Goal: Task Accomplishment & Management: Manage account settings

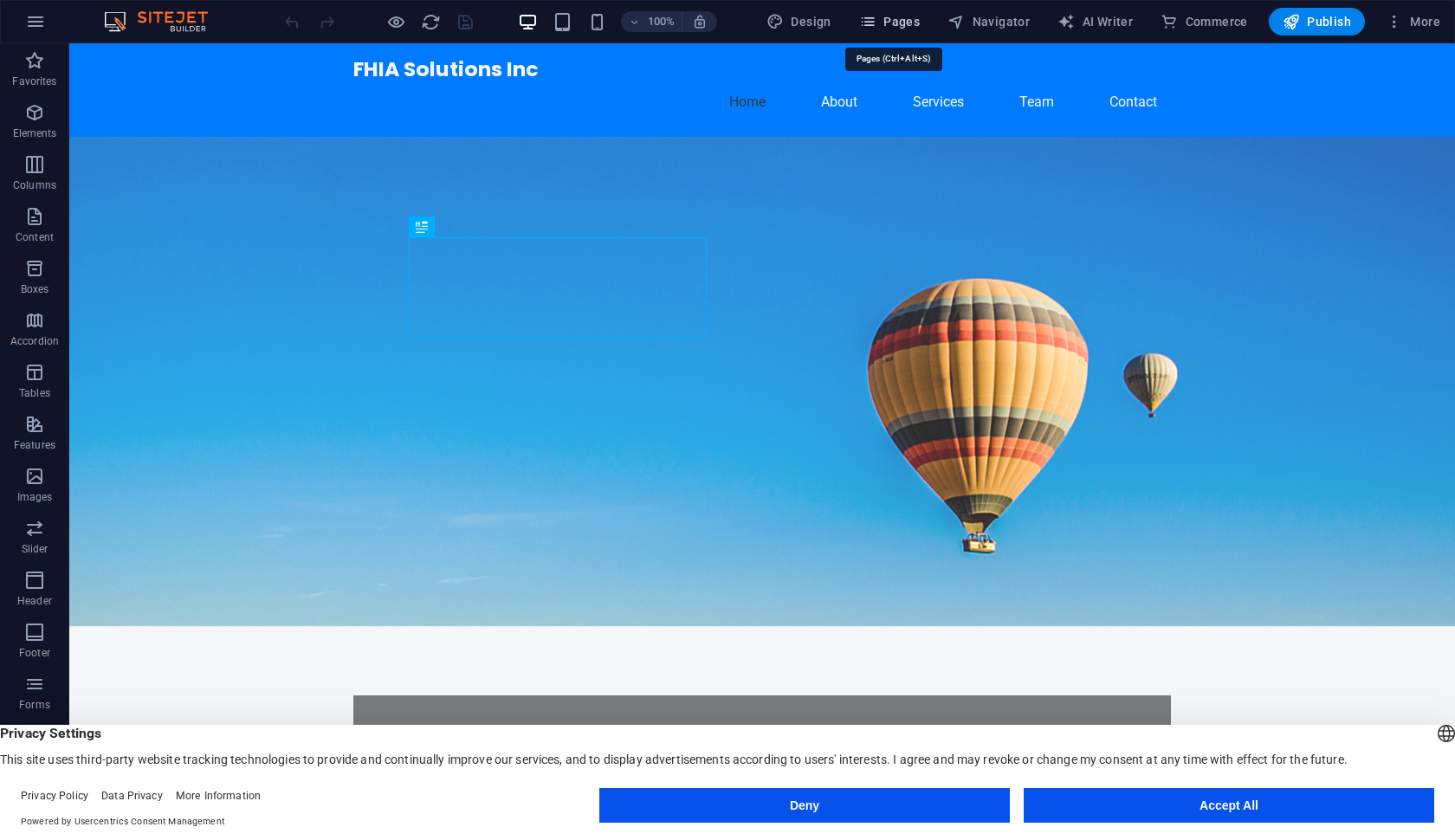
click at [877, 22] on icon "button" at bounding box center [868, 22] width 18 height 18
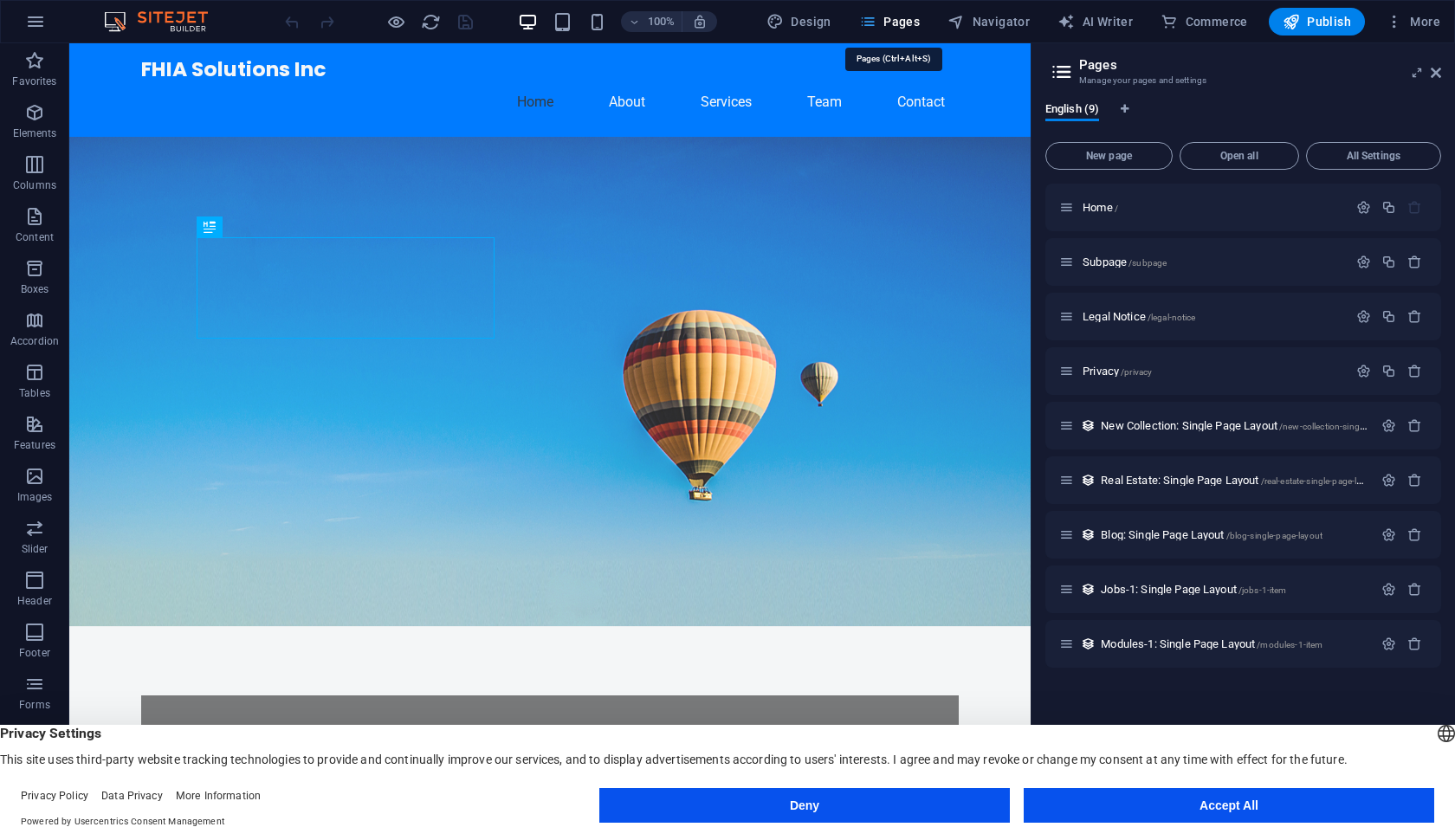
click at [901, 26] on span "Pages" at bounding box center [889, 22] width 60 height 18
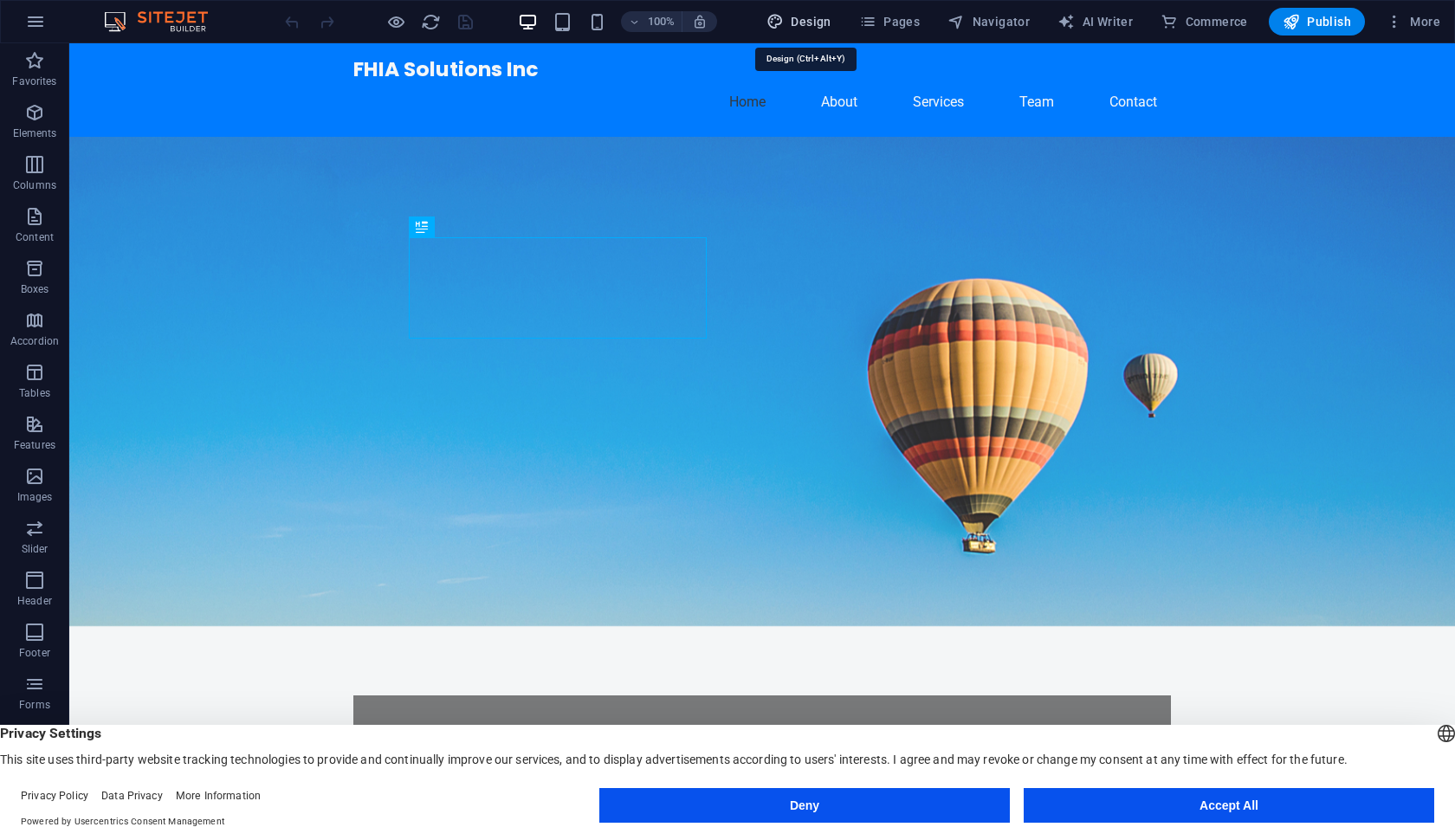
click at [797, 10] on button "Design" at bounding box center [799, 22] width 79 height 28
select select "px"
select select "200"
select select "px"
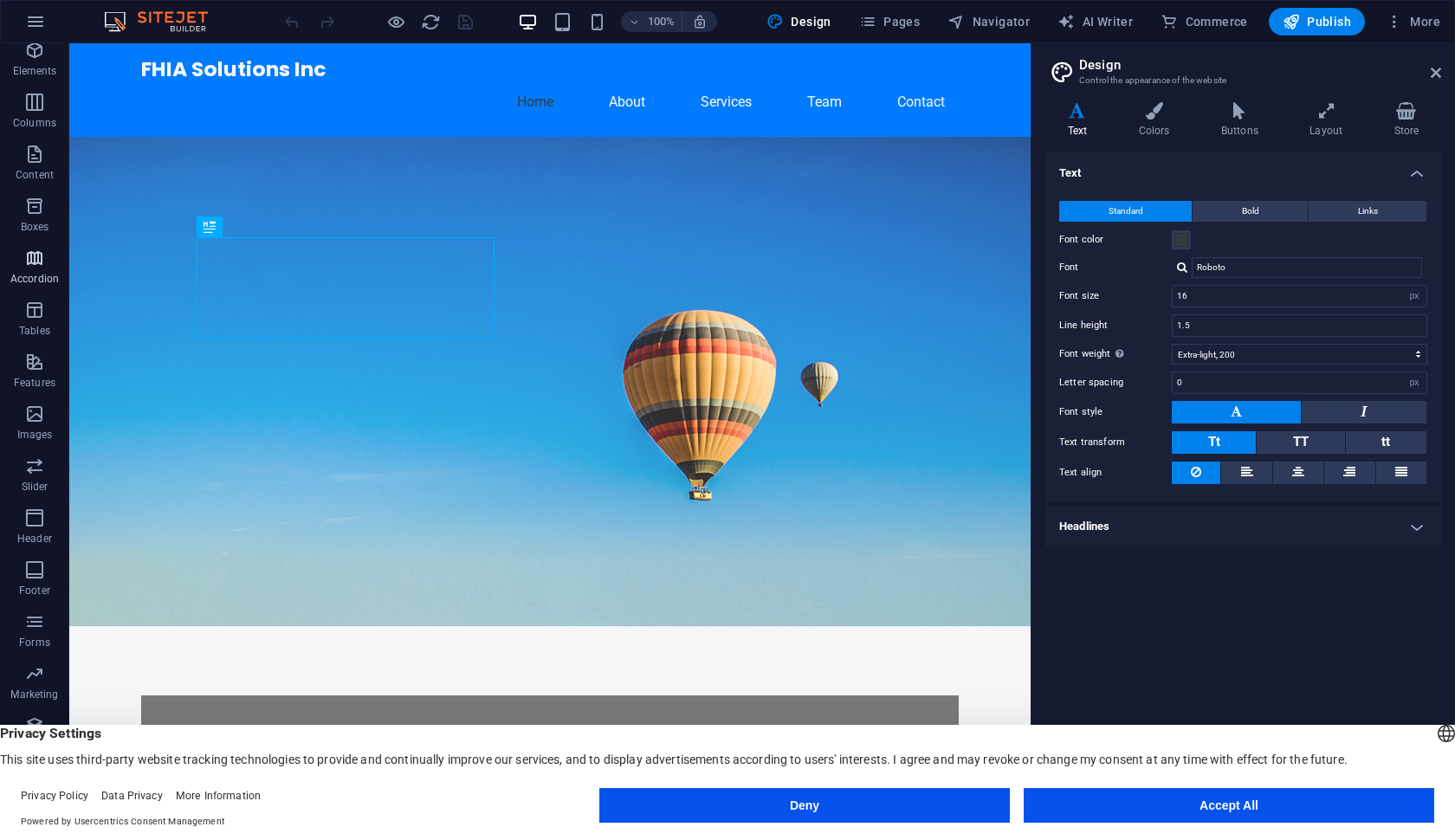
scroll to position [62, 0]
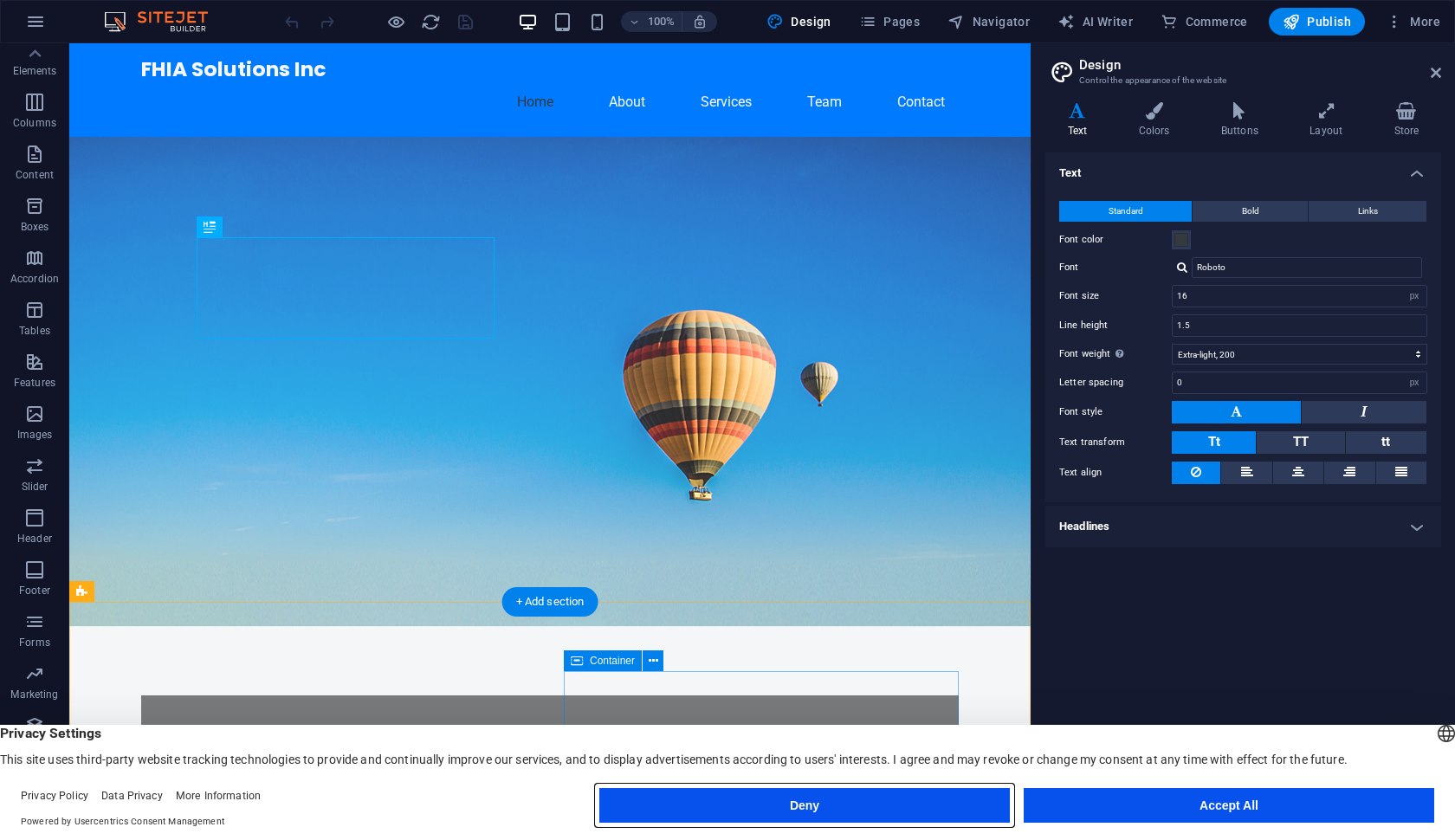
click at [797, 802] on button "Deny" at bounding box center [805, 805] width 410 height 35
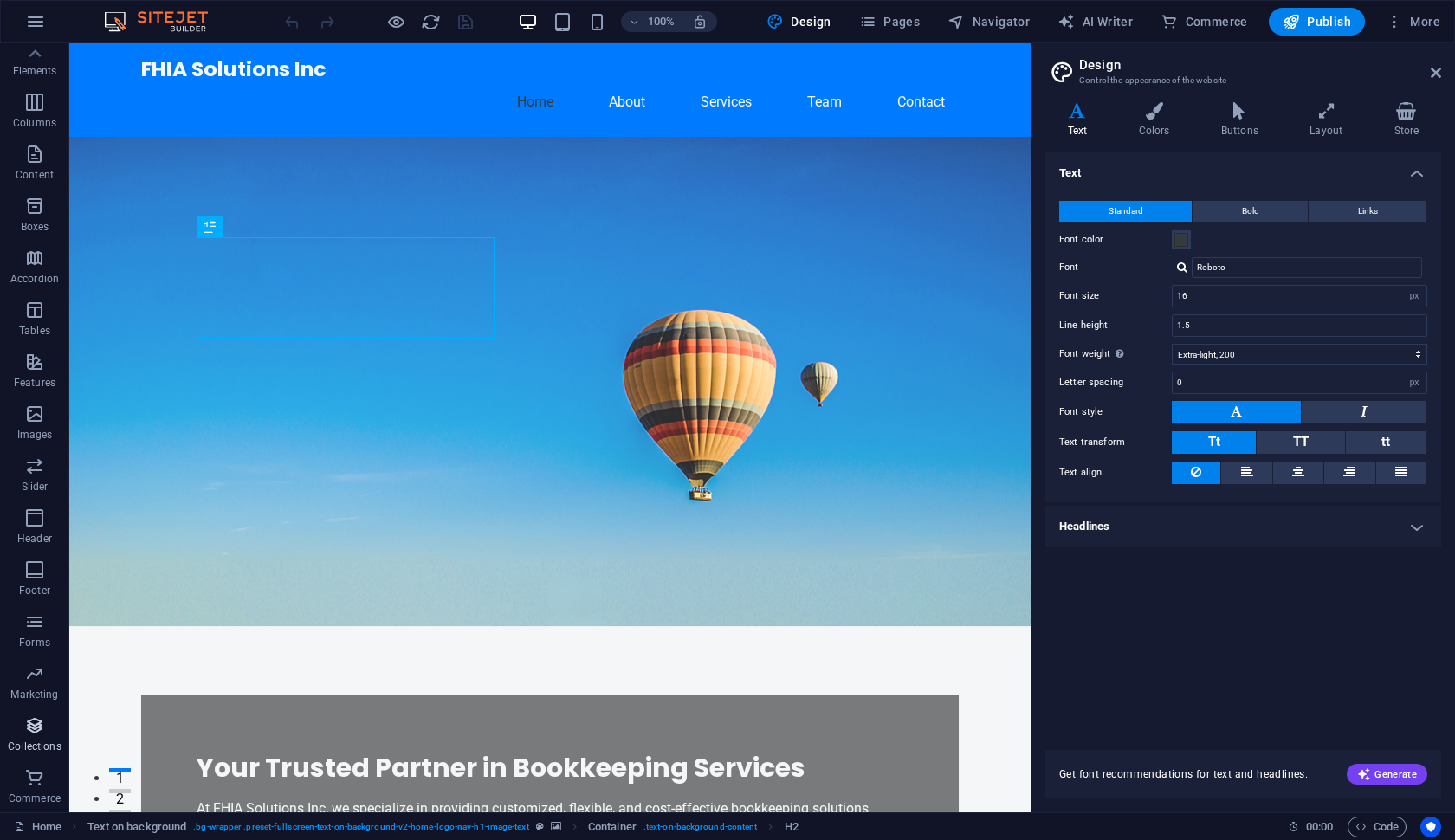
click at [31, 740] on p "Collections" at bounding box center [35, 746] width 53 height 14
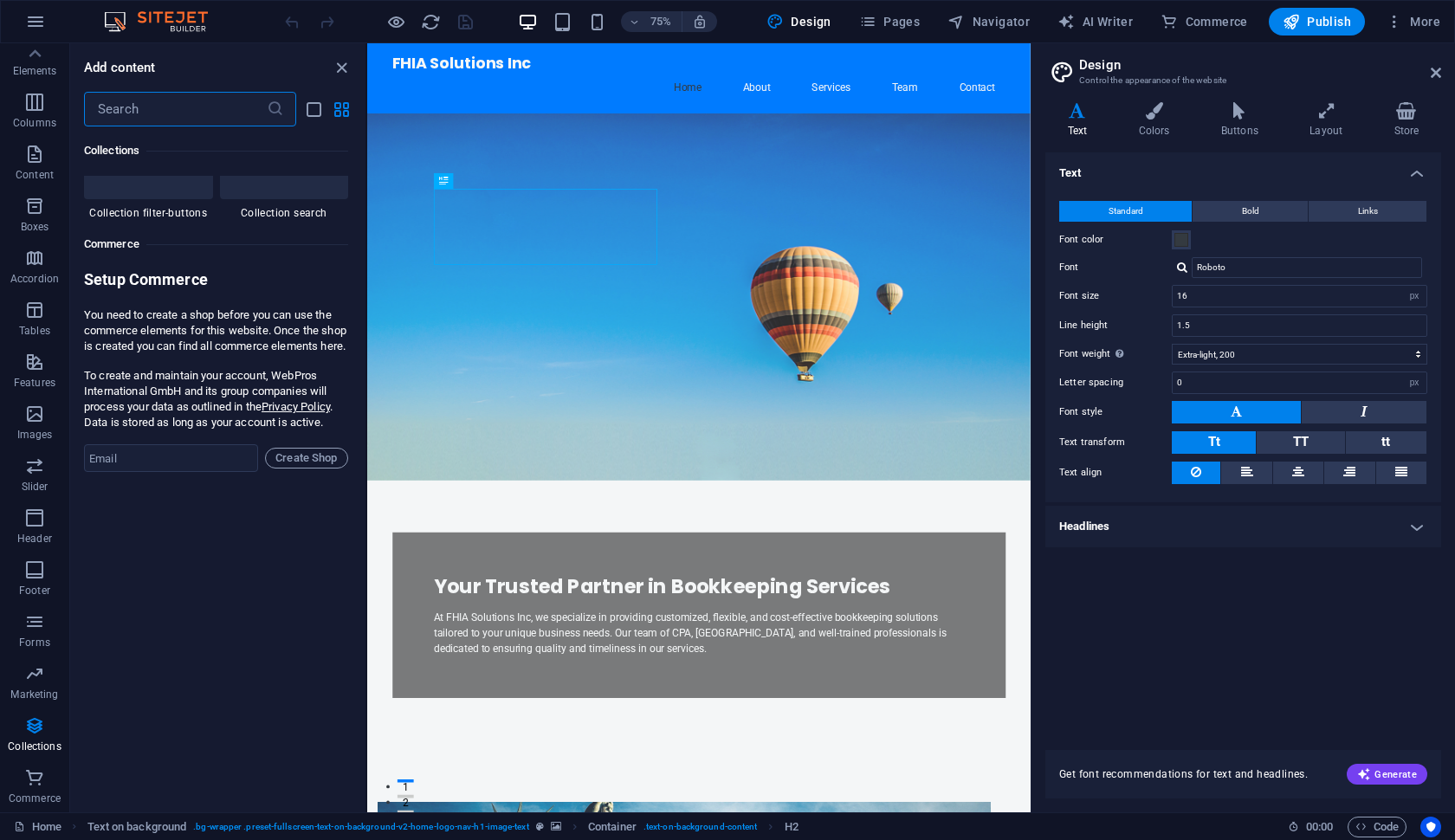
scroll to position [16595, 0]
click at [255, 196] on div at bounding box center [284, 139] width 129 height 114
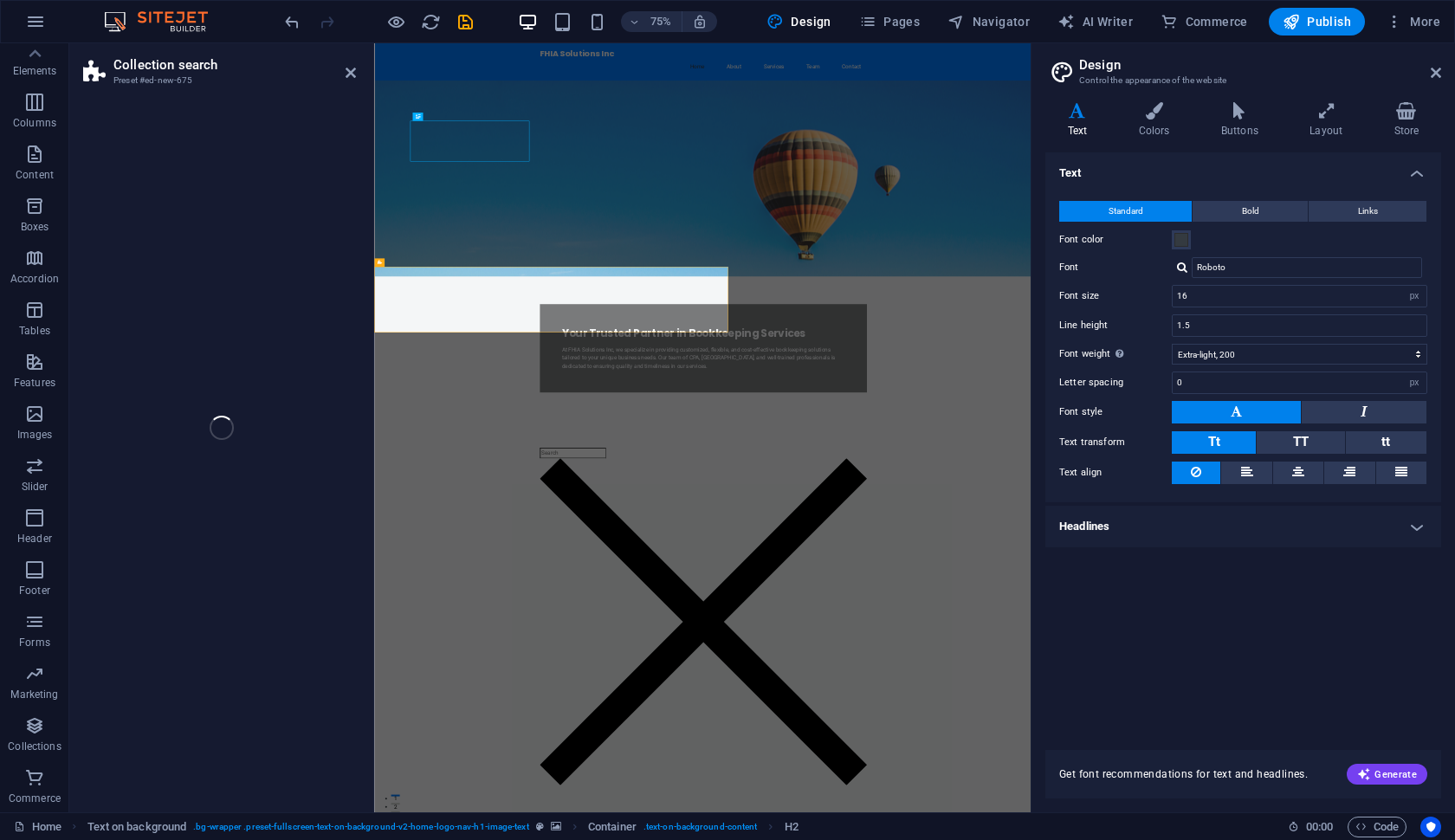
select select "px"
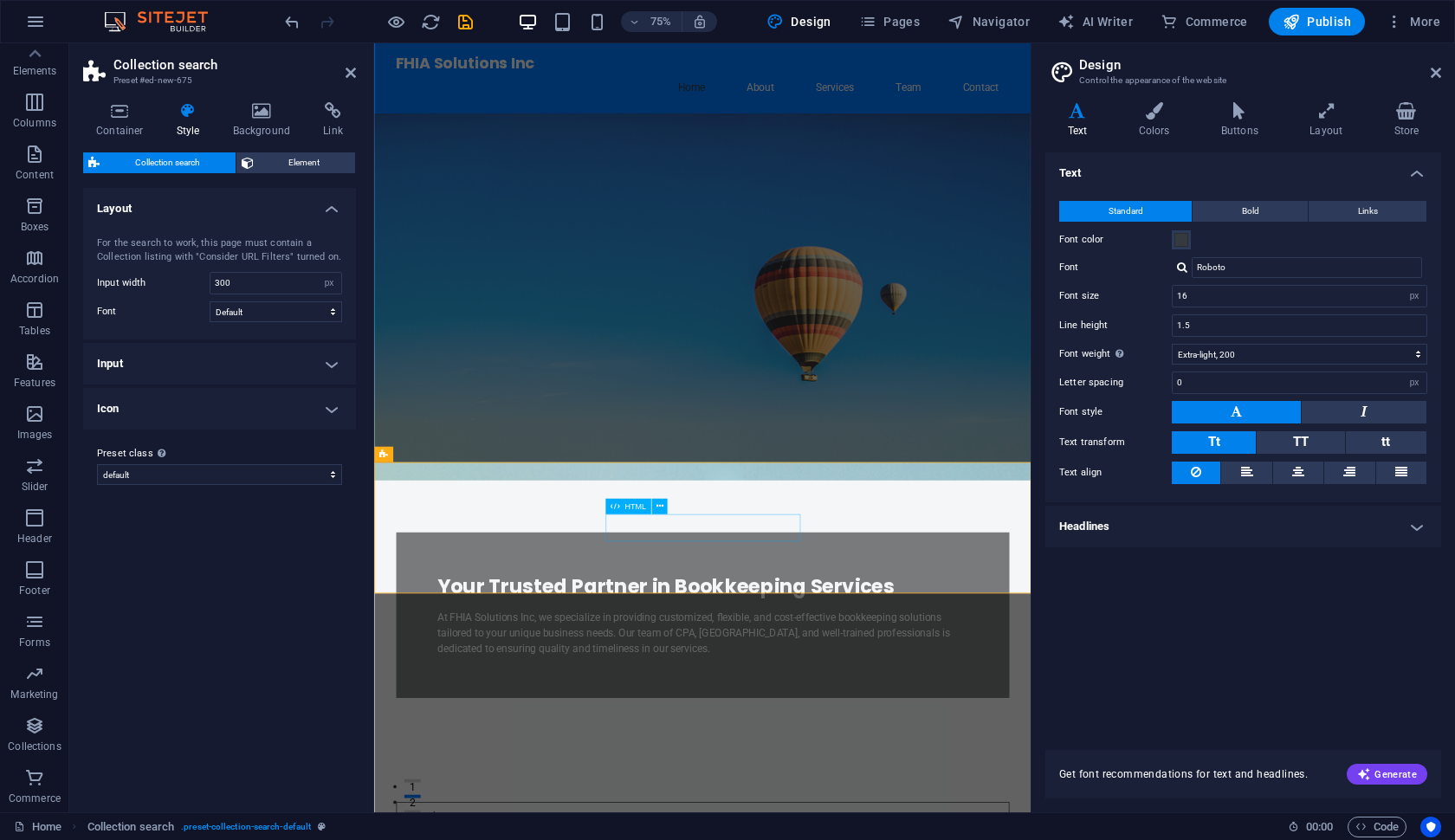
type input "bookkeeping"
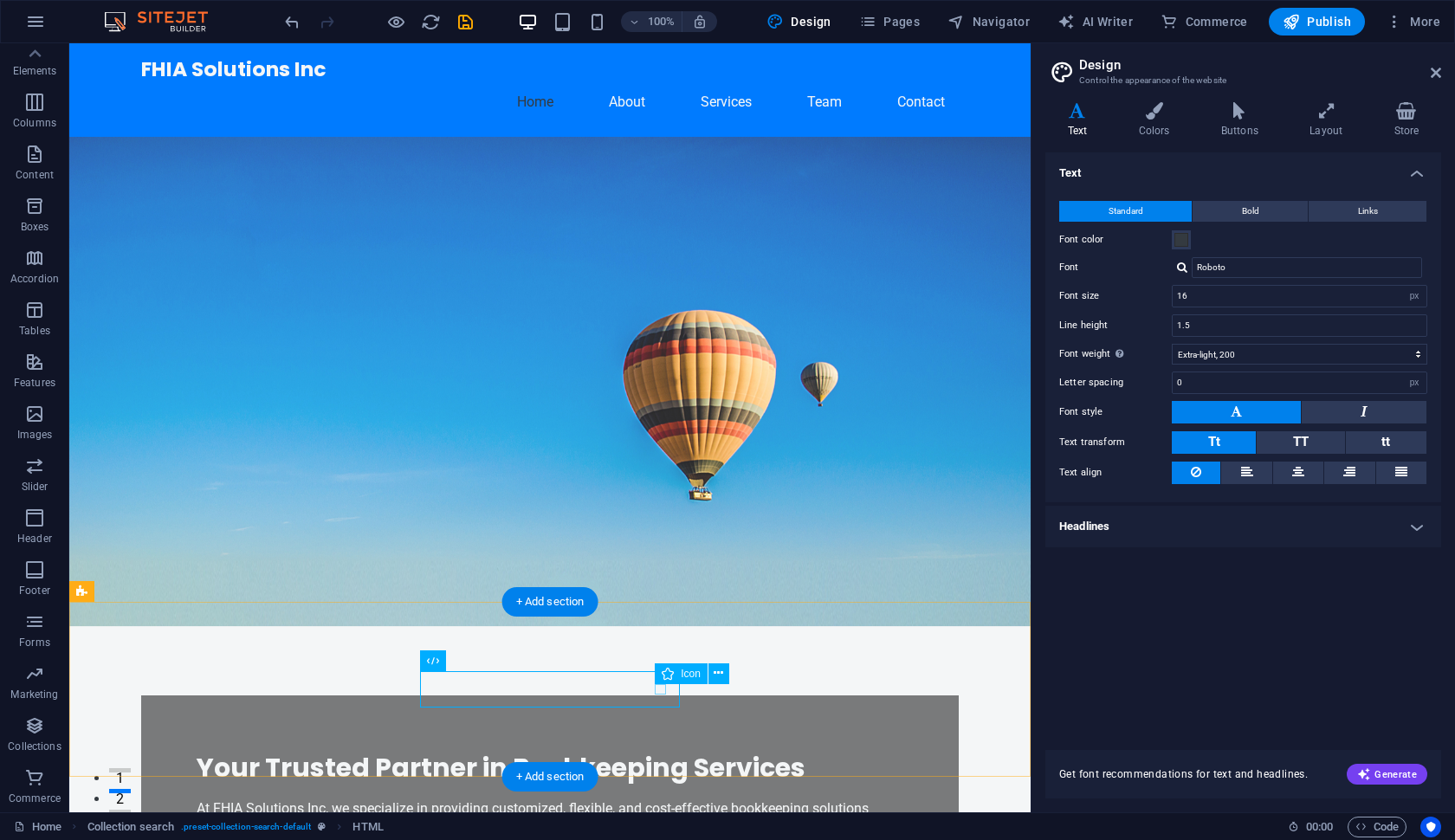
click at [721, 669] on icon at bounding box center [719, 673] width 10 height 18
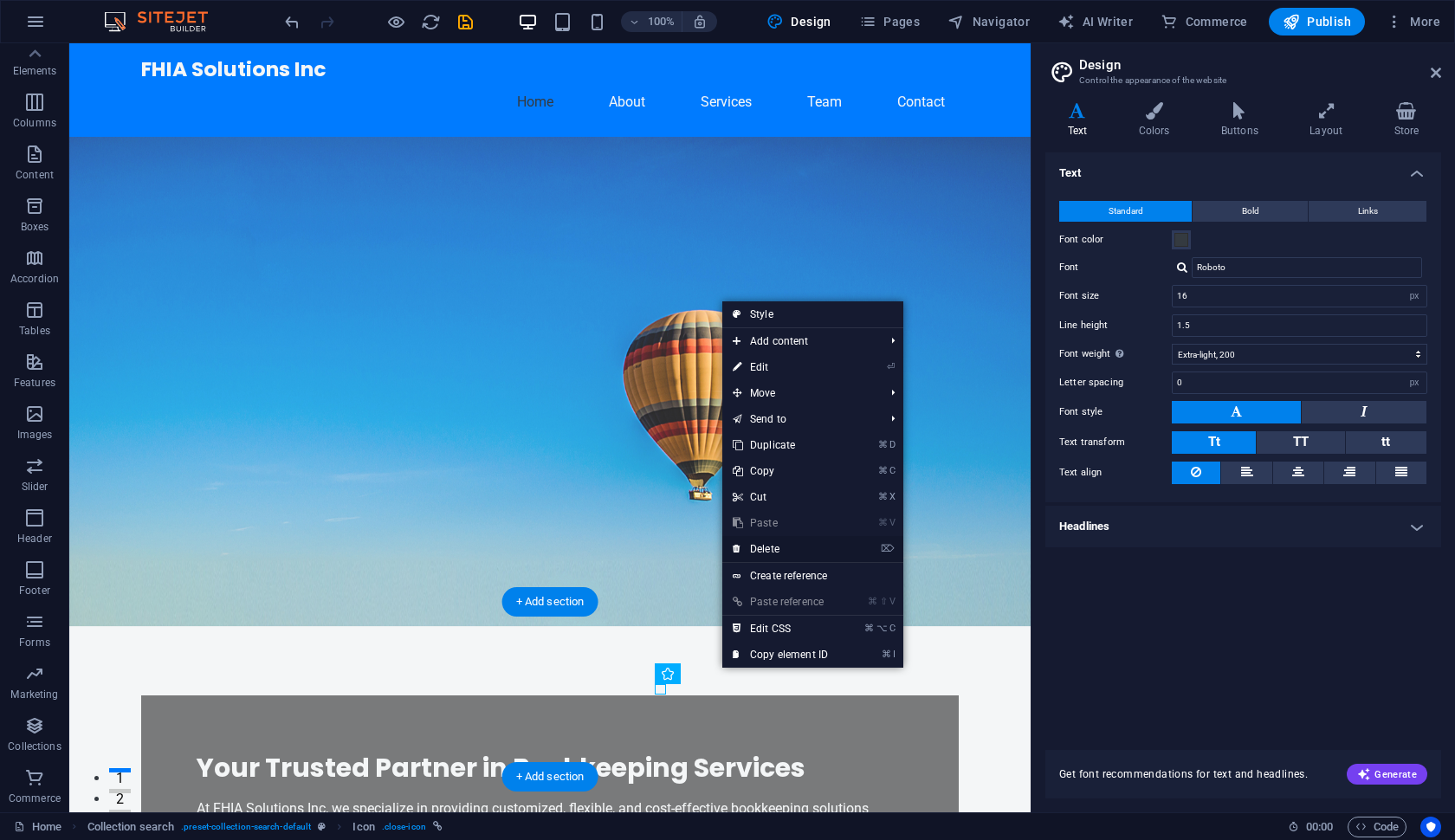
click at [775, 544] on link "⌦ Delete" at bounding box center [780, 549] width 116 height 26
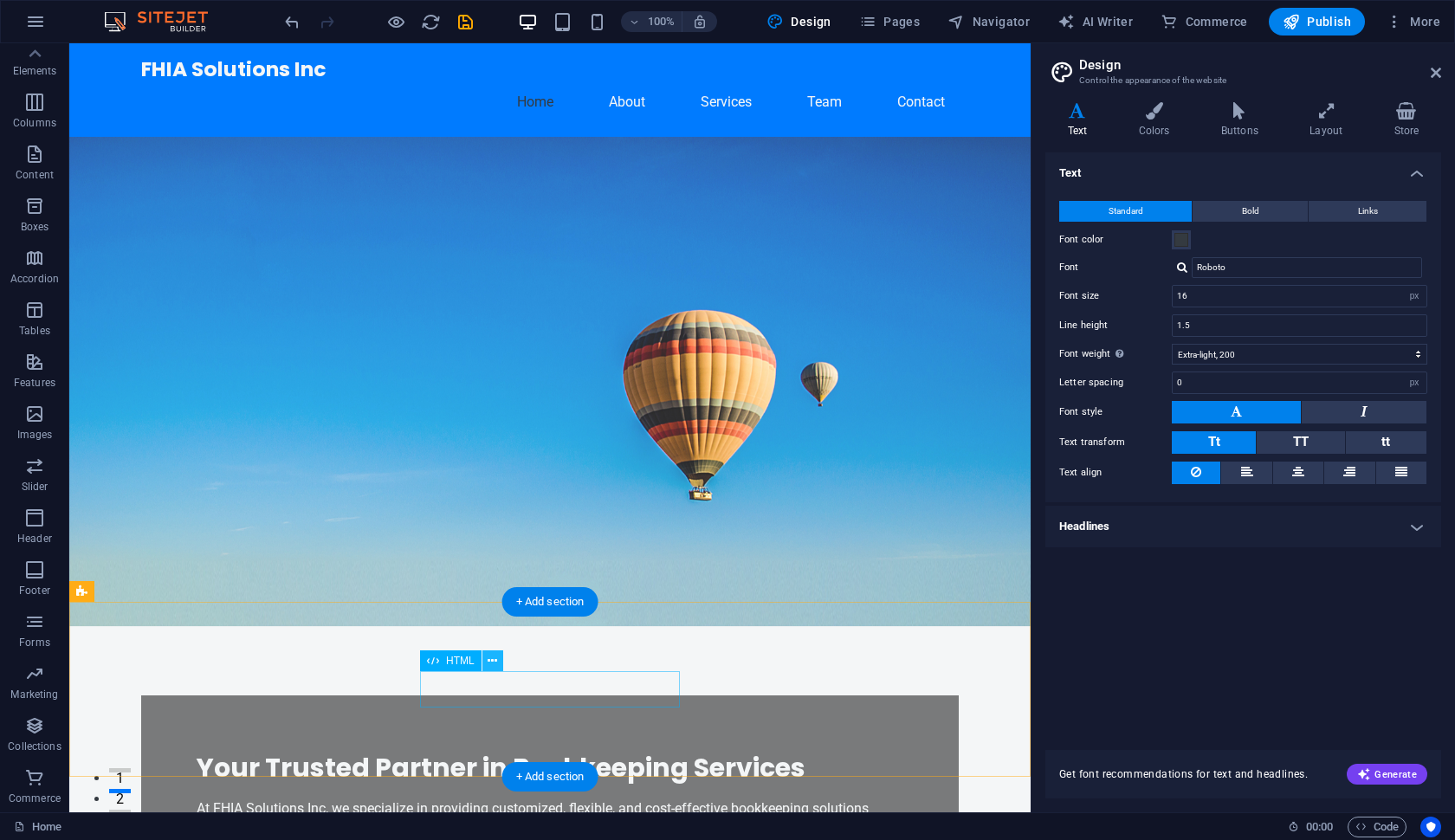
click at [498, 661] on button at bounding box center [492, 661] width 21 height 21
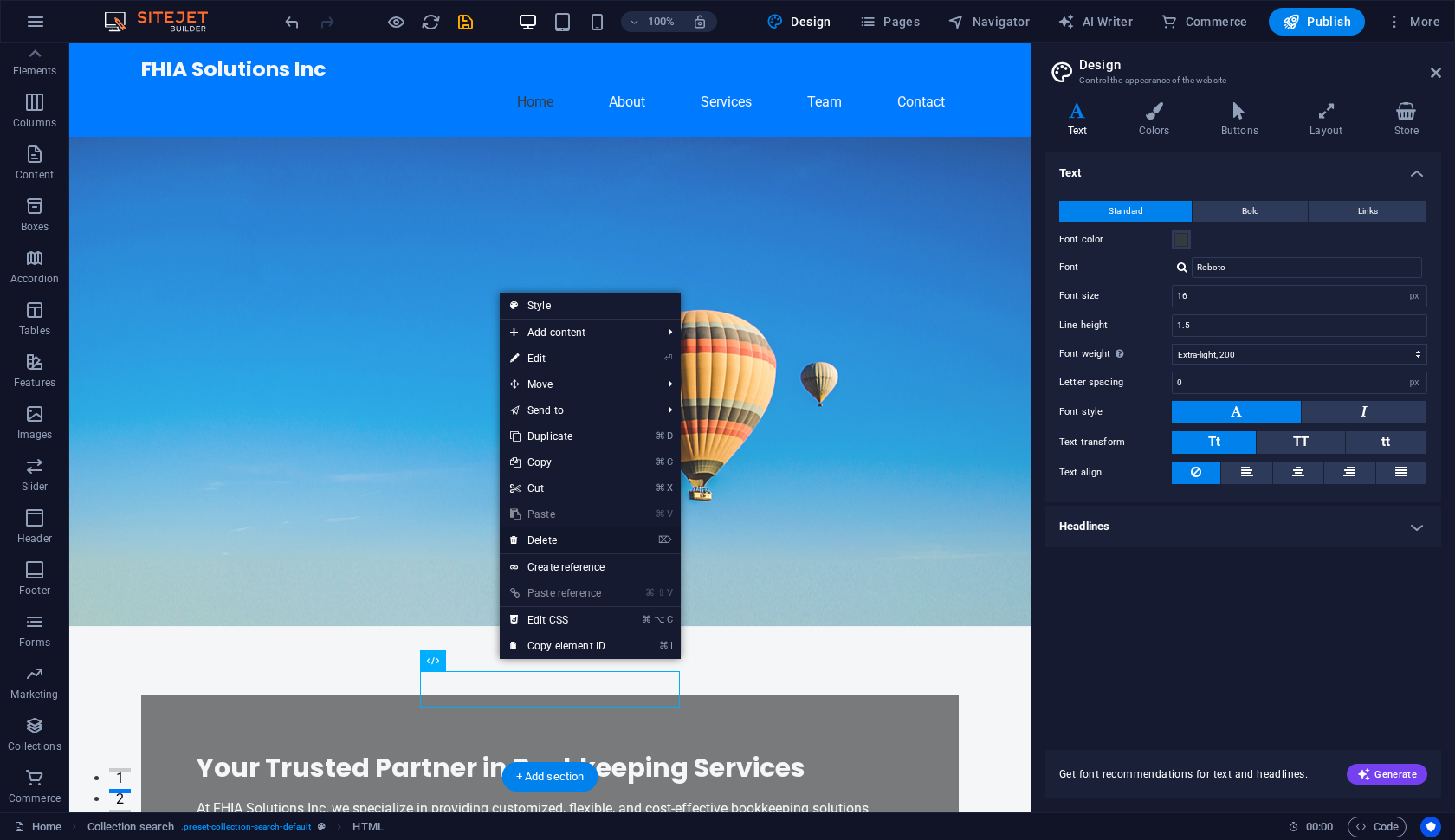
click at [533, 541] on link "⌦ Delete" at bounding box center [558, 540] width 116 height 26
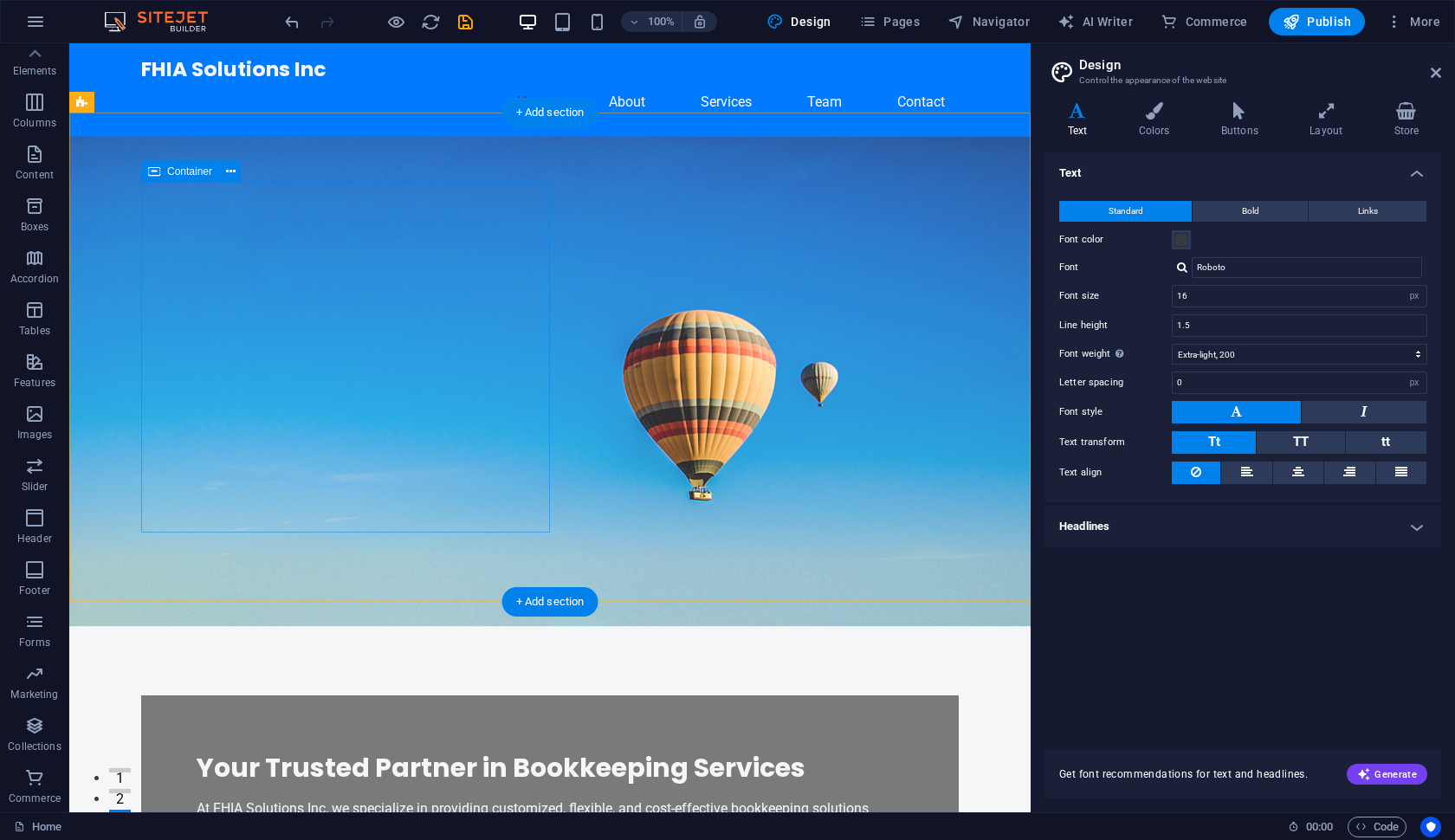
scroll to position [0, 0]
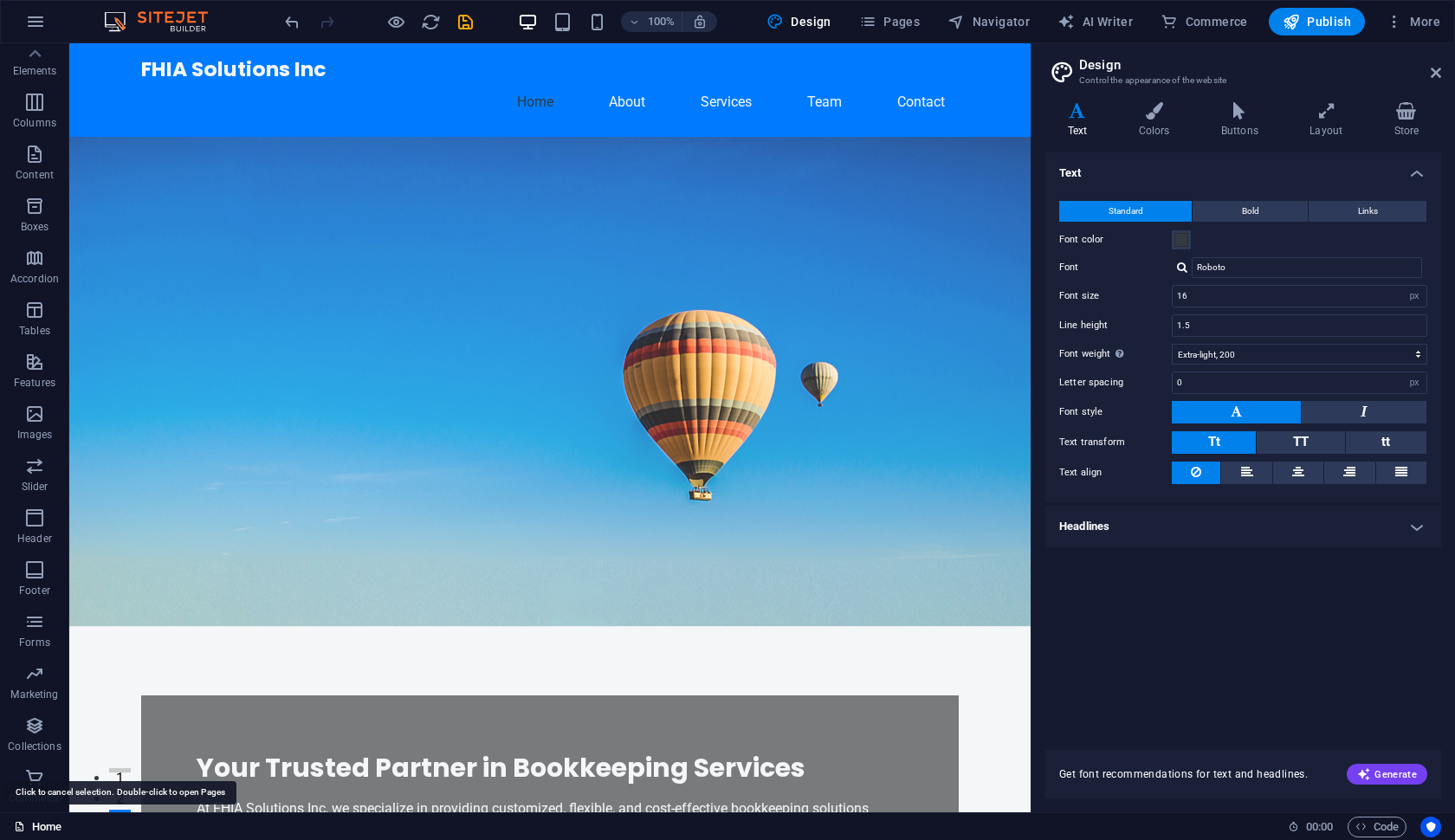
click at [29, 829] on link "Home" at bounding box center [37, 826] width 47 height 21
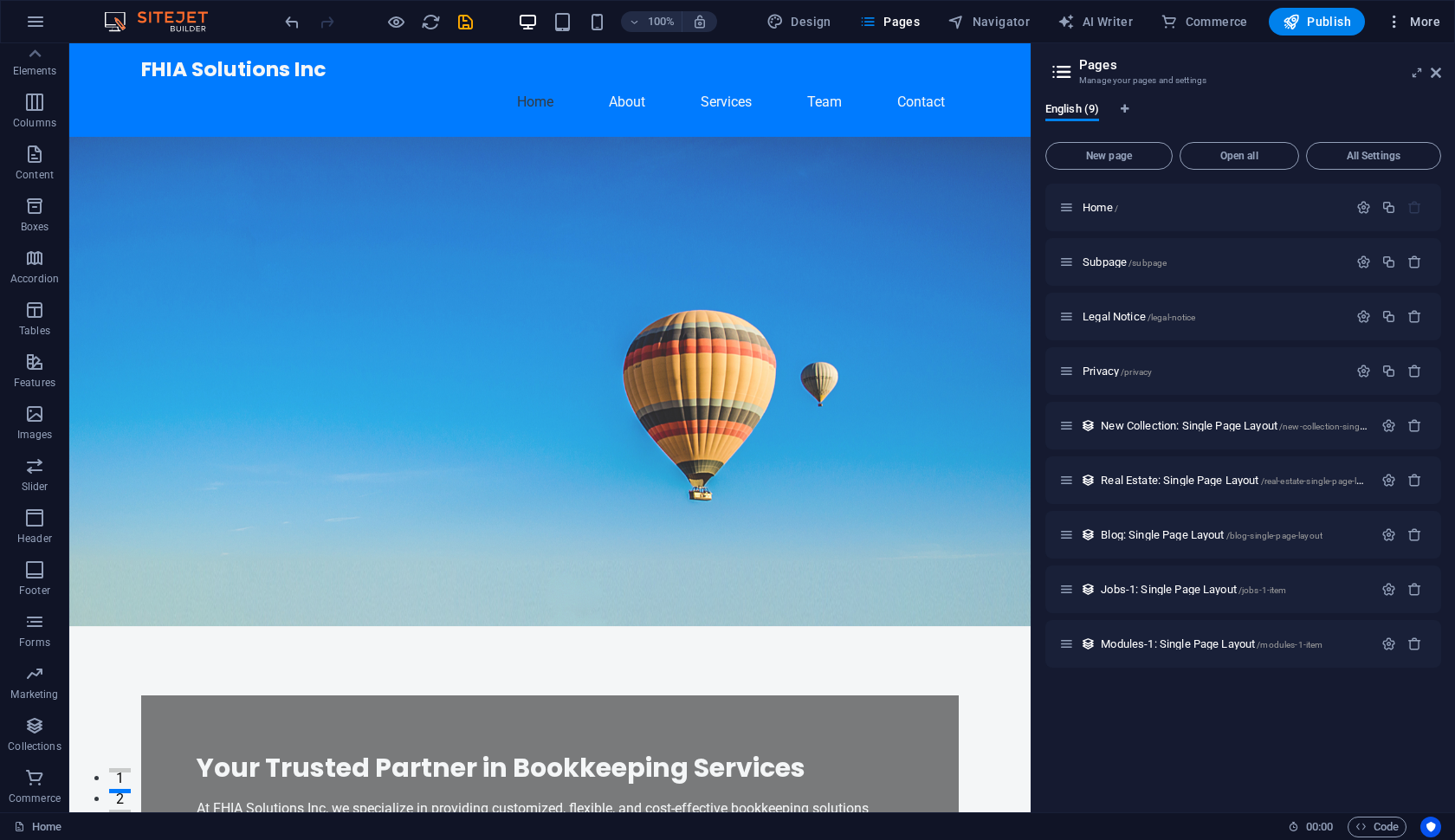
click at [1399, 24] on icon "button" at bounding box center [1395, 22] width 18 height 18
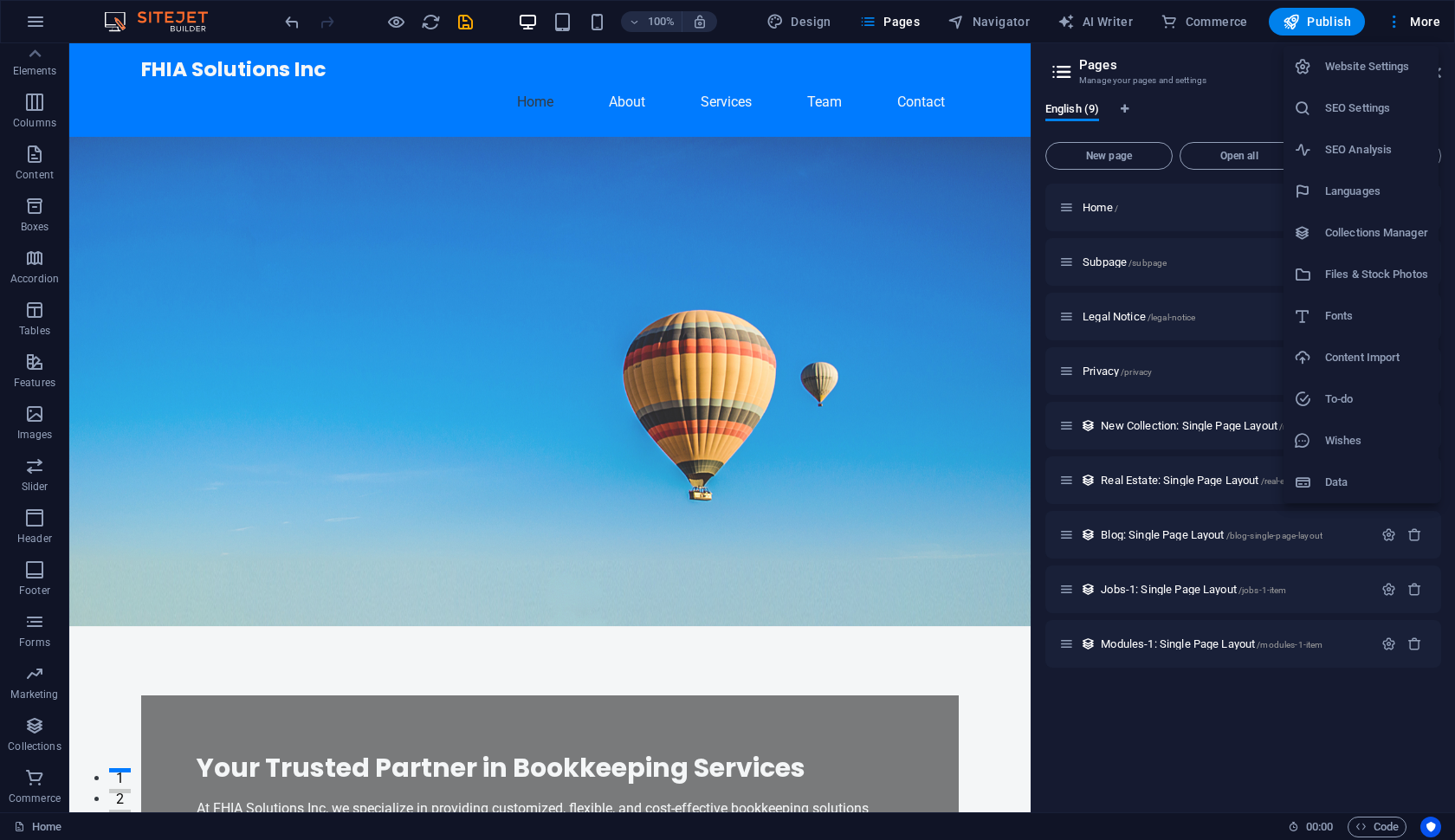
click at [189, 25] on div at bounding box center [727, 420] width 1455 height 840
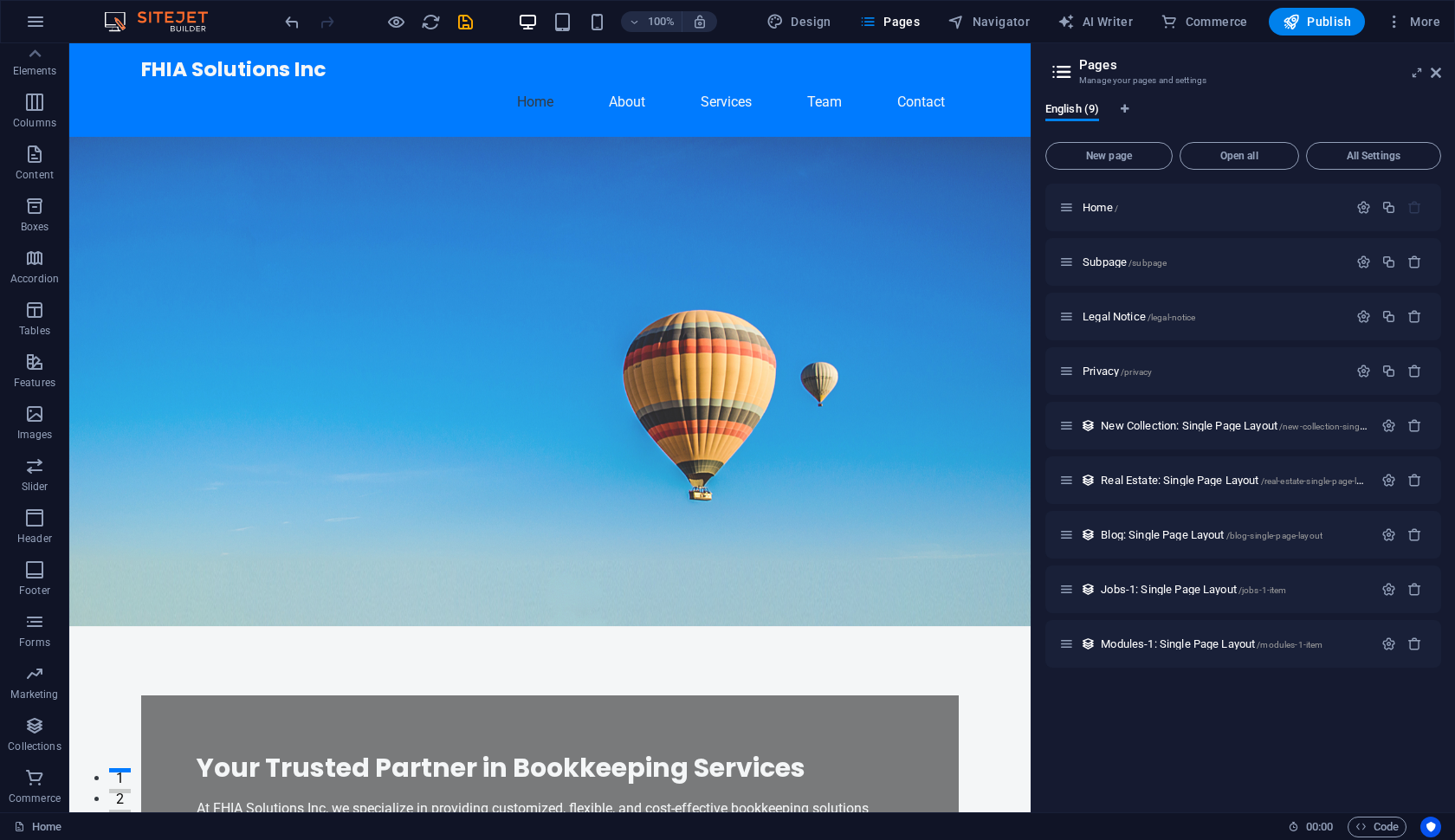
click at [189, 25] on img at bounding box center [165, 21] width 130 height 21
click at [800, 30] on span "Design" at bounding box center [799, 22] width 65 height 18
select select "px"
select select "200"
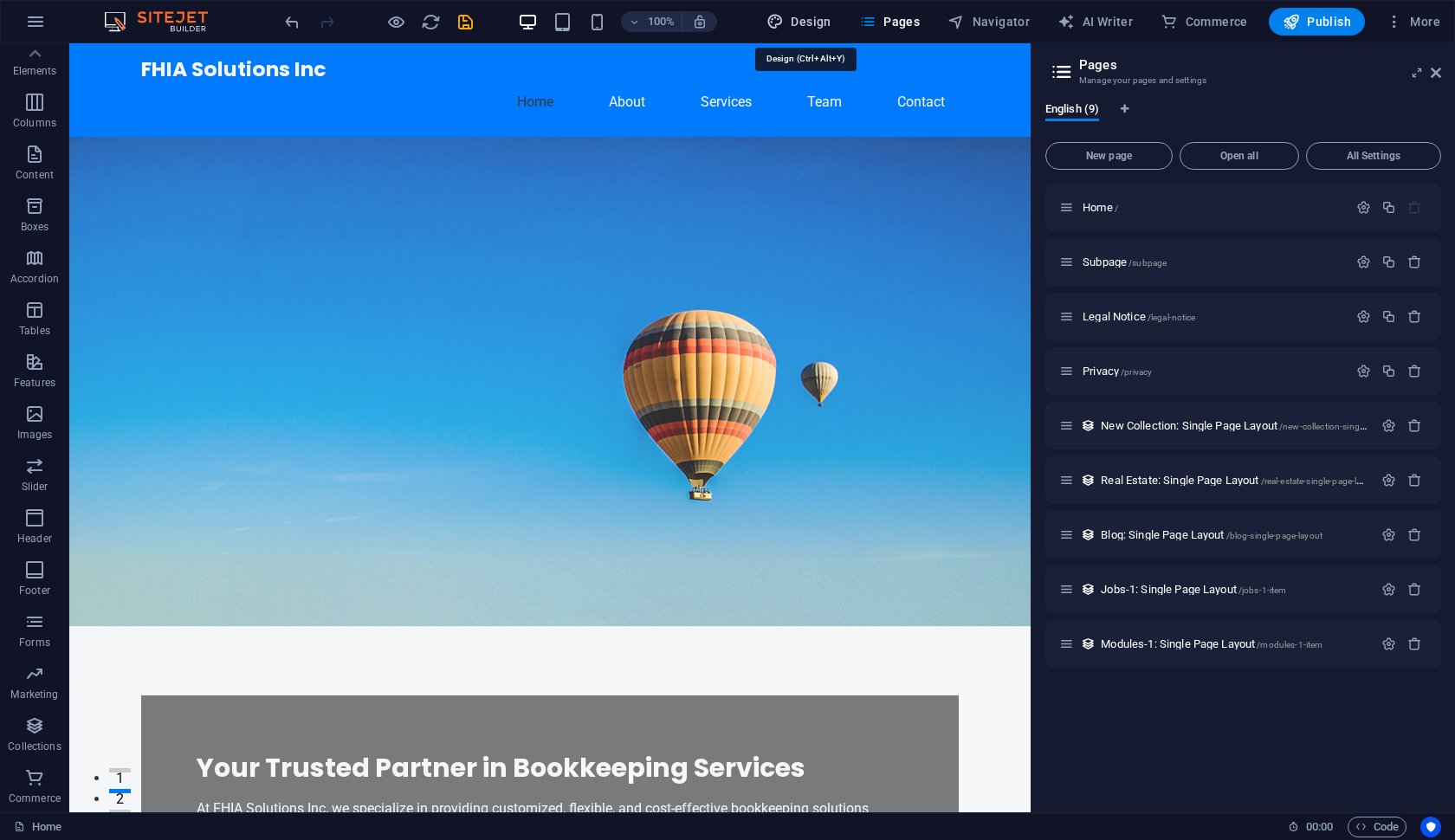
select select "px"
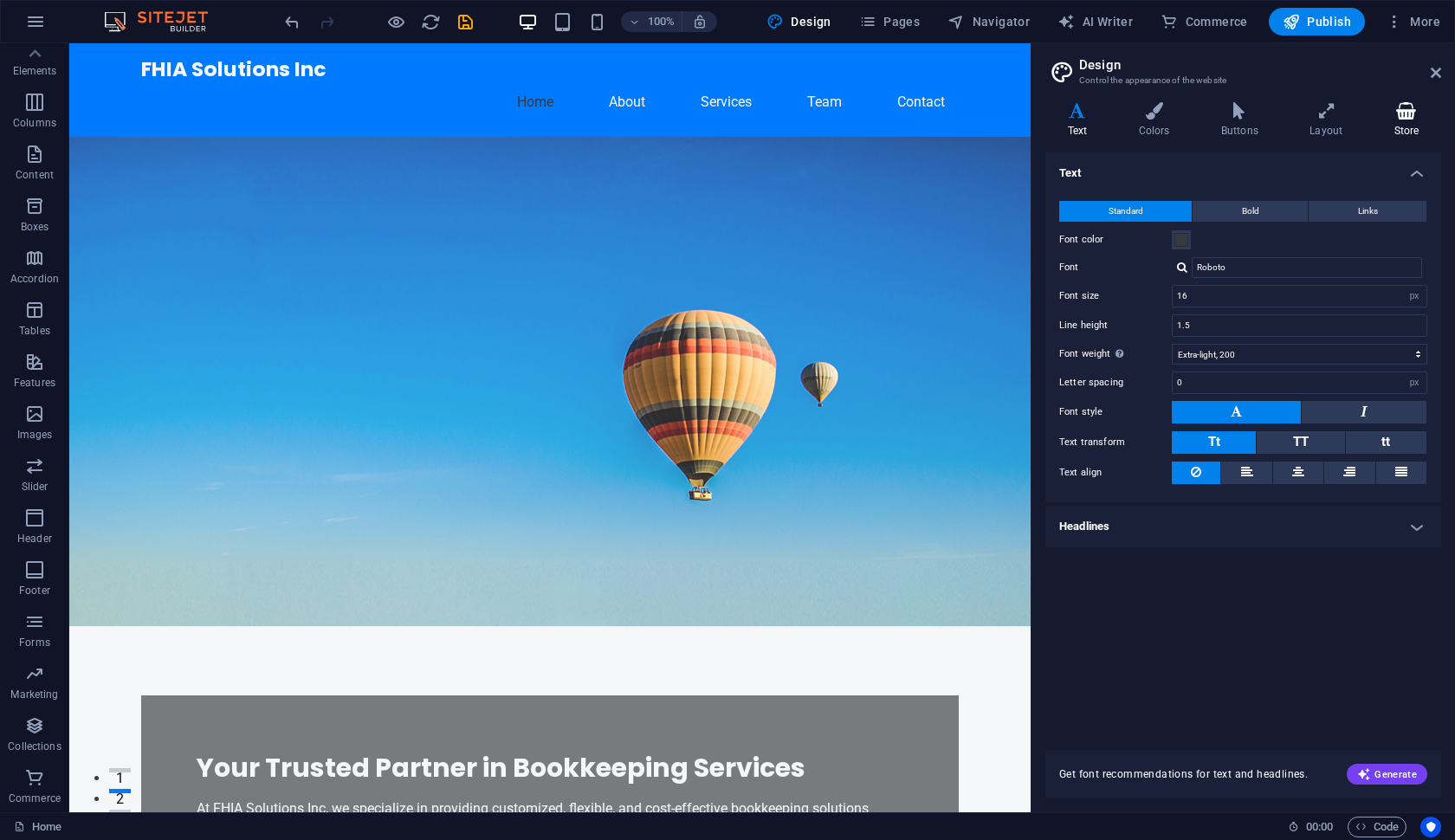
click at [1415, 124] on h4 "Store" at bounding box center [1407, 120] width 69 height 36
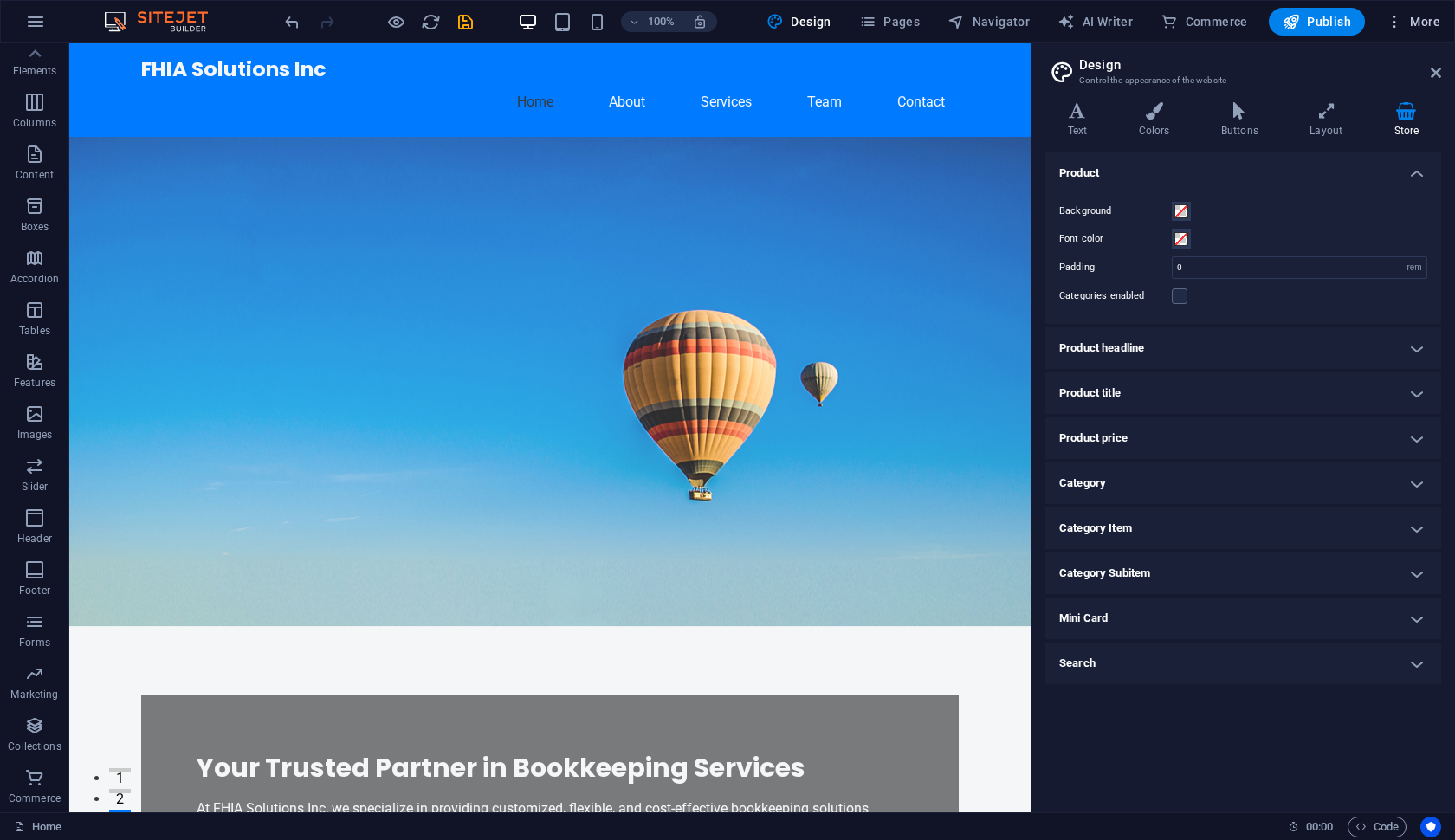
click at [1405, 23] on span "More" at bounding box center [1413, 22] width 54 height 18
click at [1386, 250] on li "Collections Manager" at bounding box center [1361, 233] width 155 height 41
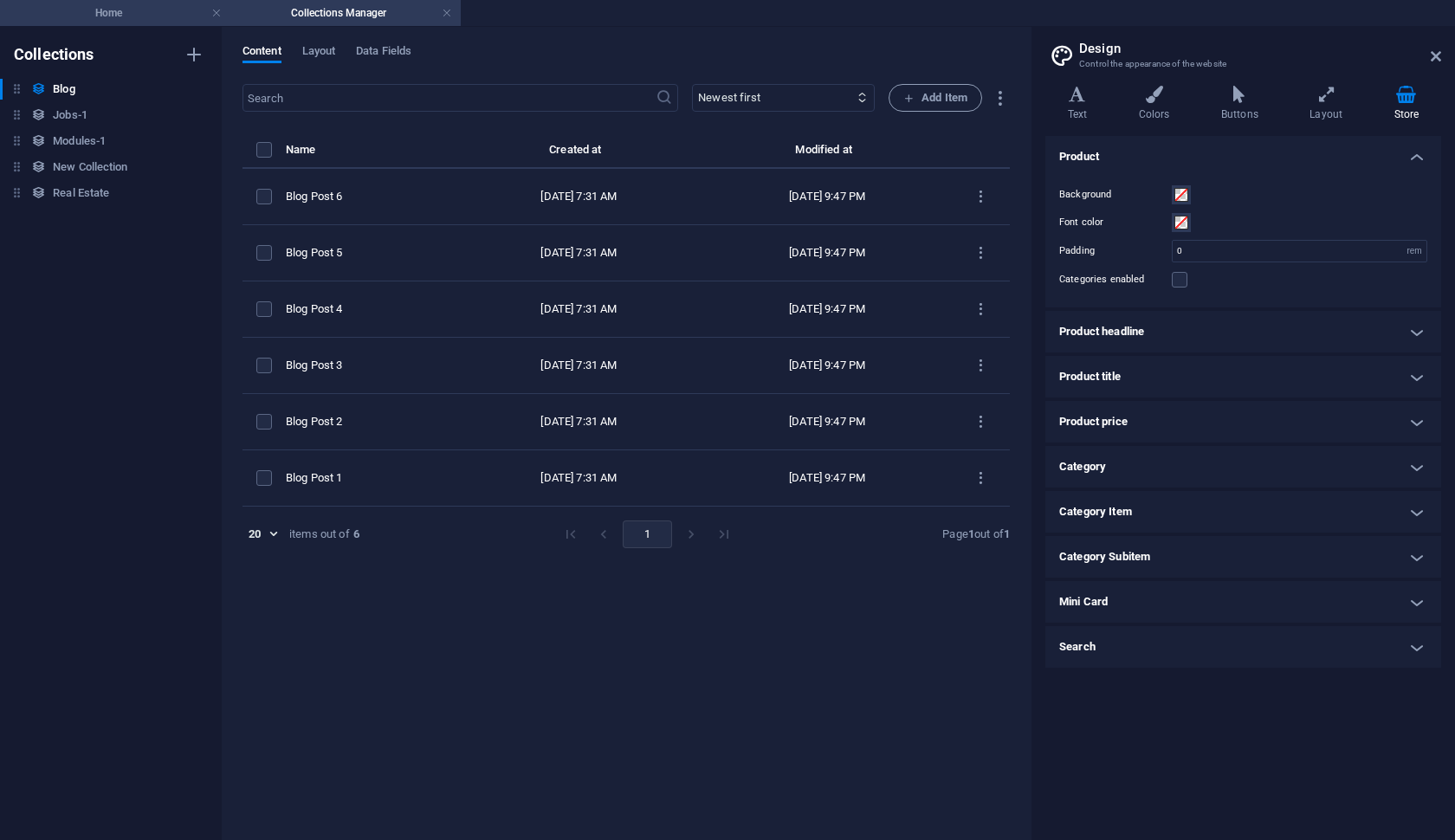
click at [131, 16] on h4 "Home" at bounding box center [115, 13] width 231 height 19
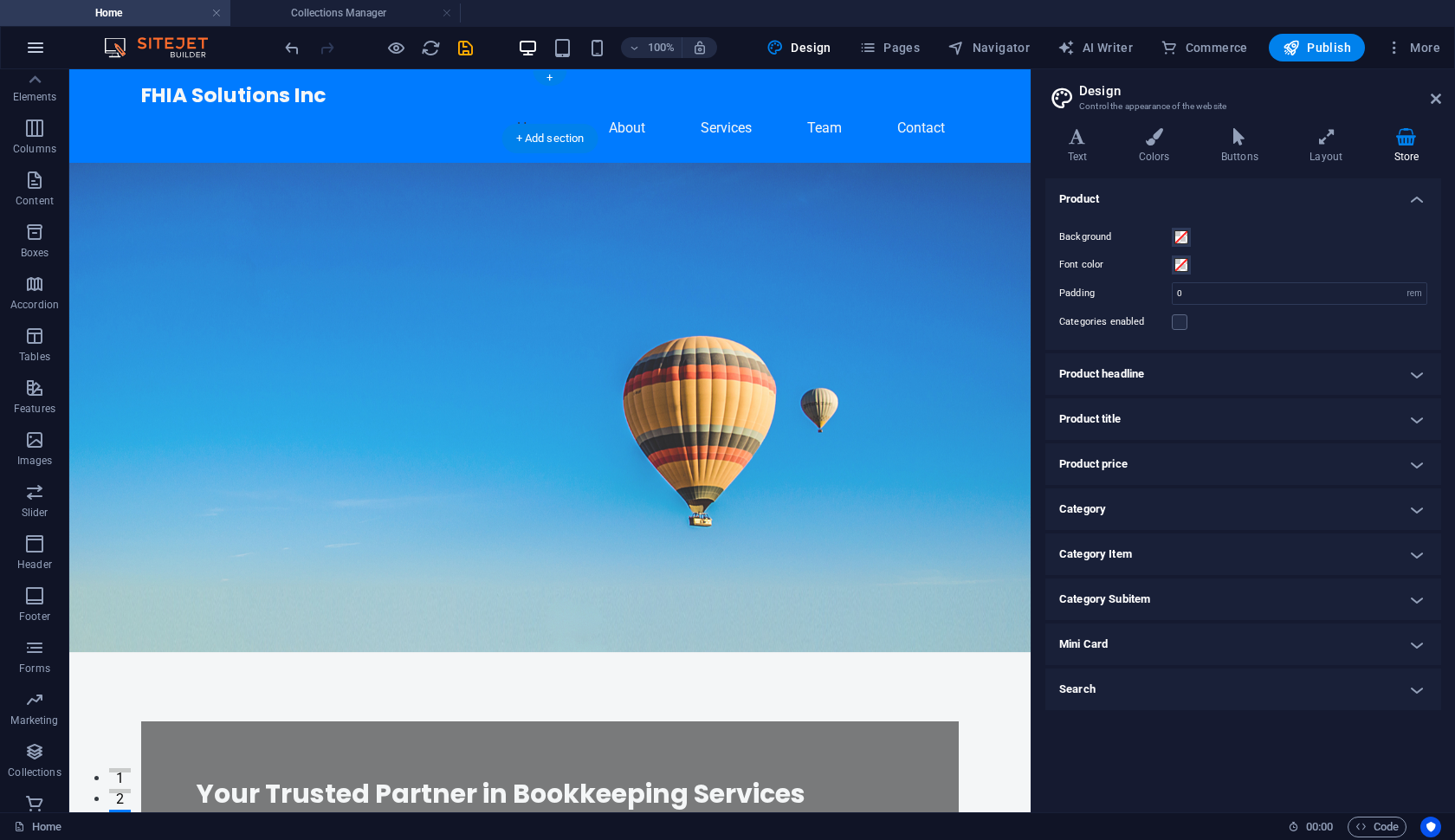
click at [39, 53] on icon "button" at bounding box center [35, 47] width 21 height 21
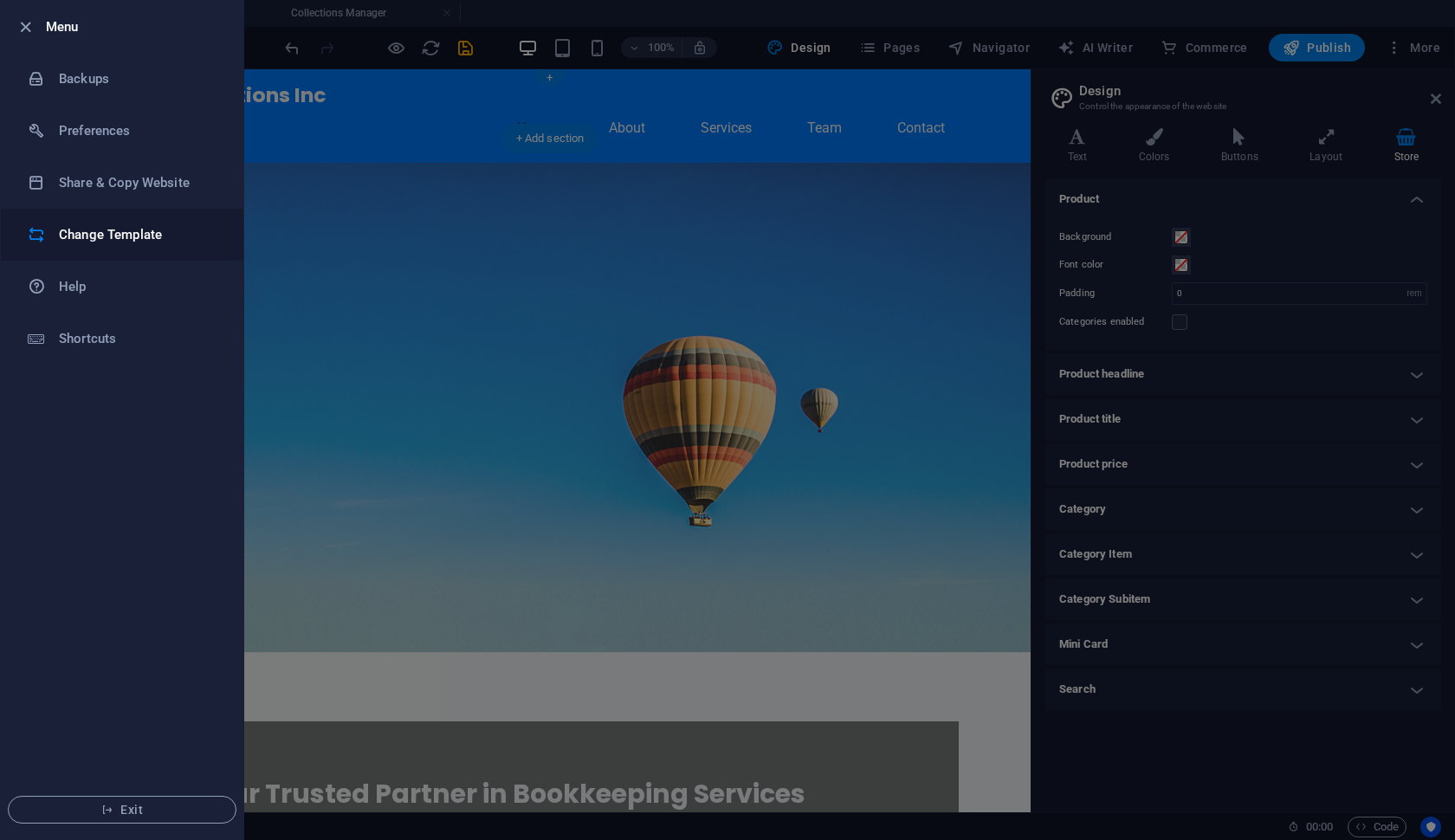
click at [101, 231] on h6 "Change Template" at bounding box center [139, 234] width 160 height 21
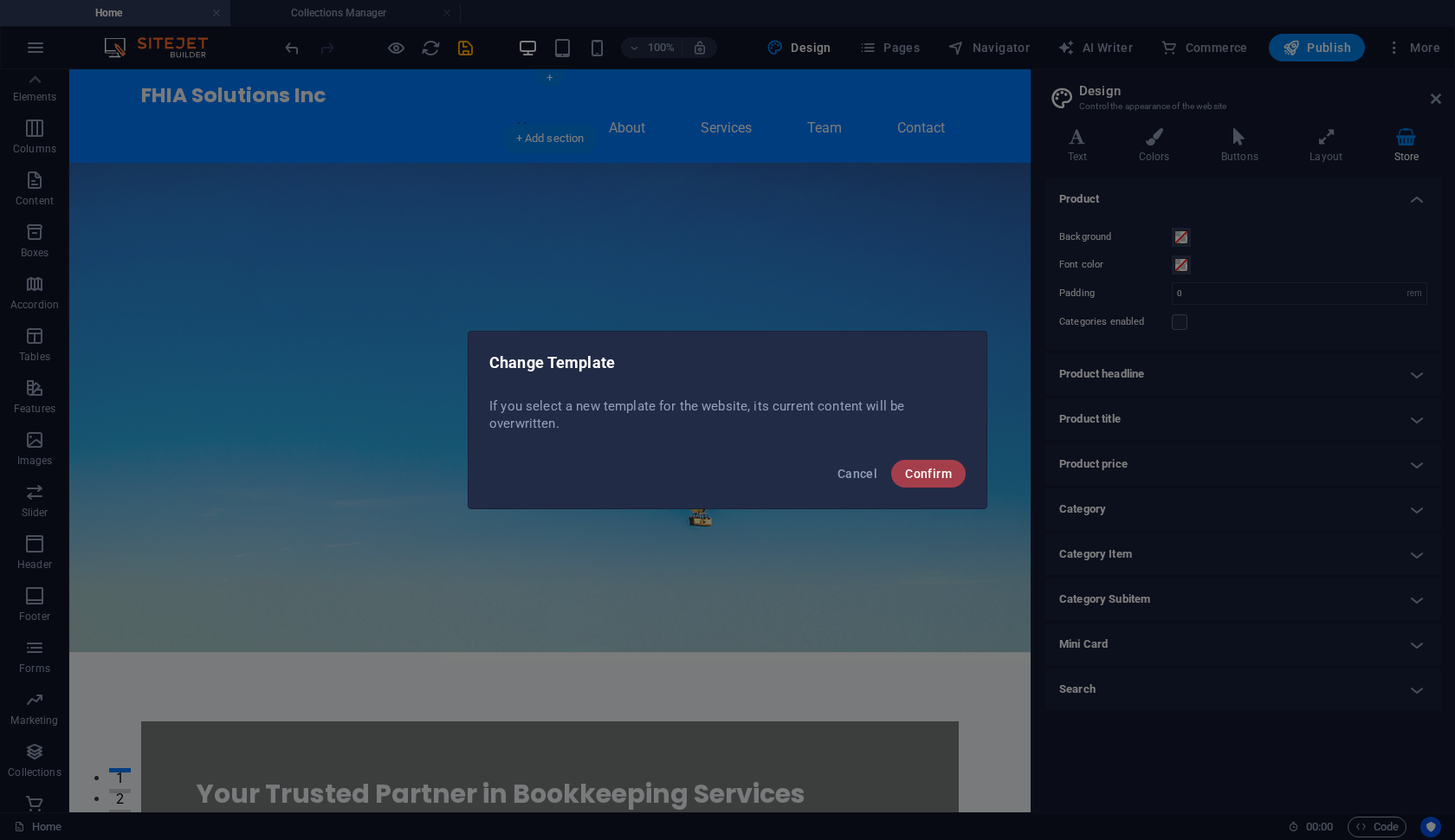
click at [923, 480] on span "Confirm" at bounding box center [928, 473] width 46 height 14
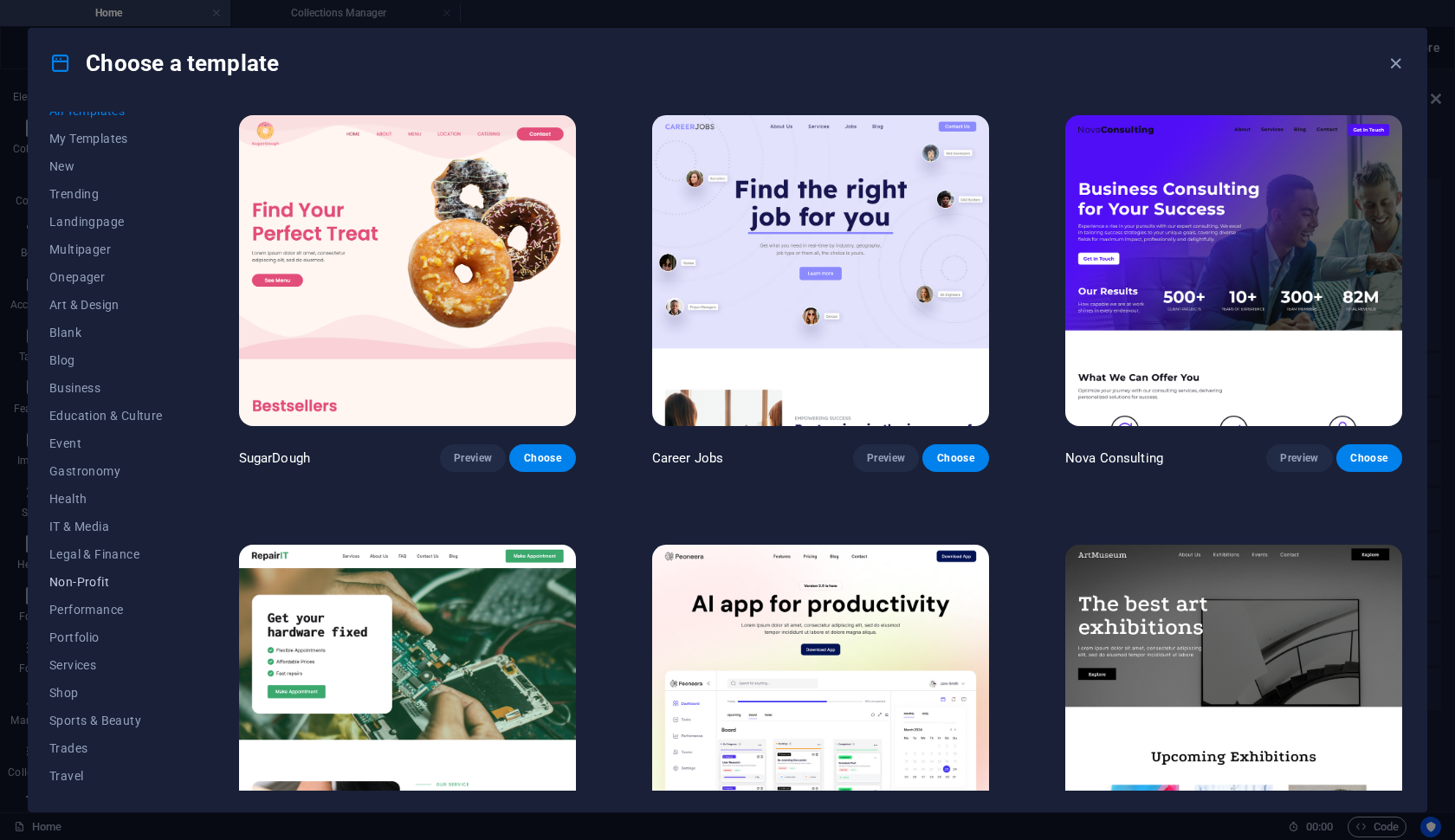
scroll to position [17, 0]
click at [103, 386] on span "Business" at bounding box center [106, 386] width 113 height 14
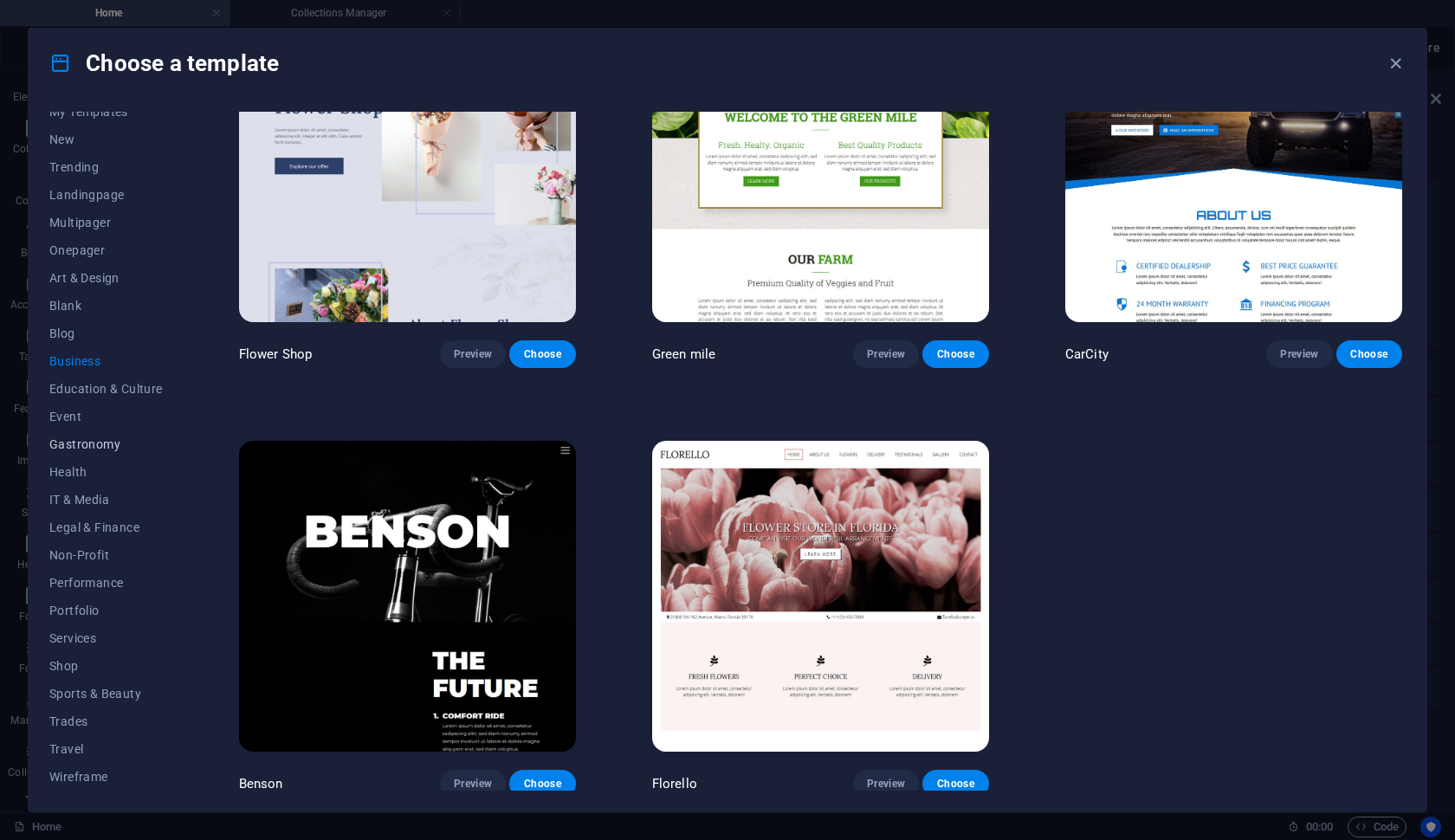
scroll to position [41, 0]
click at [85, 525] on span "Legal & Finance" at bounding box center [106, 527] width 113 height 14
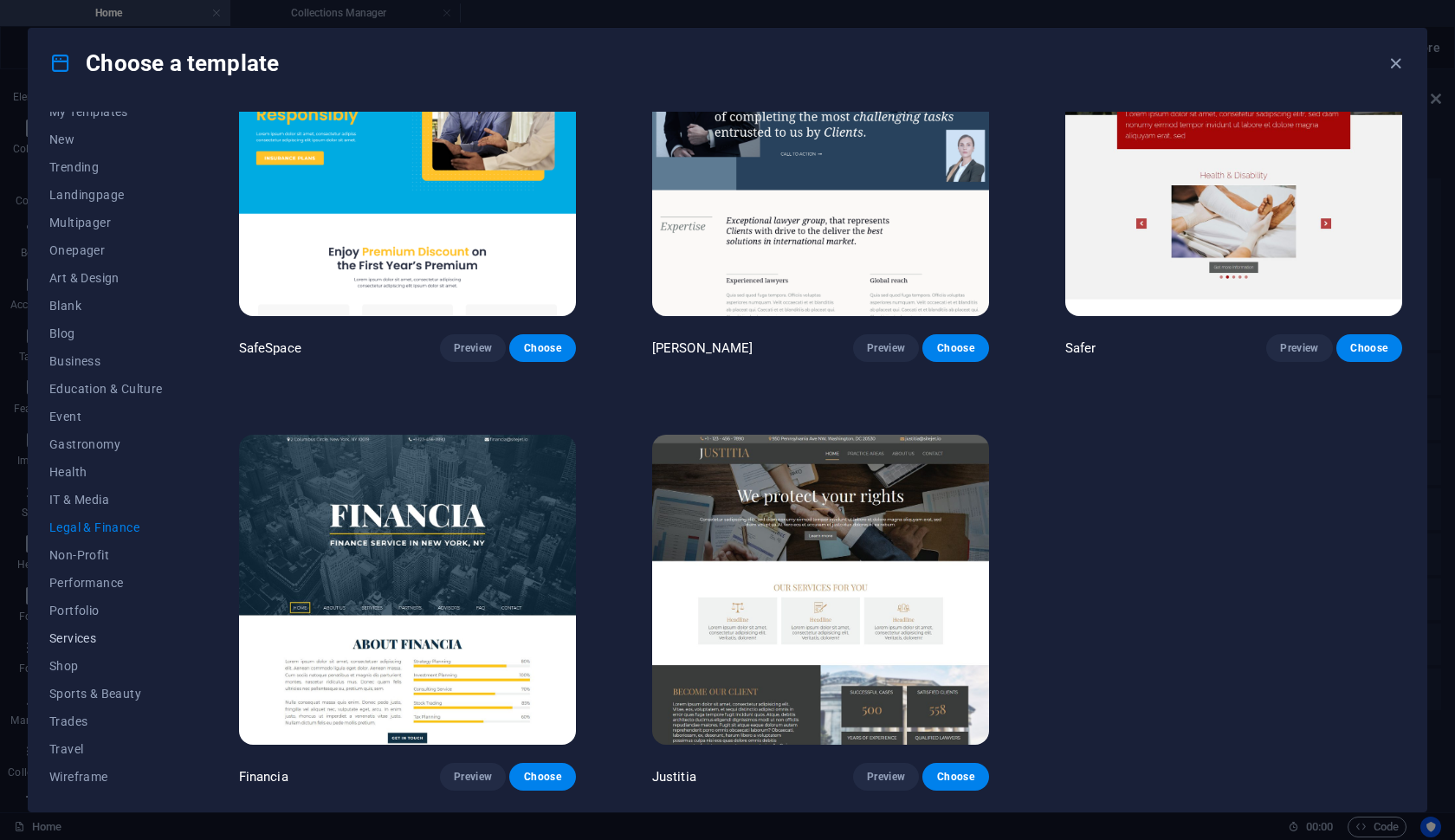
click at [75, 632] on span "Services" at bounding box center [106, 638] width 113 height 14
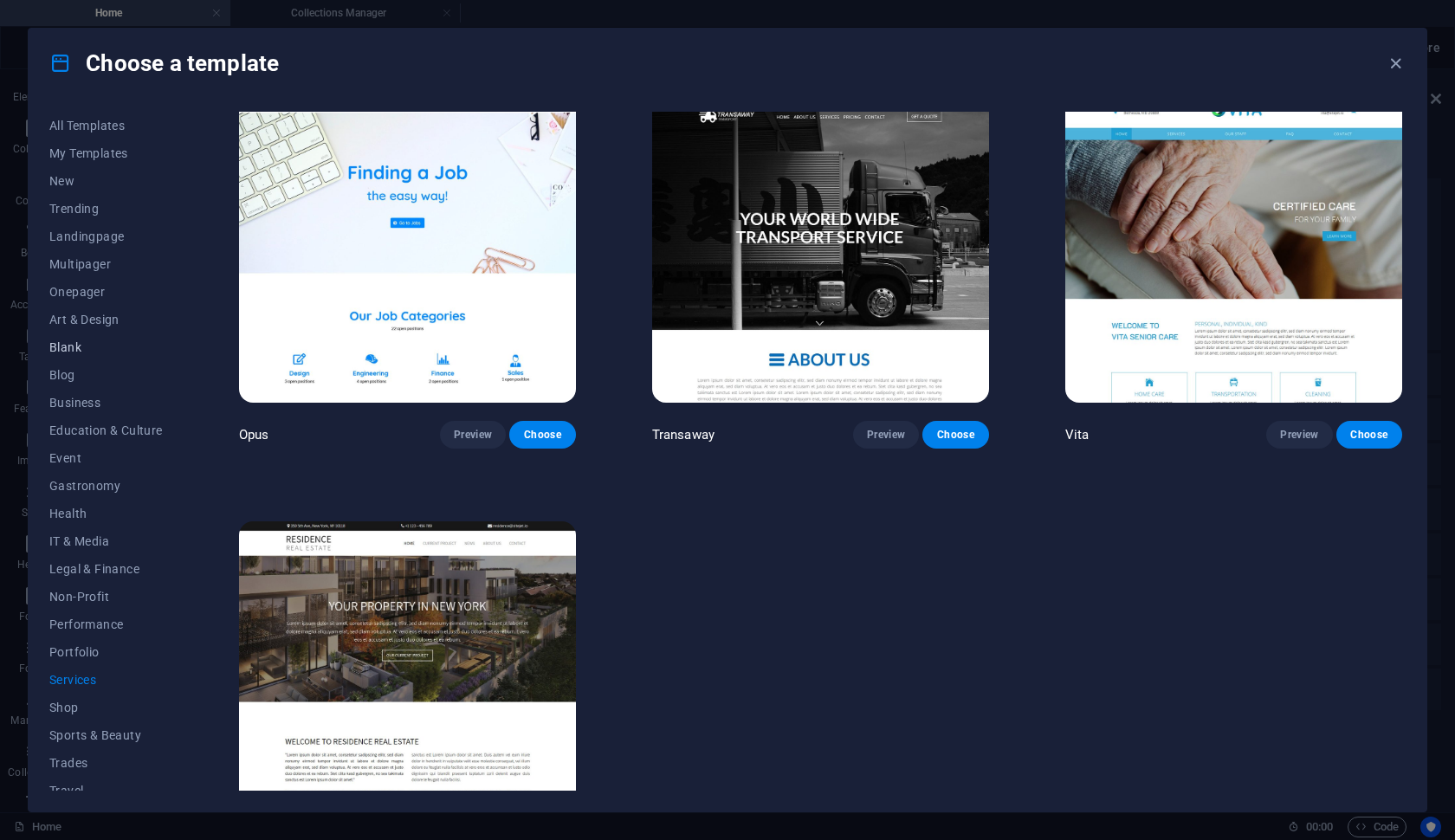
scroll to position [0, 0]
click at [113, 120] on span "All Templates" at bounding box center [106, 125] width 113 height 14
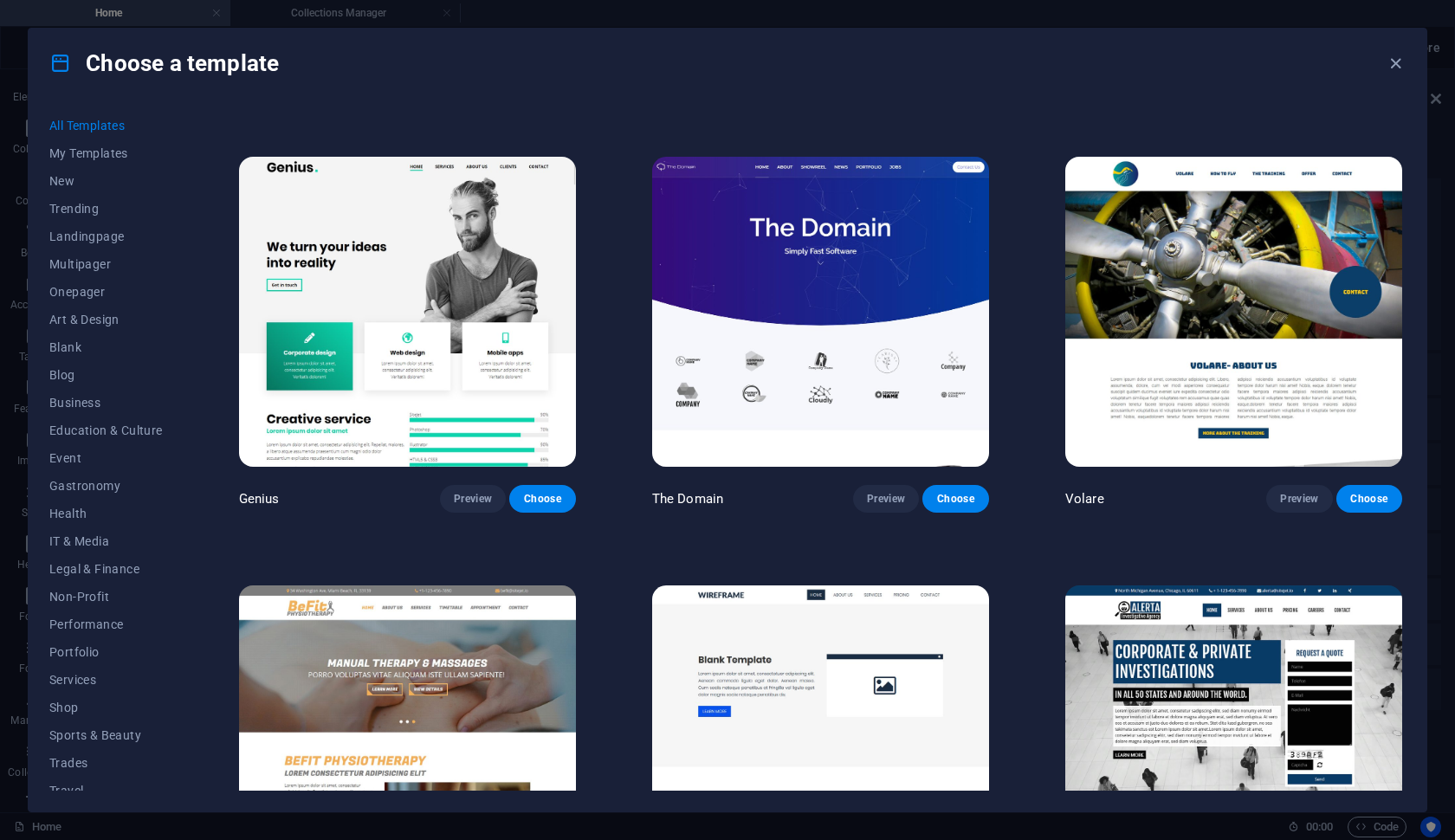
scroll to position [11557, 0]
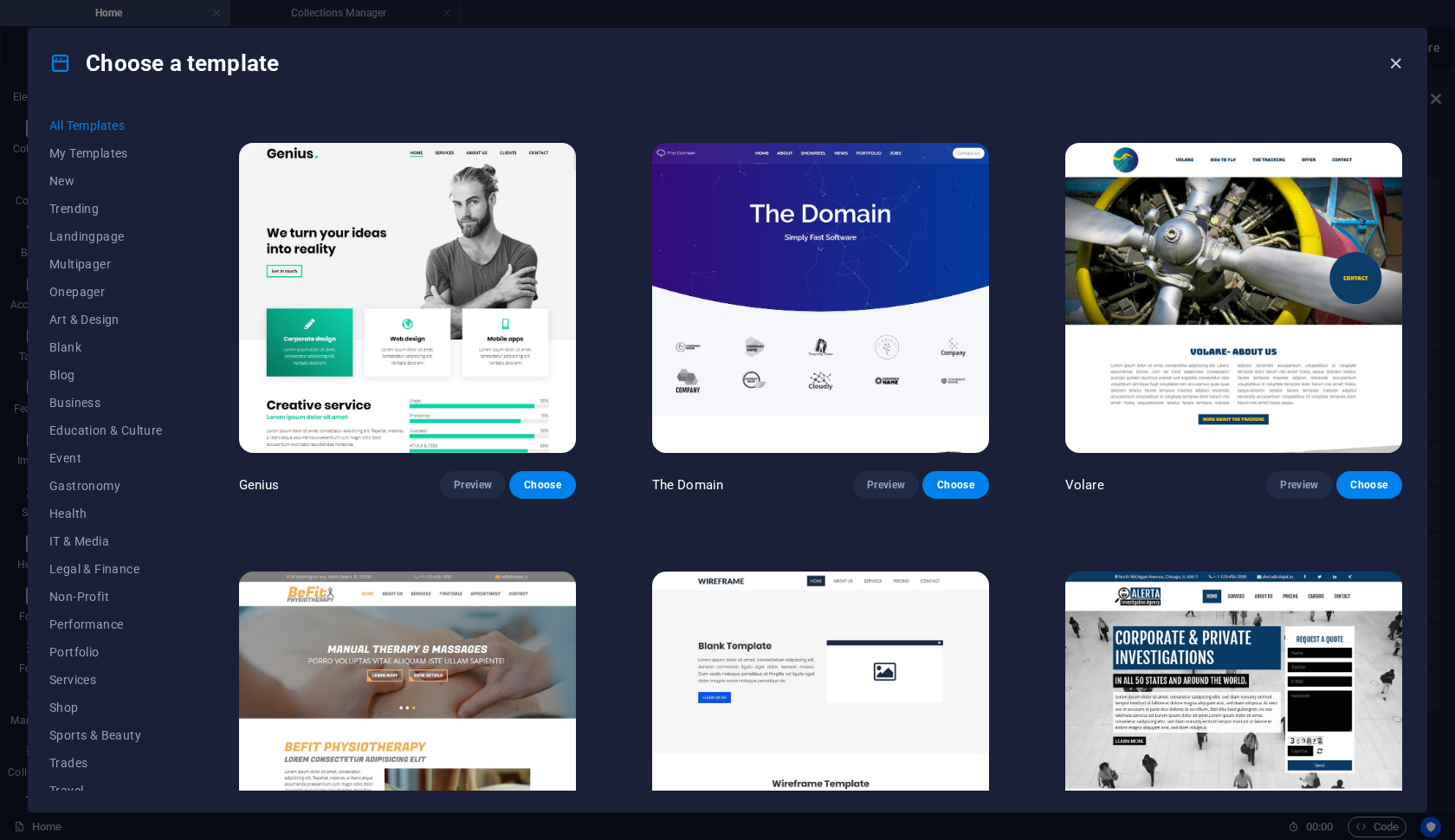
click at [1398, 60] on icon "button" at bounding box center [1396, 63] width 20 height 20
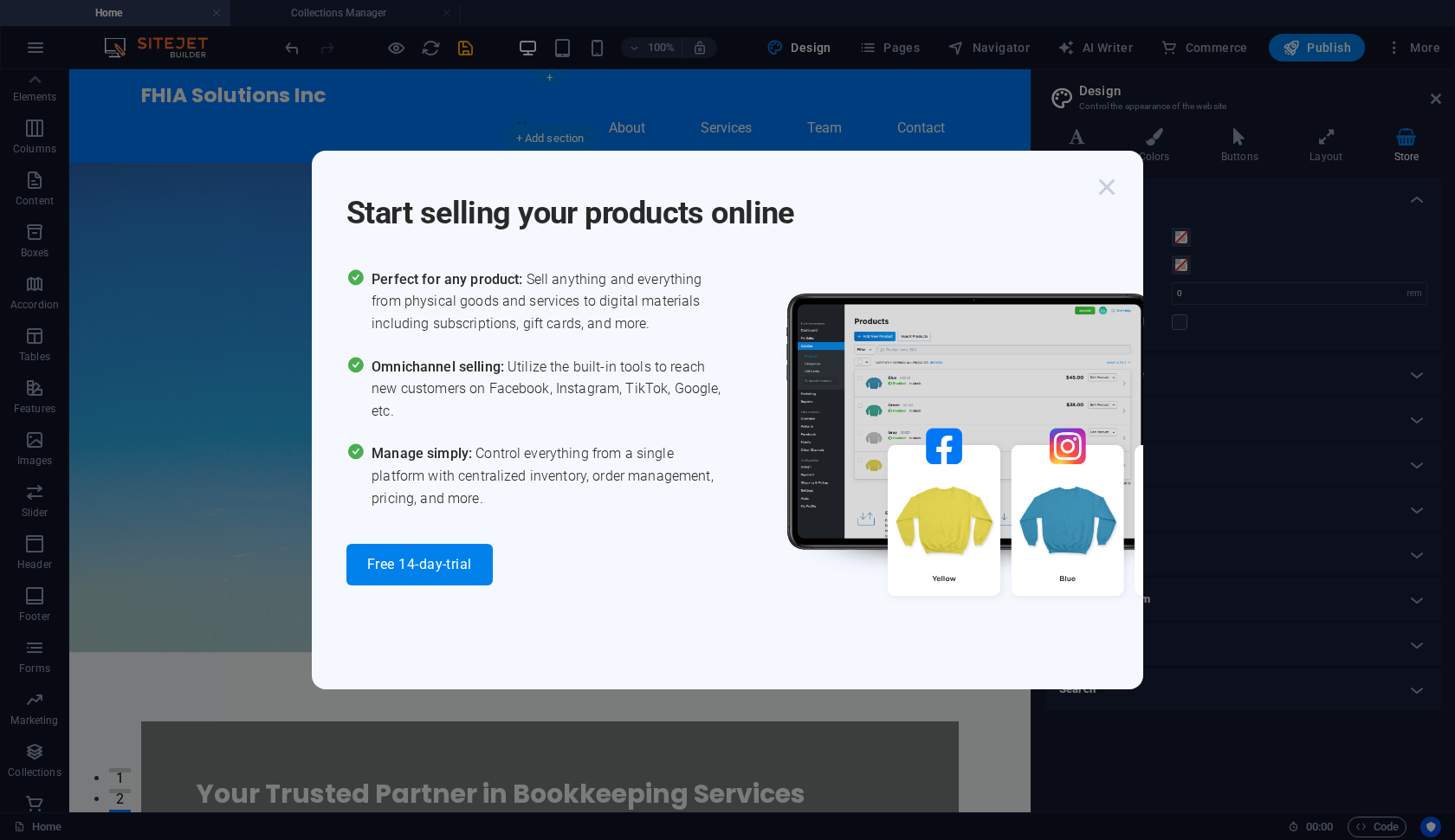
click at [1105, 192] on icon "button" at bounding box center [1108, 187] width 32 height 32
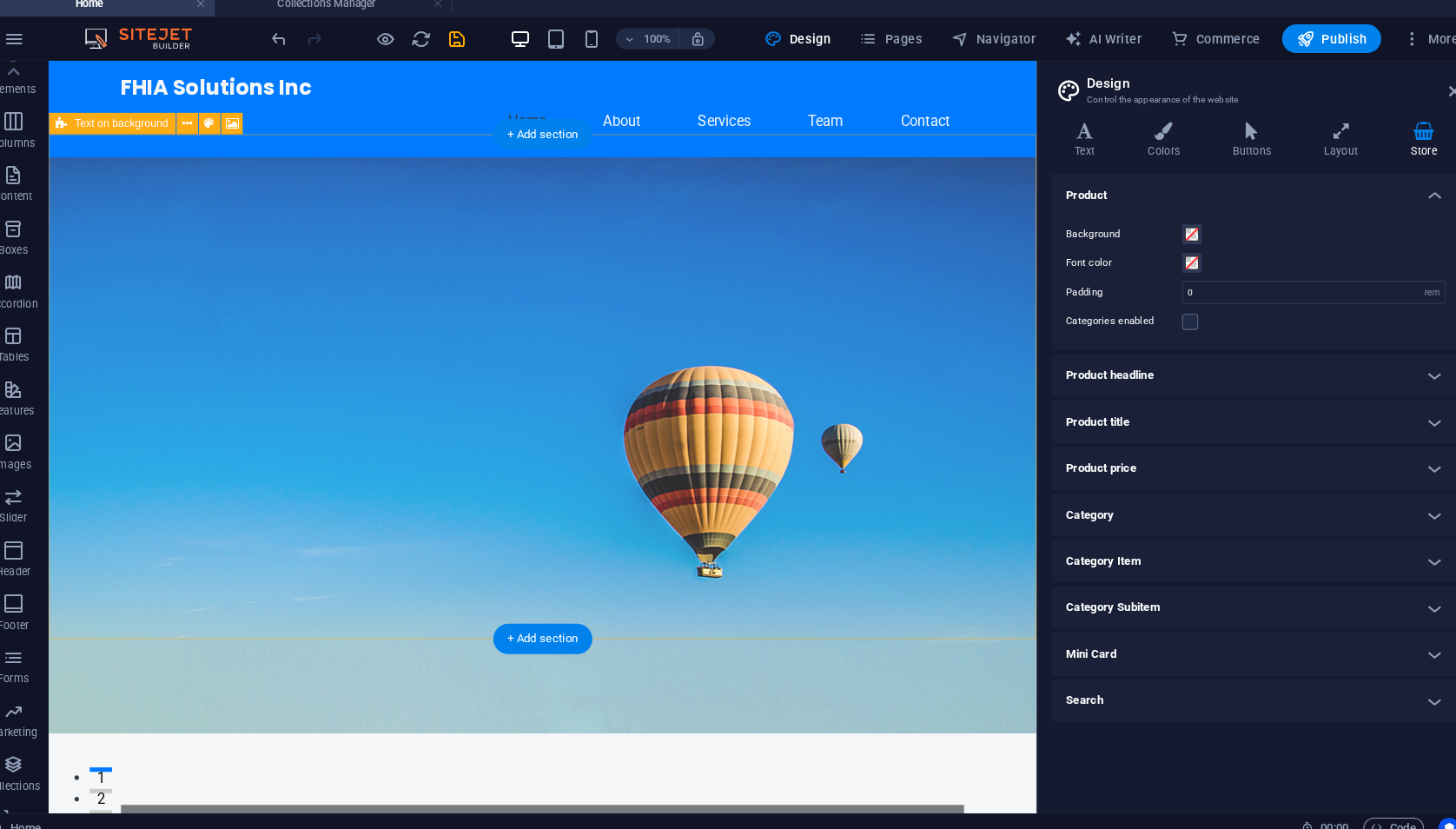
scroll to position [0, 0]
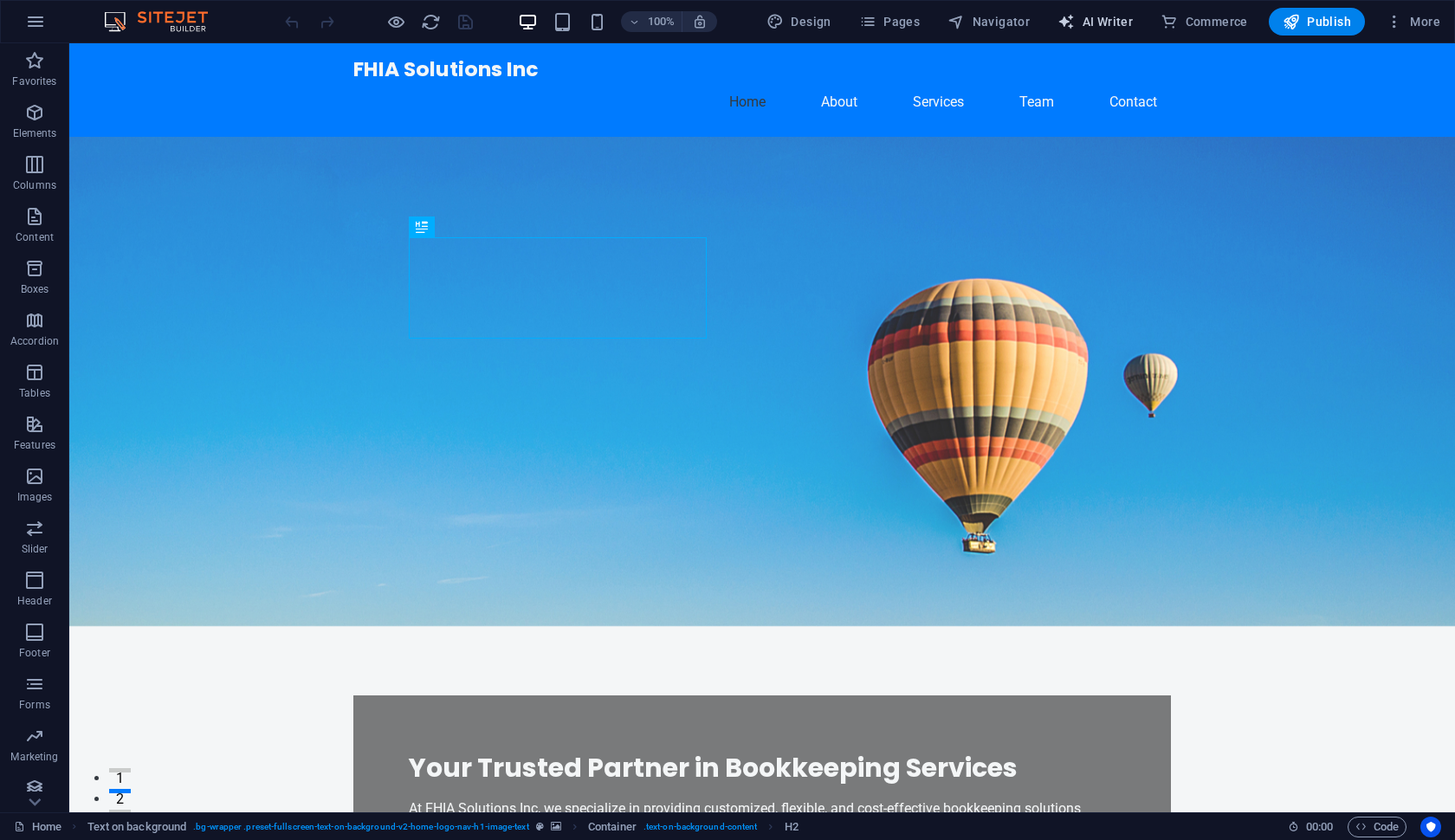
click at [1132, 22] on span "AI Writer" at bounding box center [1095, 22] width 75 height 18
select select "English"
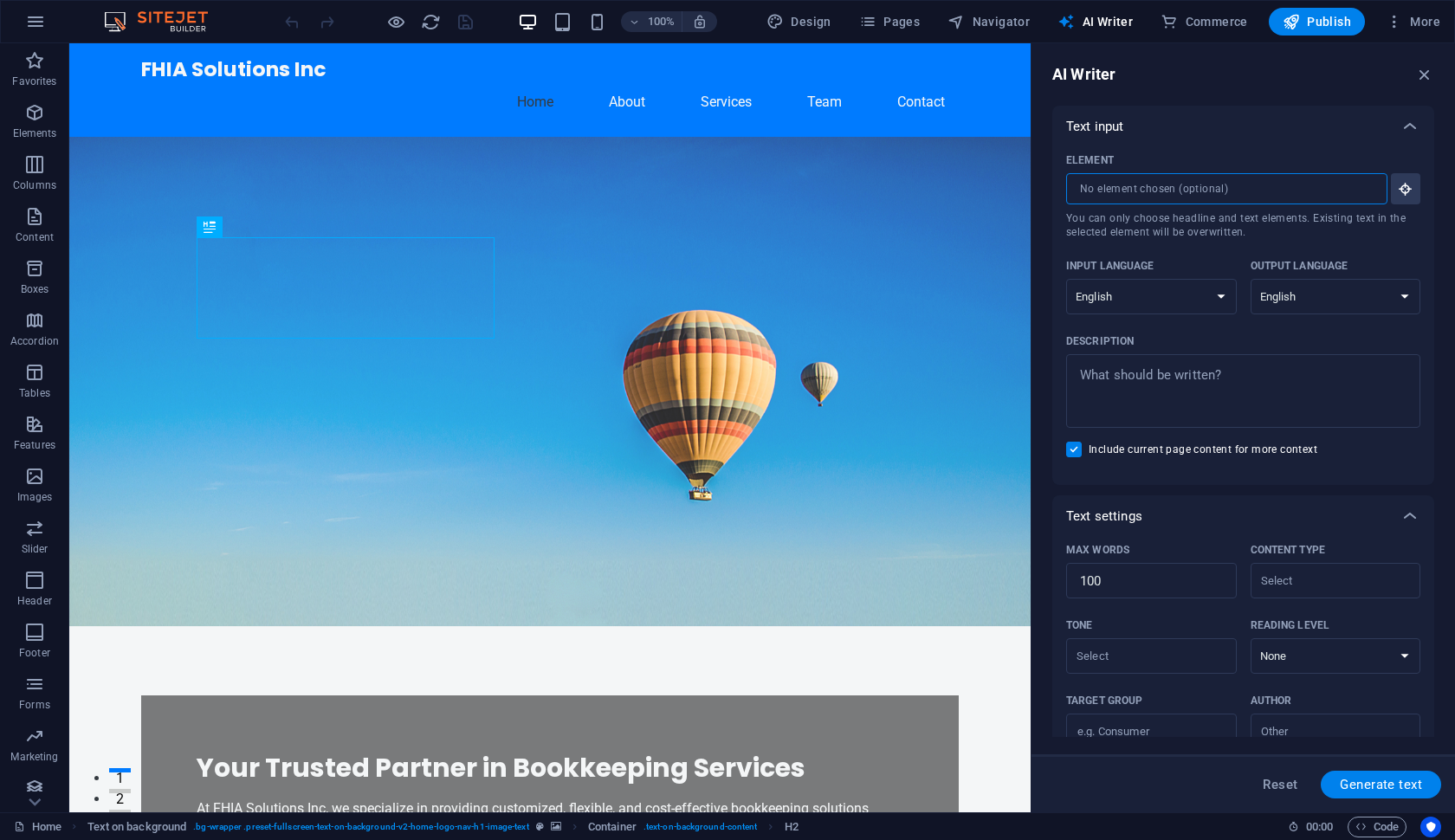
click at [1285, 194] on input "Element ​ You can only choose headline and text elements. Existing text in the …" at bounding box center [1221, 189] width 310 height 32
click at [1399, 187] on icon "button" at bounding box center [1406, 189] width 16 height 16
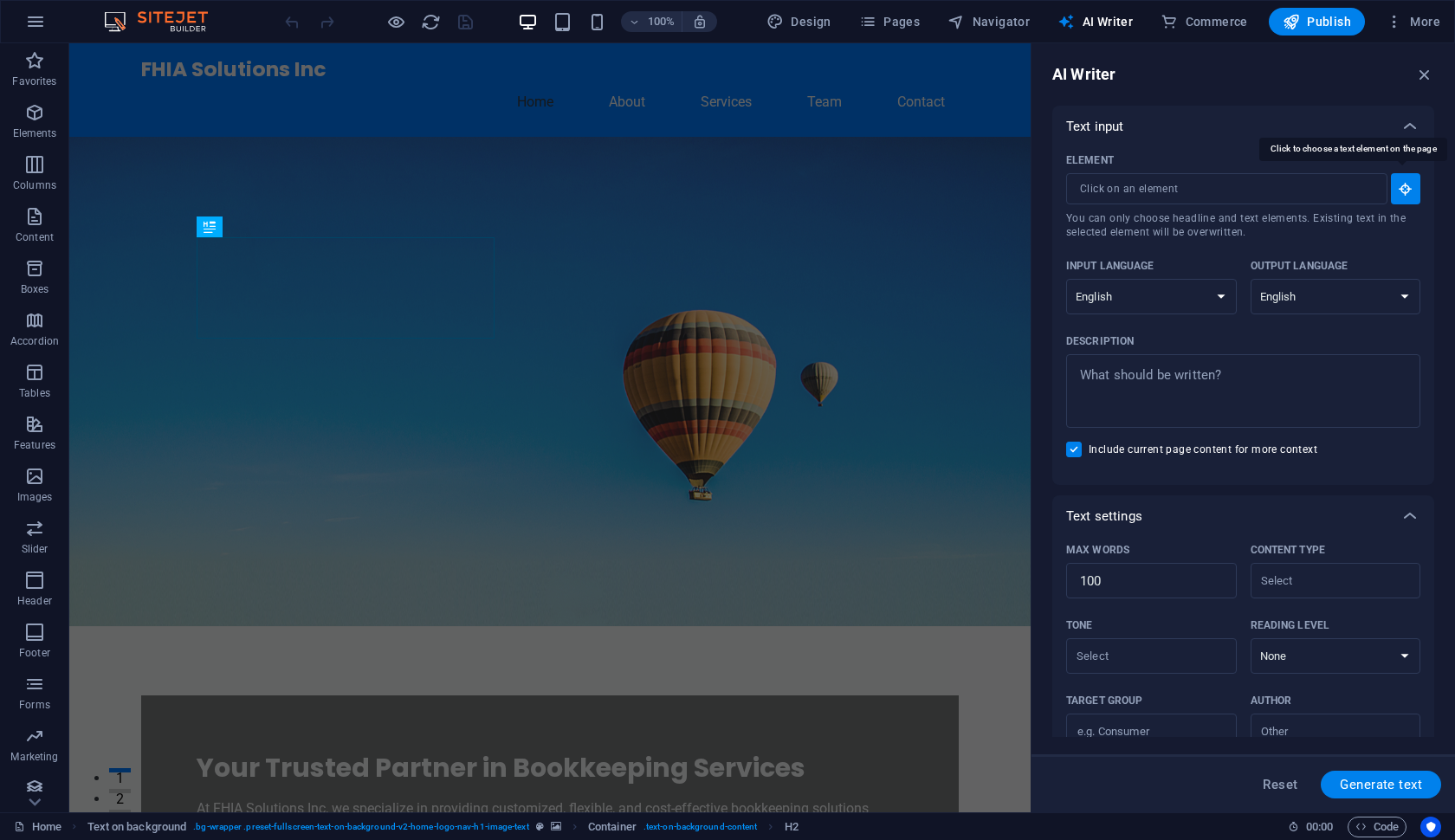
click at [1399, 187] on icon "button" at bounding box center [1406, 189] width 16 height 16
click at [1430, 78] on icon "button" at bounding box center [1424, 74] width 19 height 19
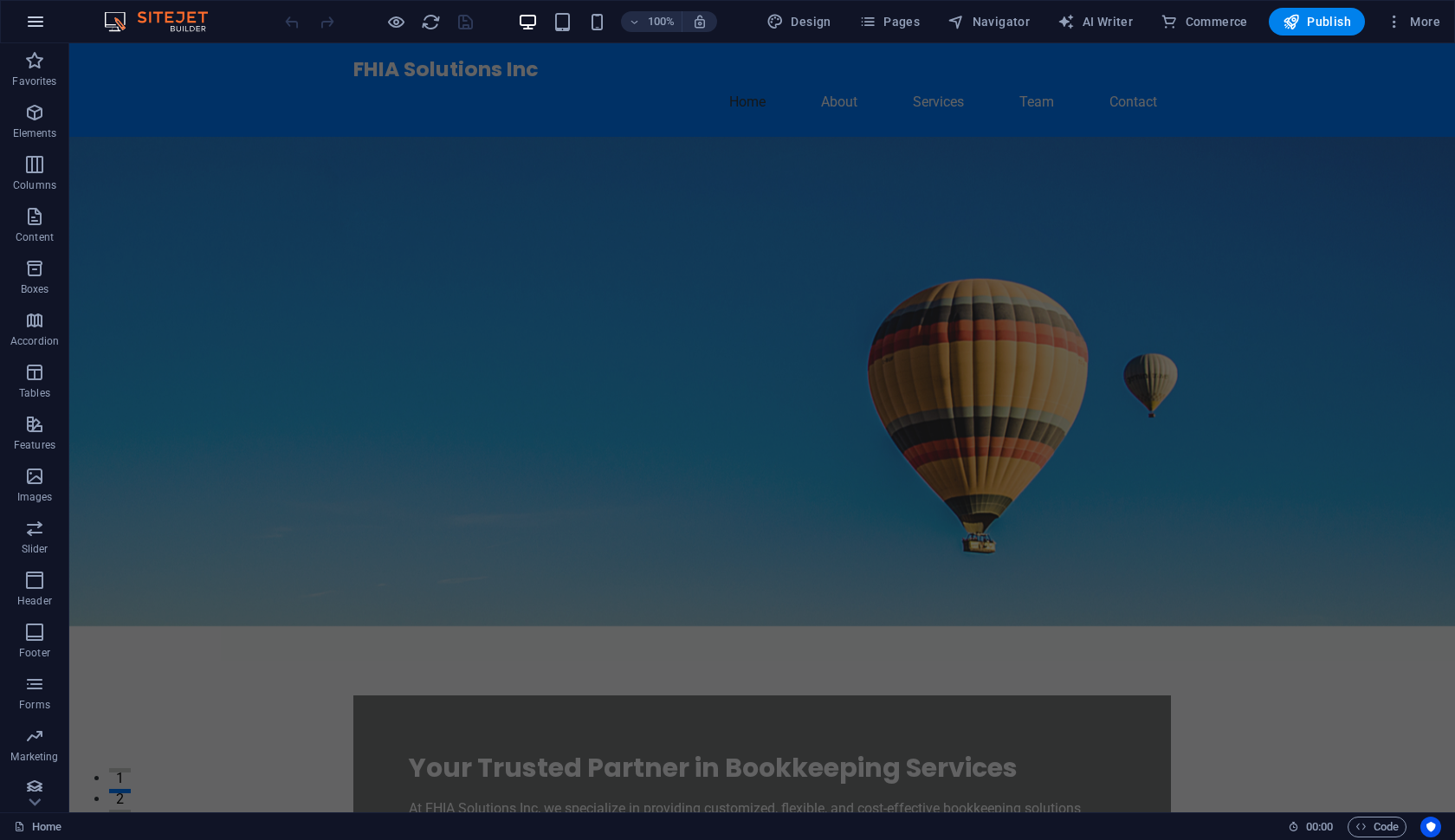
click at [46, 27] on button "button" at bounding box center [36, 22] width 41 height 41
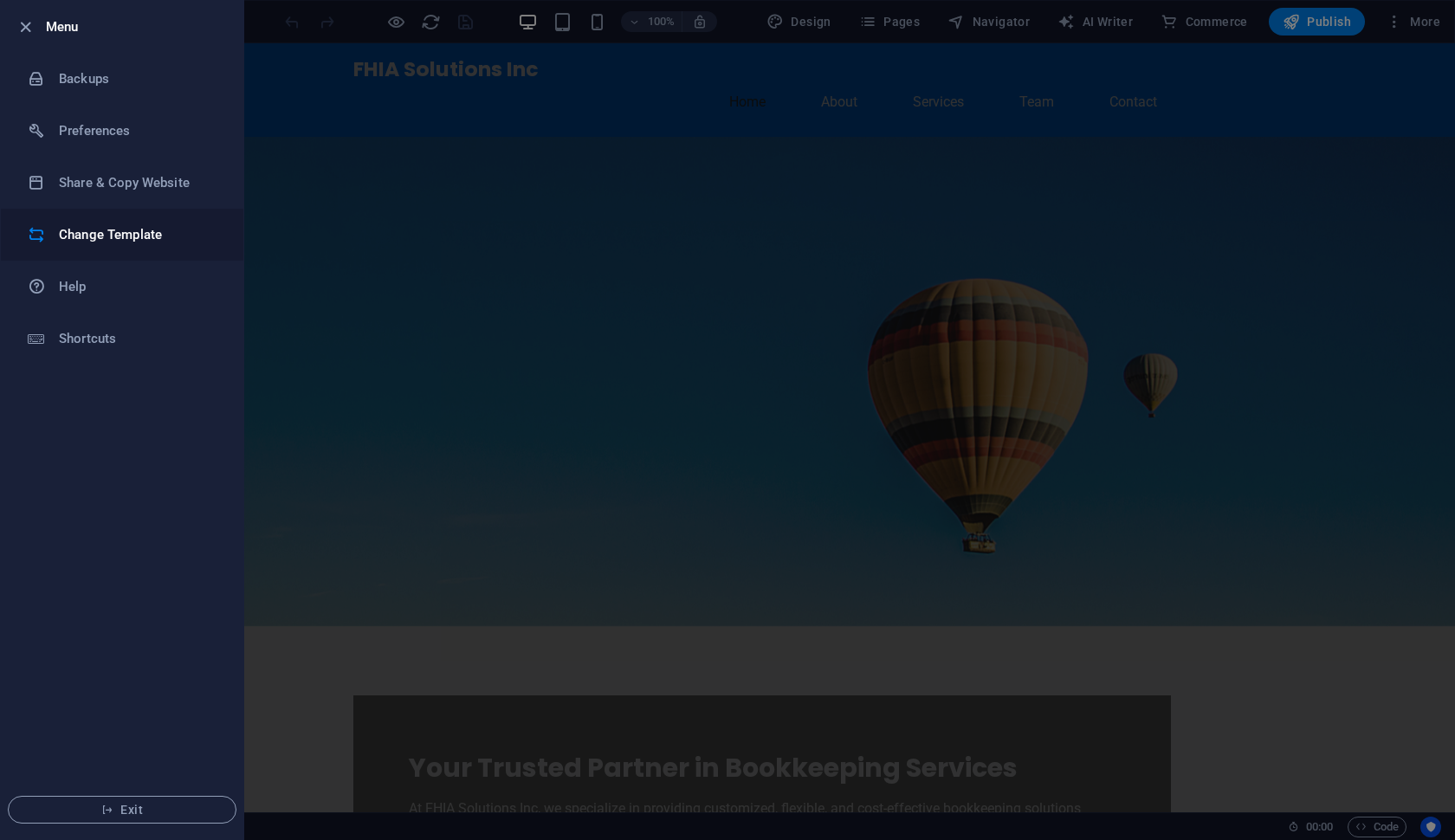
click at [188, 233] on h6 "Change Template" at bounding box center [139, 234] width 160 height 21
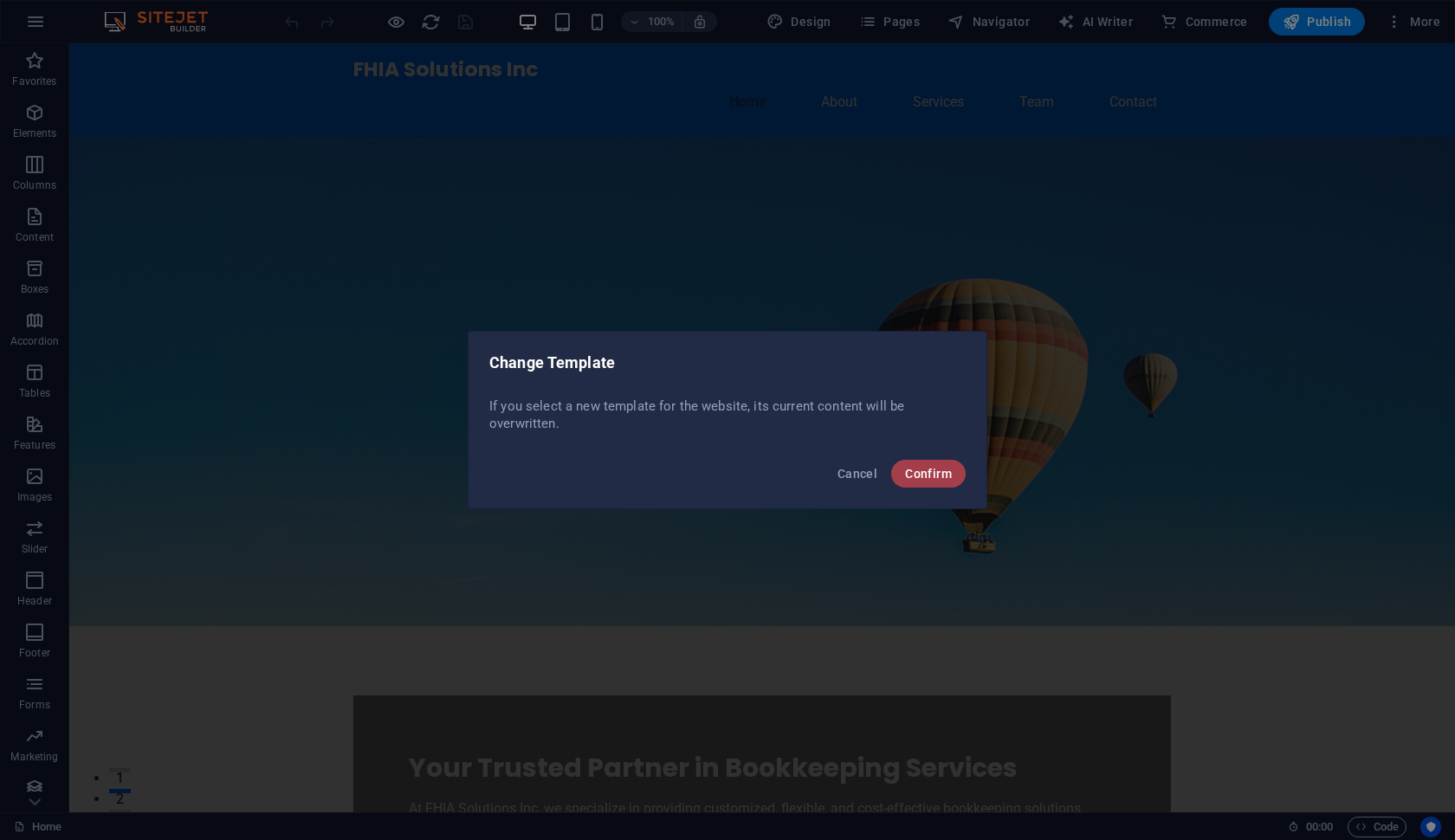
click at [937, 470] on span "Confirm" at bounding box center [928, 473] width 46 height 14
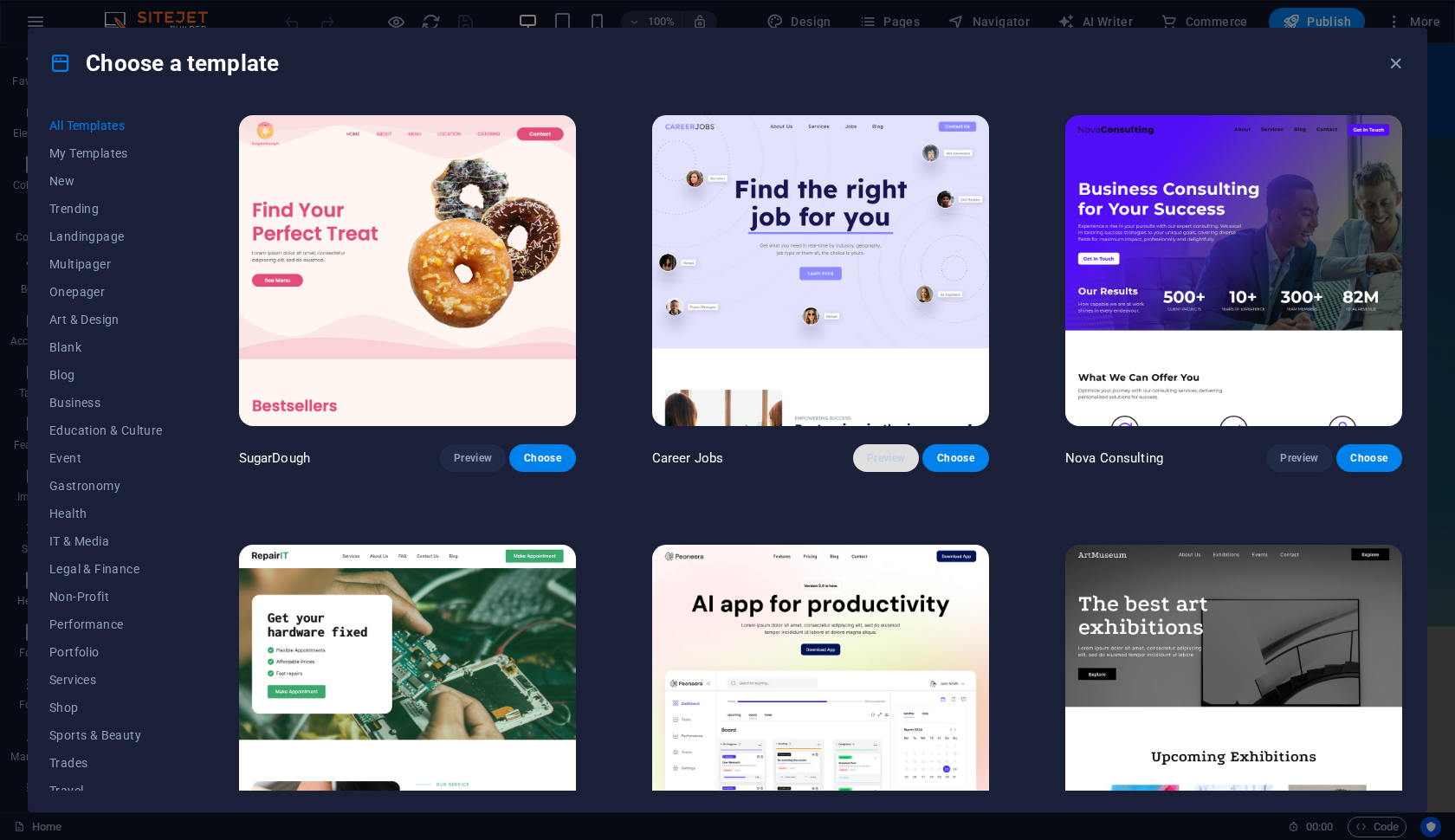
click at [884, 459] on span "Preview" at bounding box center [886, 458] width 38 height 14
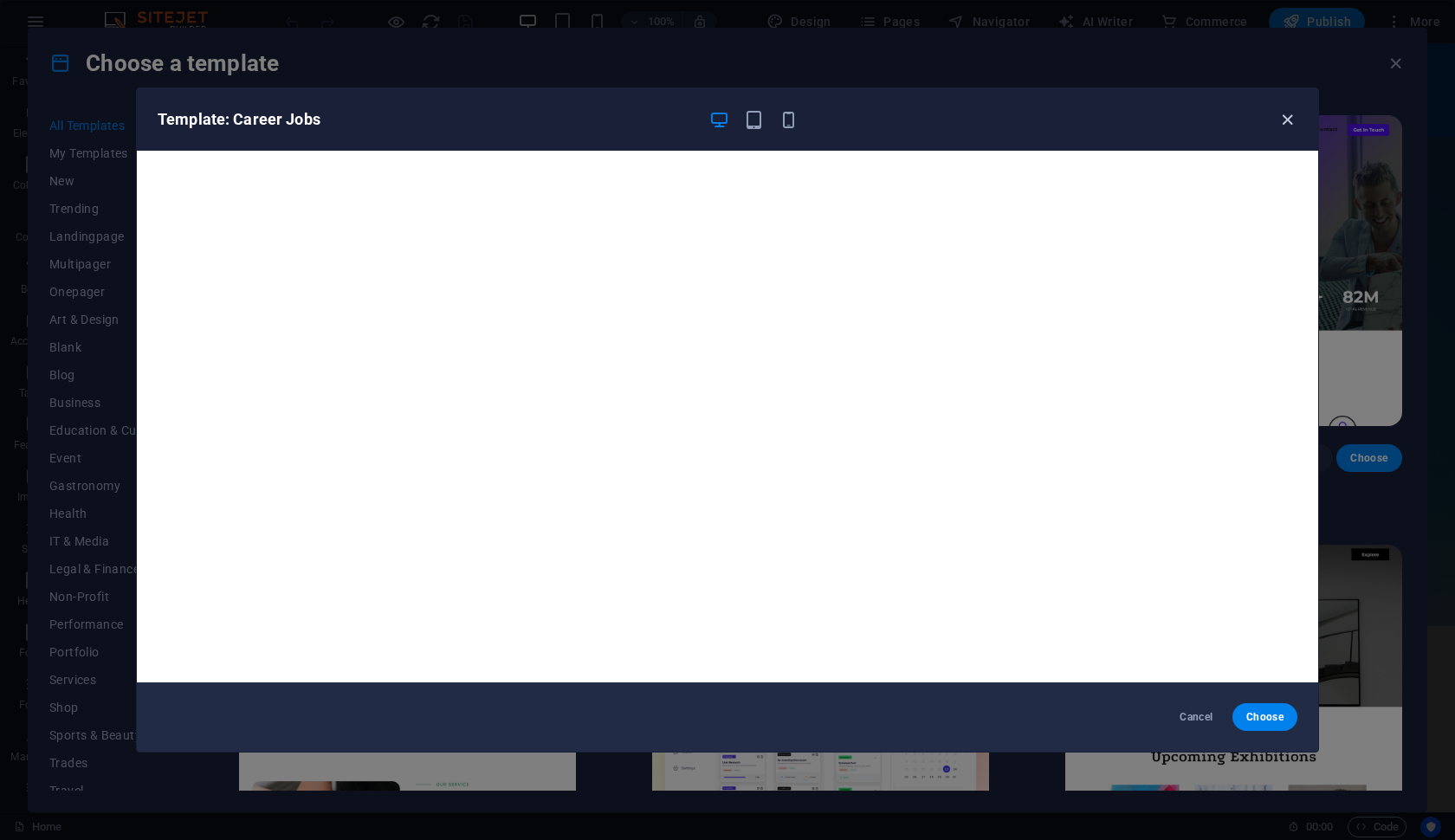
click at [1290, 114] on icon "button" at bounding box center [1287, 120] width 20 height 20
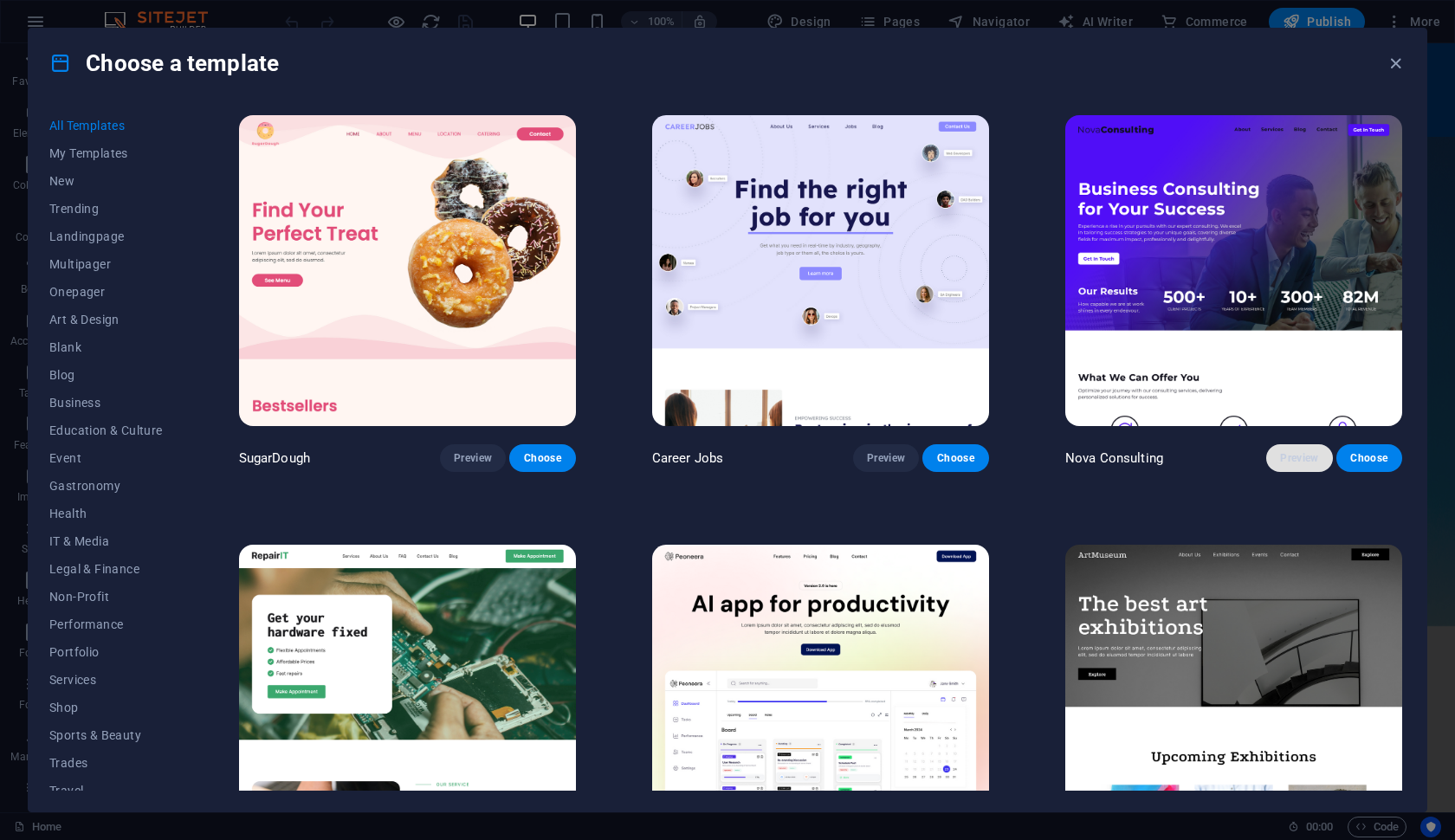
click at [1293, 457] on span "Preview" at bounding box center [1299, 458] width 38 height 14
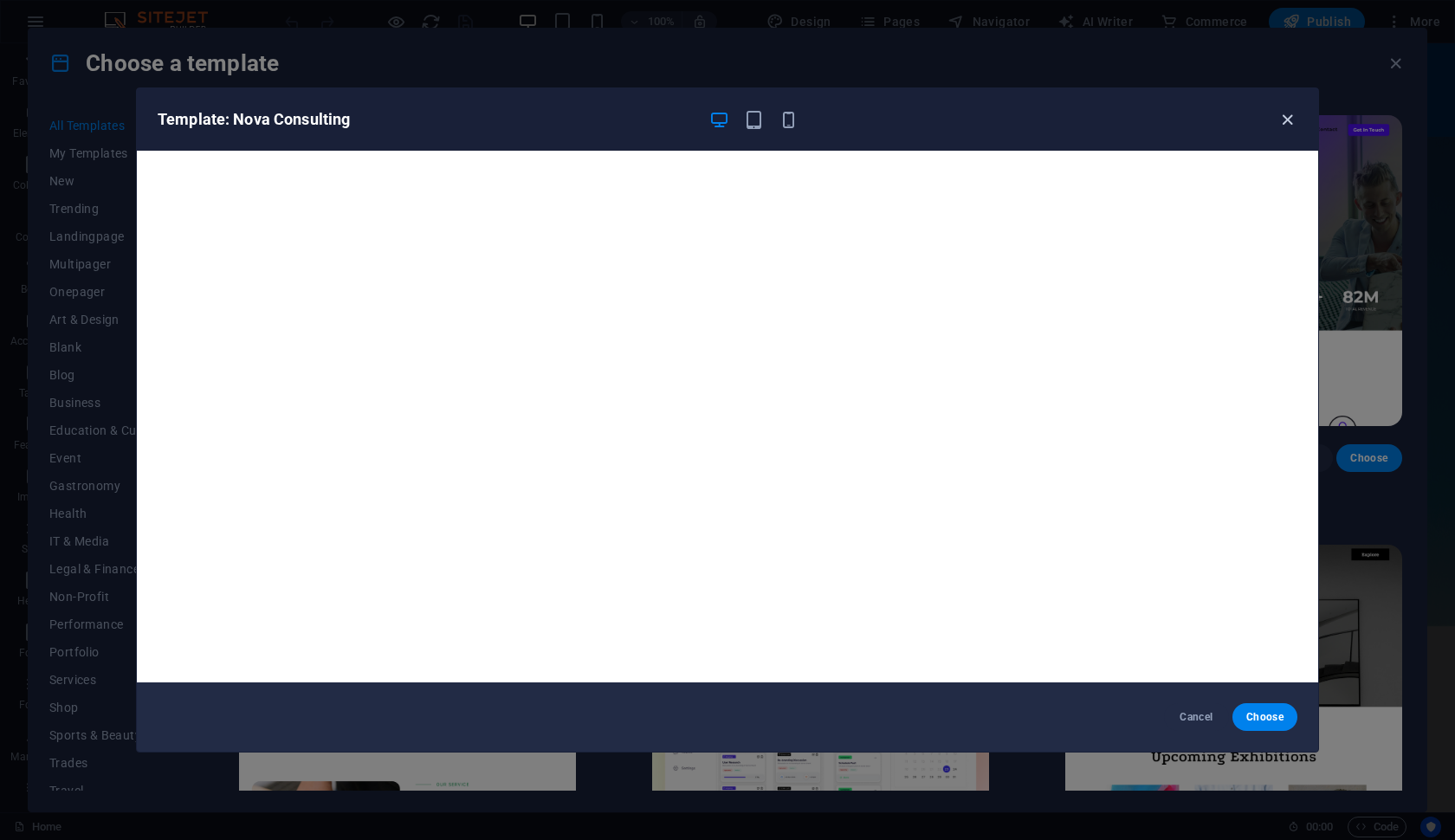
click at [1284, 122] on icon "button" at bounding box center [1287, 120] width 20 height 20
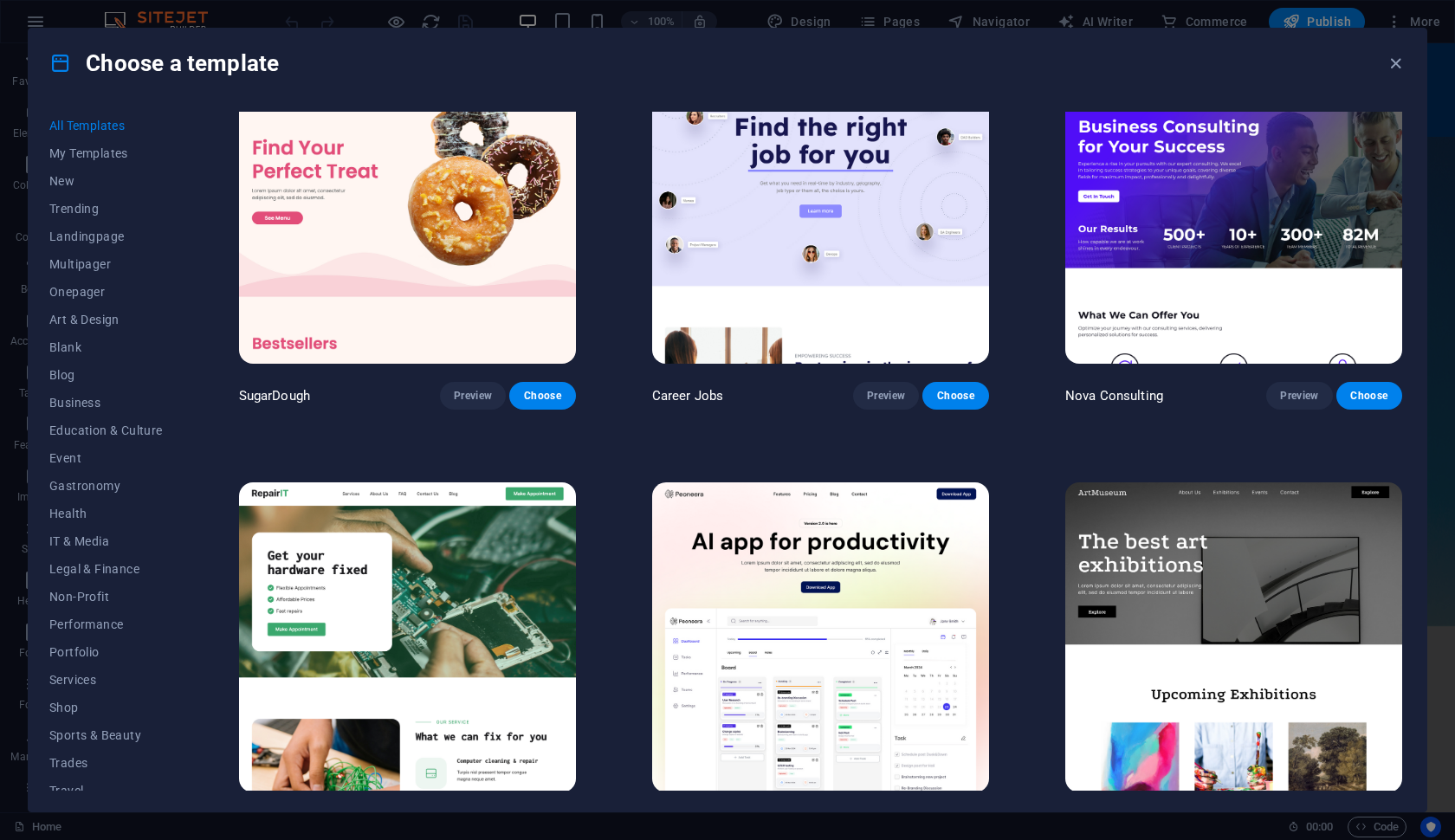
scroll to position [46, 0]
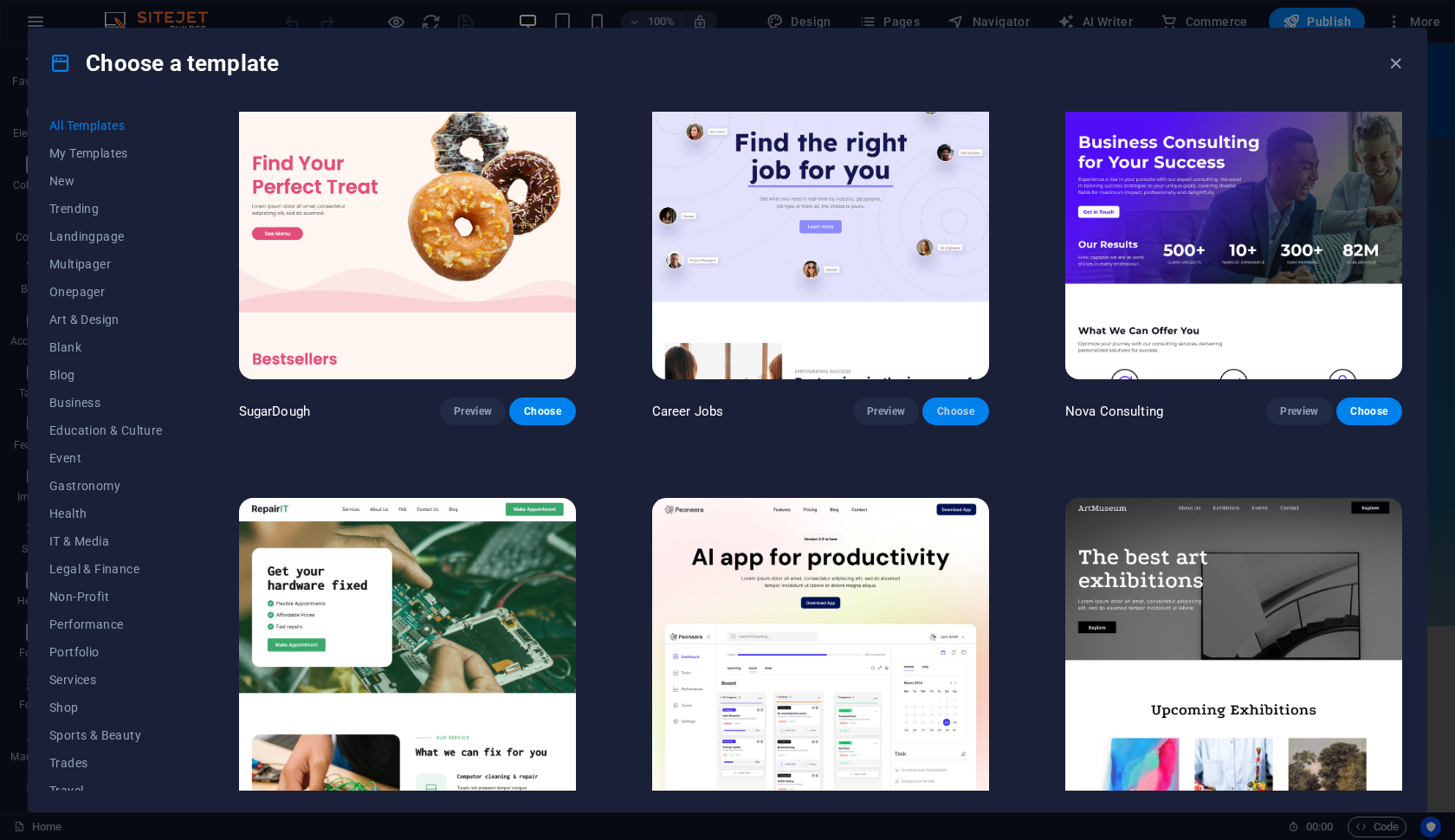
click at [977, 420] on button "Choose" at bounding box center [955, 411] width 66 height 28
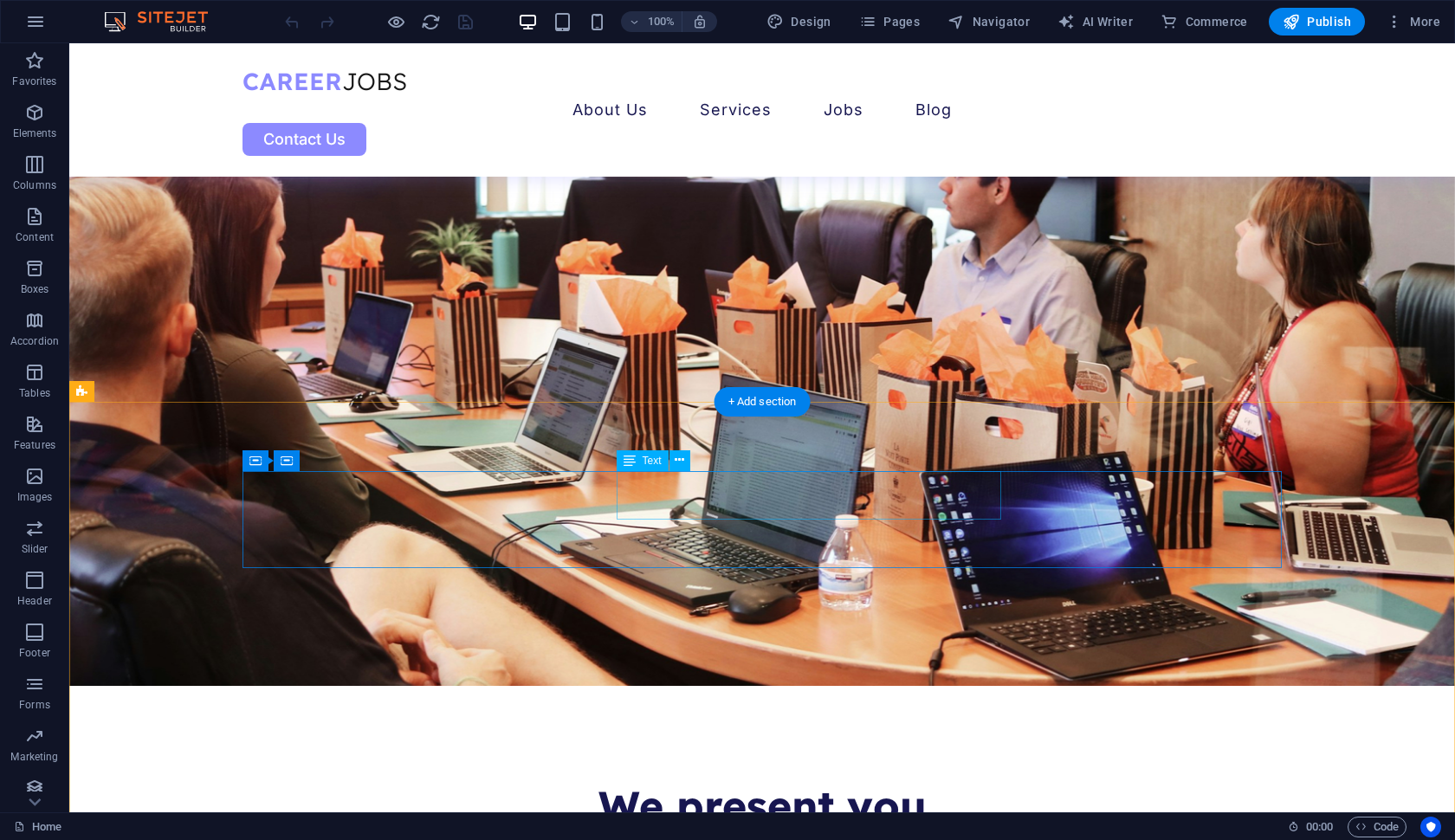
scroll to position [5706, 0]
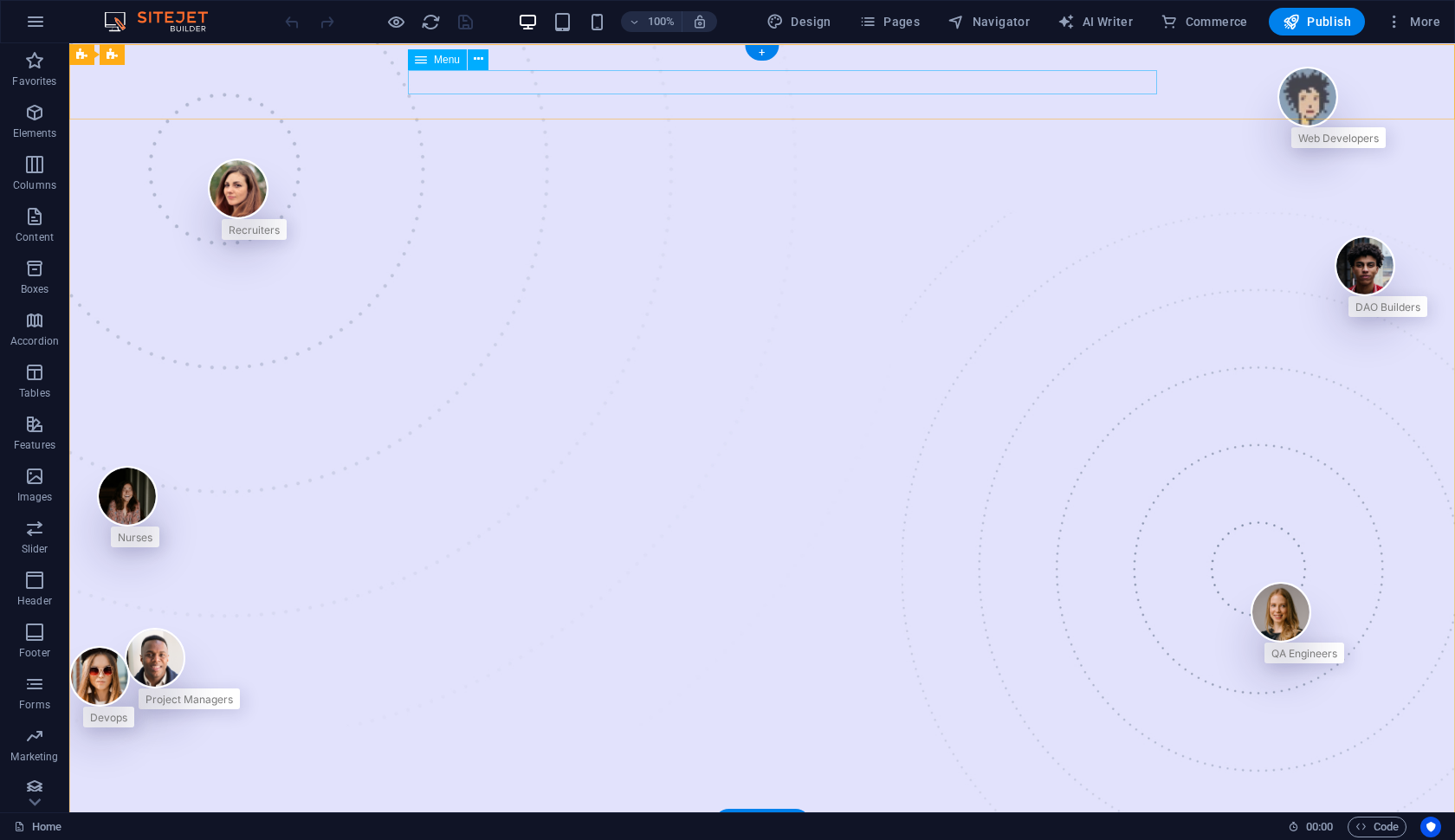
scroll to position [0, 0]
click at [1110, 21] on span "AI Writer" at bounding box center [1095, 22] width 75 height 18
select select "English"
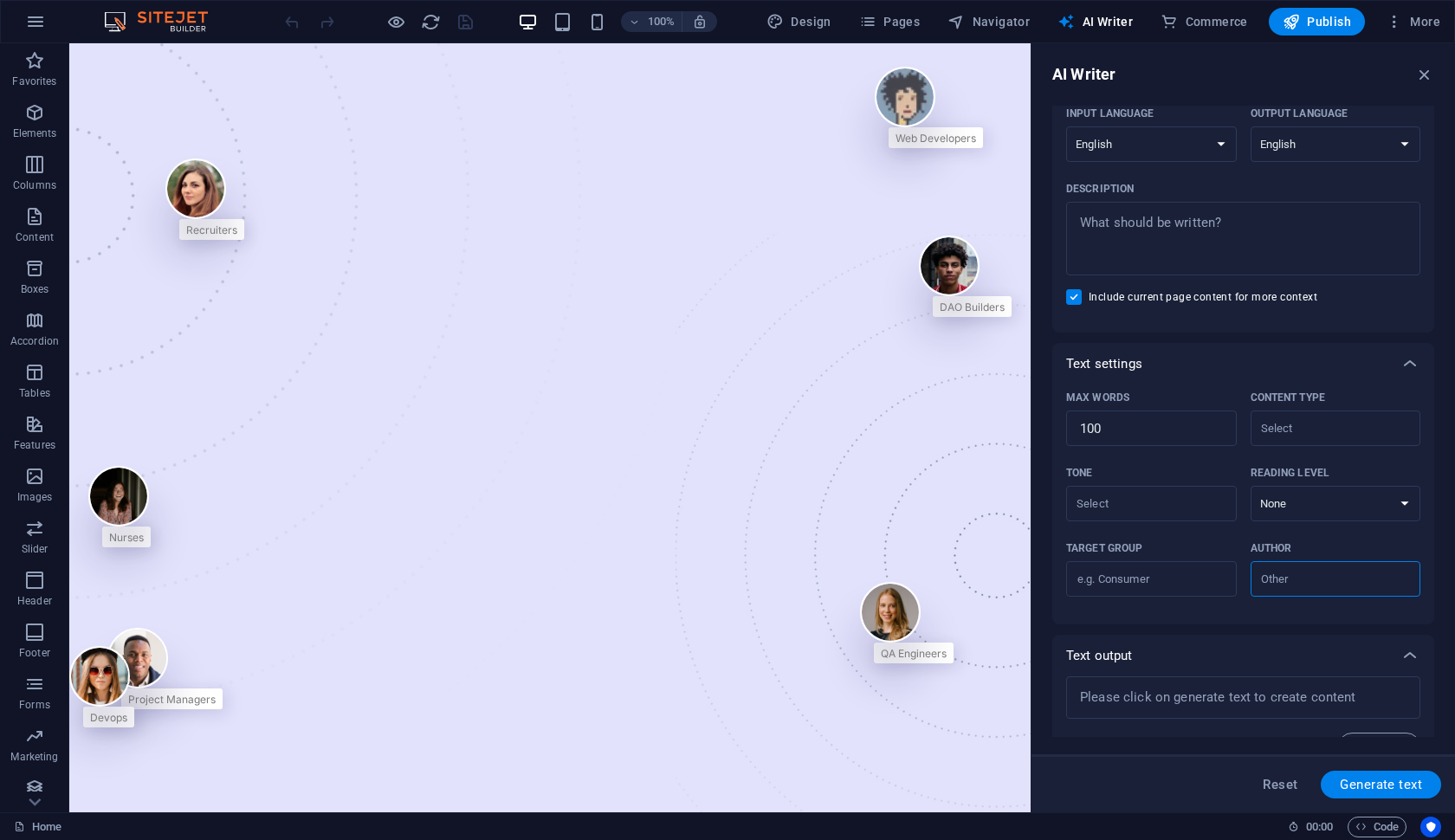
scroll to position [155, 0]
click at [1286, 430] on input "Content type ​" at bounding box center [1321, 425] width 131 height 25
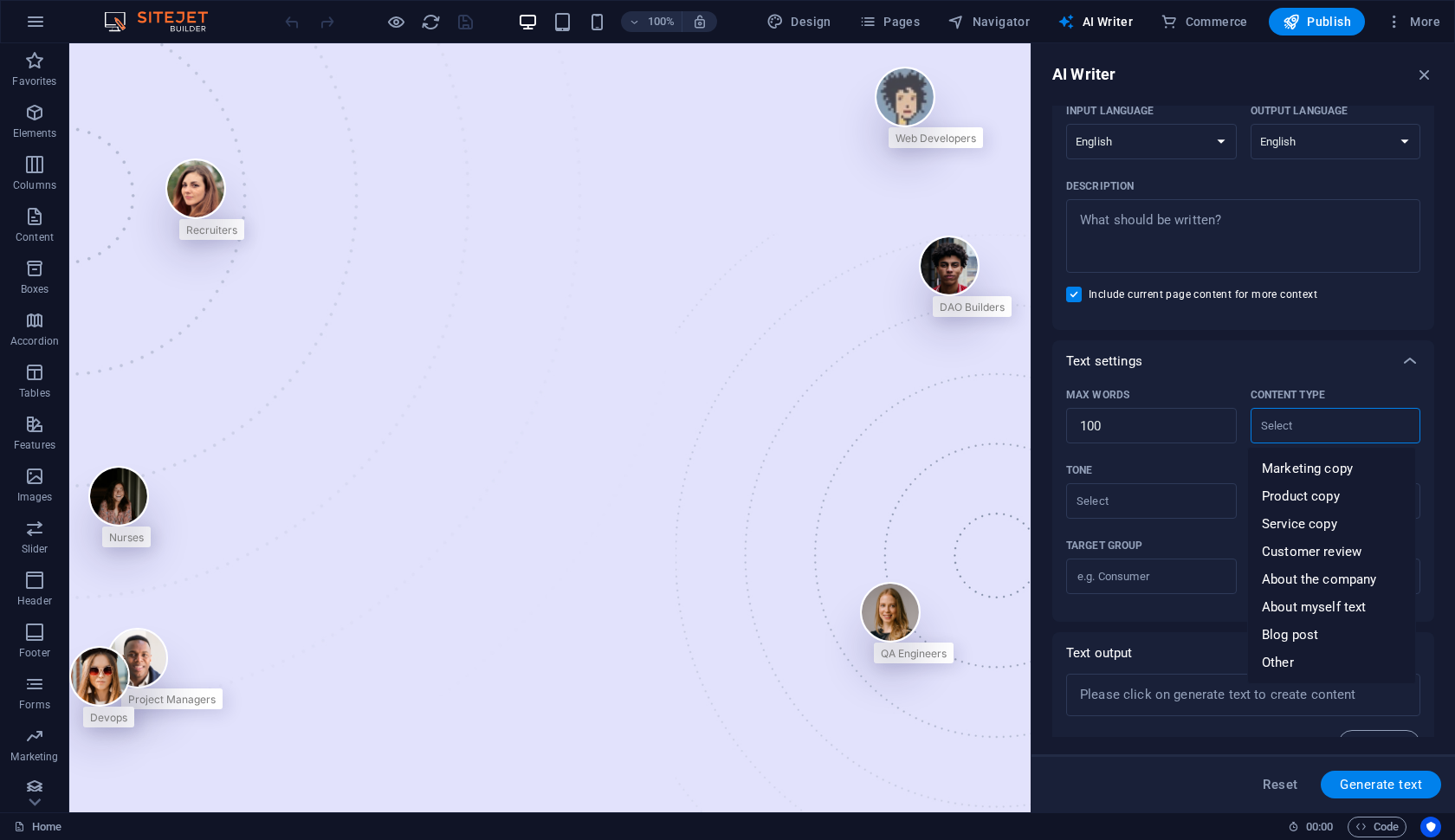
click at [1287, 366] on div "Text settings" at bounding box center [1228, 361] width 324 height 18
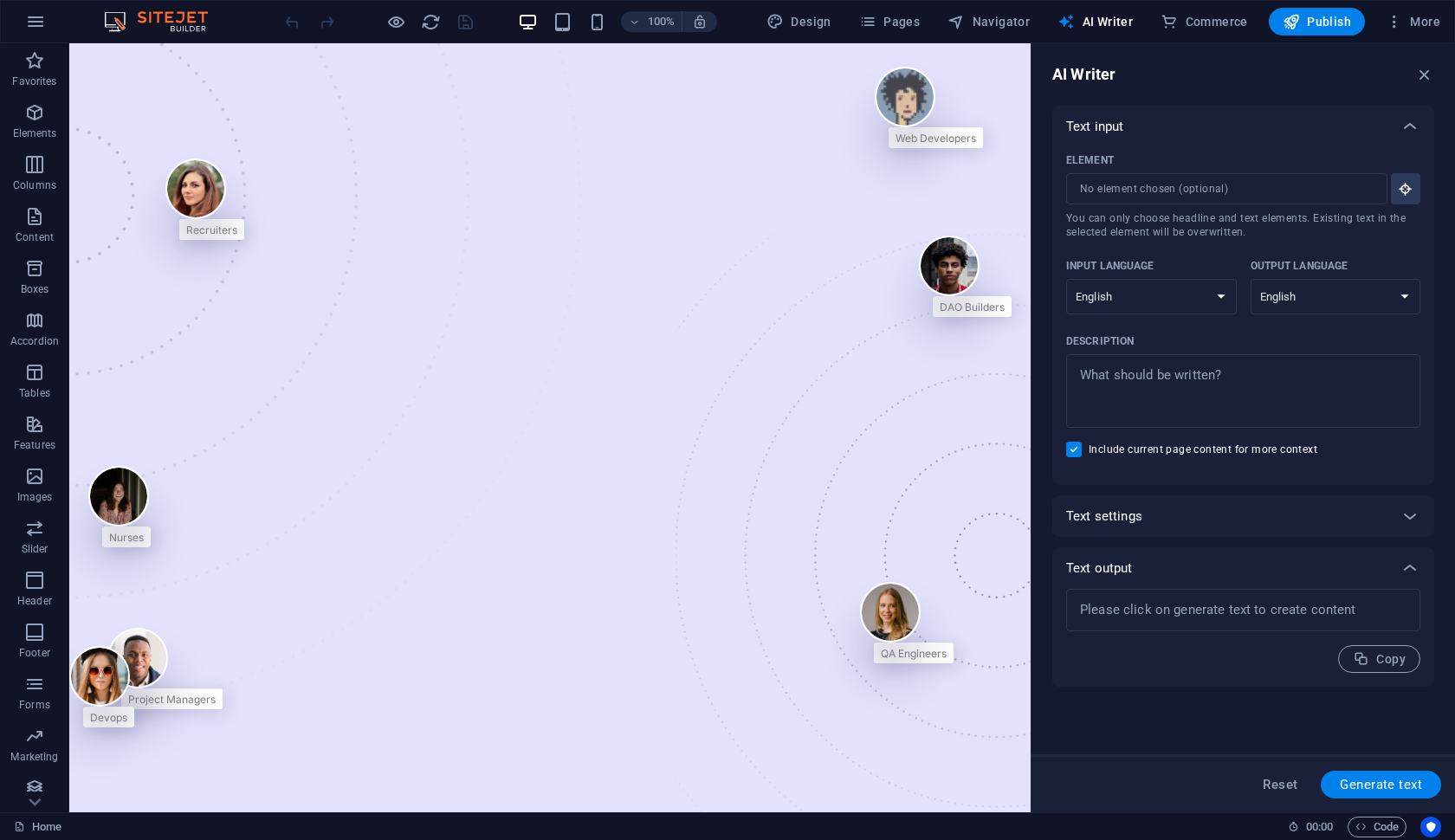
scroll to position [0, 0]
click at [1300, 513] on div "Text settings" at bounding box center [1228, 517] width 324 height 18
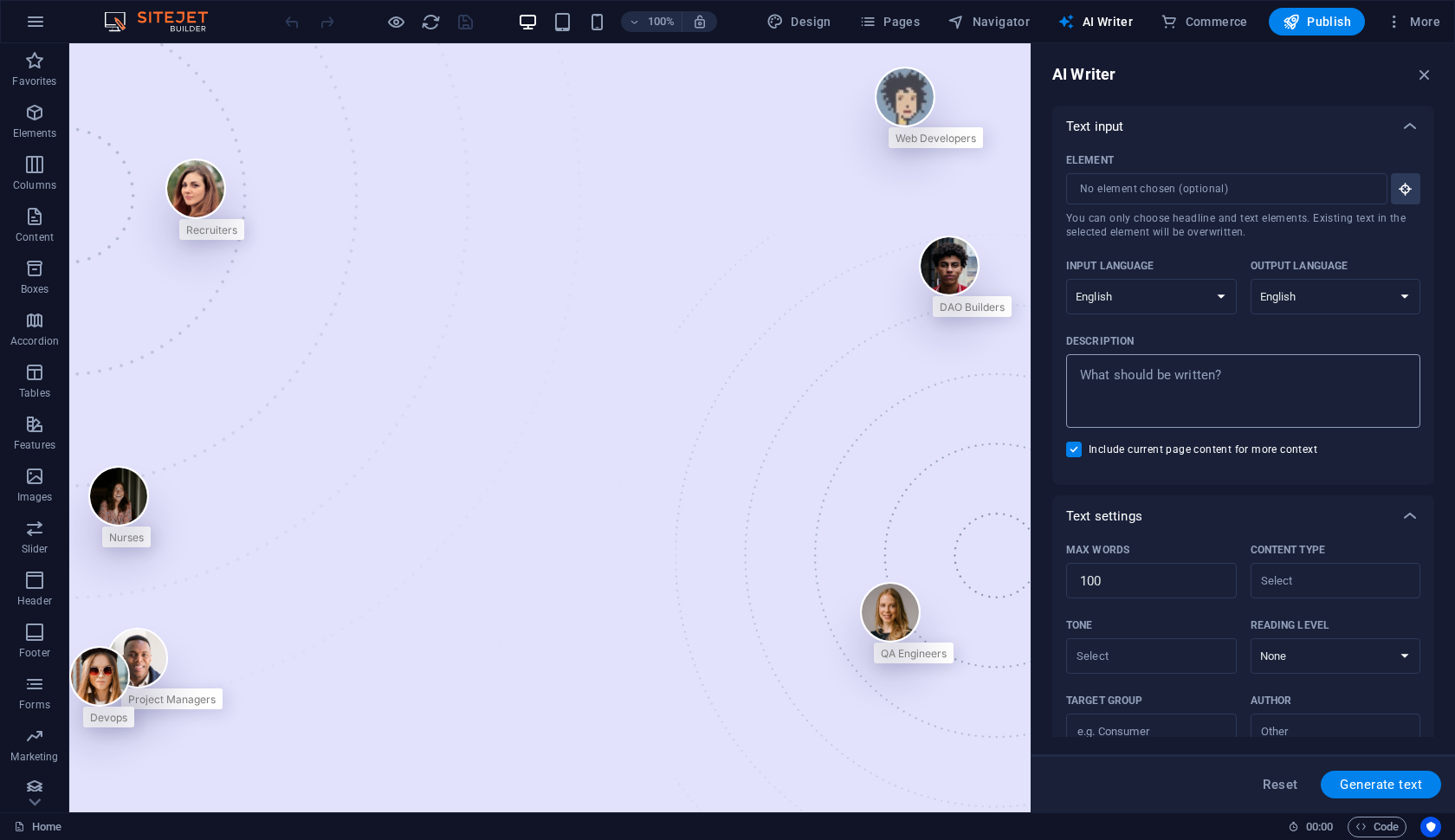
click at [1180, 381] on textarea "Description x ​" at bounding box center [1244, 390] width 337 height 56
type textarea "x"
click at [1425, 68] on icon "button" at bounding box center [1424, 74] width 19 height 19
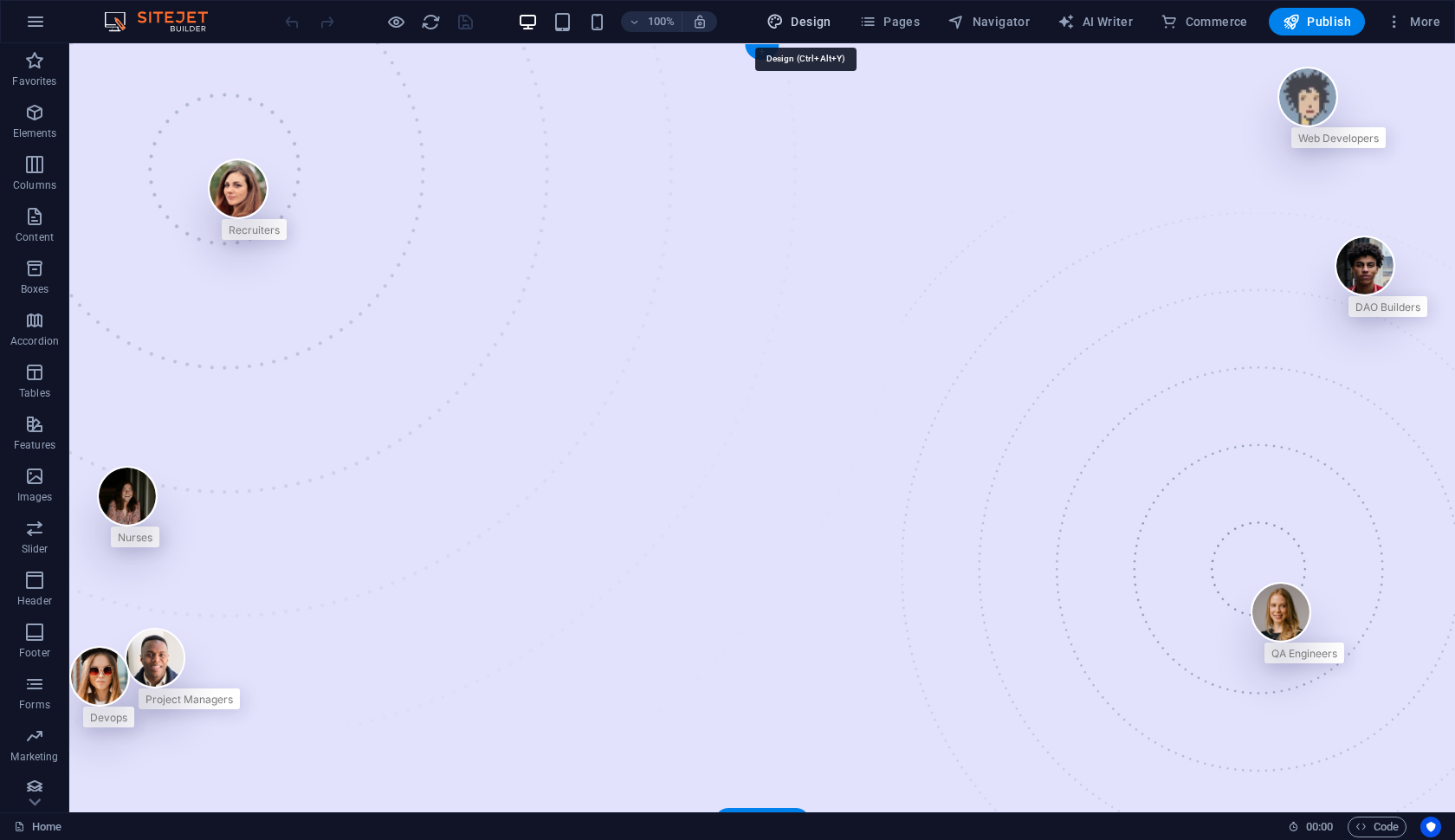
click at [819, 21] on span "Design" at bounding box center [799, 22] width 65 height 18
select select "px"
select select "400"
select select "px"
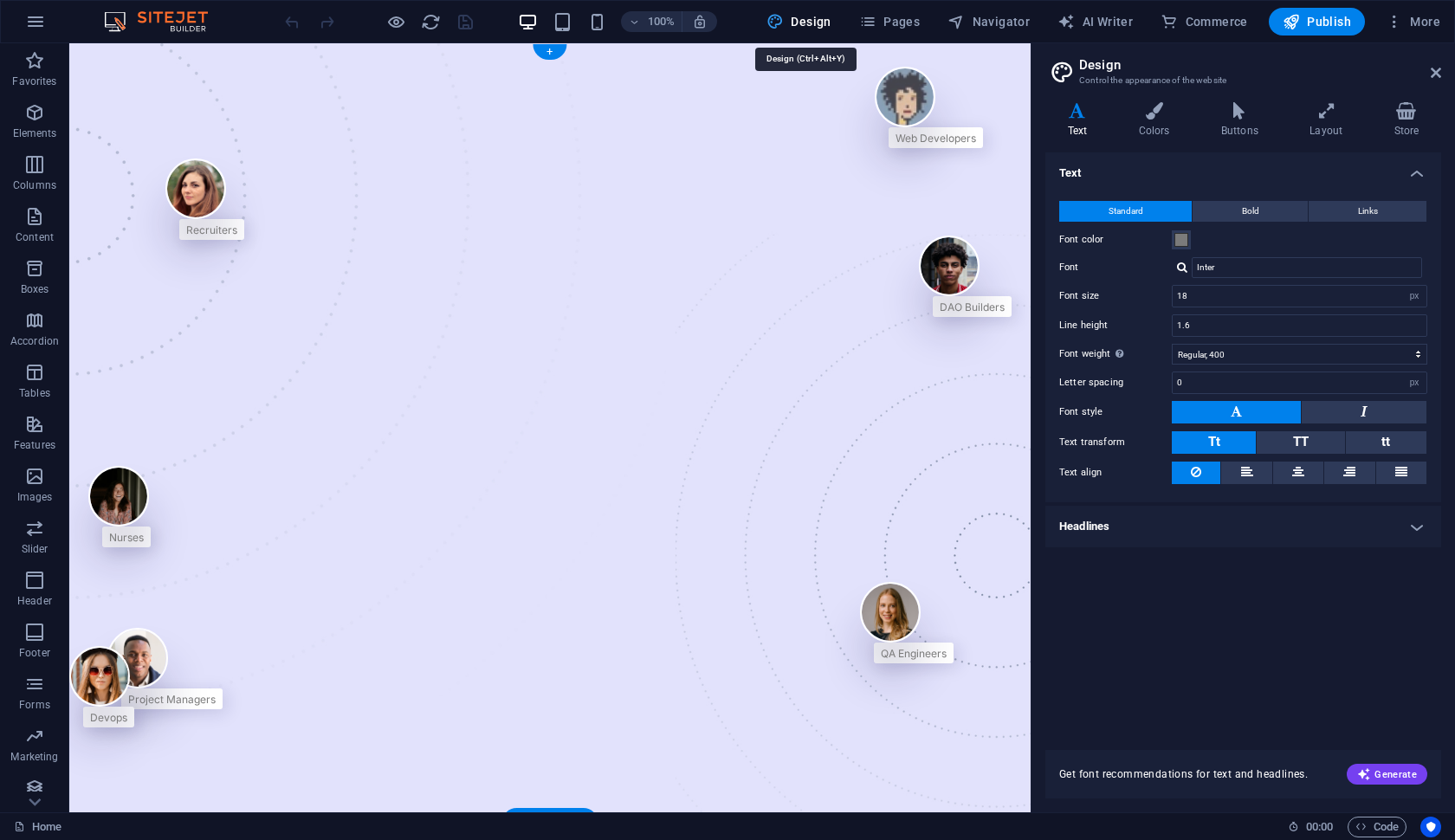
click at [815, 18] on span "Design" at bounding box center [799, 22] width 65 height 18
click at [1436, 75] on icon at bounding box center [1436, 73] width 11 height 14
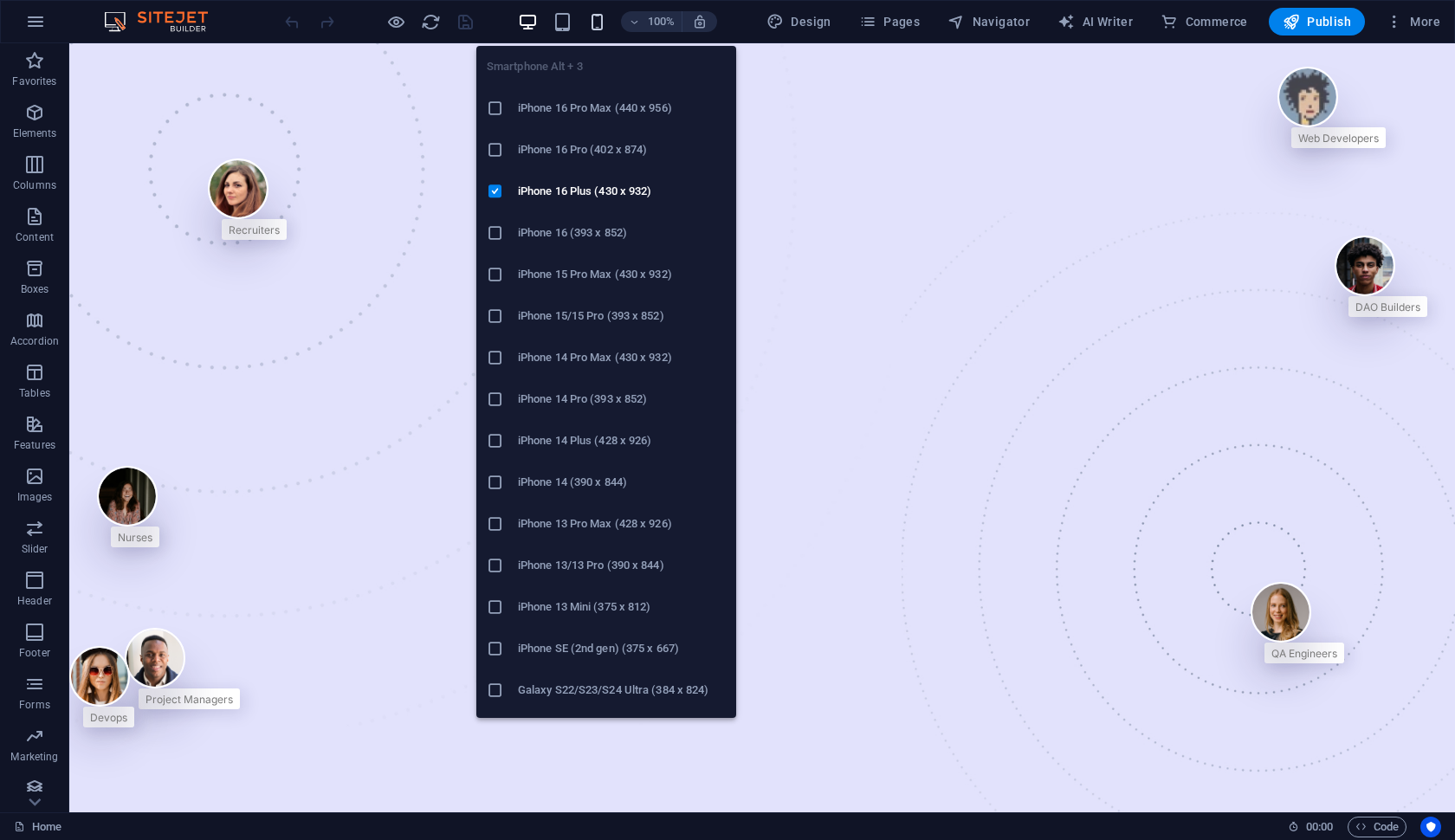
click at [599, 27] on icon "button" at bounding box center [597, 22] width 20 height 20
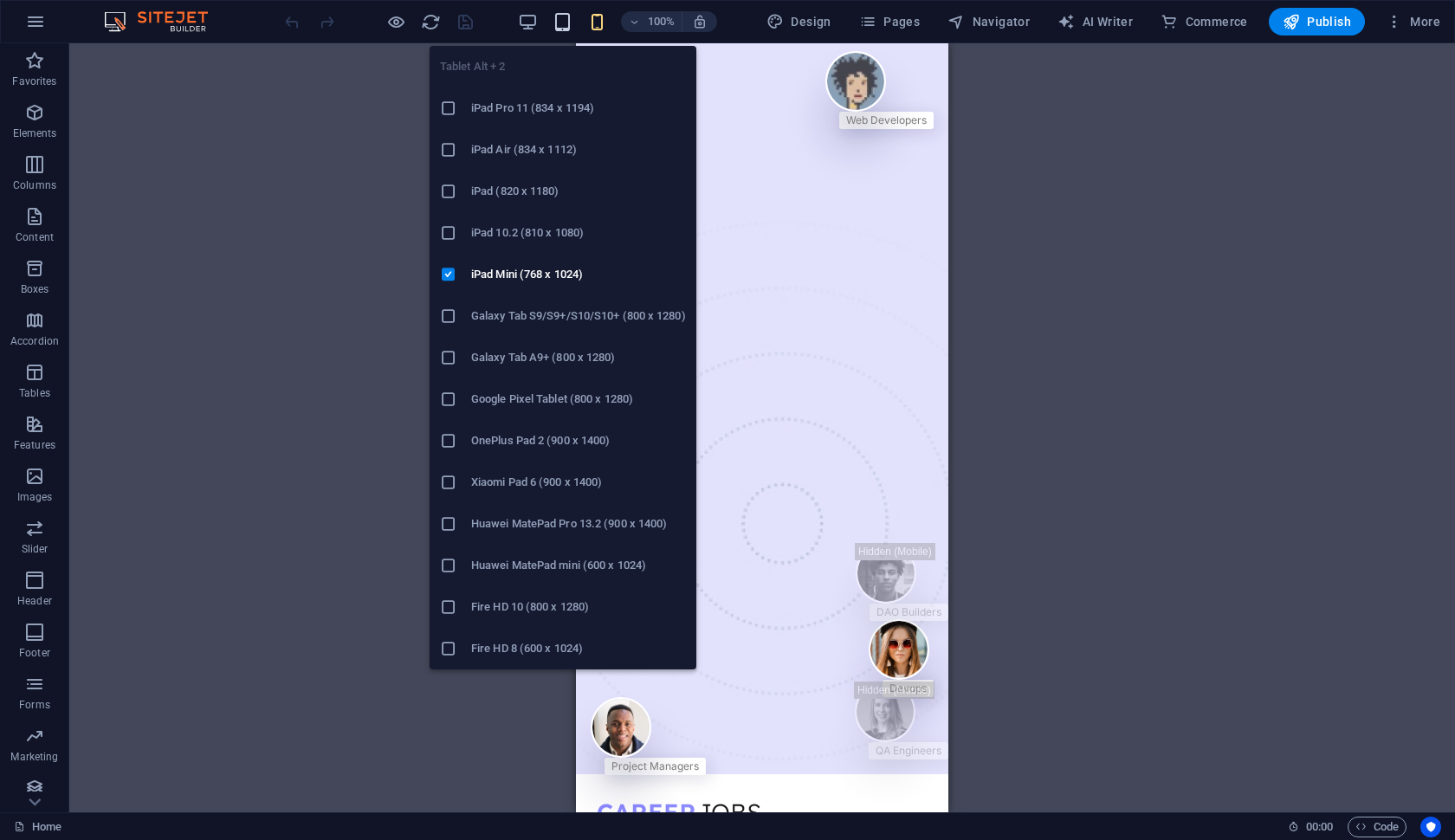
click at [563, 23] on icon "button" at bounding box center [562, 22] width 20 height 20
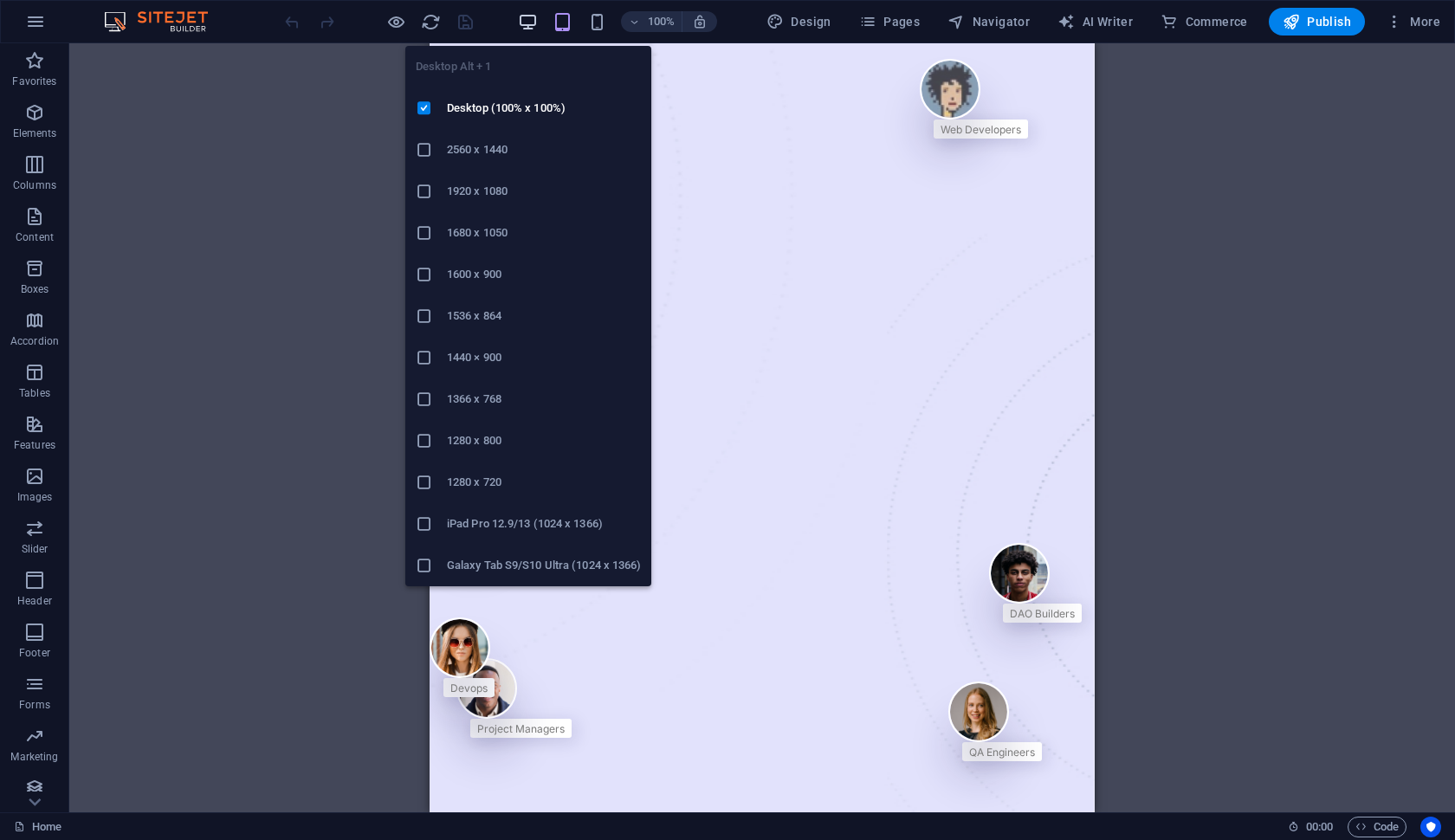
click at [534, 22] on icon "button" at bounding box center [528, 22] width 20 height 20
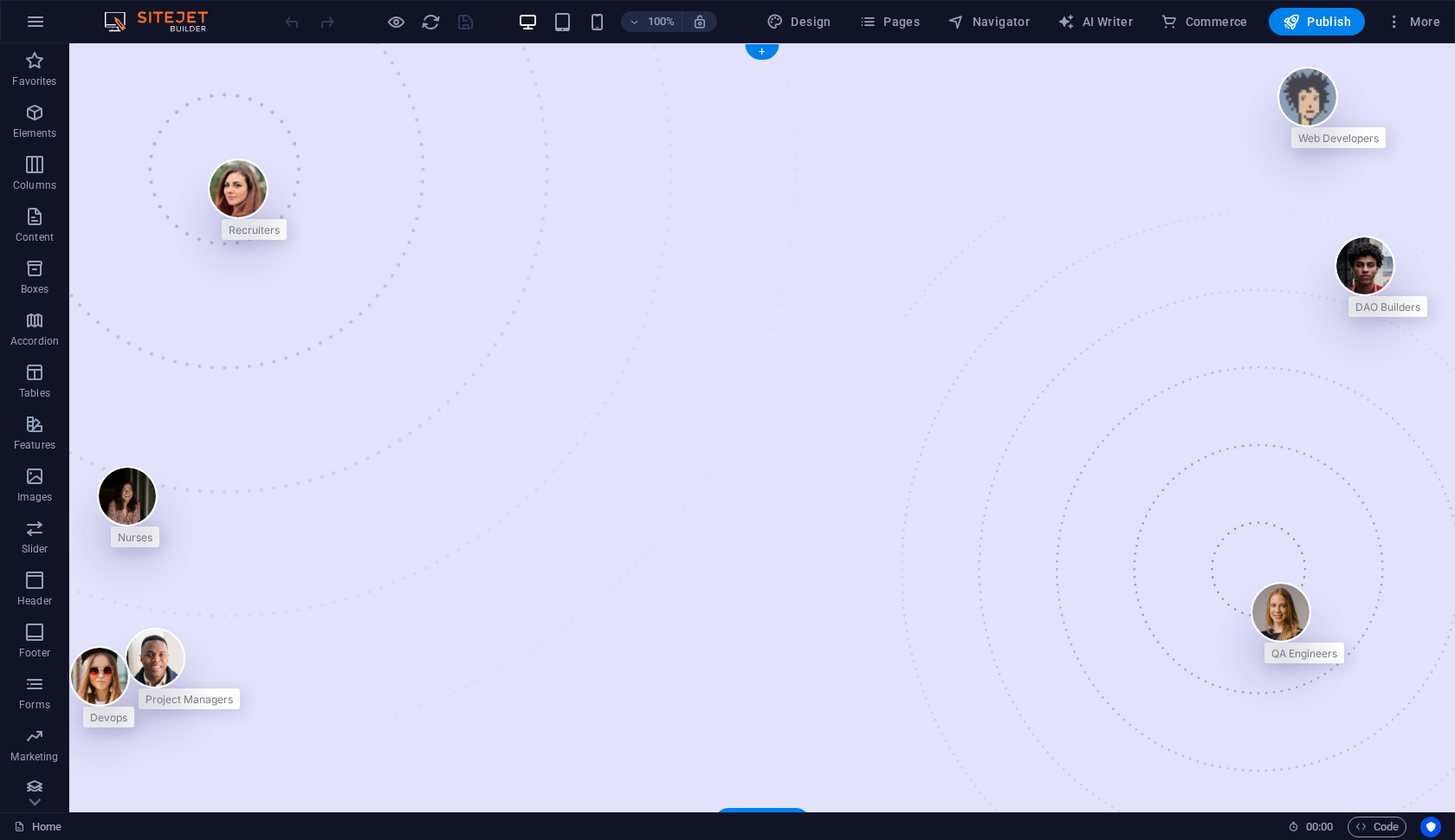
click at [112, 30] on img at bounding box center [165, 21] width 130 height 21
click at [32, 25] on icon "button" at bounding box center [35, 21] width 21 height 21
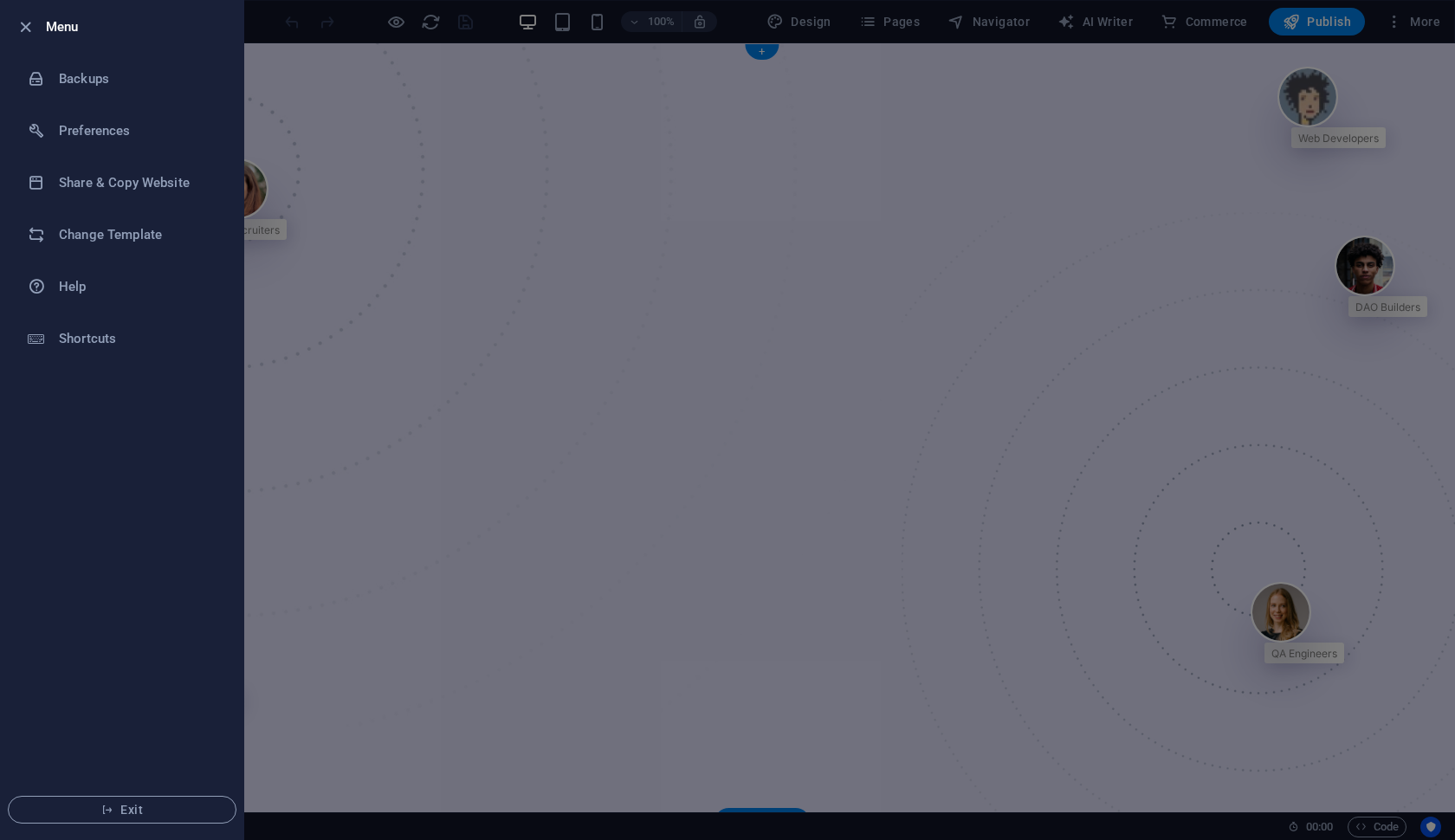
click at [454, 136] on div at bounding box center [727, 420] width 1455 height 840
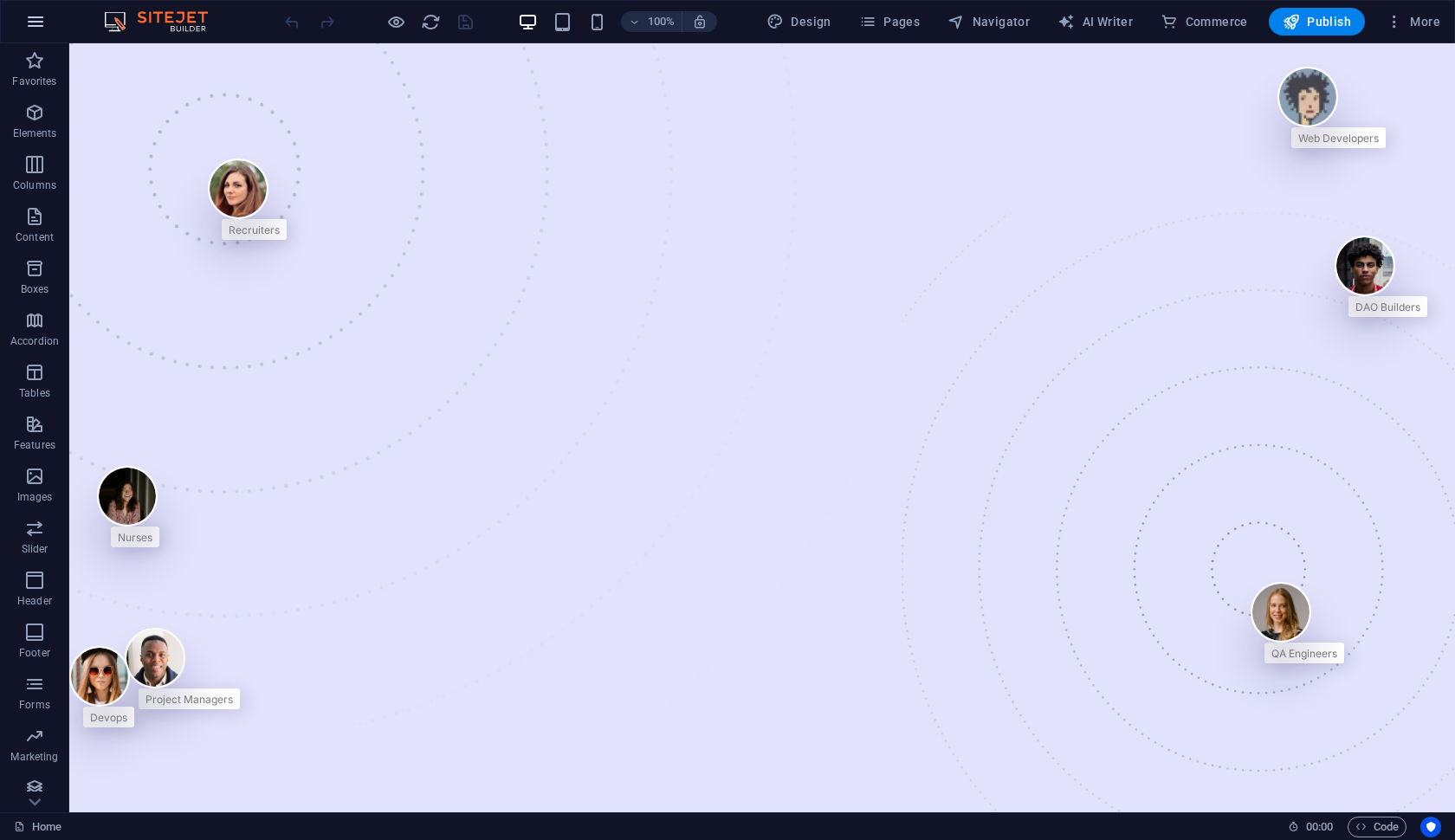
click at [46, 22] on button "button" at bounding box center [36, 22] width 41 height 41
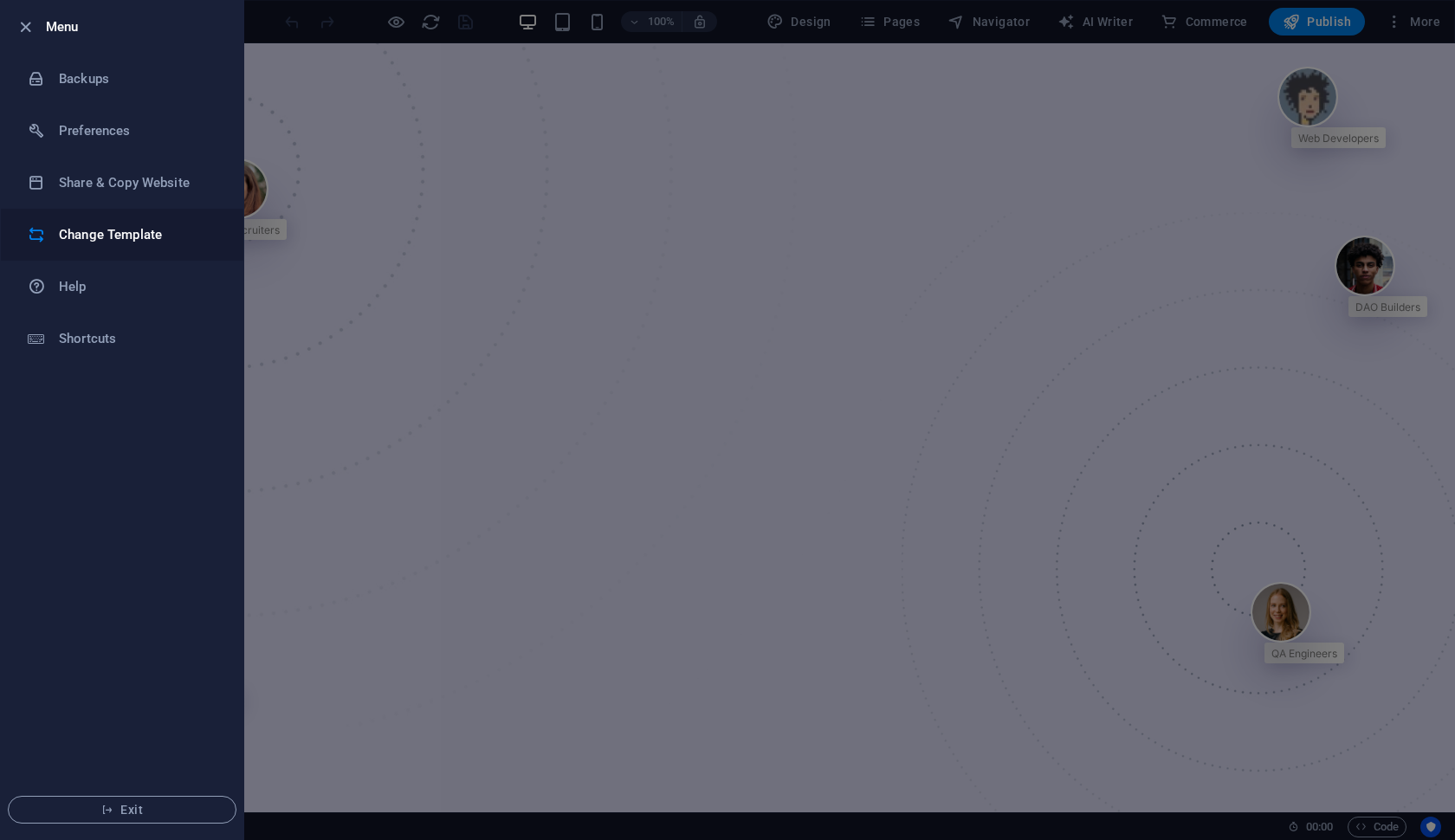
click at [145, 238] on h6 "Change Template" at bounding box center [139, 234] width 160 height 21
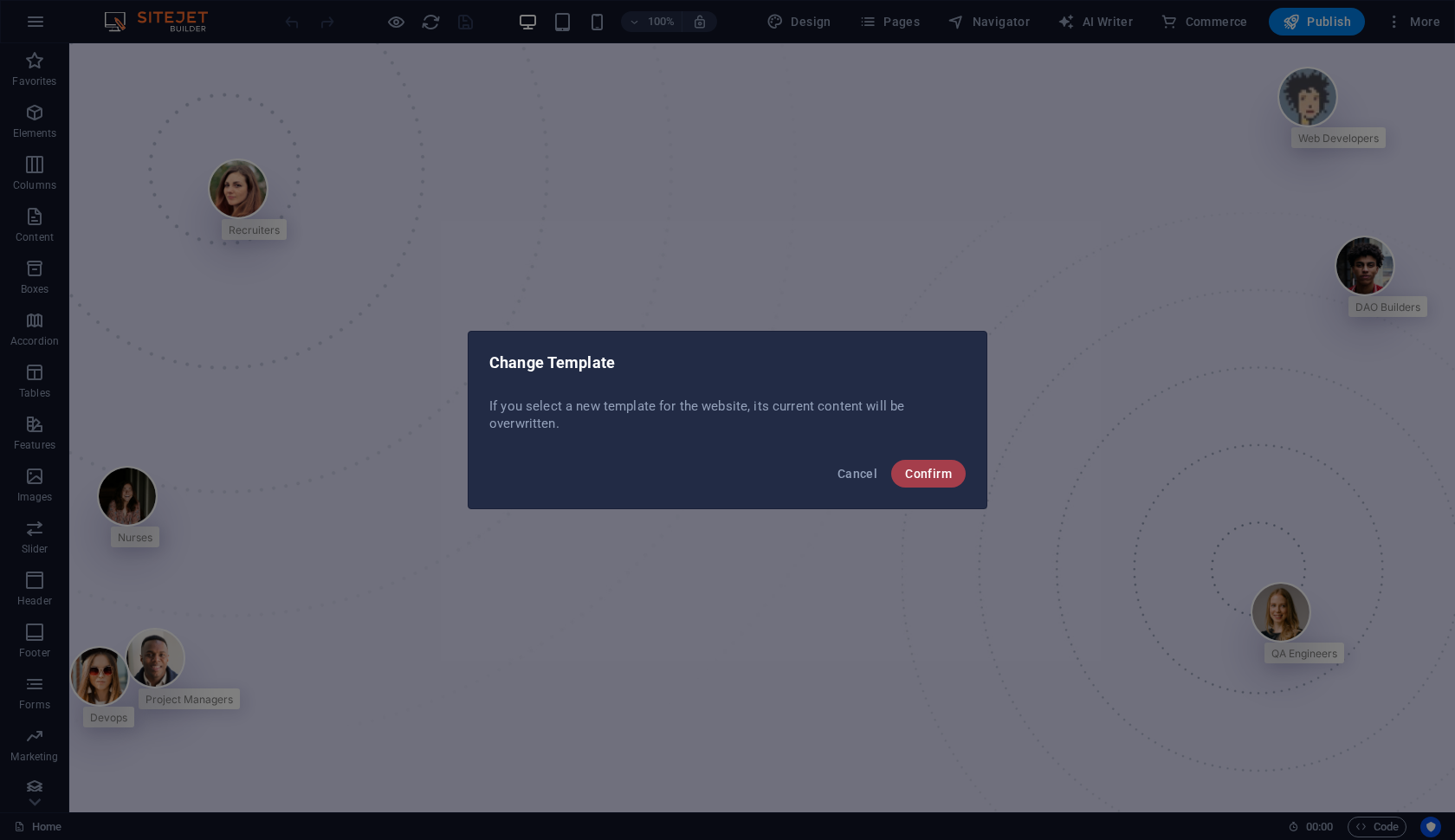
click at [909, 472] on span "Confirm" at bounding box center [928, 473] width 46 height 14
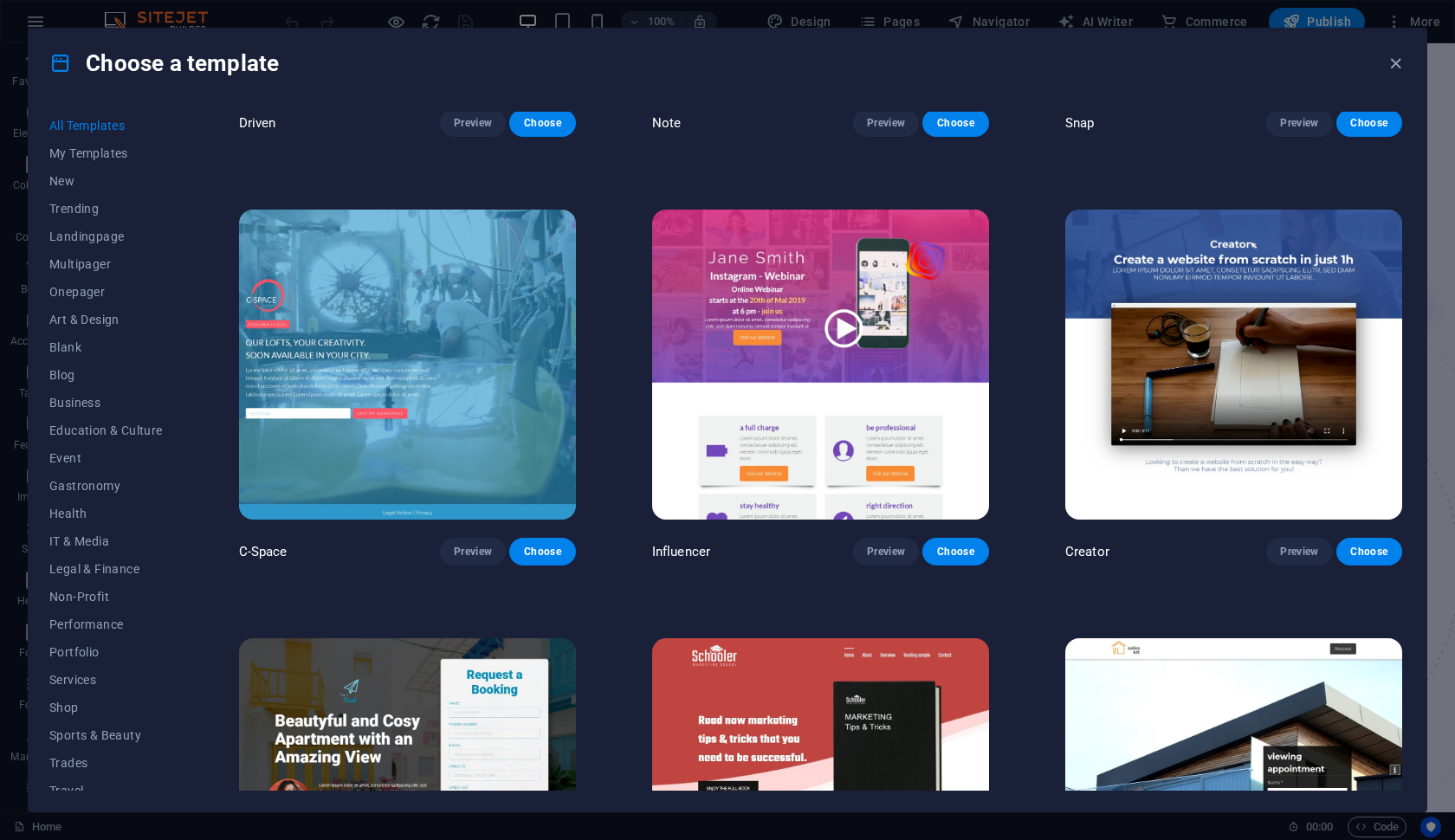
scroll to position [8850, 0]
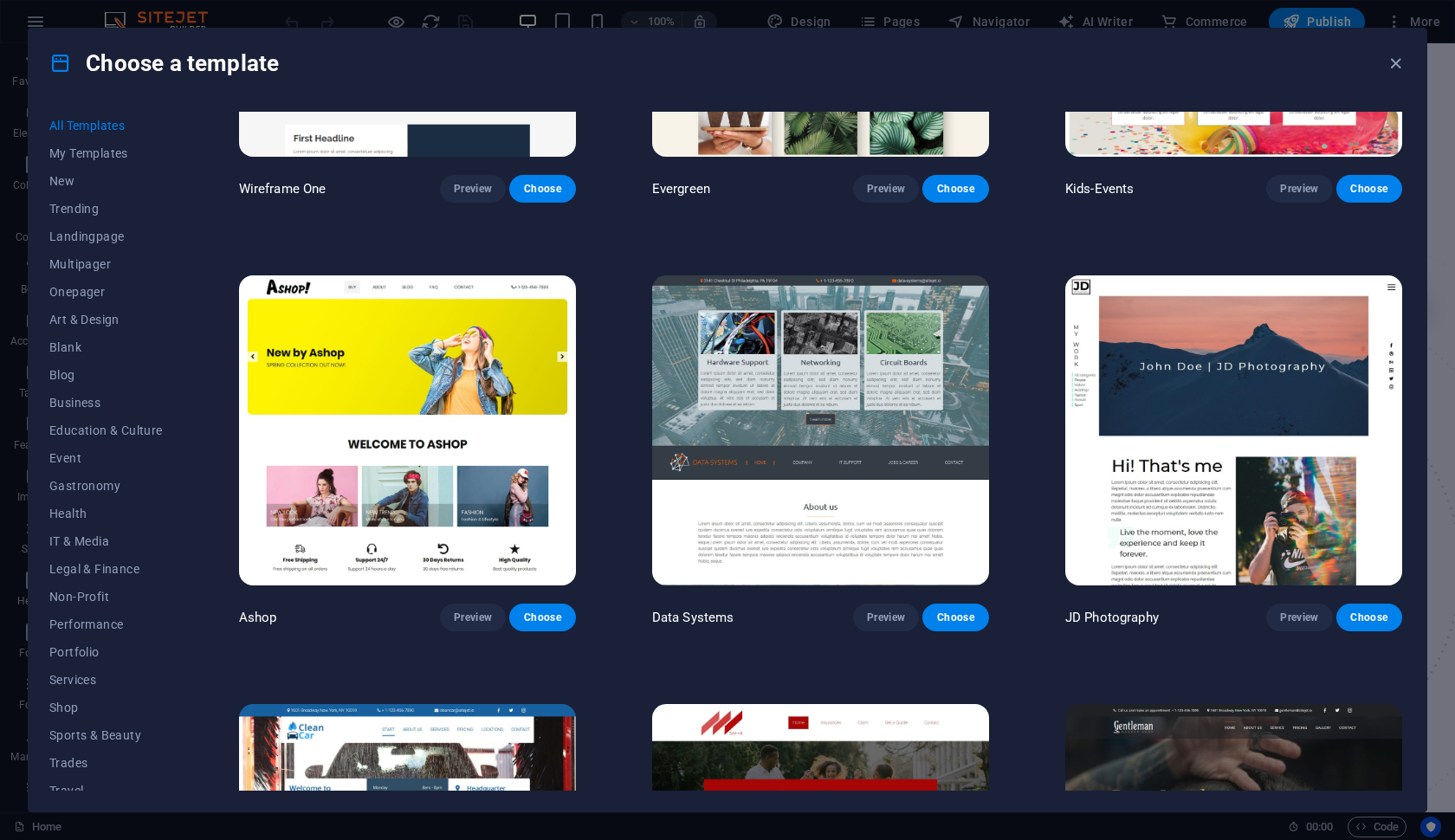
click at [570, 454] on img at bounding box center [407, 430] width 337 height 311
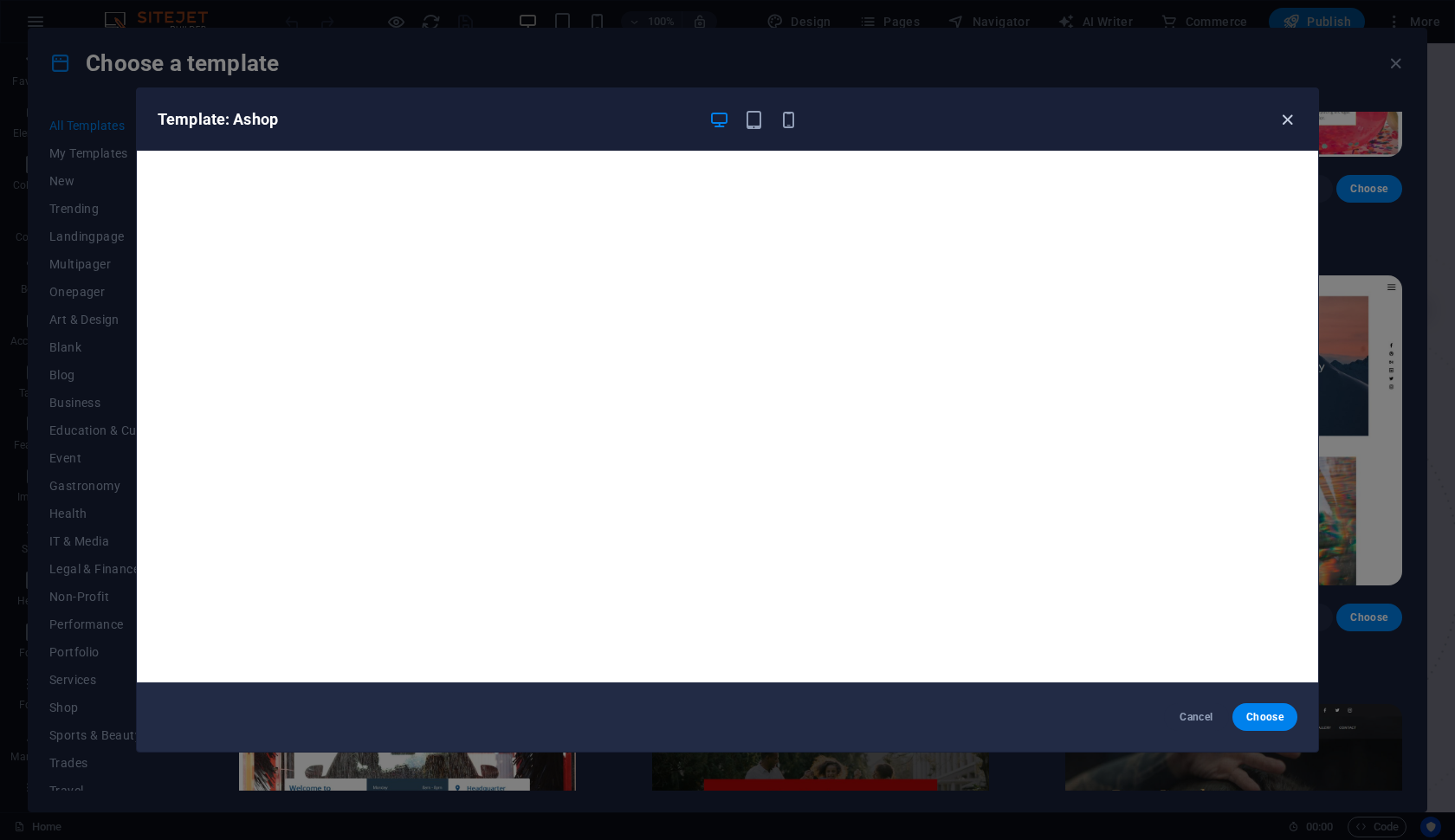
click at [1290, 123] on icon "button" at bounding box center [1287, 120] width 20 height 20
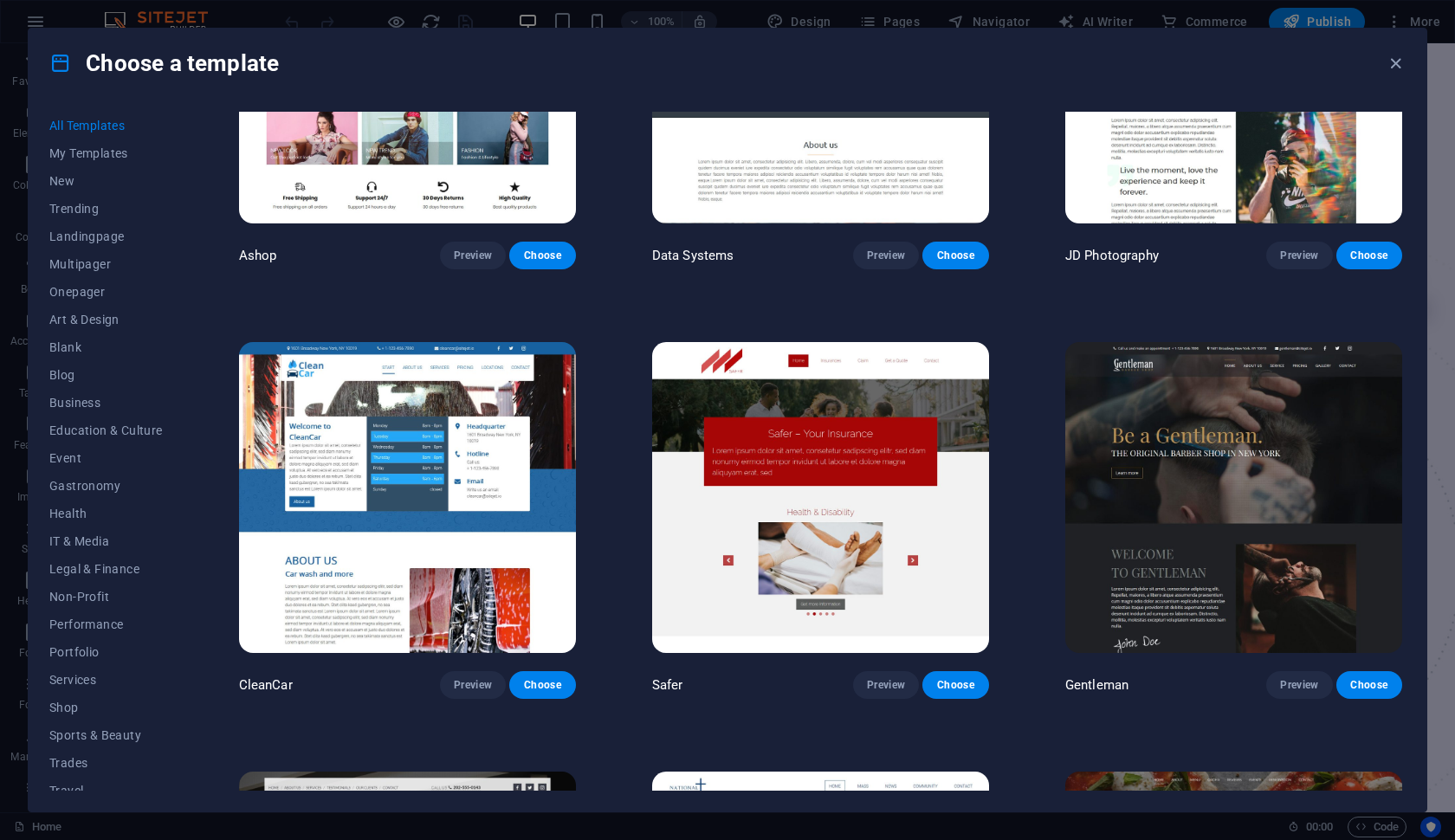
scroll to position [9229, 0]
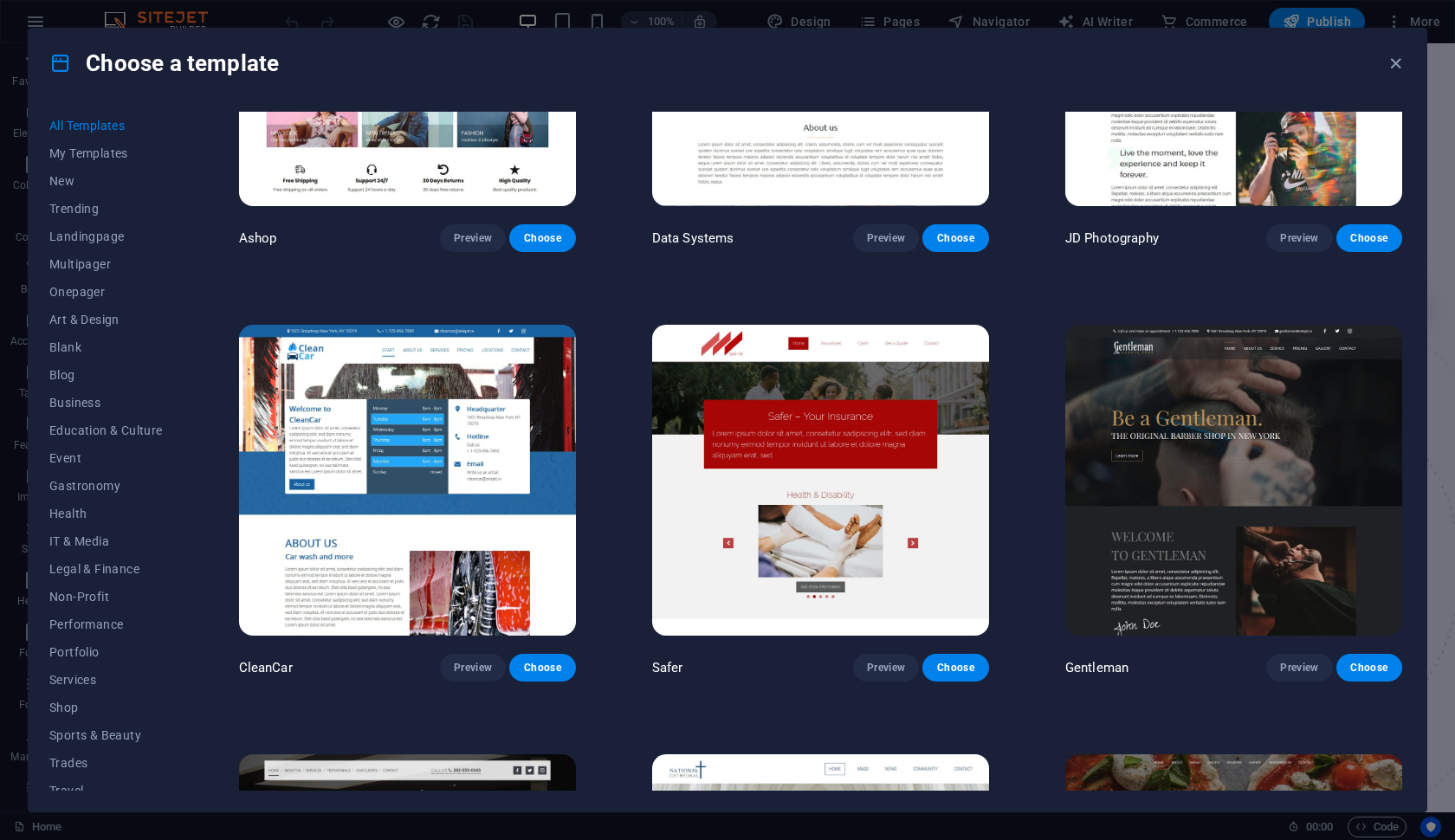
click at [558, 483] on img at bounding box center [407, 479] width 337 height 311
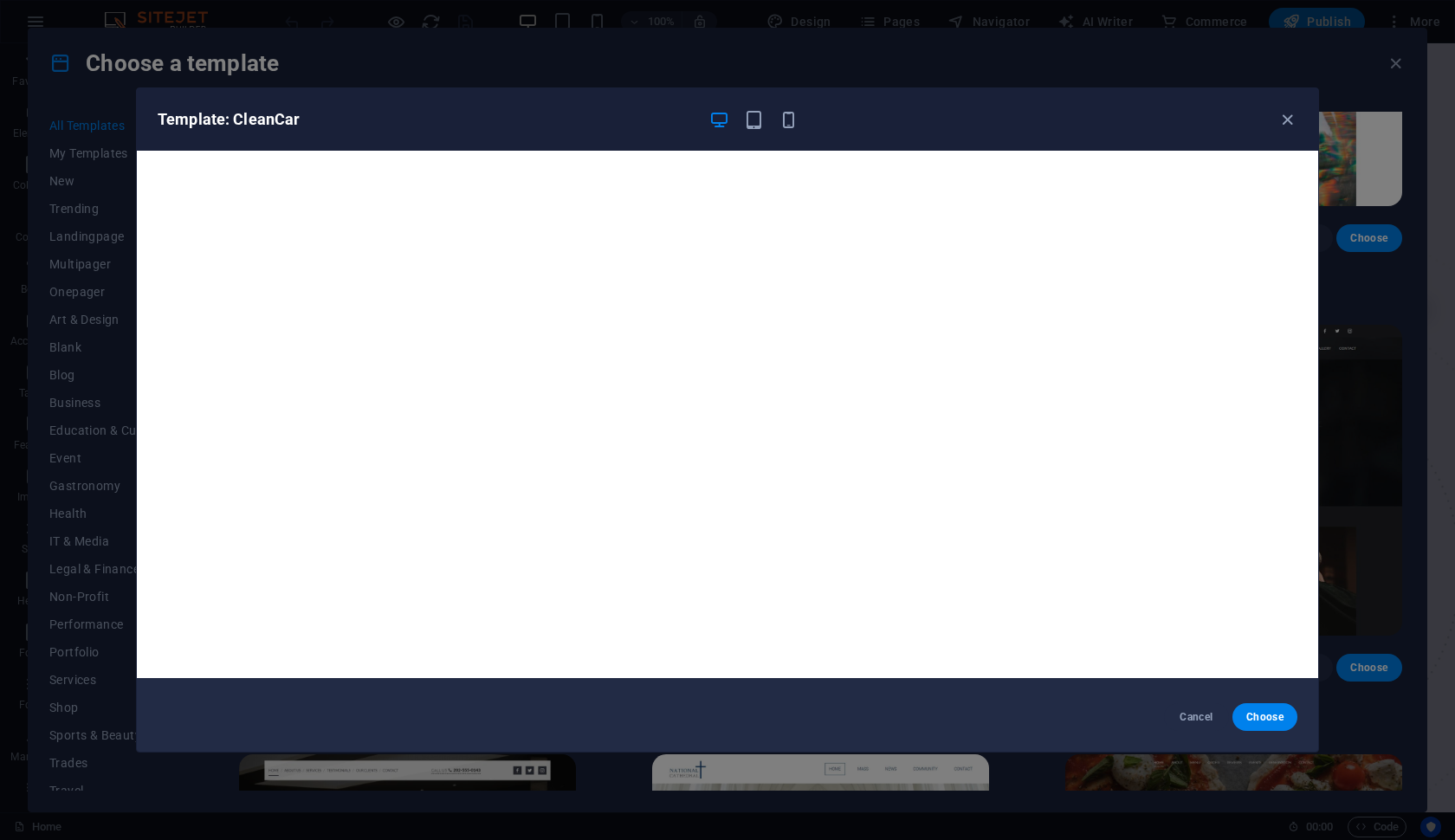
scroll to position [4, 0]
click at [1291, 117] on icon "button" at bounding box center [1287, 120] width 20 height 20
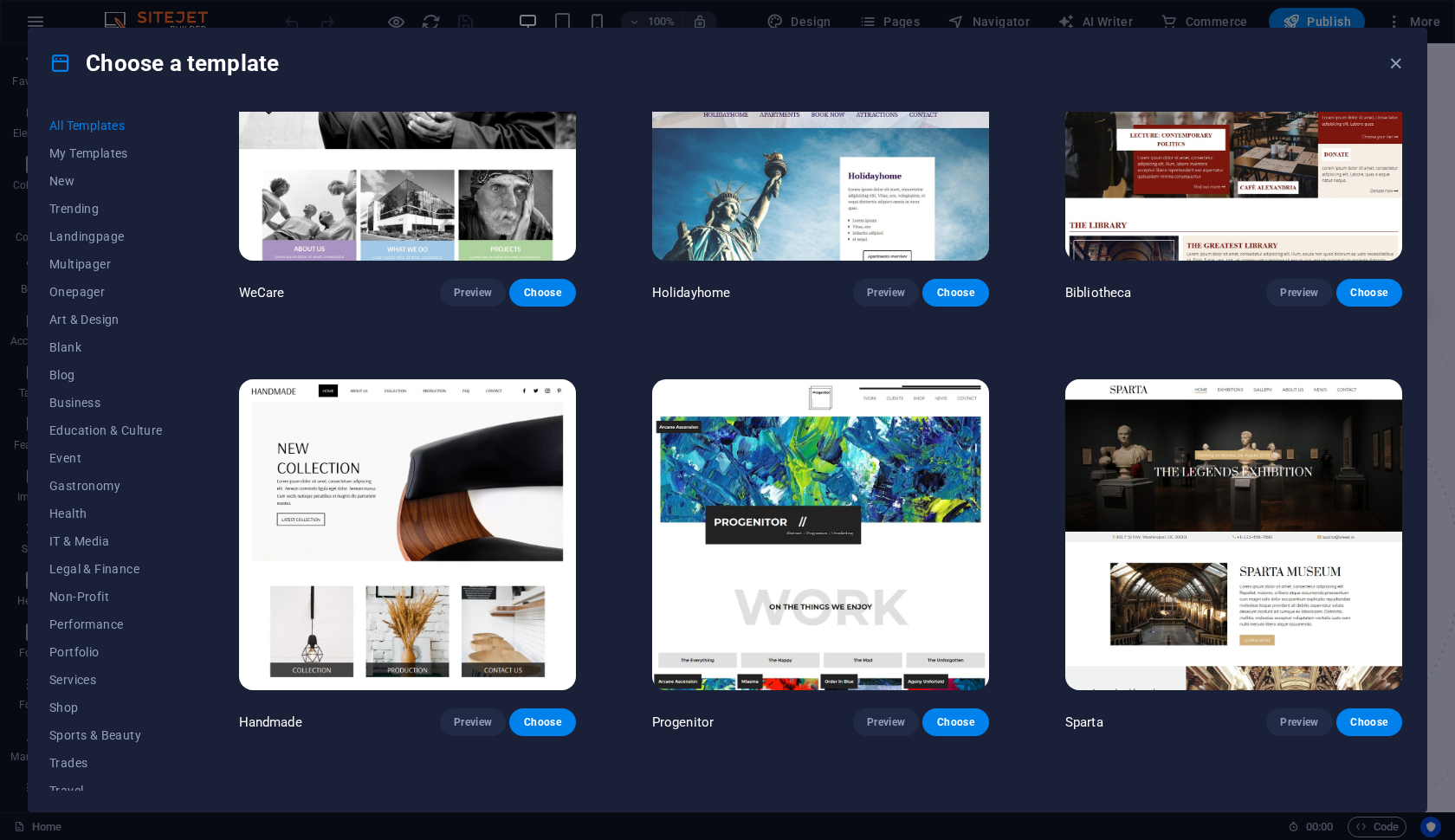
scroll to position [12606, 0]
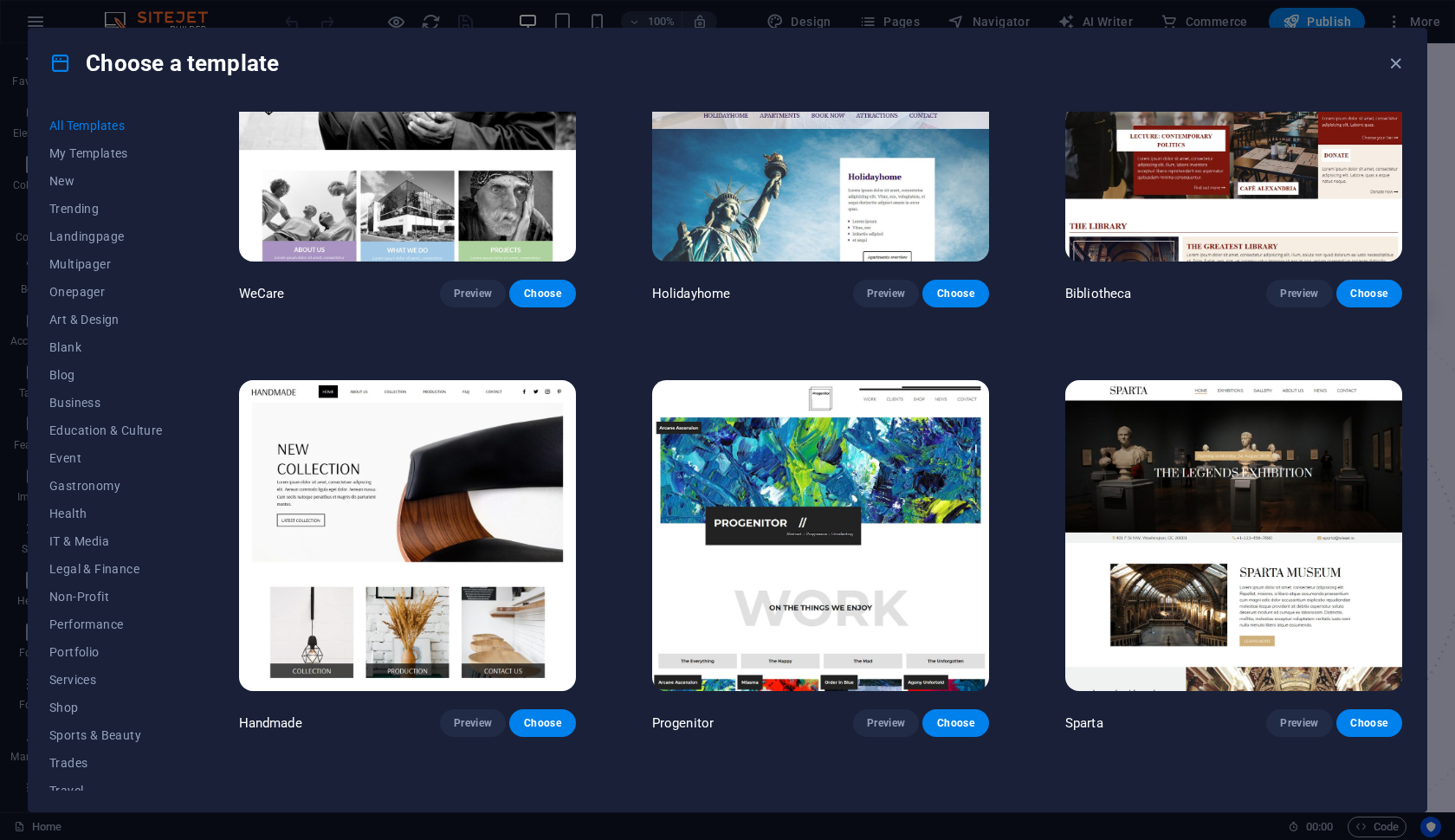
click at [560, 531] on img at bounding box center [407, 535] width 337 height 311
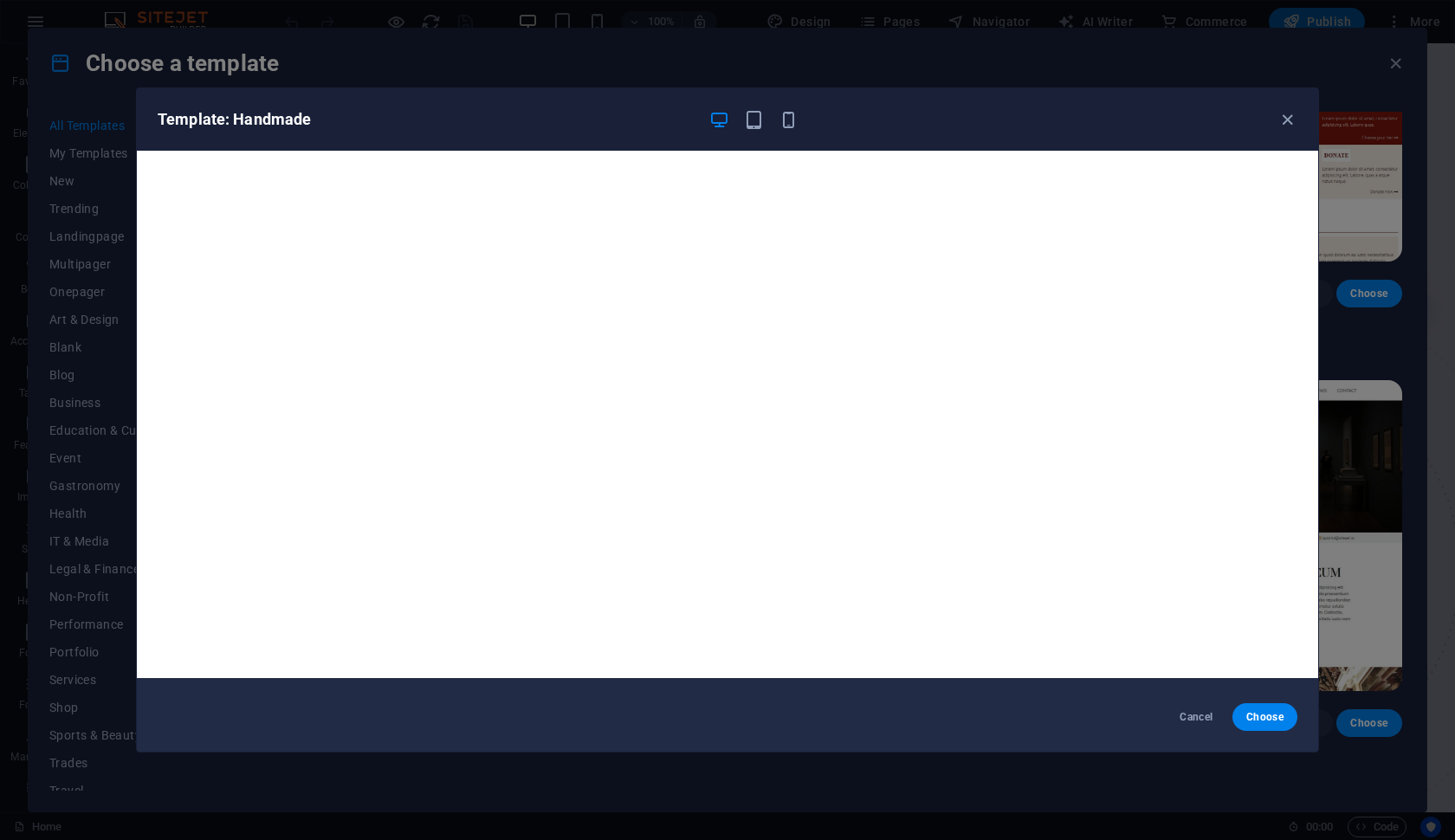
scroll to position [4, 0]
click at [1293, 114] on icon "button" at bounding box center [1287, 120] width 20 height 20
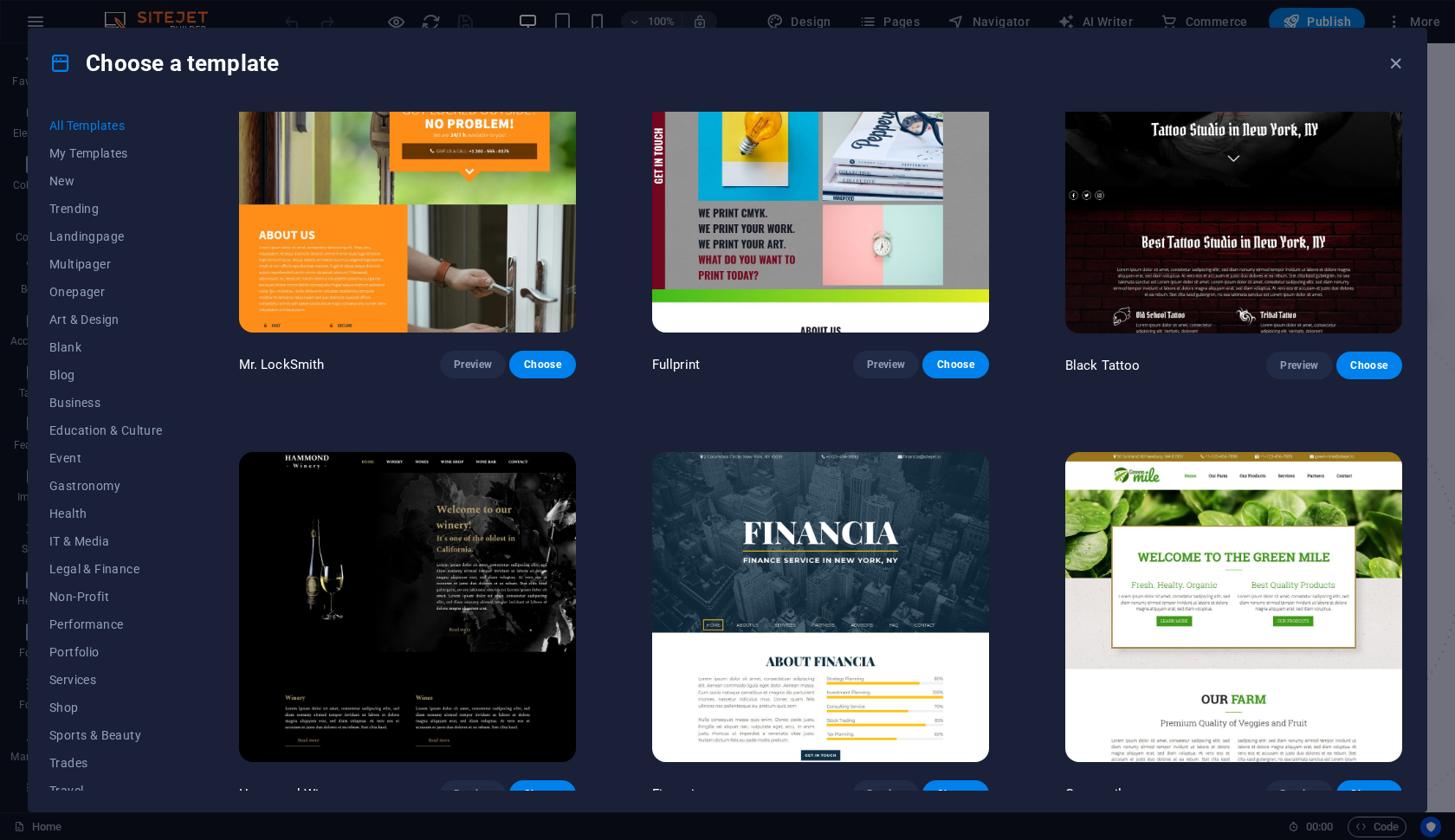
scroll to position [13395, 0]
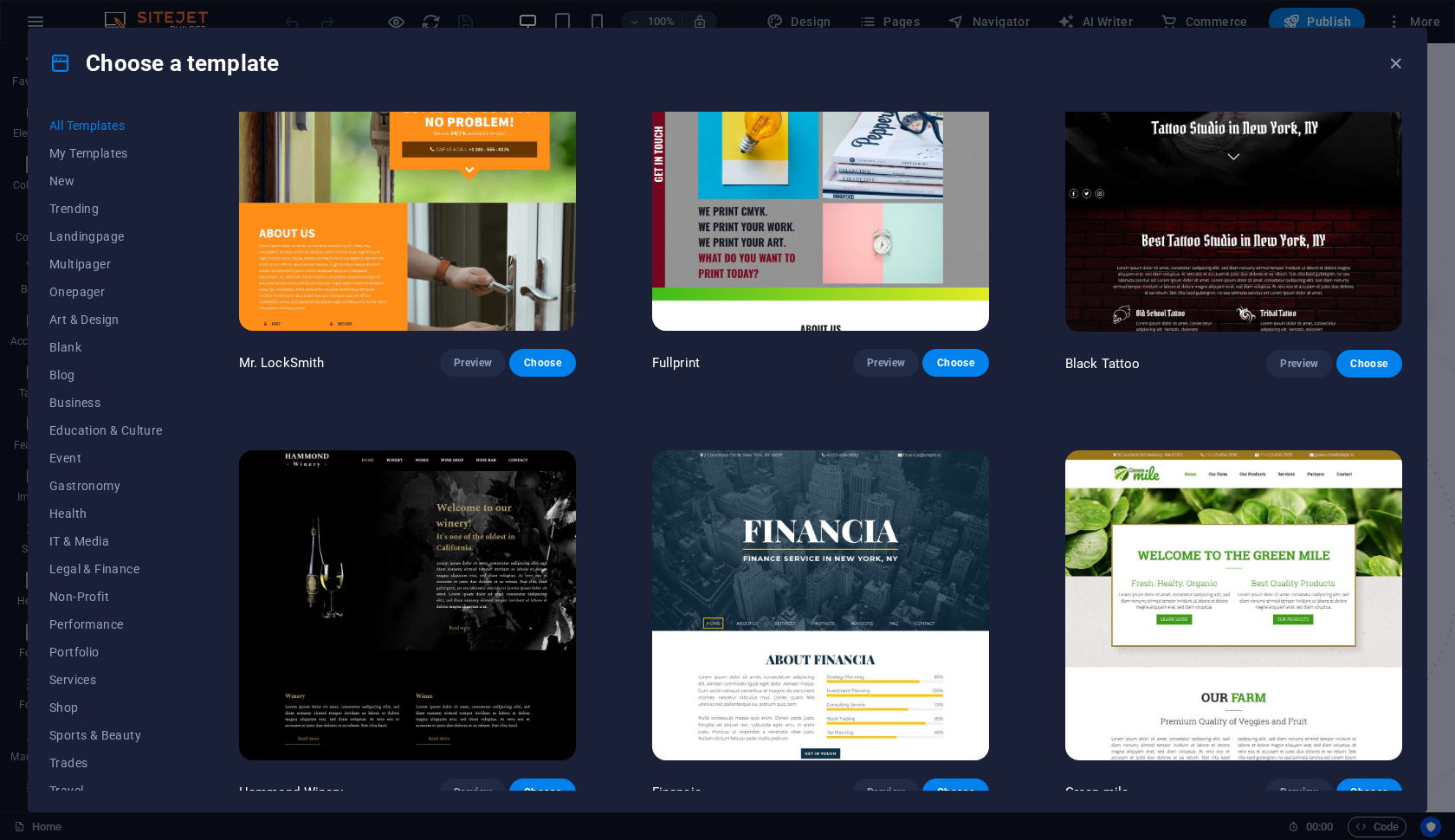
click at [829, 534] on img at bounding box center [821, 605] width 337 height 311
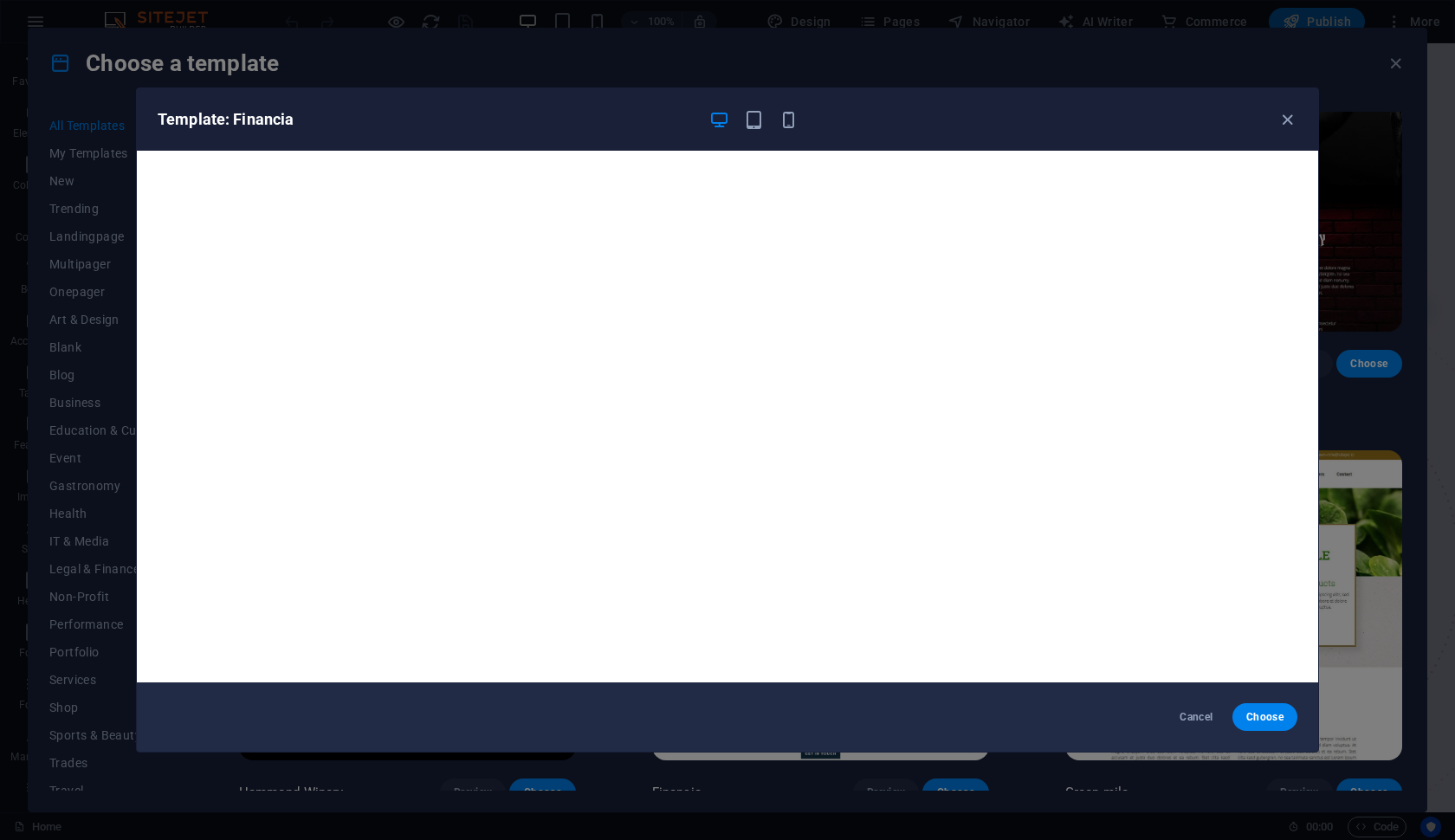
scroll to position [0, 0]
click at [1282, 117] on icon "button" at bounding box center [1287, 120] width 20 height 20
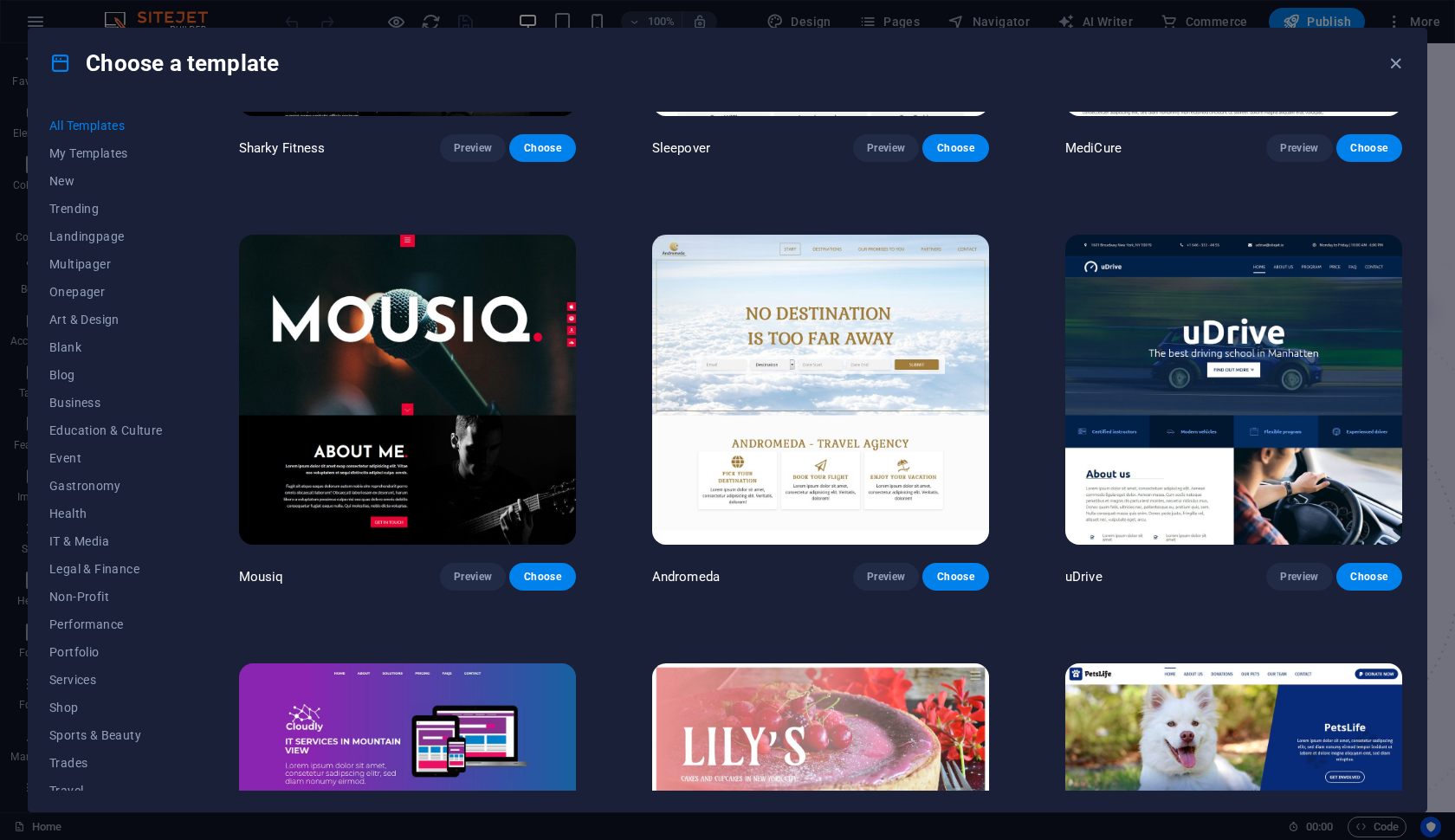
scroll to position [15375, 0]
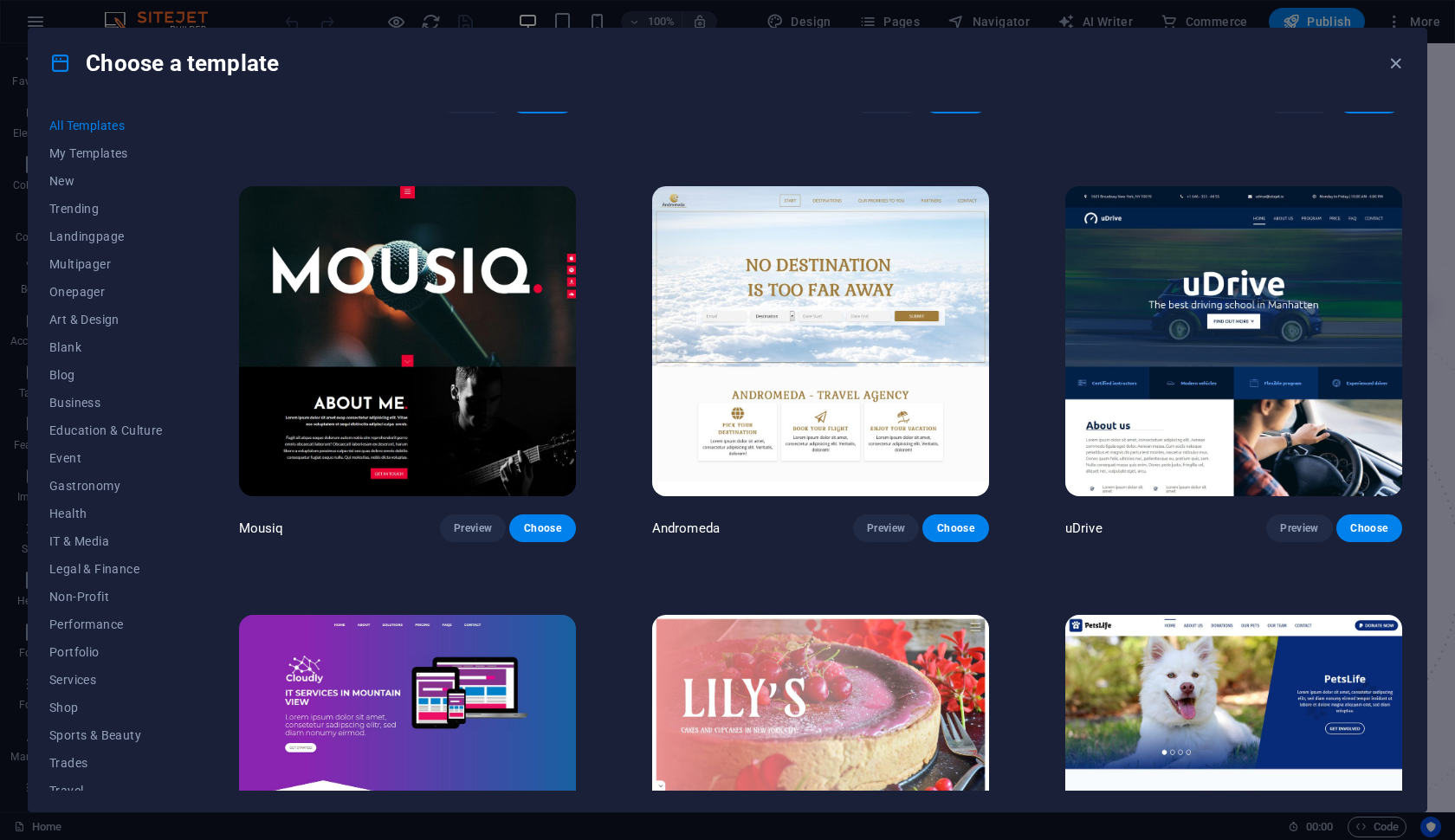
click at [1151, 319] on img at bounding box center [1234, 341] width 337 height 311
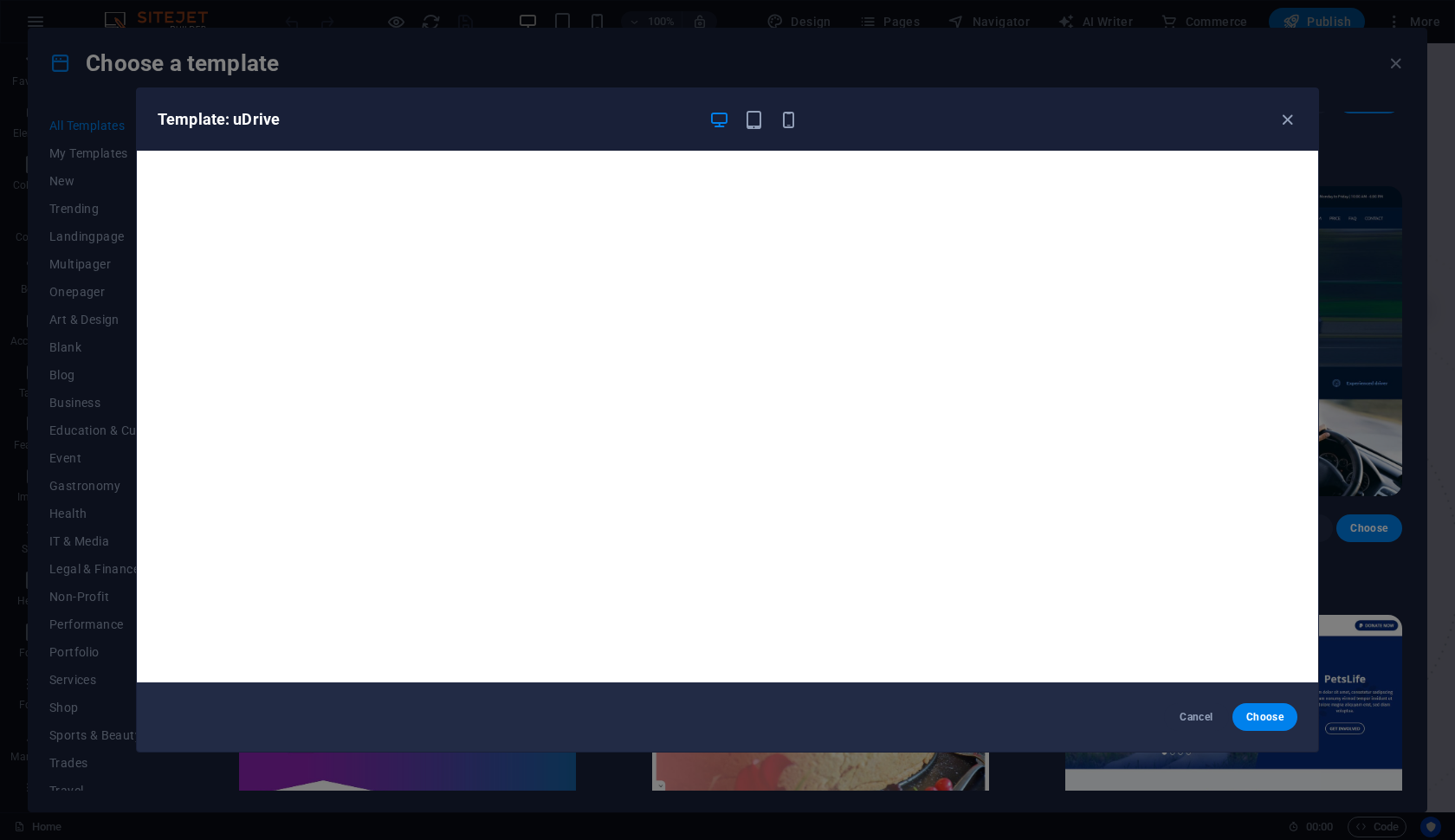
scroll to position [4, 0]
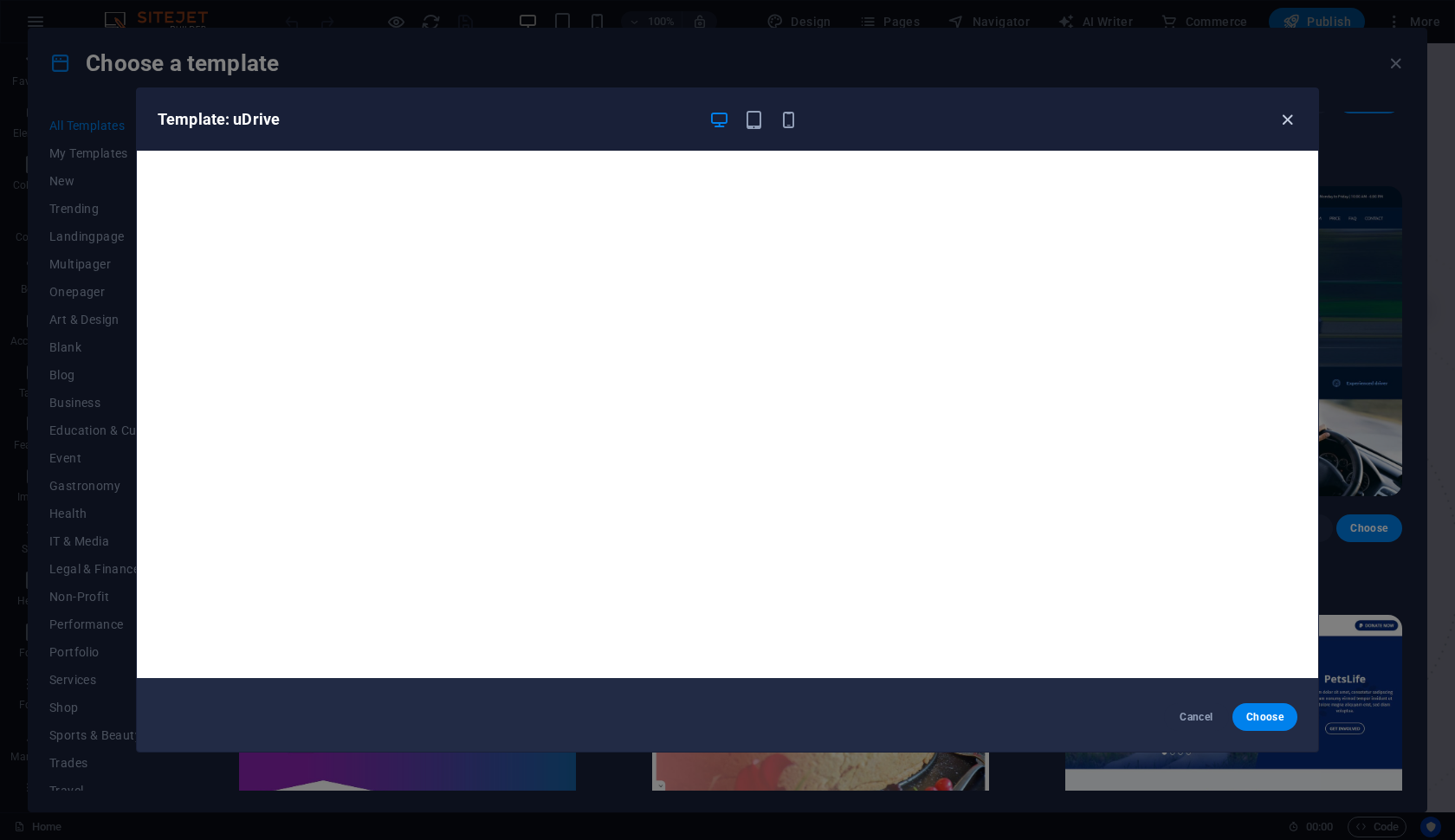
click at [1292, 120] on icon "button" at bounding box center [1287, 120] width 20 height 20
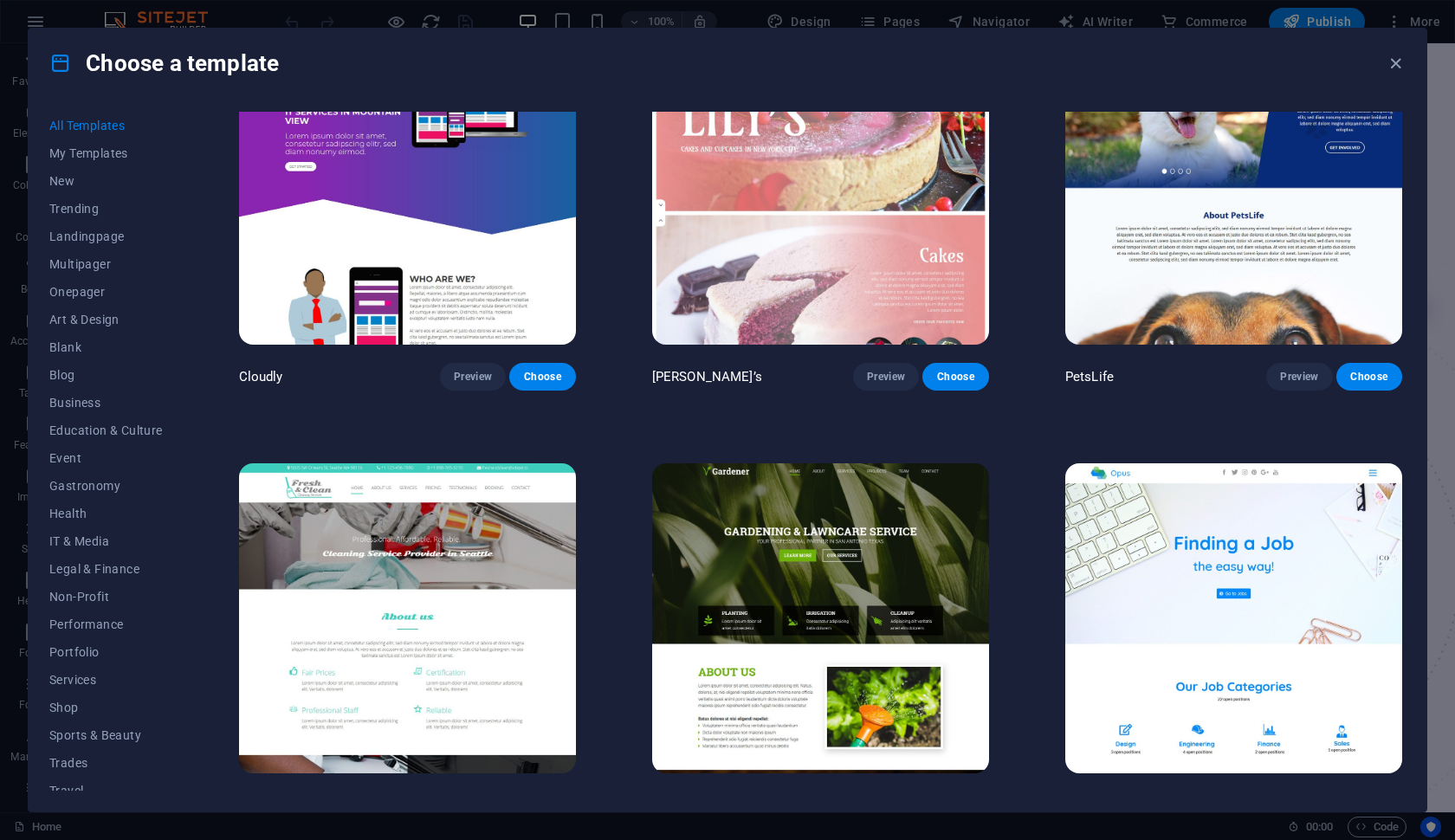
scroll to position [15960, 0]
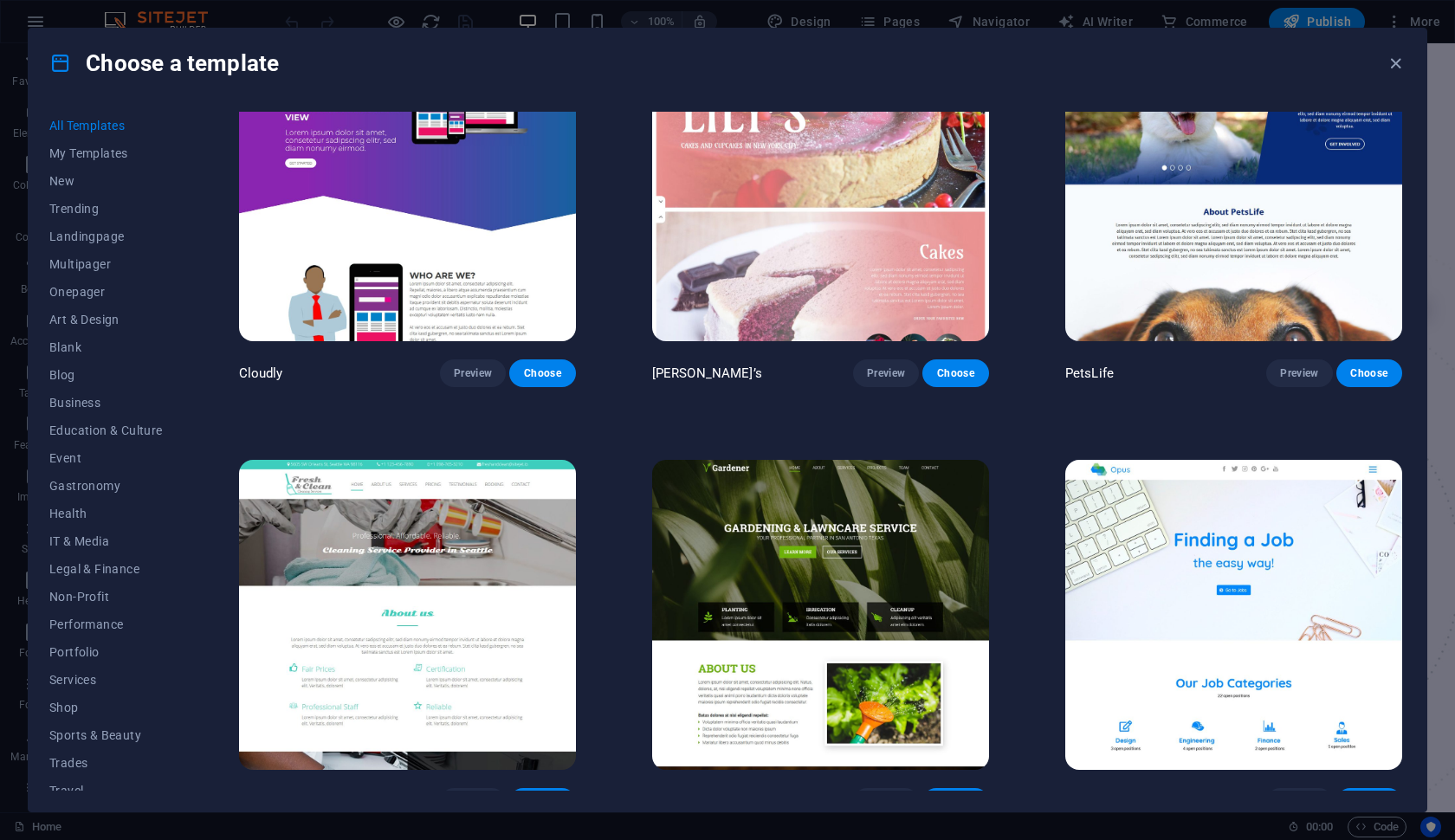
click at [552, 586] on img at bounding box center [407, 614] width 337 height 311
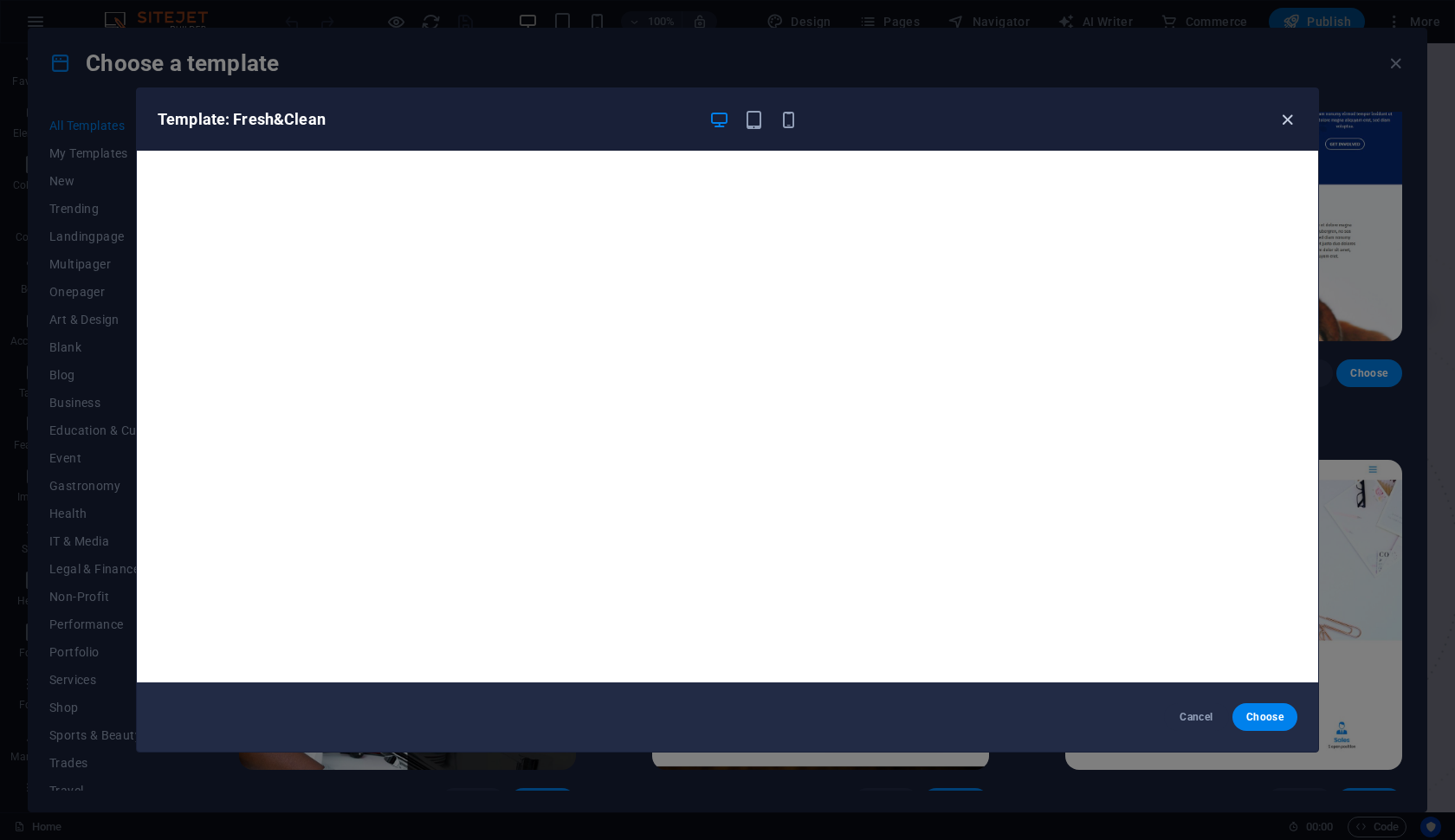
click at [1290, 118] on icon "button" at bounding box center [1287, 120] width 20 height 20
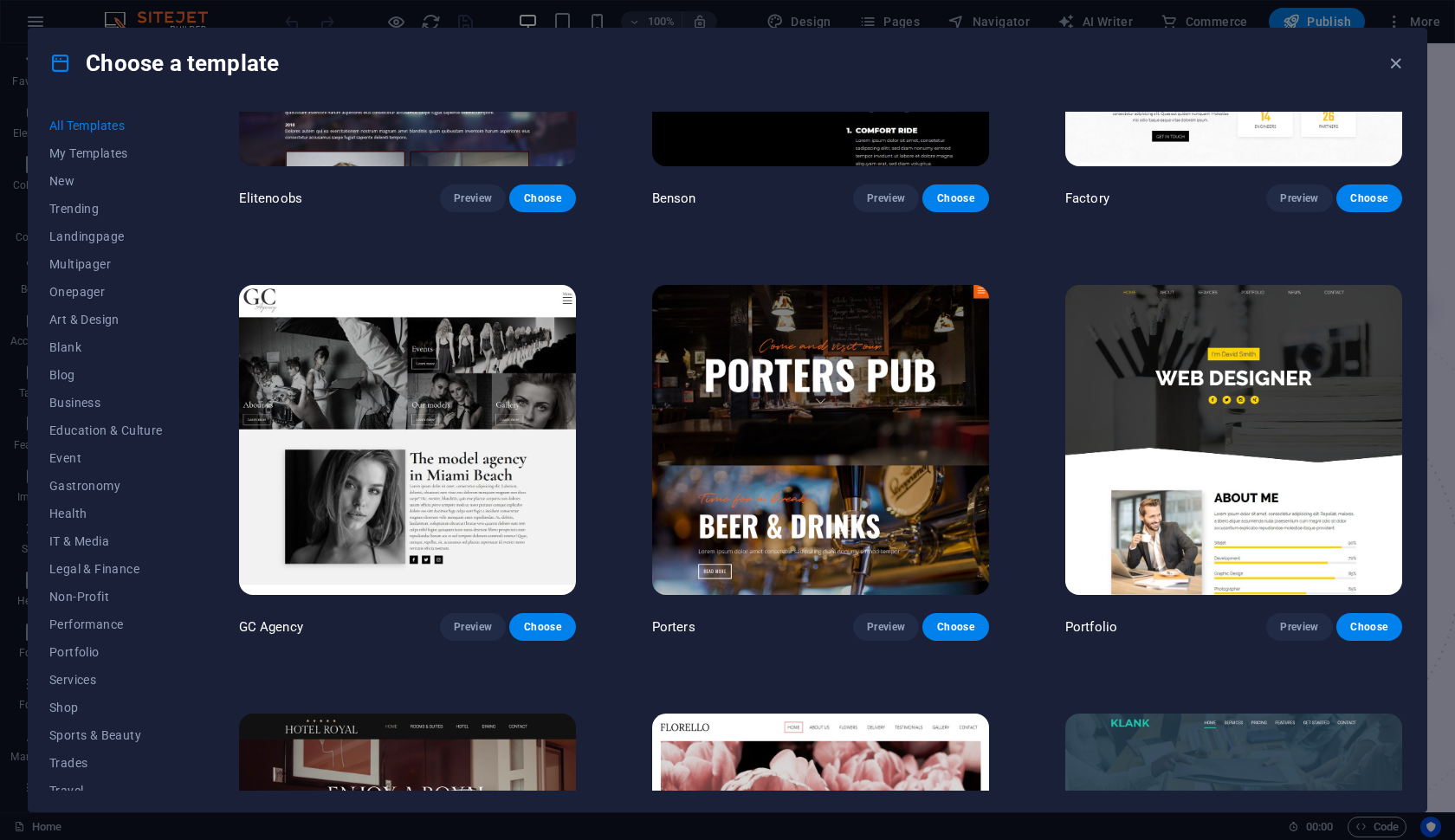
scroll to position [16993, 0]
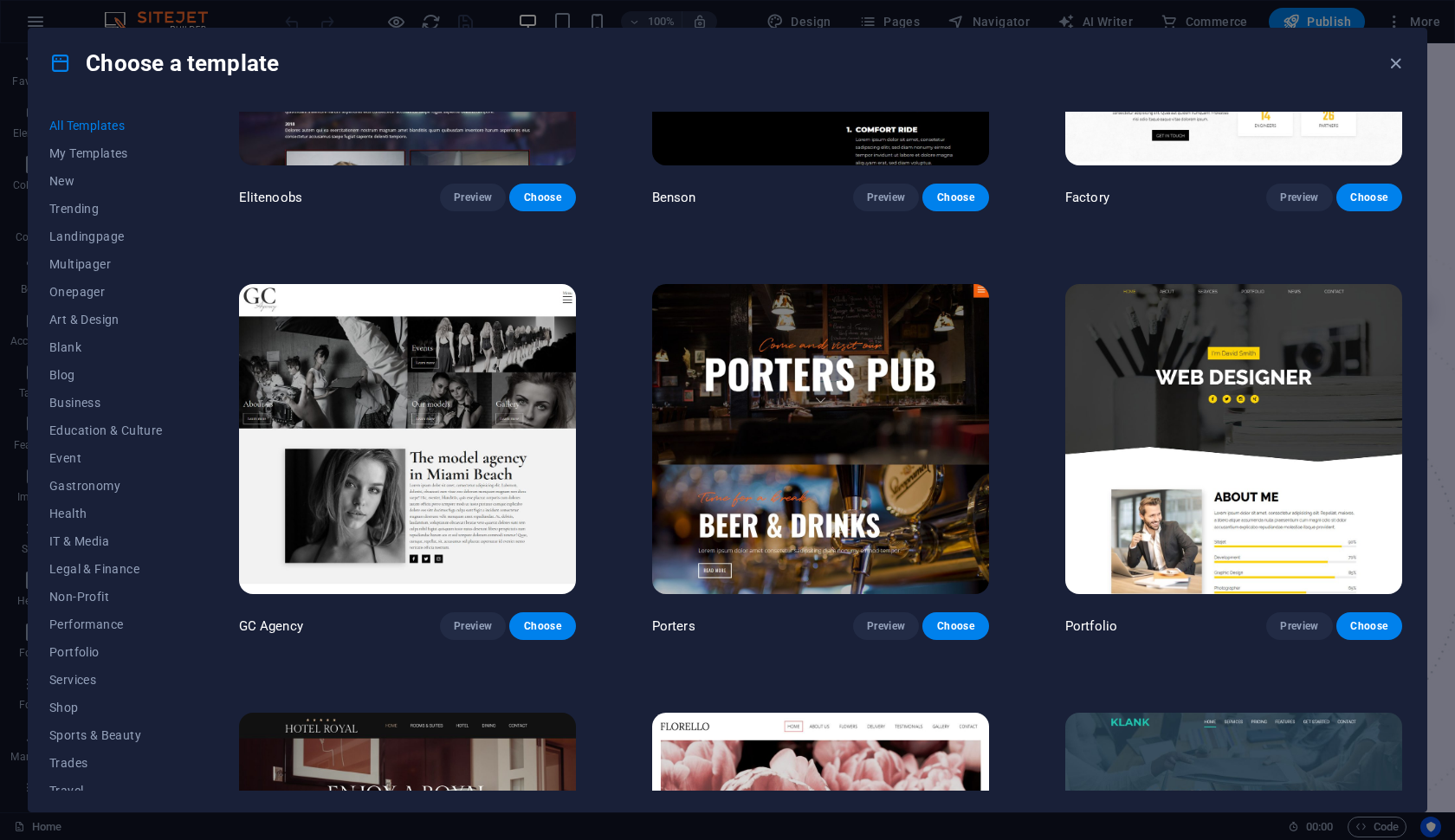
click at [1078, 449] on img at bounding box center [1234, 439] width 337 height 311
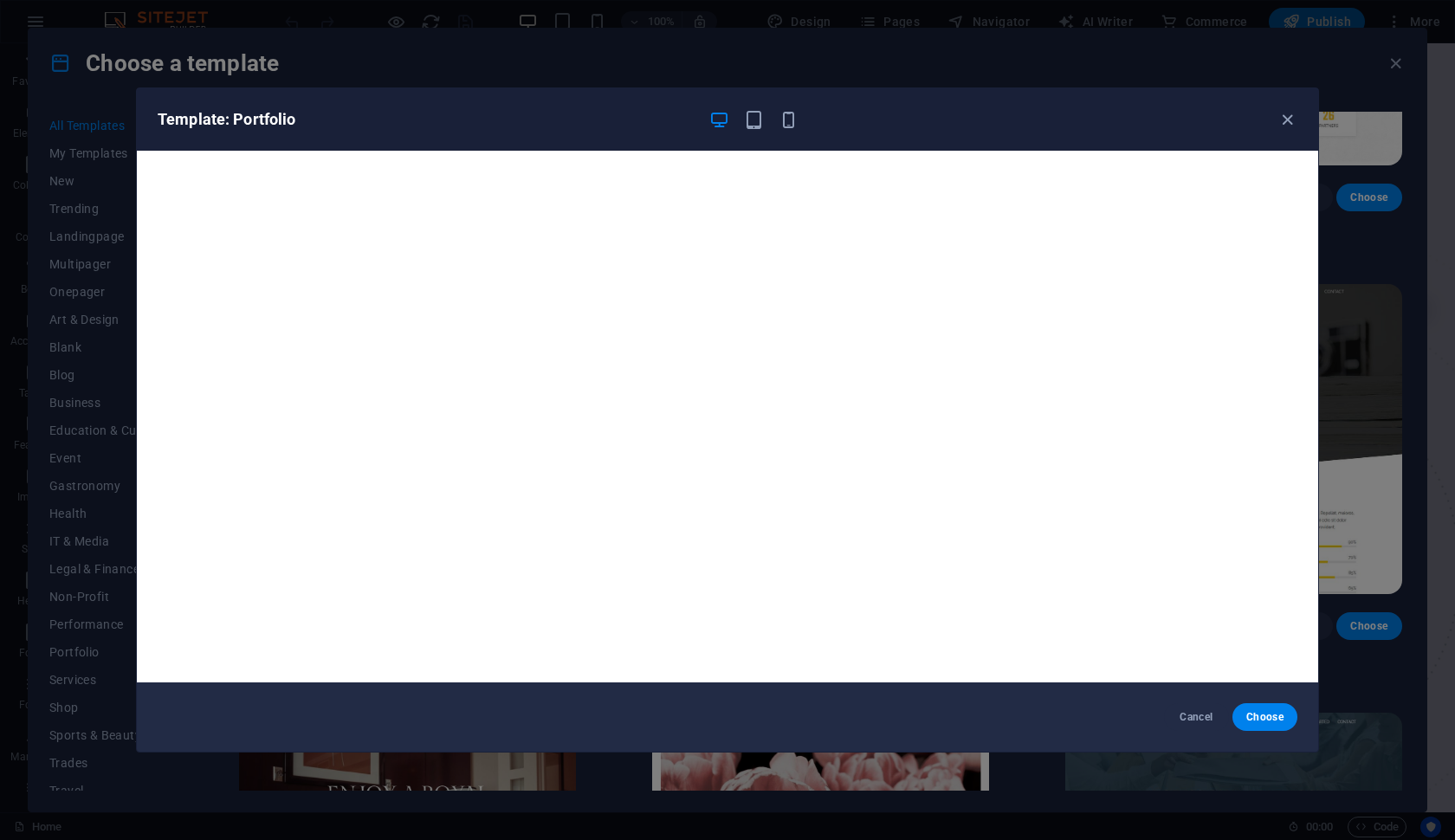
scroll to position [4, 0]
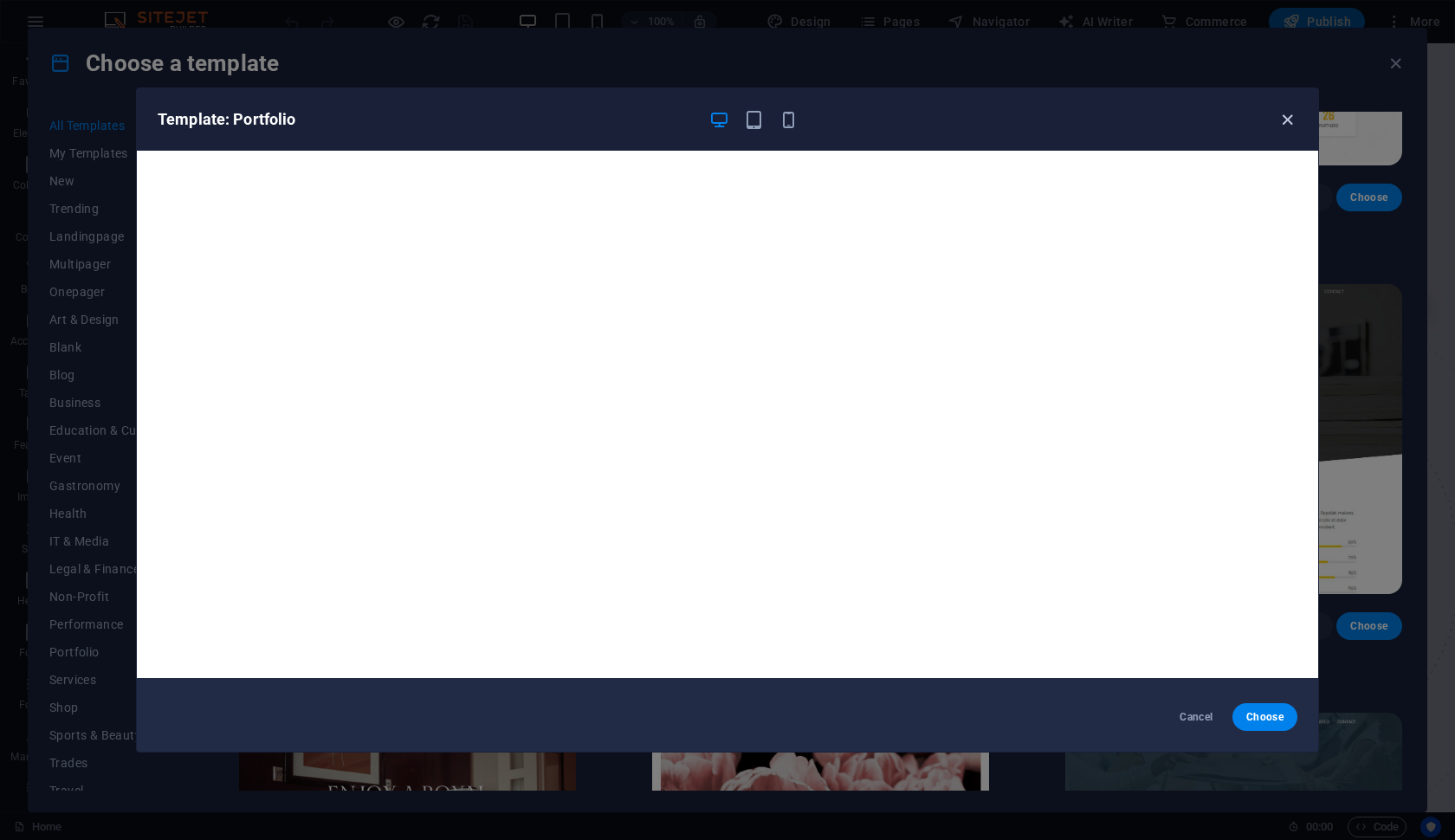
click at [1288, 121] on icon "button" at bounding box center [1287, 120] width 20 height 20
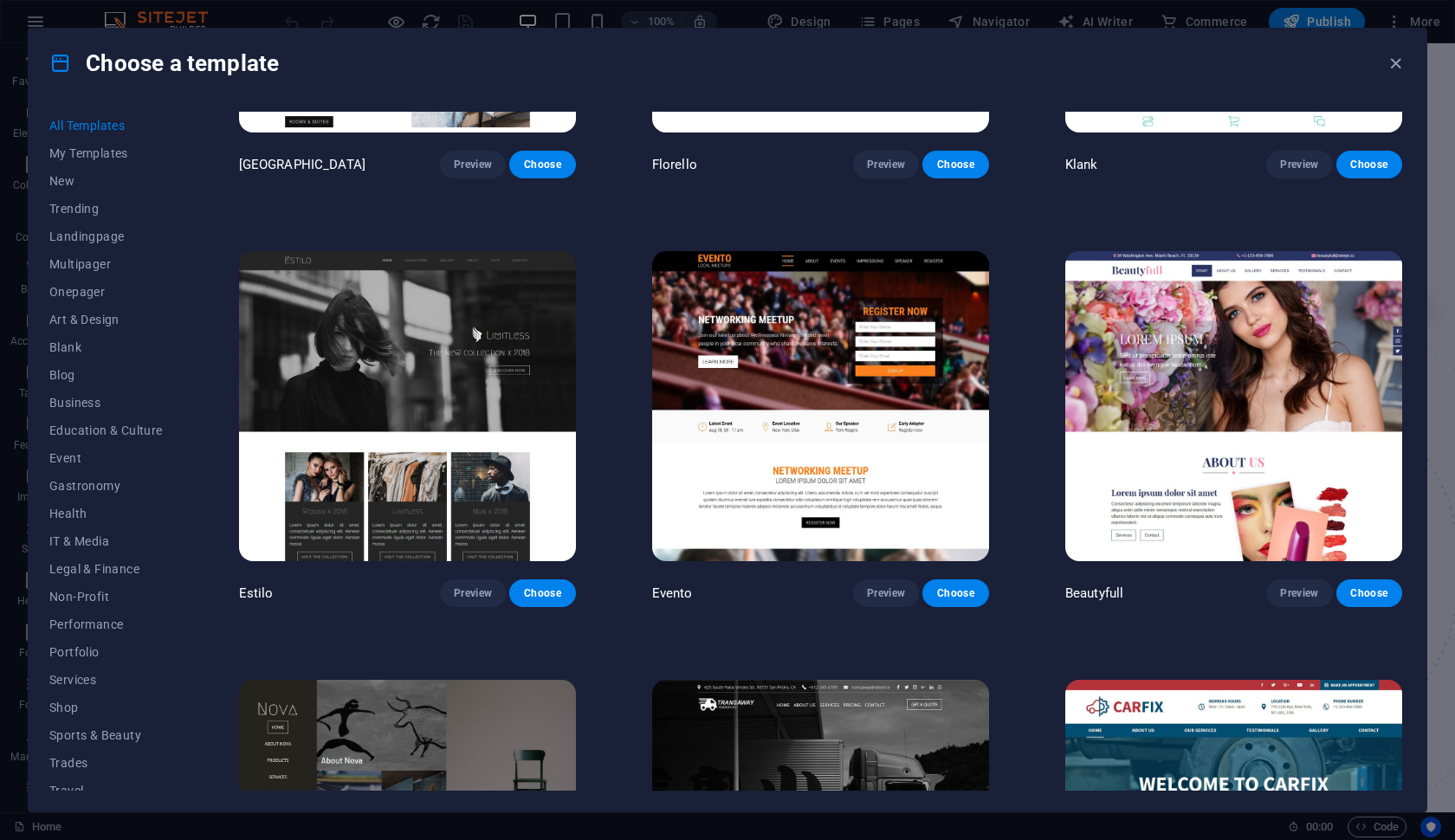
scroll to position [17896, 0]
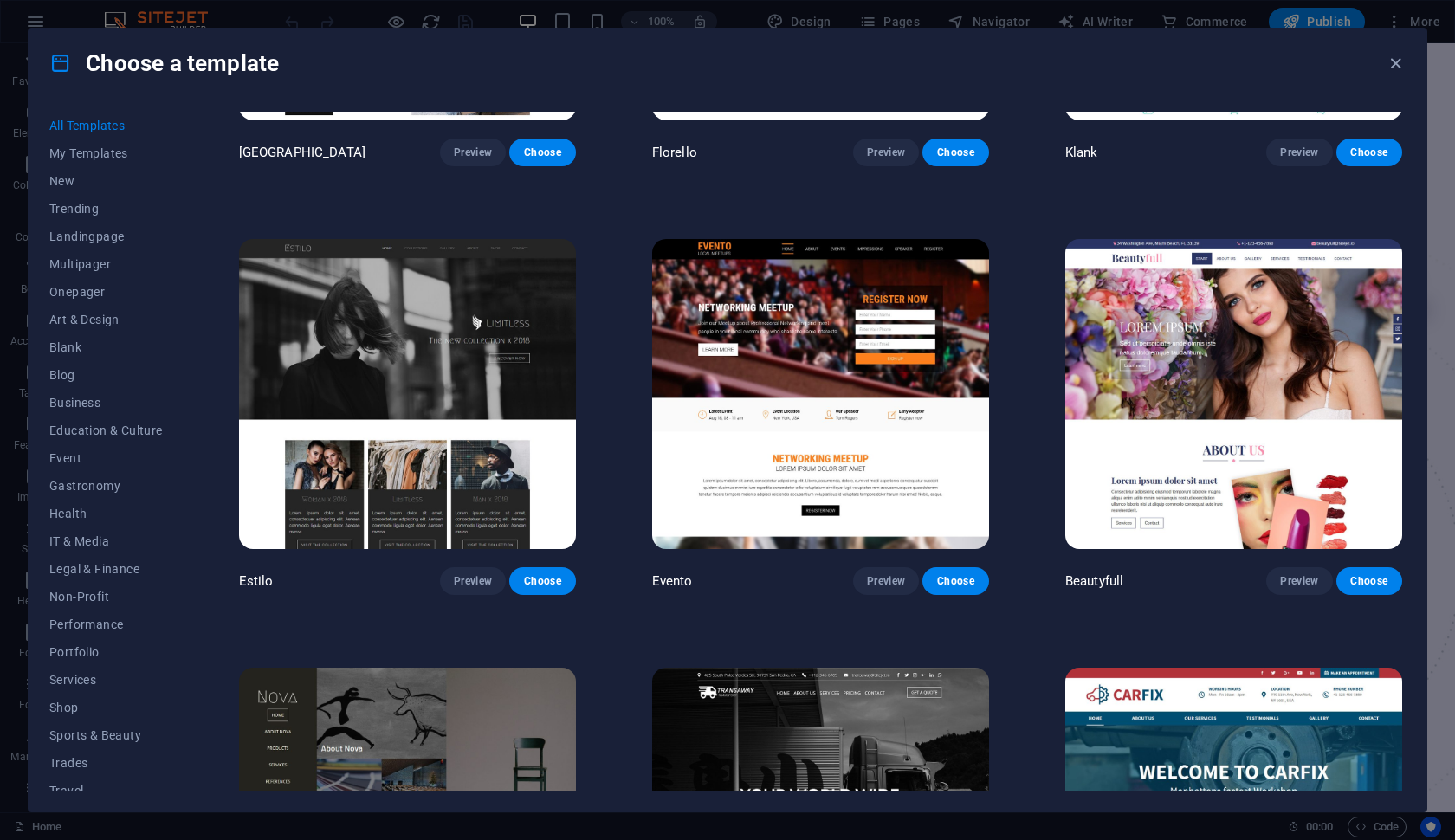
click at [699, 347] on img at bounding box center [821, 393] width 337 height 311
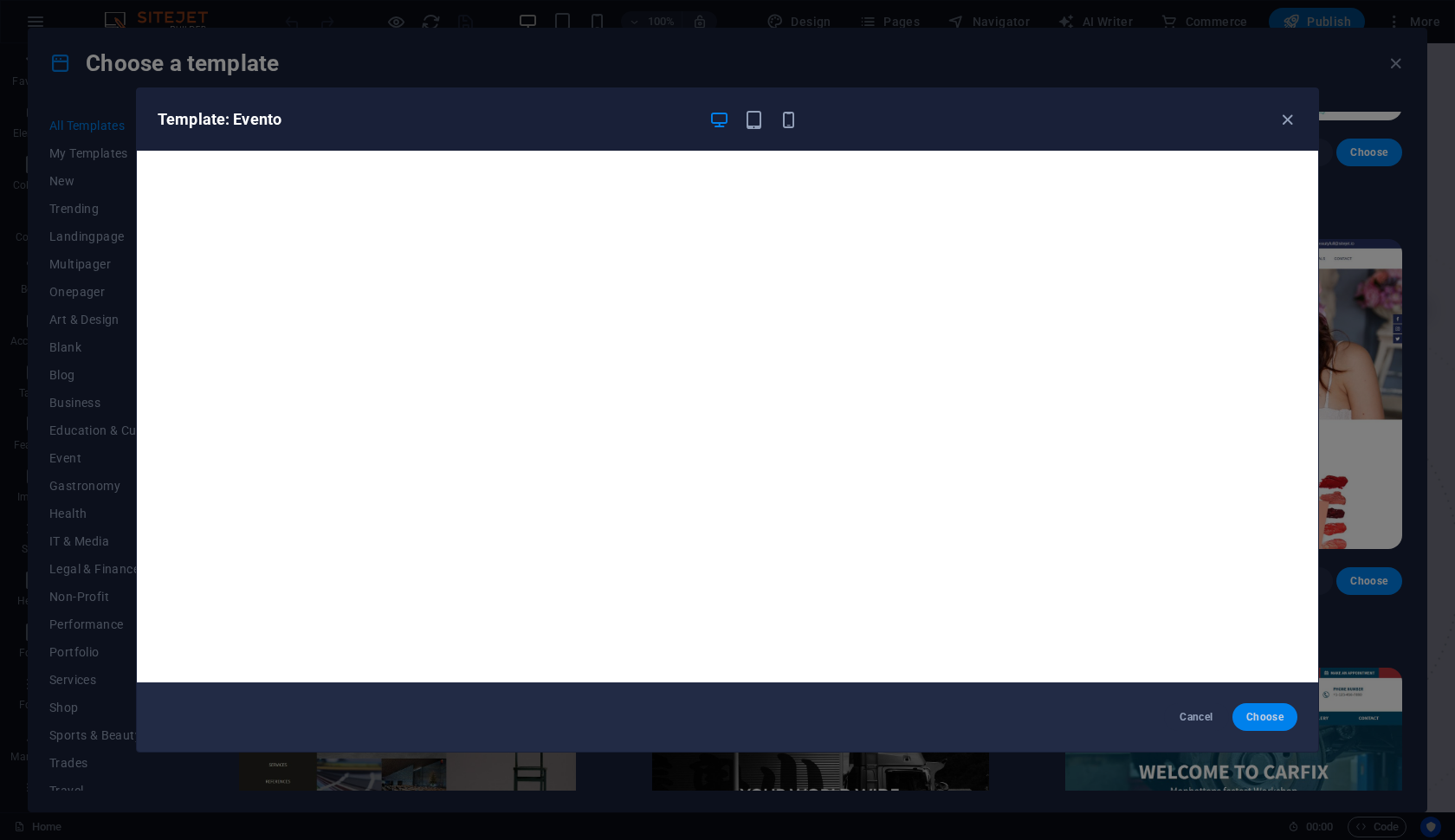
click at [1267, 720] on span "Choose" at bounding box center [1266, 717] width 37 height 14
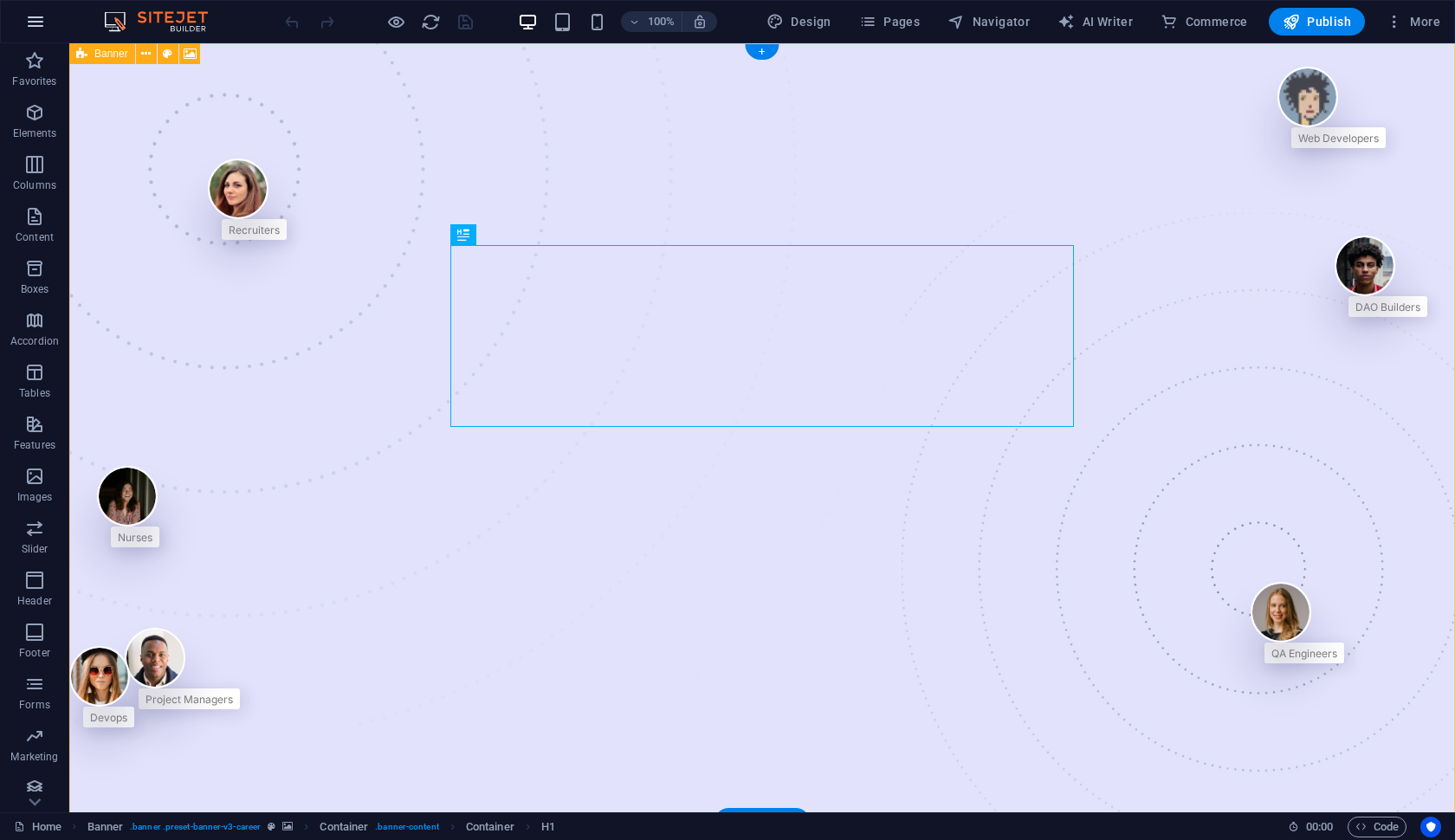
click at [36, 22] on icon "button" at bounding box center [35, 21] width 21 height 21
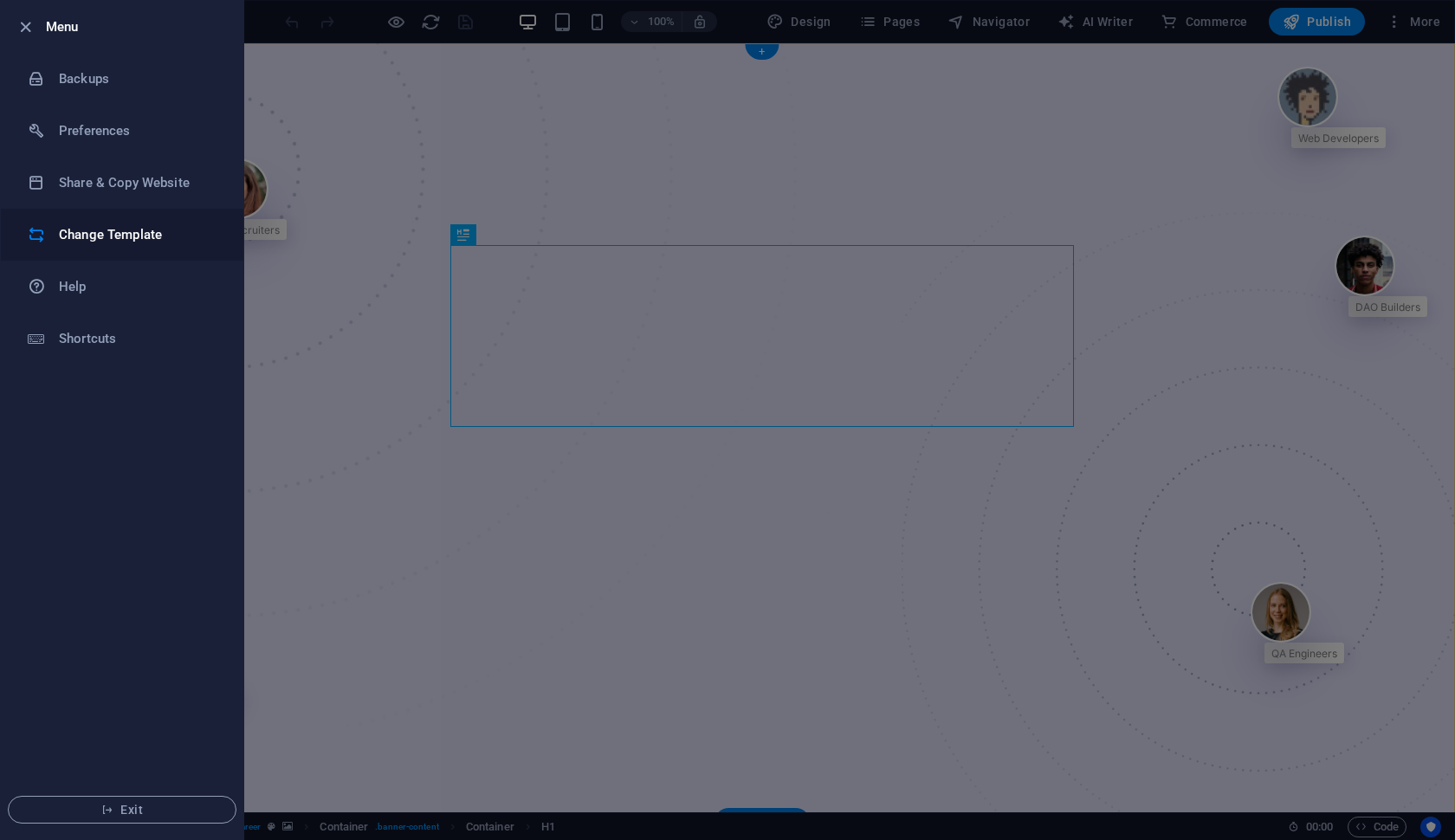
click at [133, 233] on h6 "Change Template" at bounding box center [139, 234] width 160 height 21
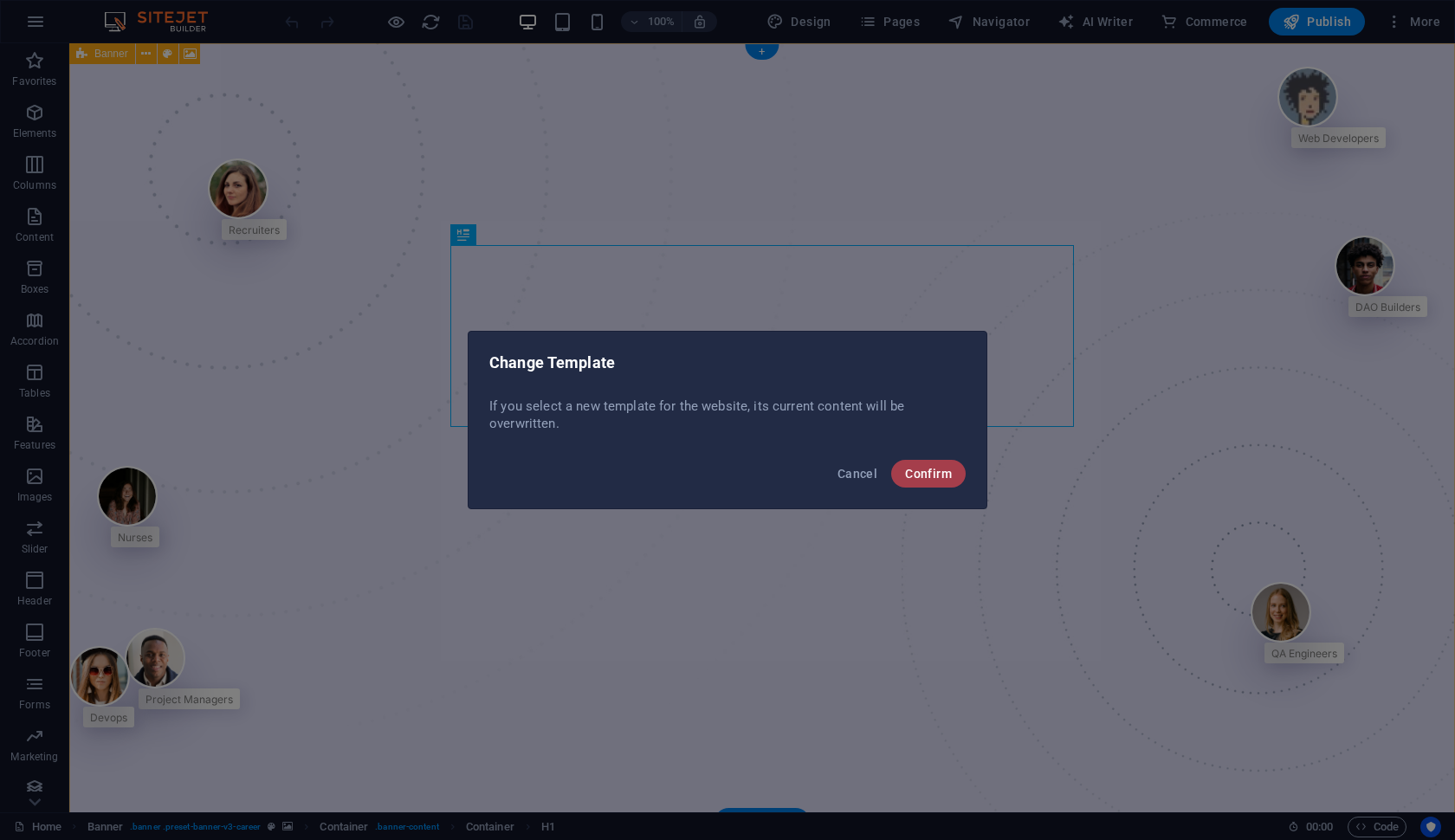
click at [933, 478] on span "Confirm" at bounding box center [928, 473] width 46 height 14
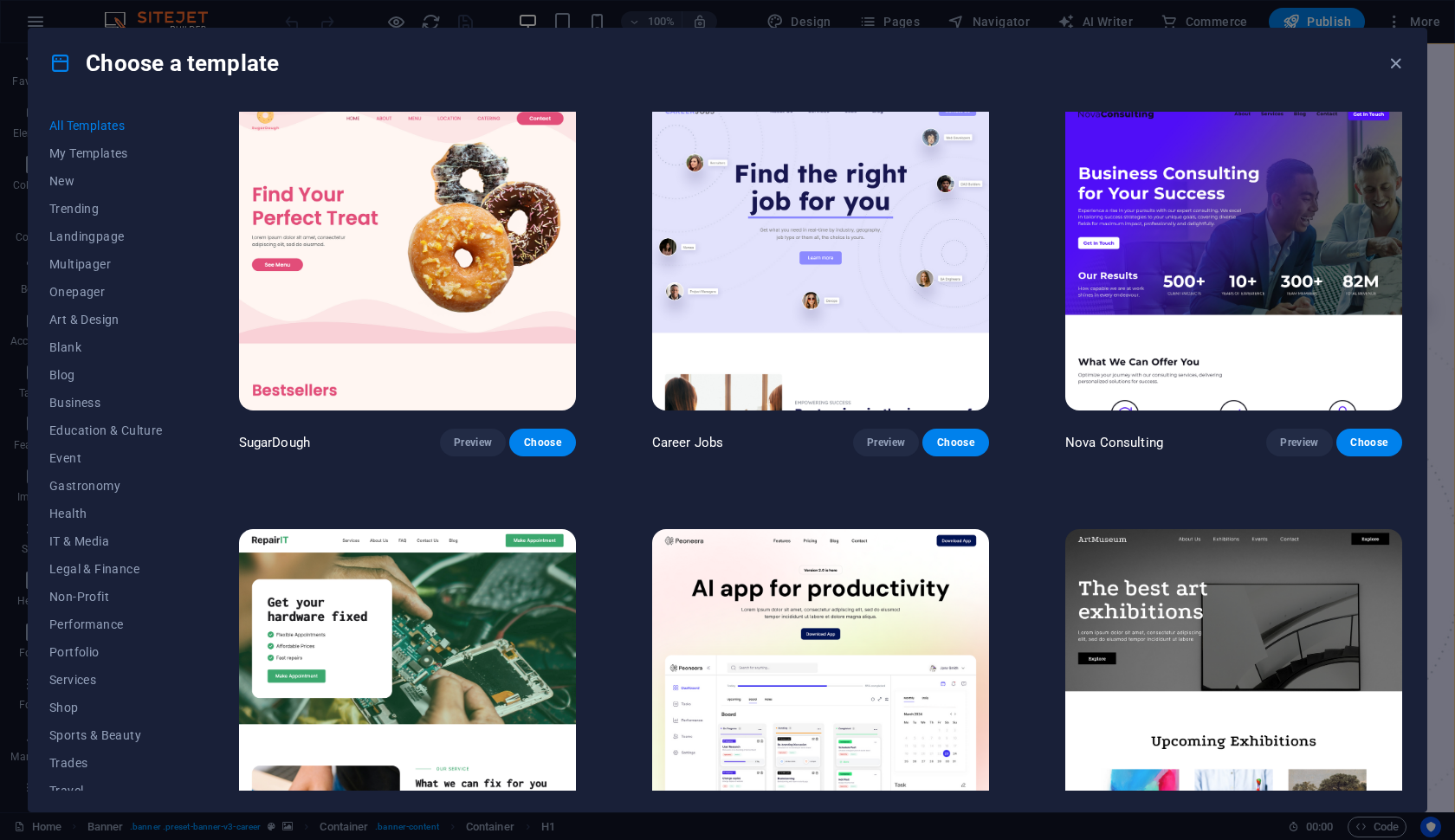
scroll to position [13, 0]
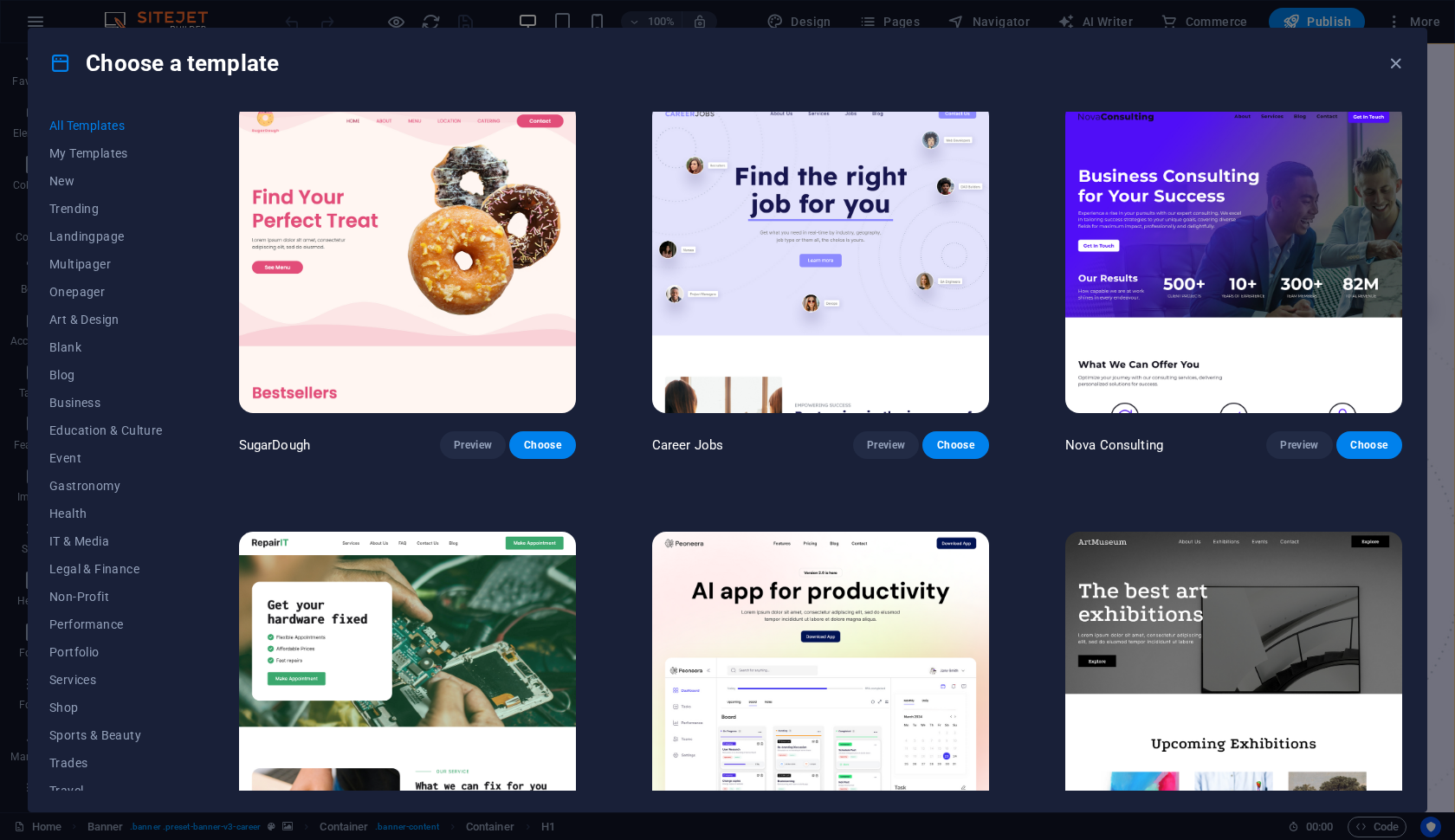
click at [1272, 352] on img at bounding box center [1234, 257] width 337 height 311
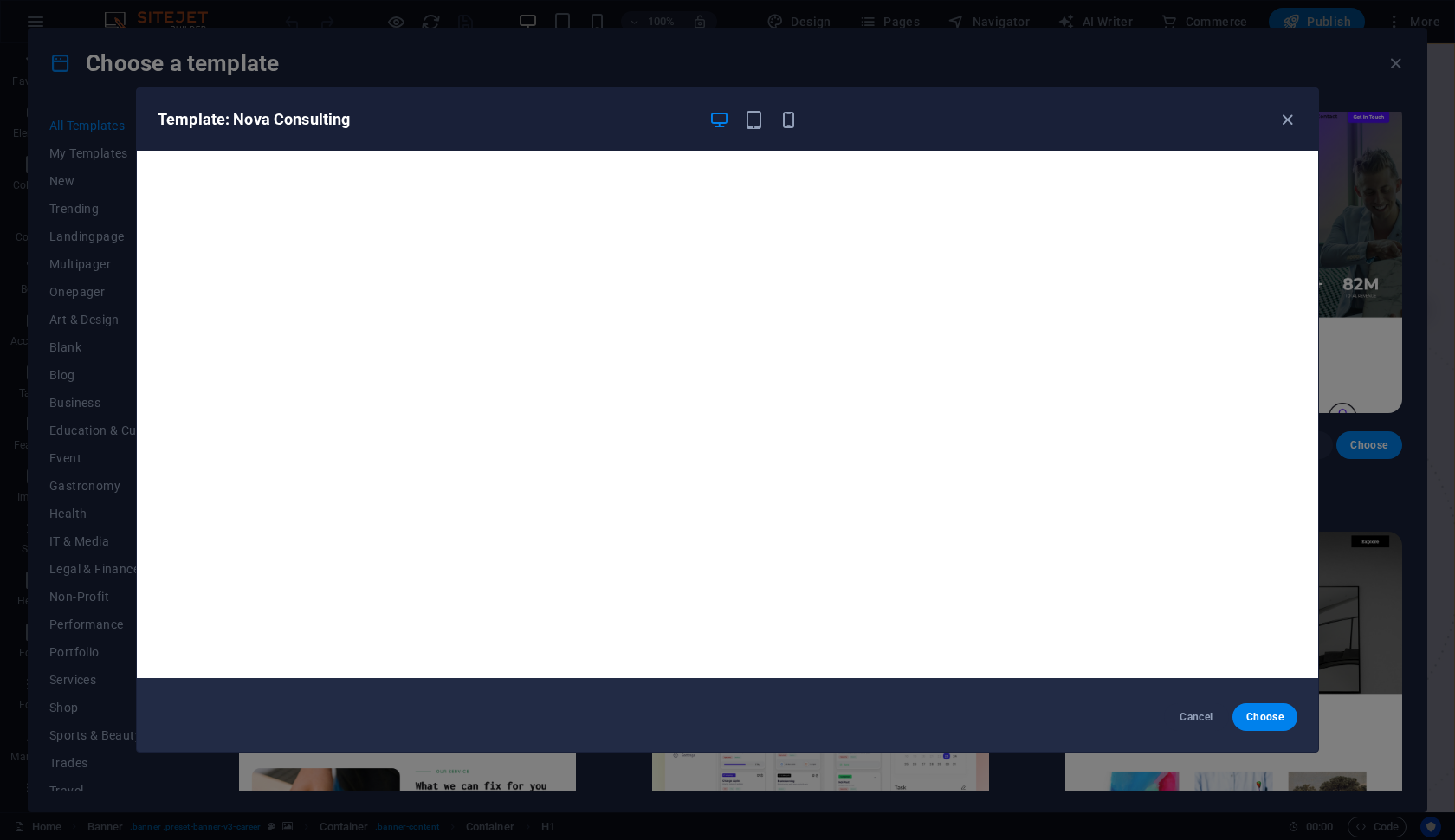
scroll to position [4, 0]
click at [1288, 117] on icon "button" at bounding box center [1287, 120] width 20 height 20
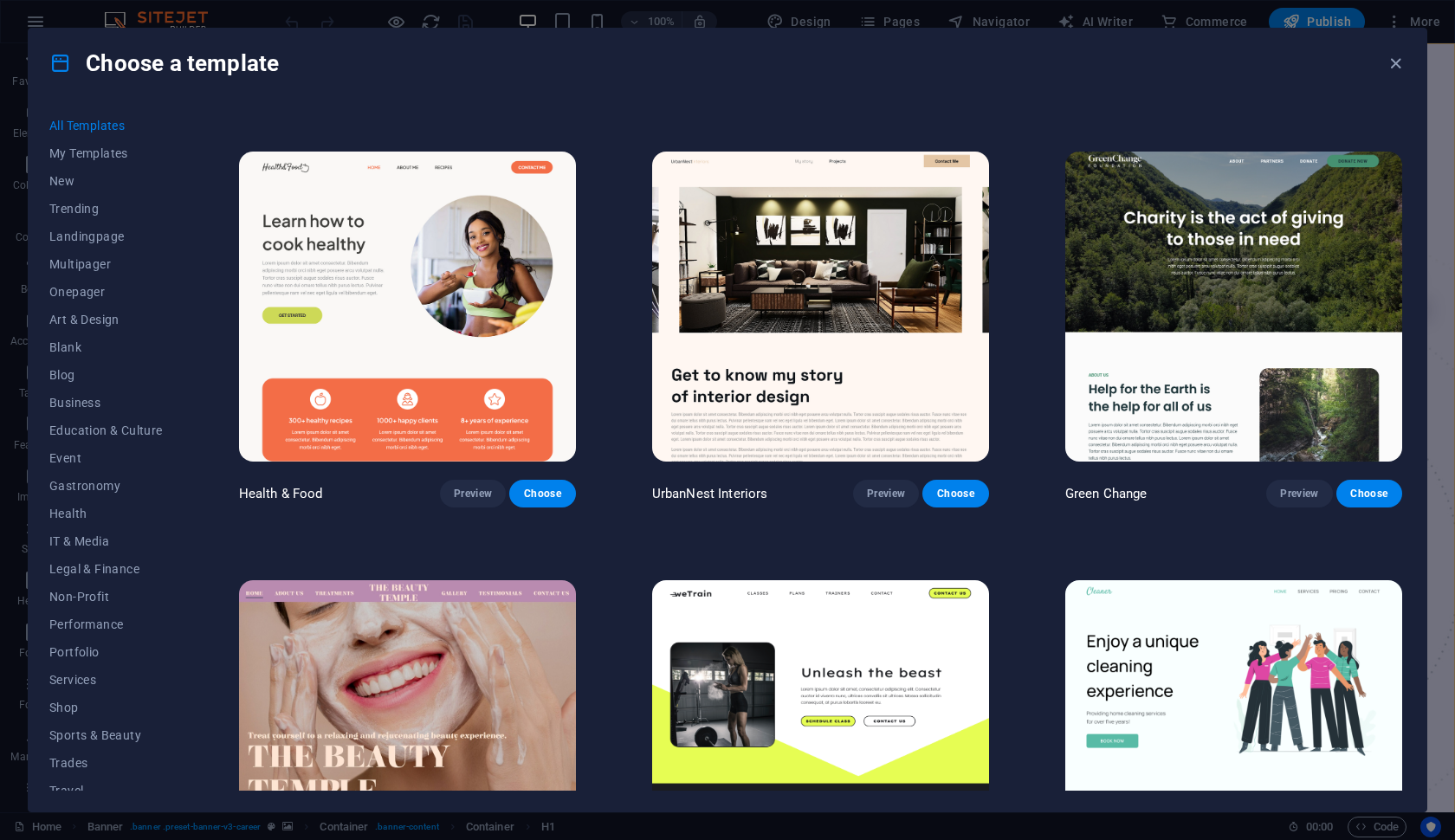
scroll to position [2961, 0]
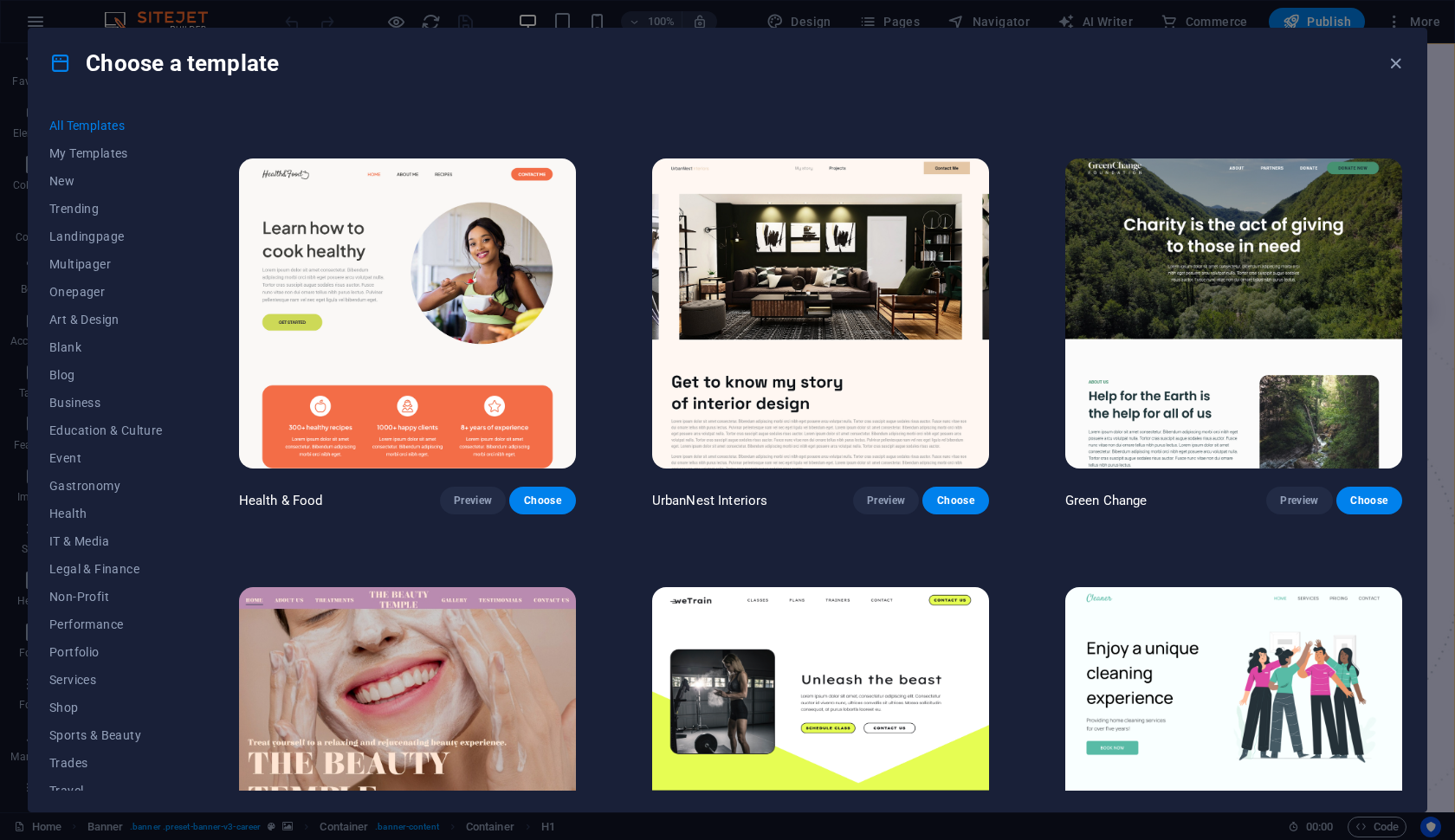
click at [551, 334] on img at bounding box center [407, 314] width 337 height 311
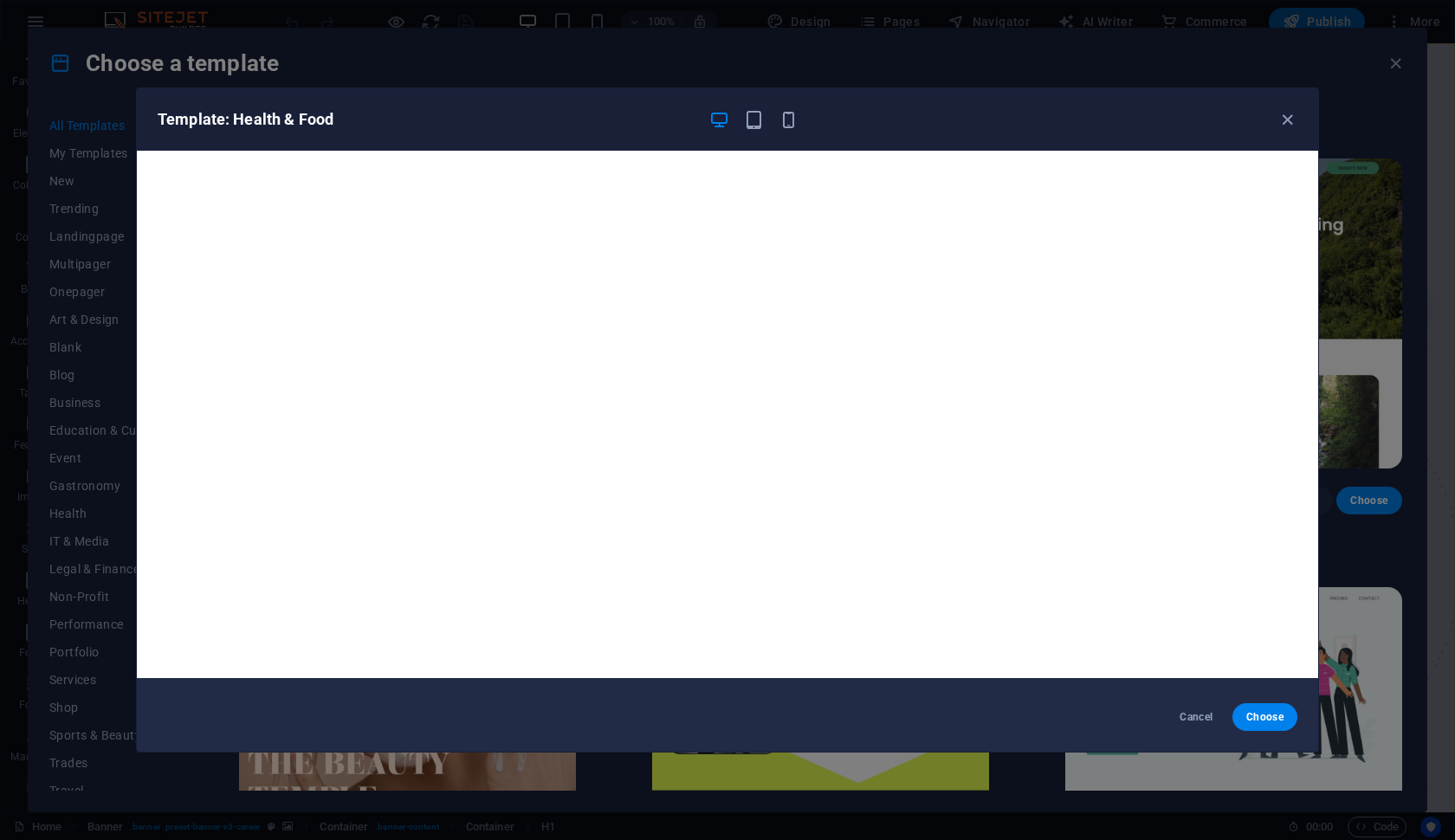
scroll to position [4, 0]
click at [1288, 118] on icon "button" at bounding box center [1287, 120] width 20 height 20
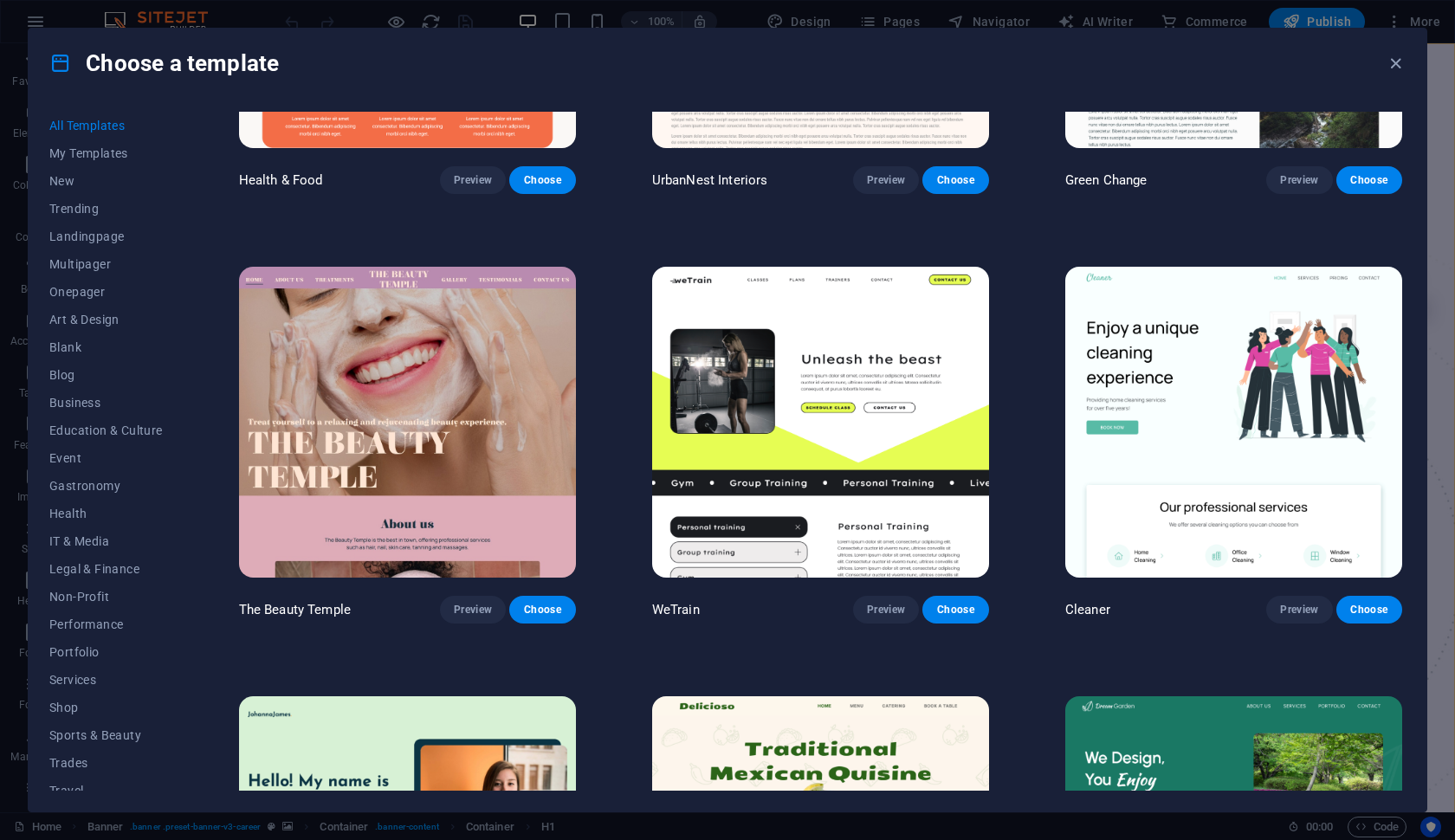
scroll to position [3281, 0]
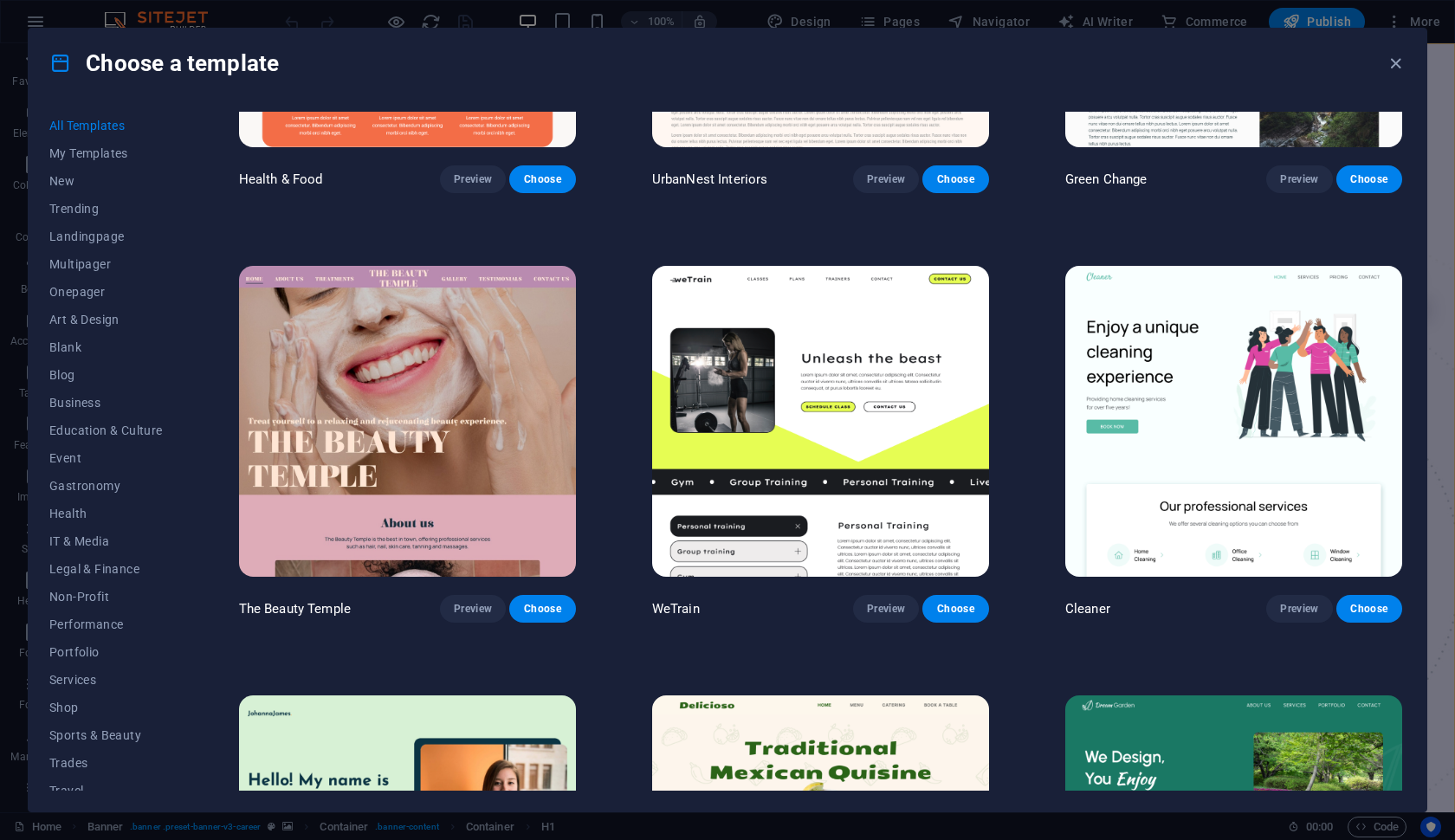
click at [952, 416] on img at bounding box center [821, 421] width 337 height 311
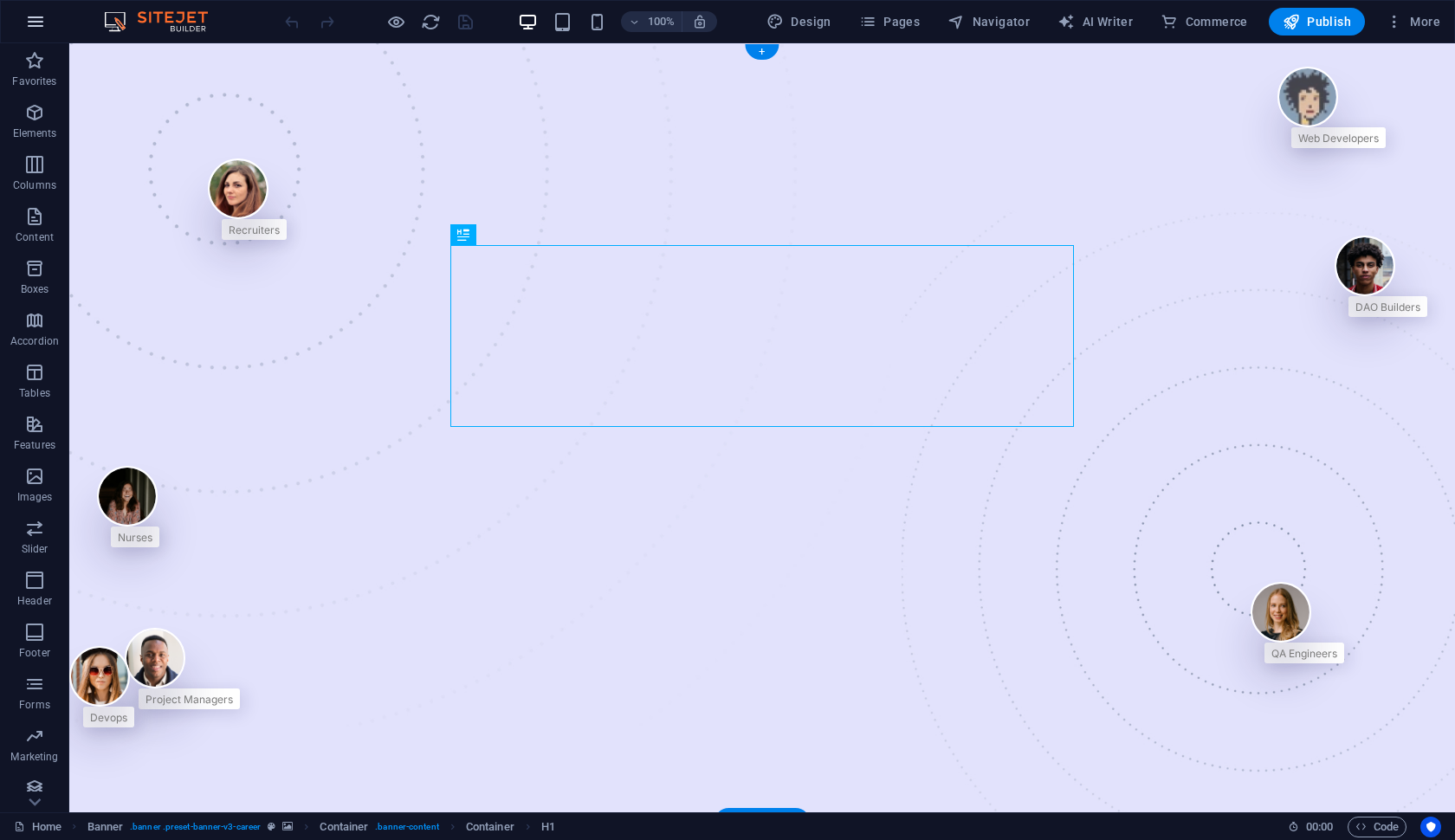
click at [27, 18] on icon "button" at bounding box center [35, 21] width 21 height 21
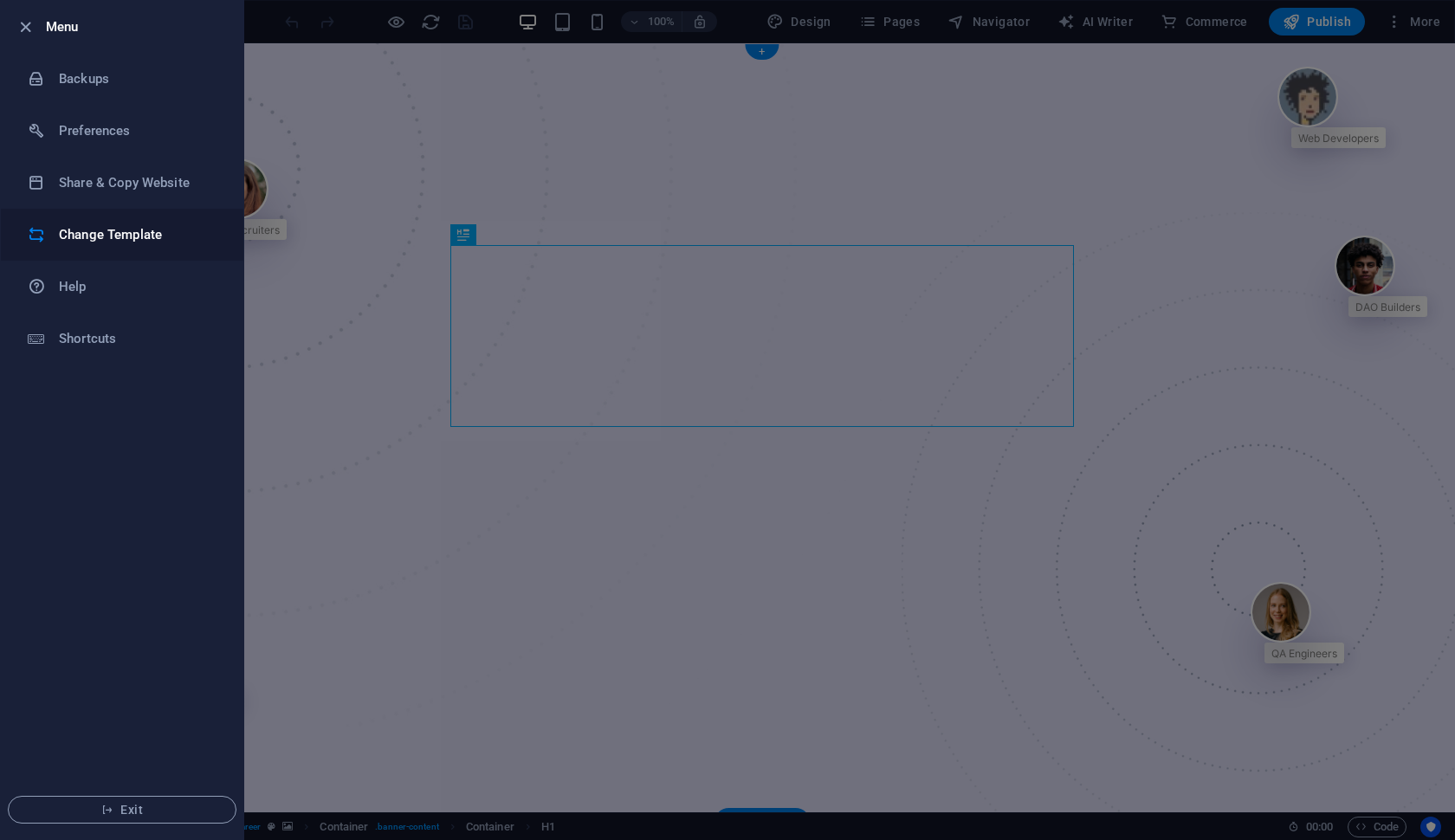
click at [167, 240] on h6 "Change Template" at bounding box center [139, 234] width 160 height 21
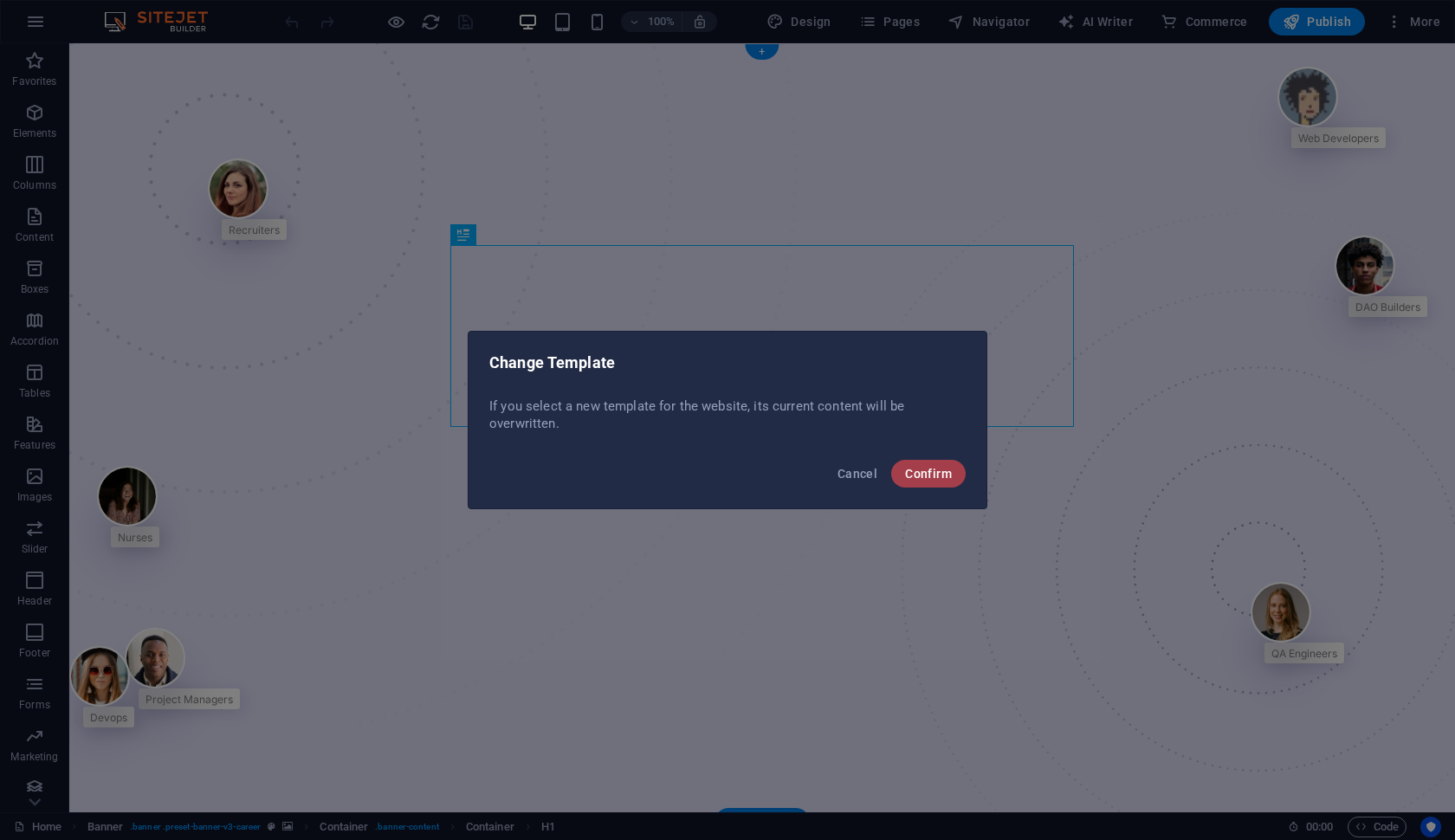
click at [940, 476] on span "Confirm" at bounding box center [928, 473] width 46 height 14
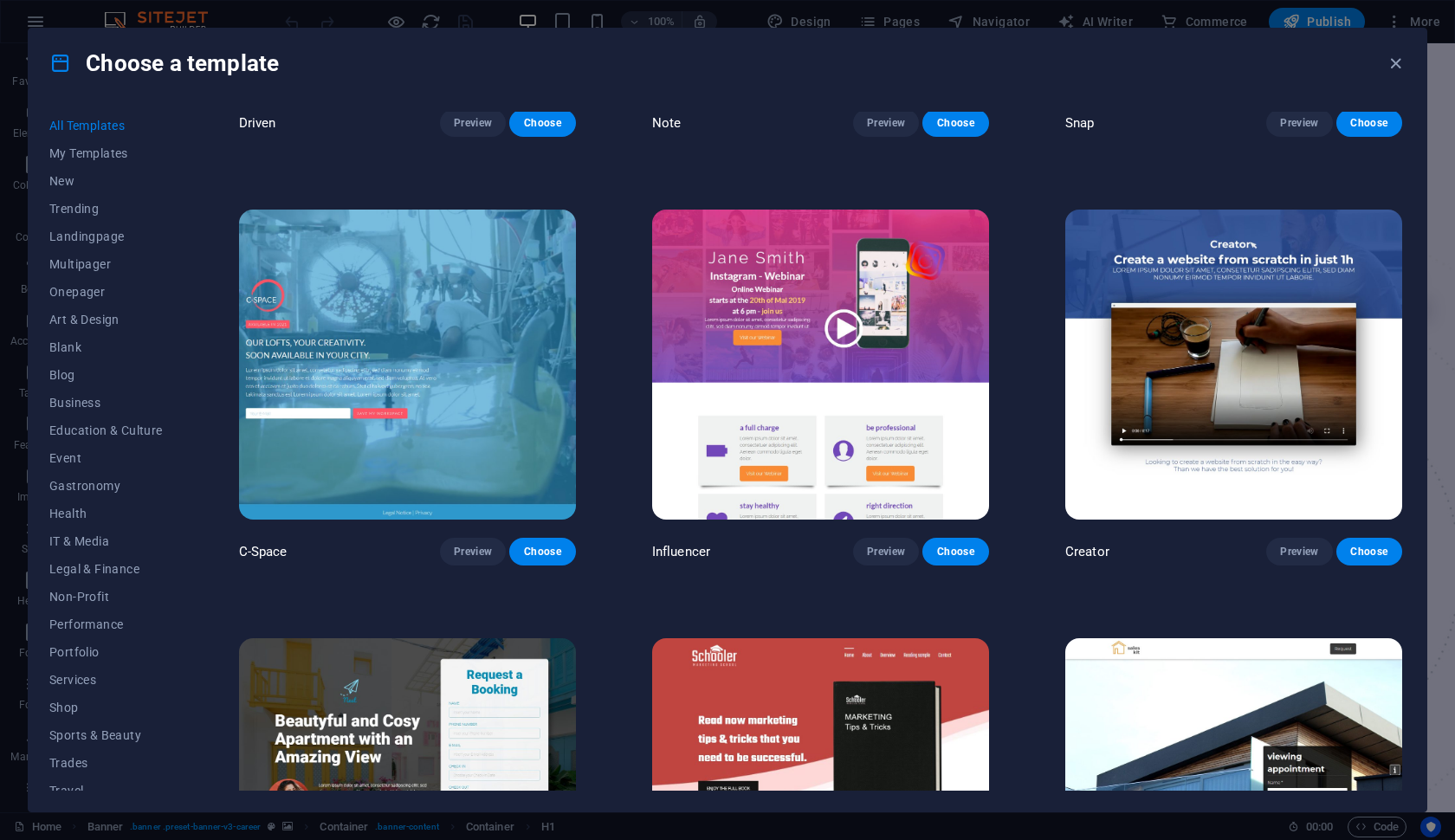
scroll to position [19194, 0]
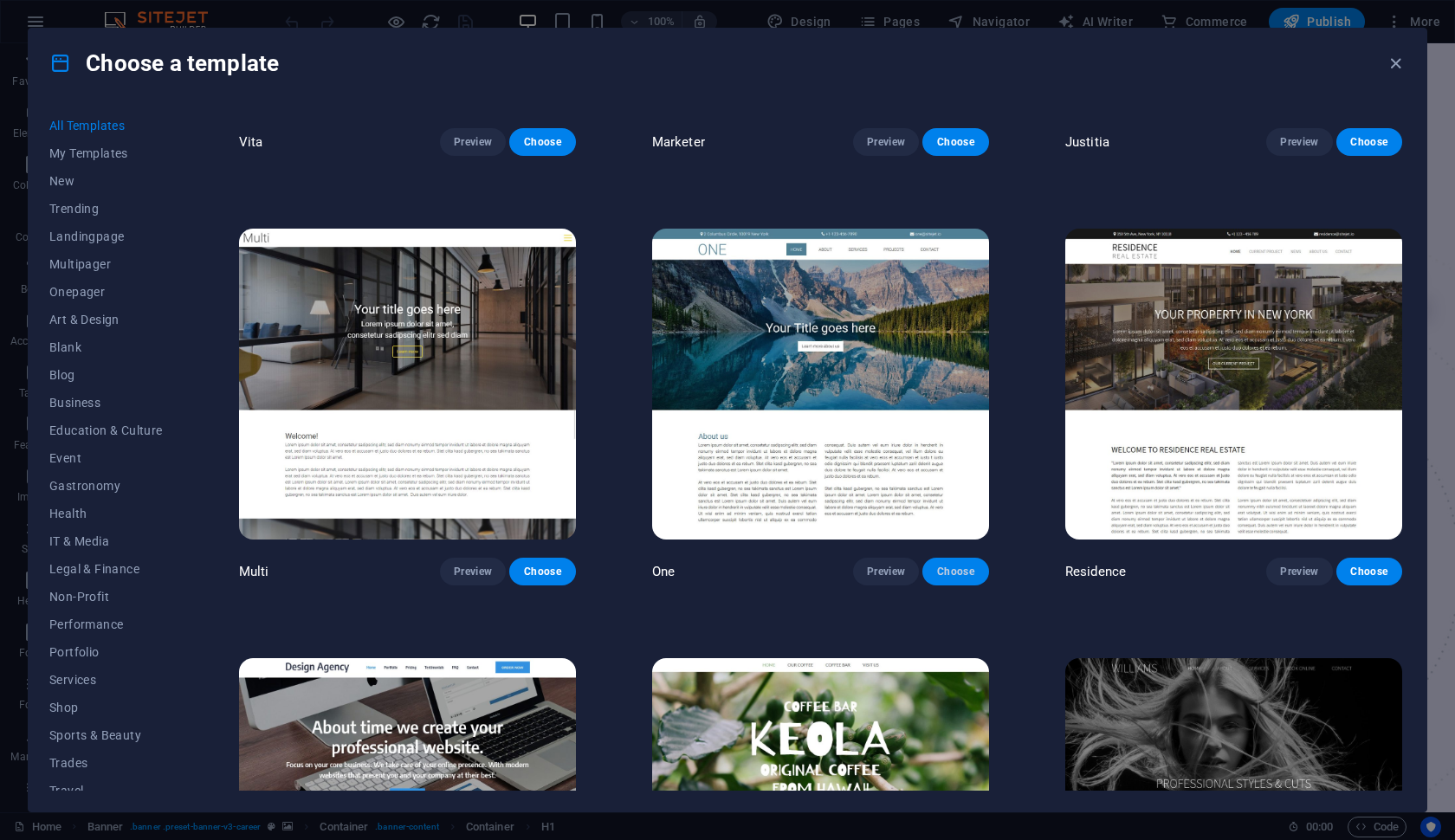
click at [941, 565] on span "Choose" at bounding box center [955, 572] width 38 height 14
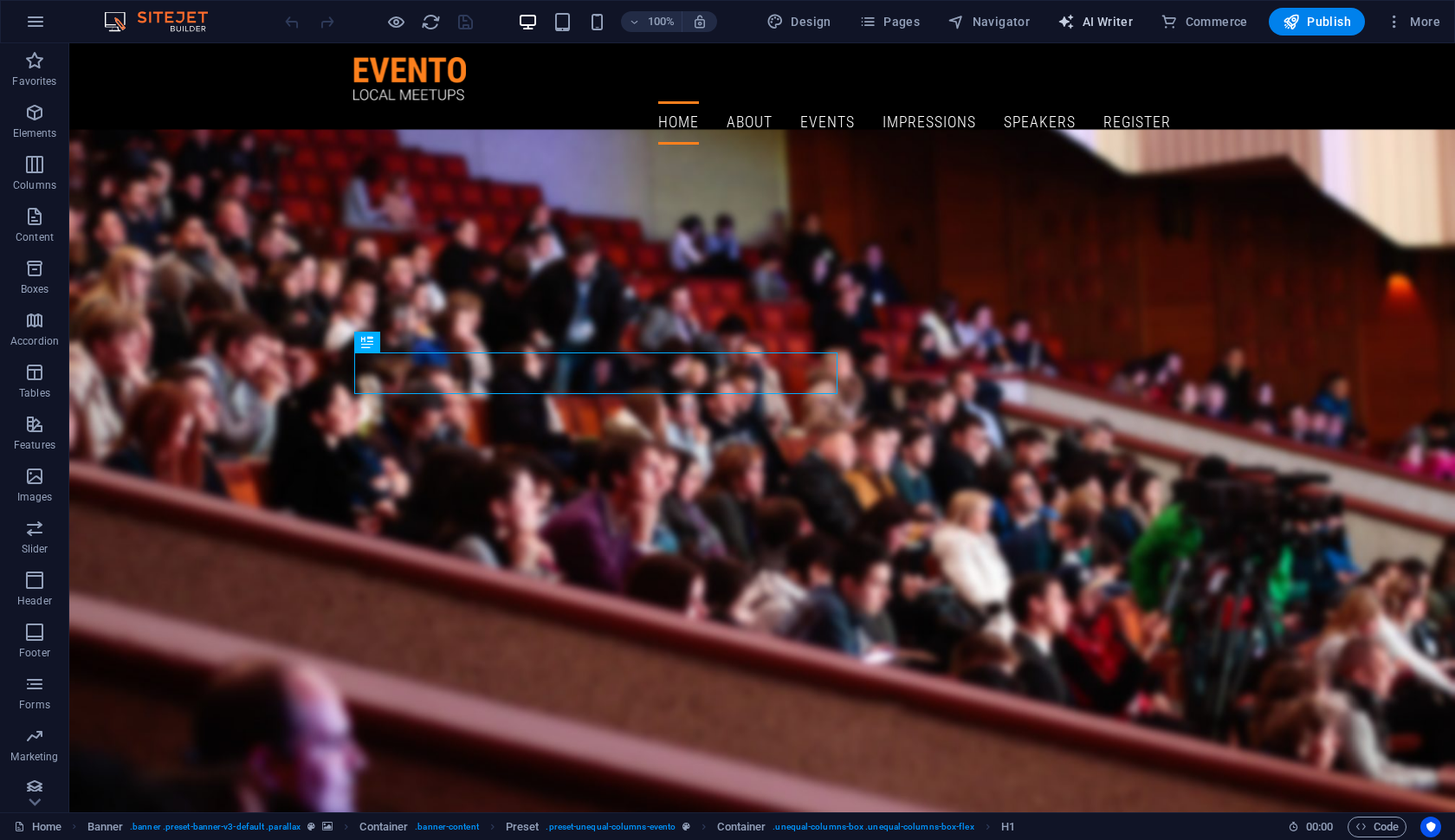
click at [1106, 24] on span "AI Writer" at bounding box center [1095, 22] width 75 height 18
select select "English"
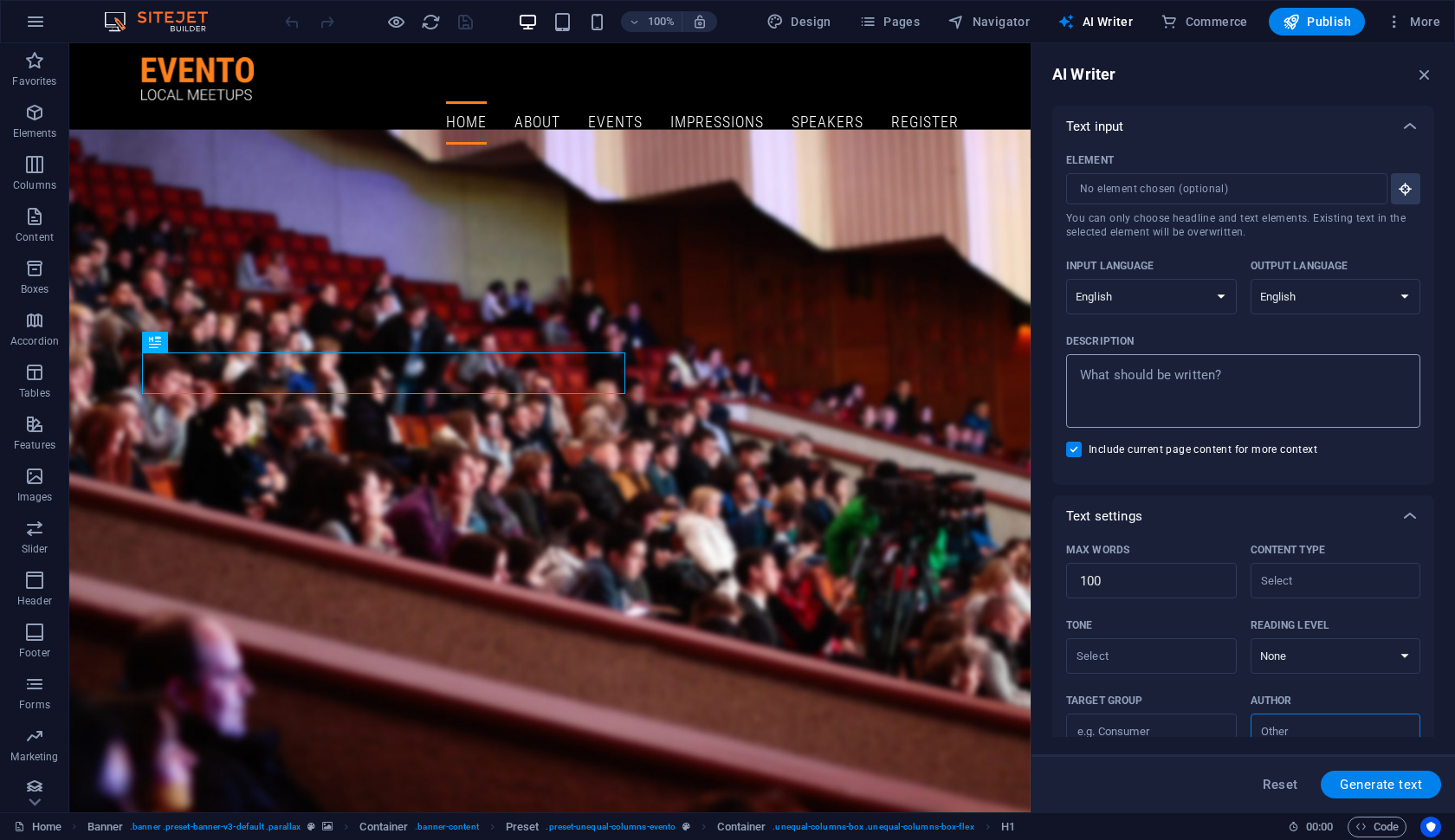
type textarea "x"
click at [1176, 378] on textarea "Description x ​" at bounding box center [1244, 390] width 337 height 56
type textarea "B"
type textarea "x"
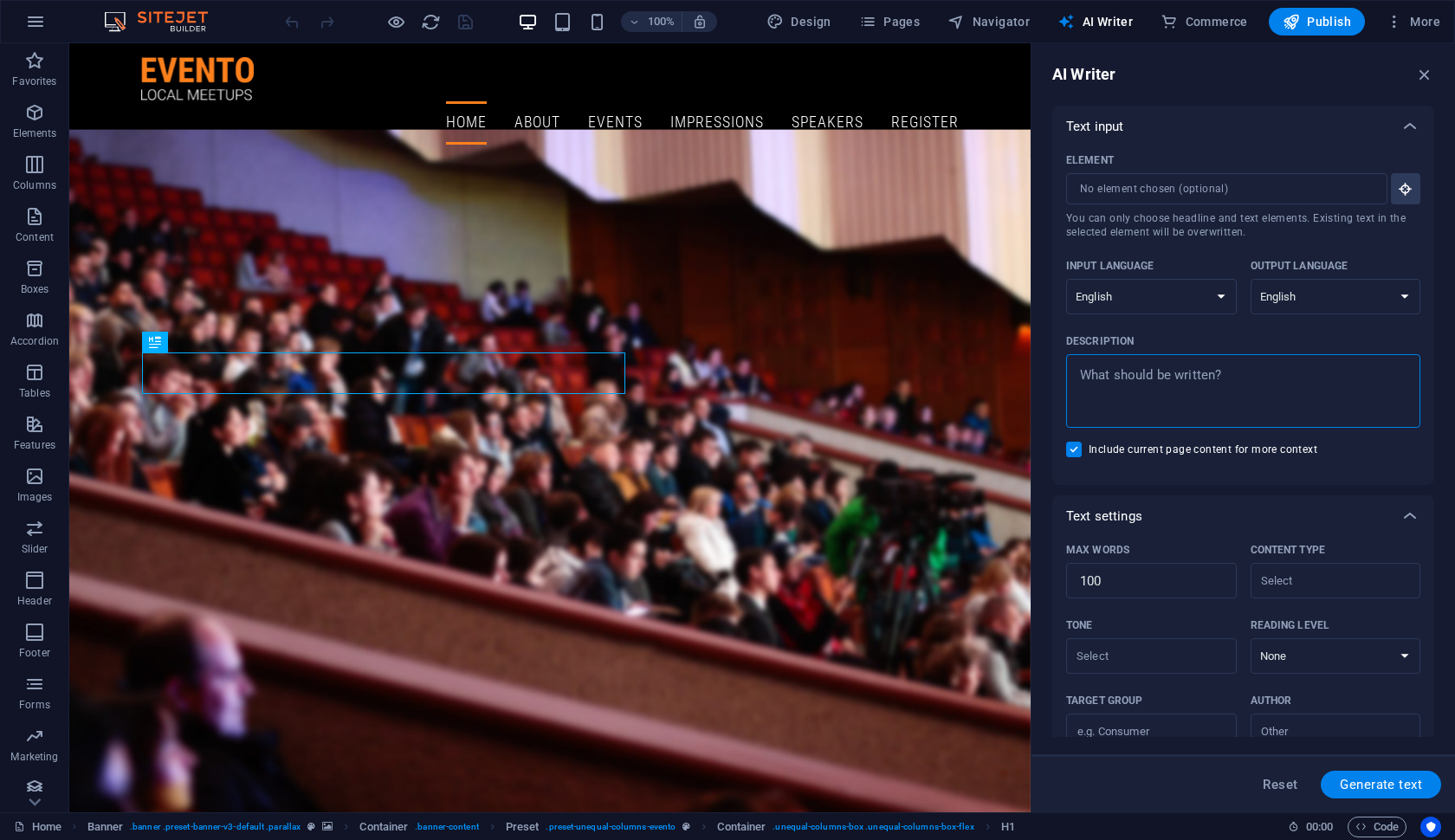
type textarea "T"
type textarea "x"
type textarea "TO"
type textarea "x"
type textarea "TOP"
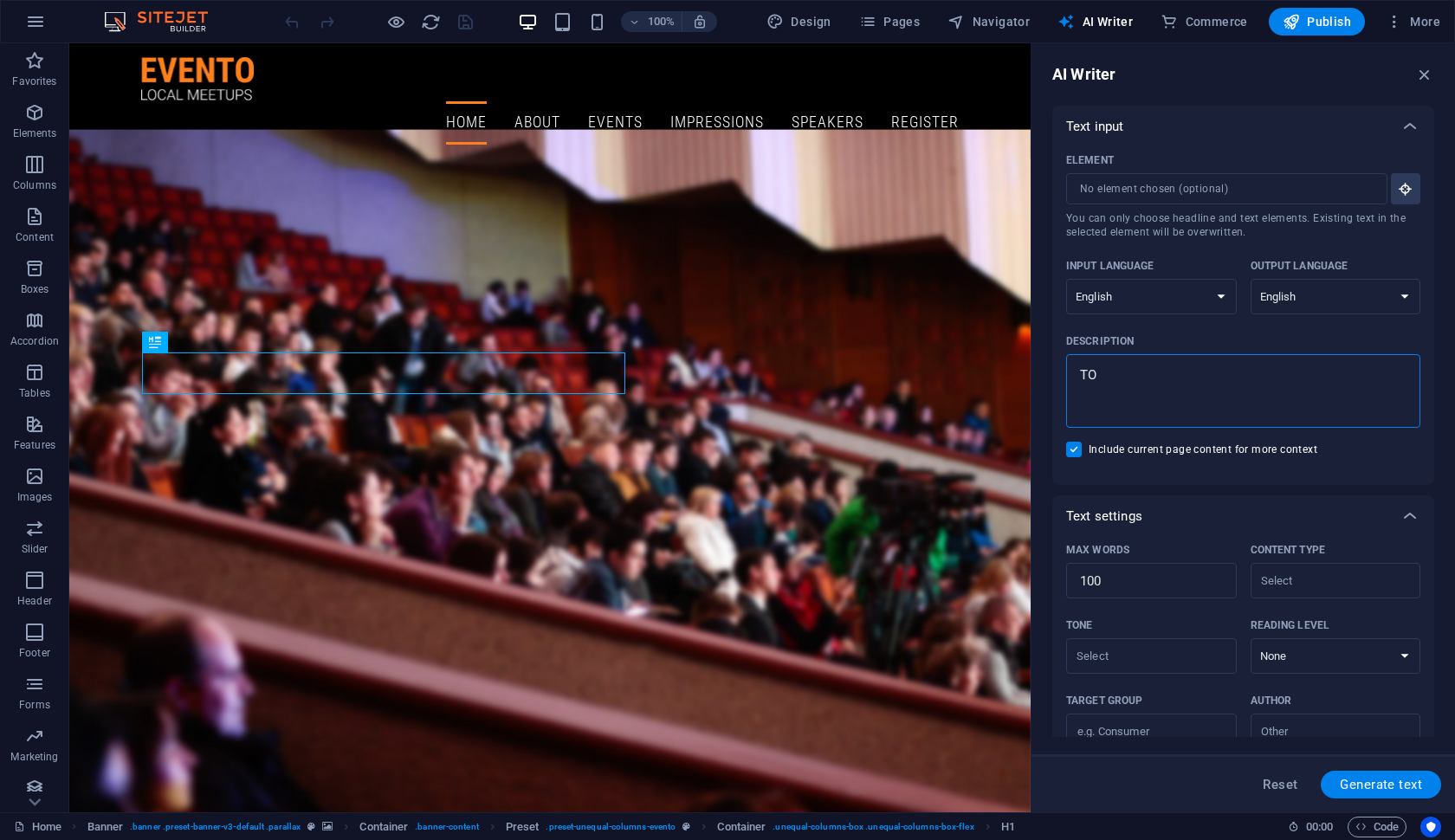
type textarea "x"
type textarea "TOP"
type textarea "x"
type textarea "TOP"
type textarea "x"
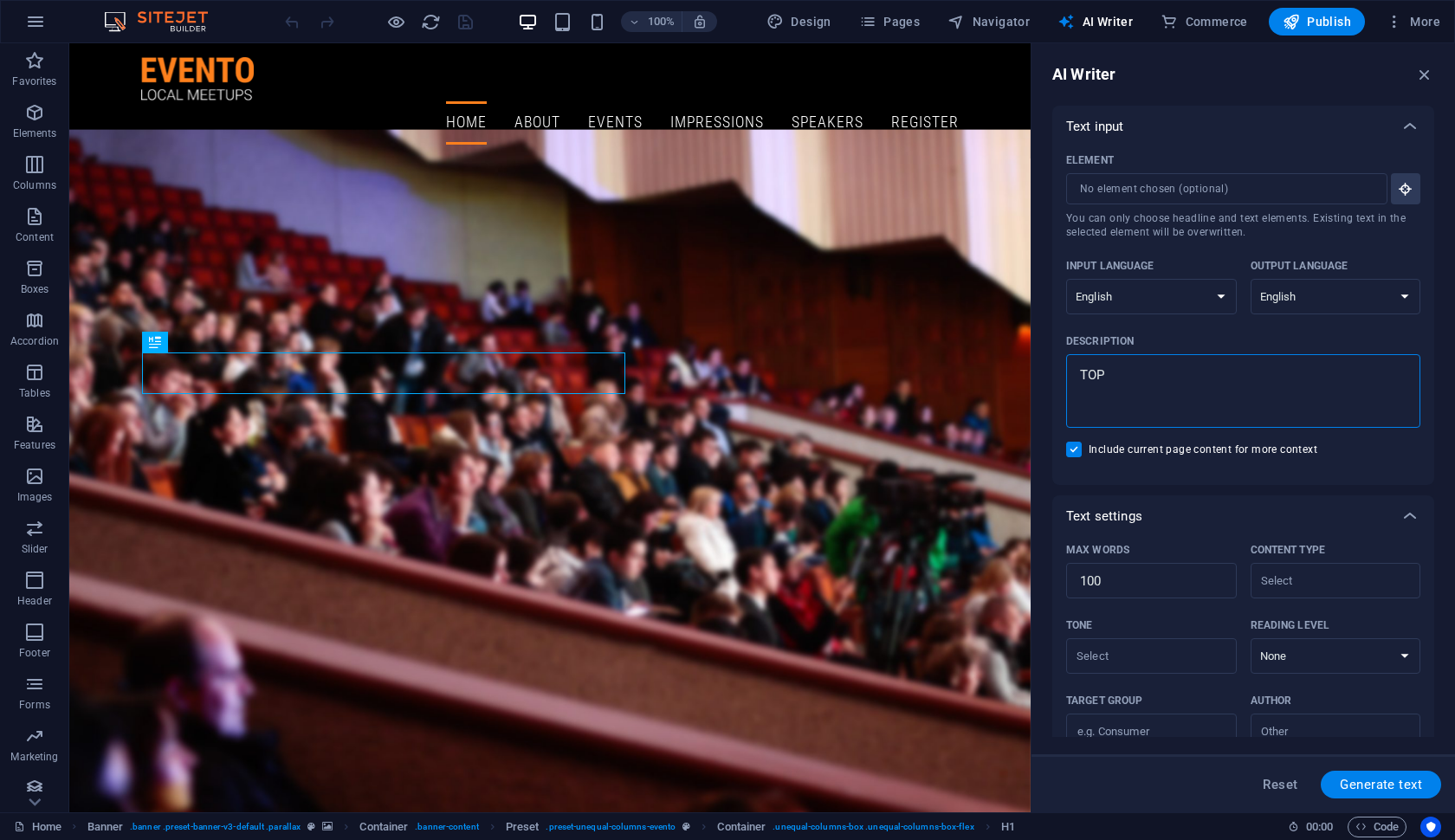
type textarea "TO"
type textarea "x"
type textarea "T"
type textarea "x"
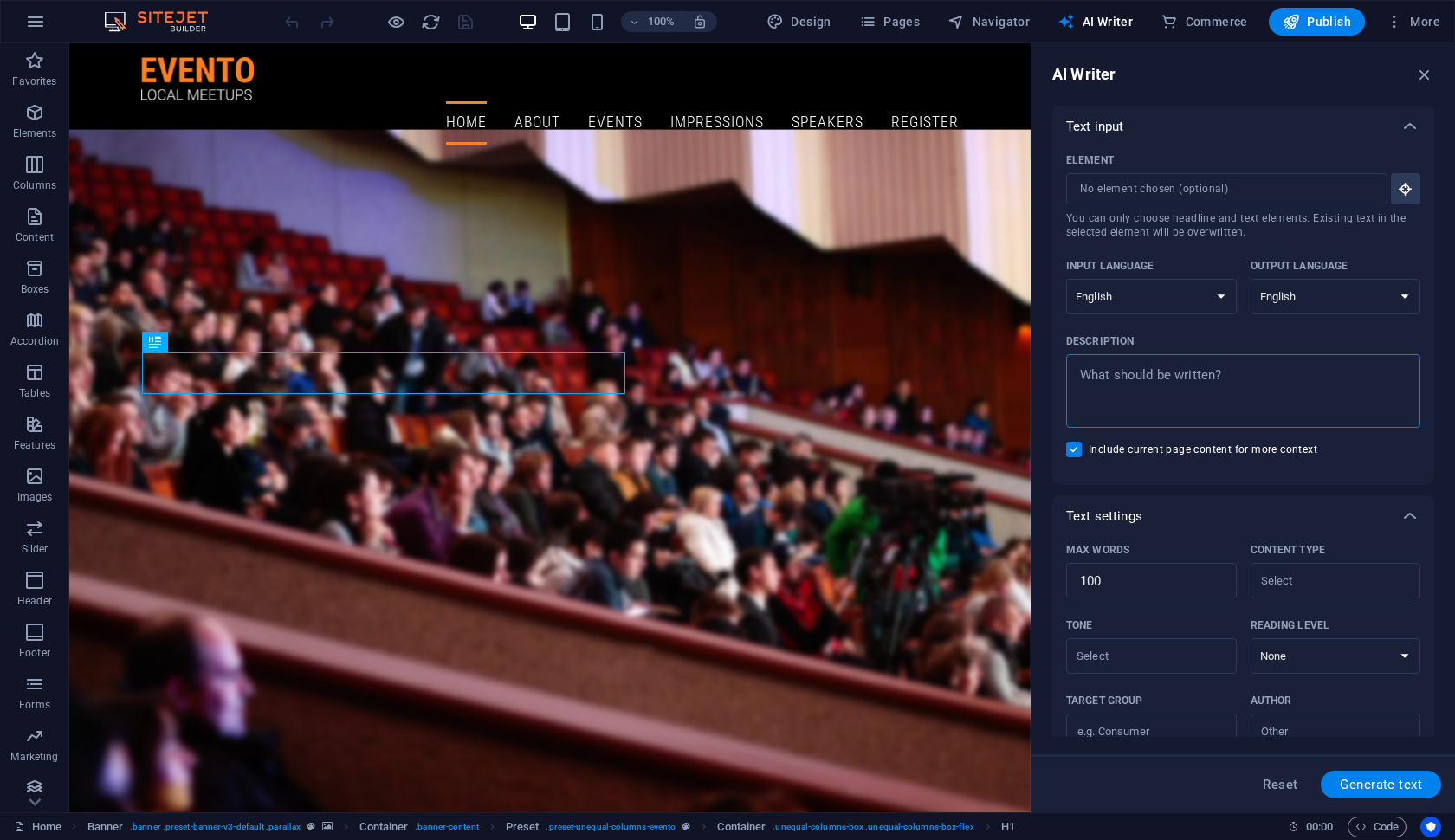
type textarea "A"
type textarea "x"
type textarea "AC"
type textarea "x"
type textarea "ACC"
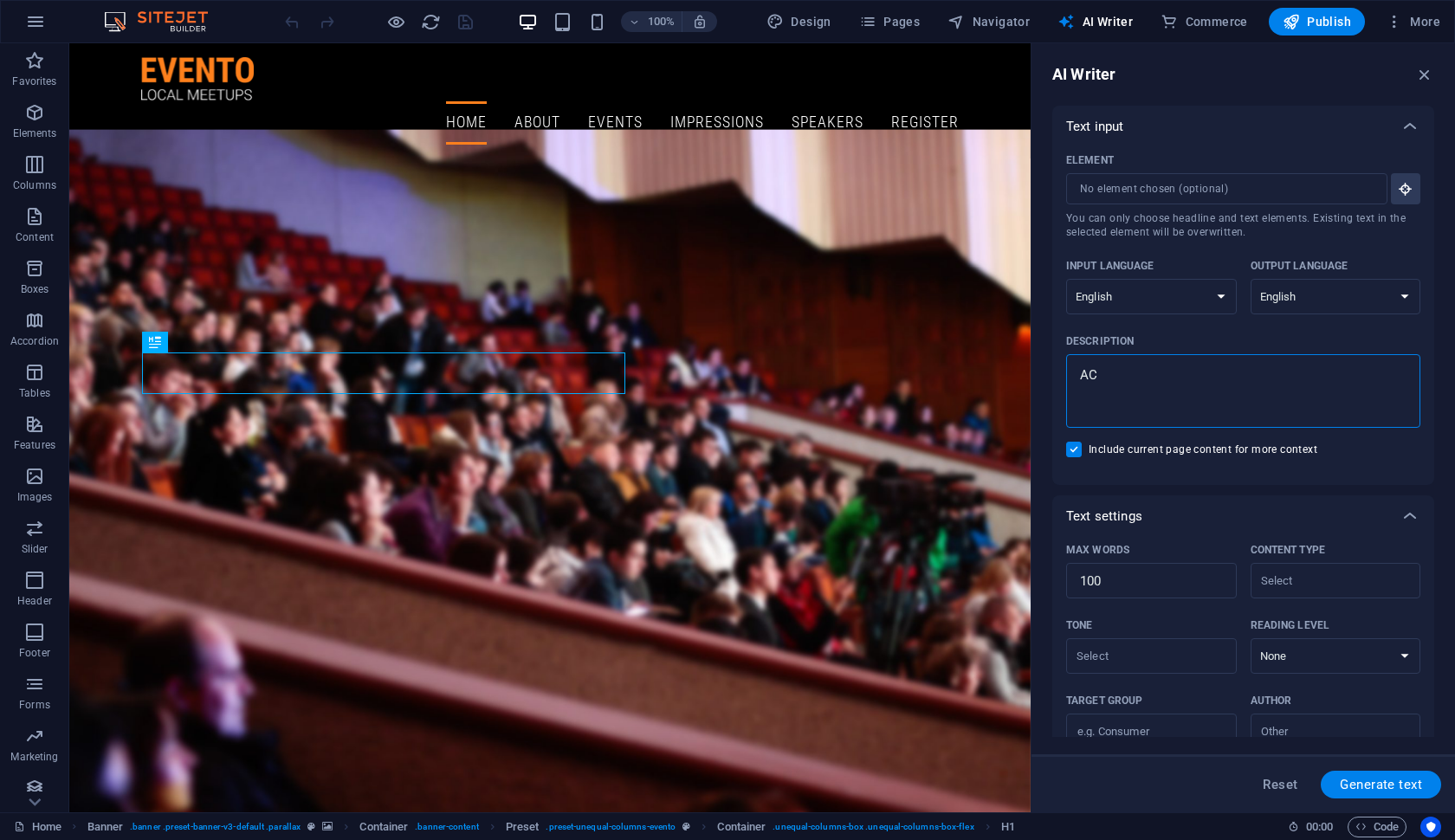
type textarea "x"
type textarea "ACCO"
type textarea "x"
type textarea "ACCOU"
type textarea "x"
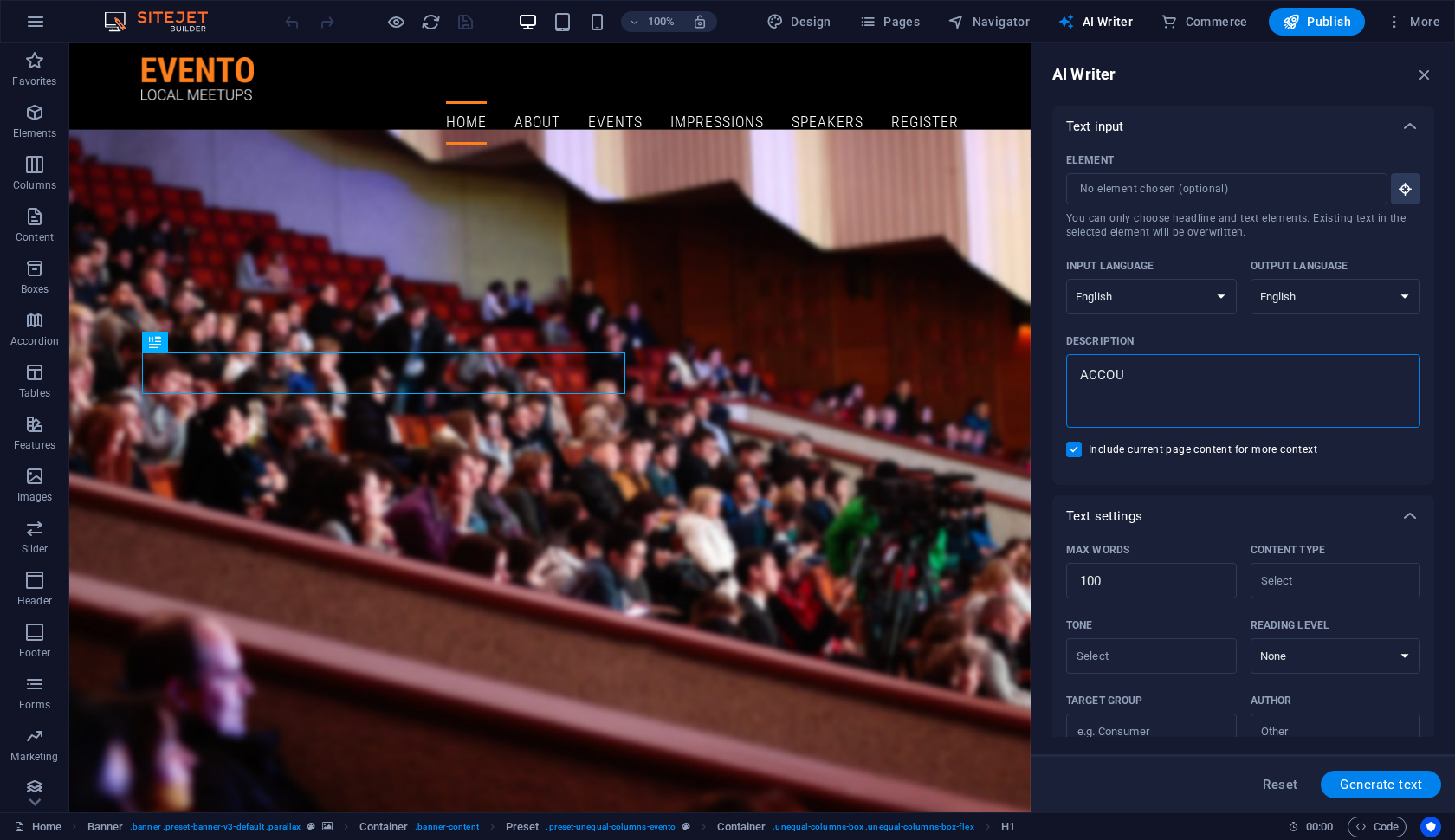
type textarea "ACCOUN"
type textarea "x"
type textarea "ACCOUNT"
type textarea "x"
type textarea "ACCOUNTI"
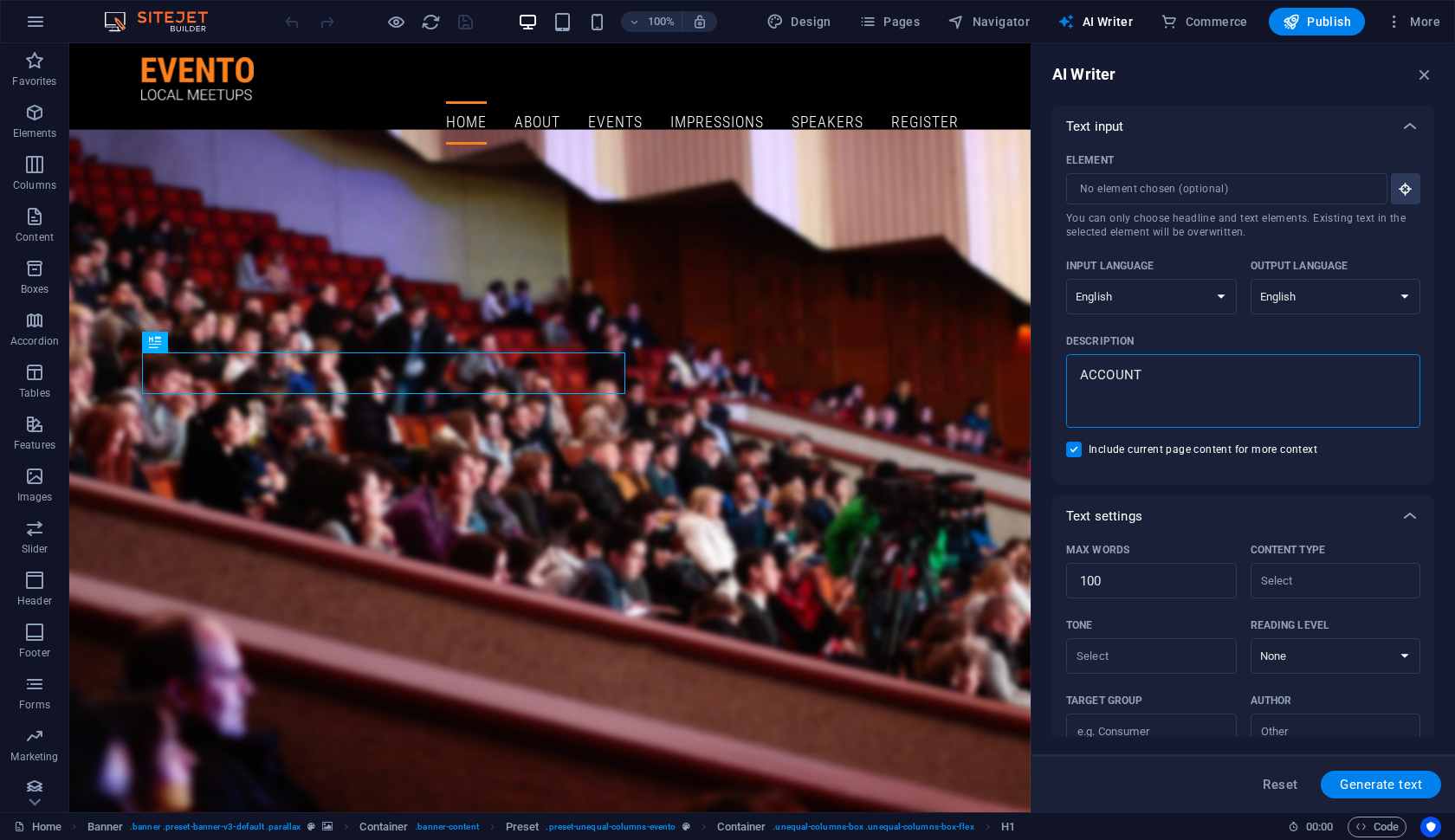
type textarea "x"
type textarea "ACCOUNTIN"
type textarea "x"
type textarea "ACCOUNTING"
type textarea "x"
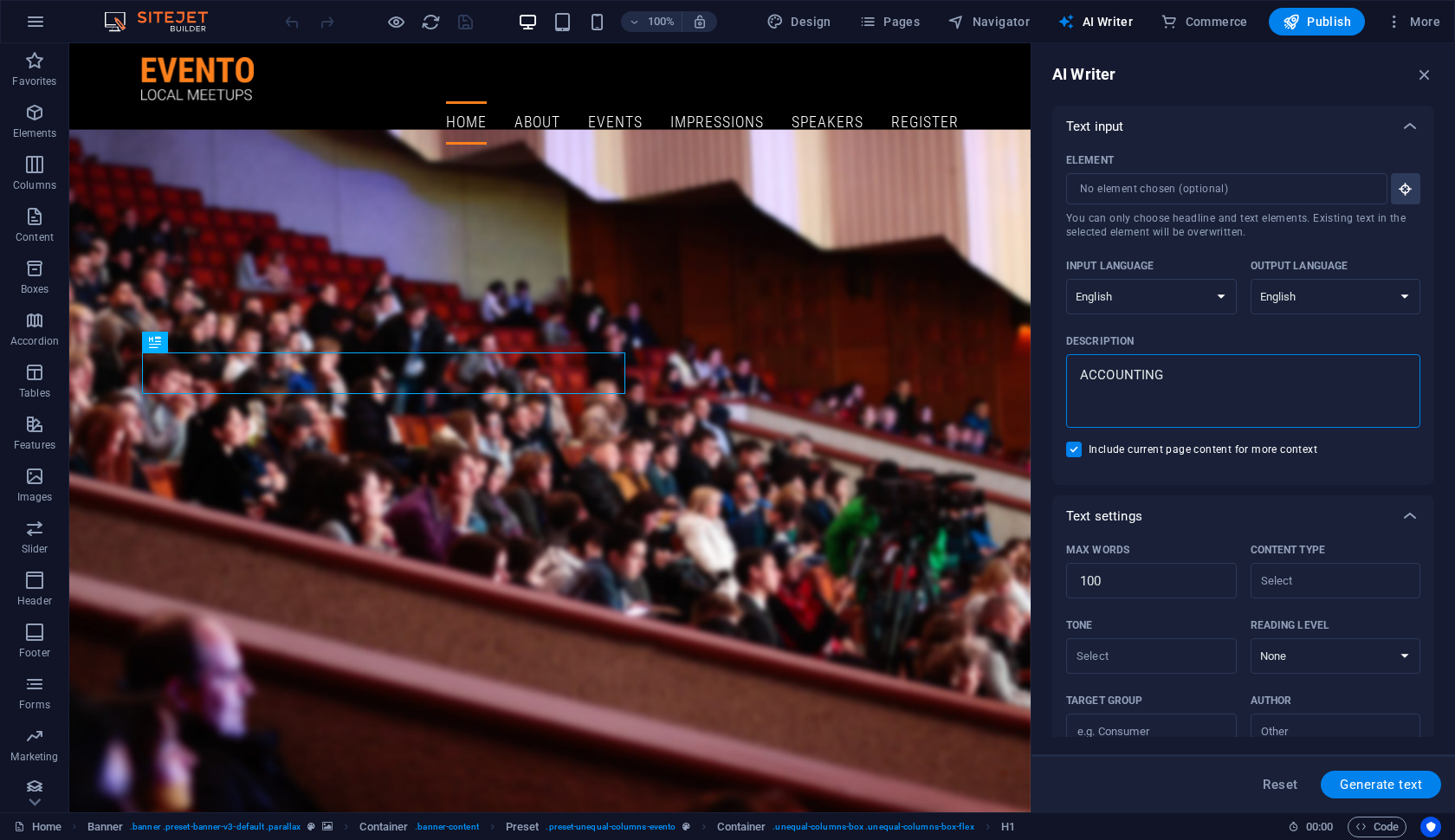
type textarea "ACCOUNTING"
type textarea "x"
type textarea "ACCOUNTING S"
type textarea "x"
type textarea "ACCOUNTING SE"
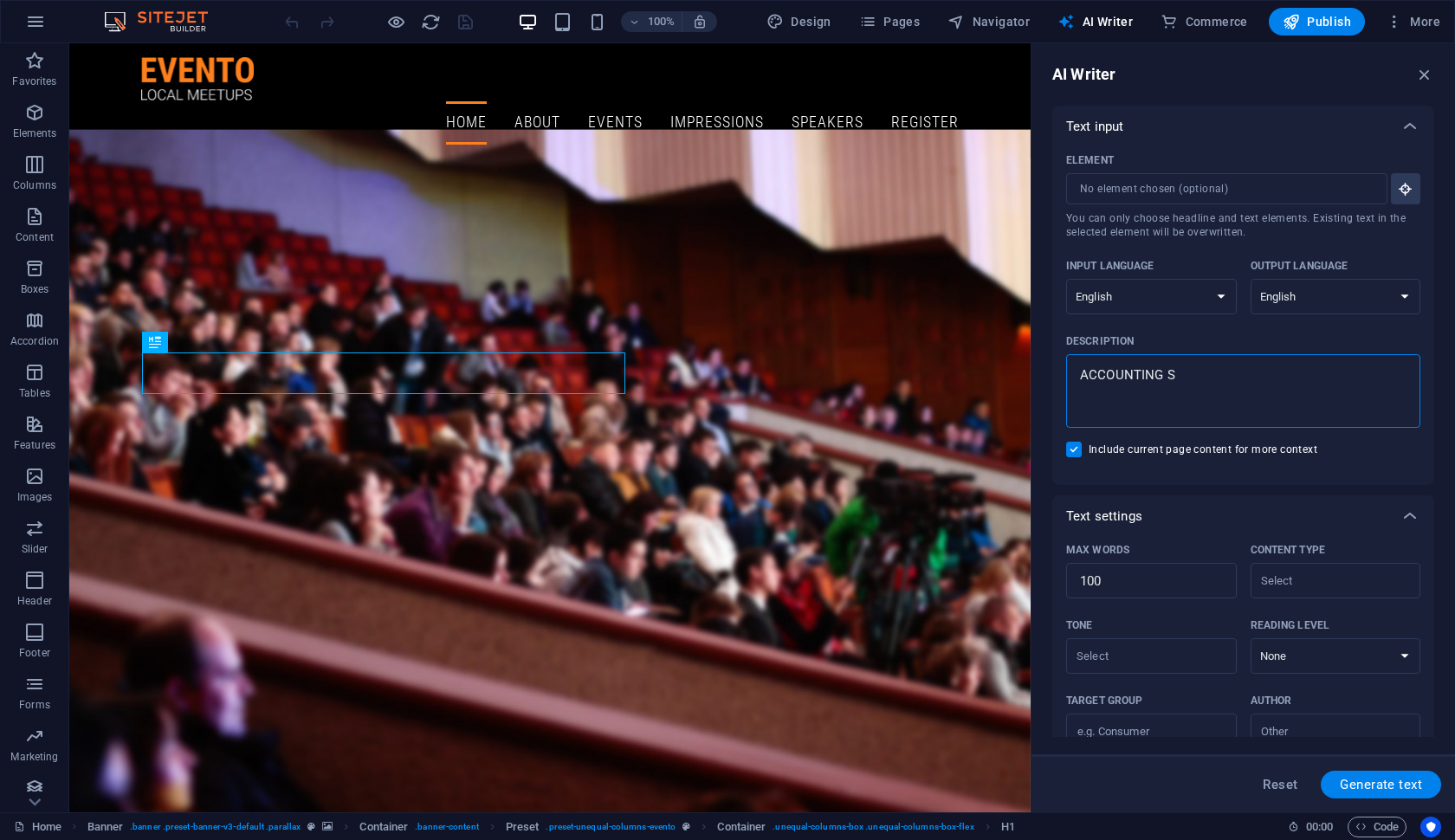
type textarea "x"
type textarea "ACCOUNTING SER"
type textarea "x"
type textarea "ACCOUNTING SERV"
type textarea "x"
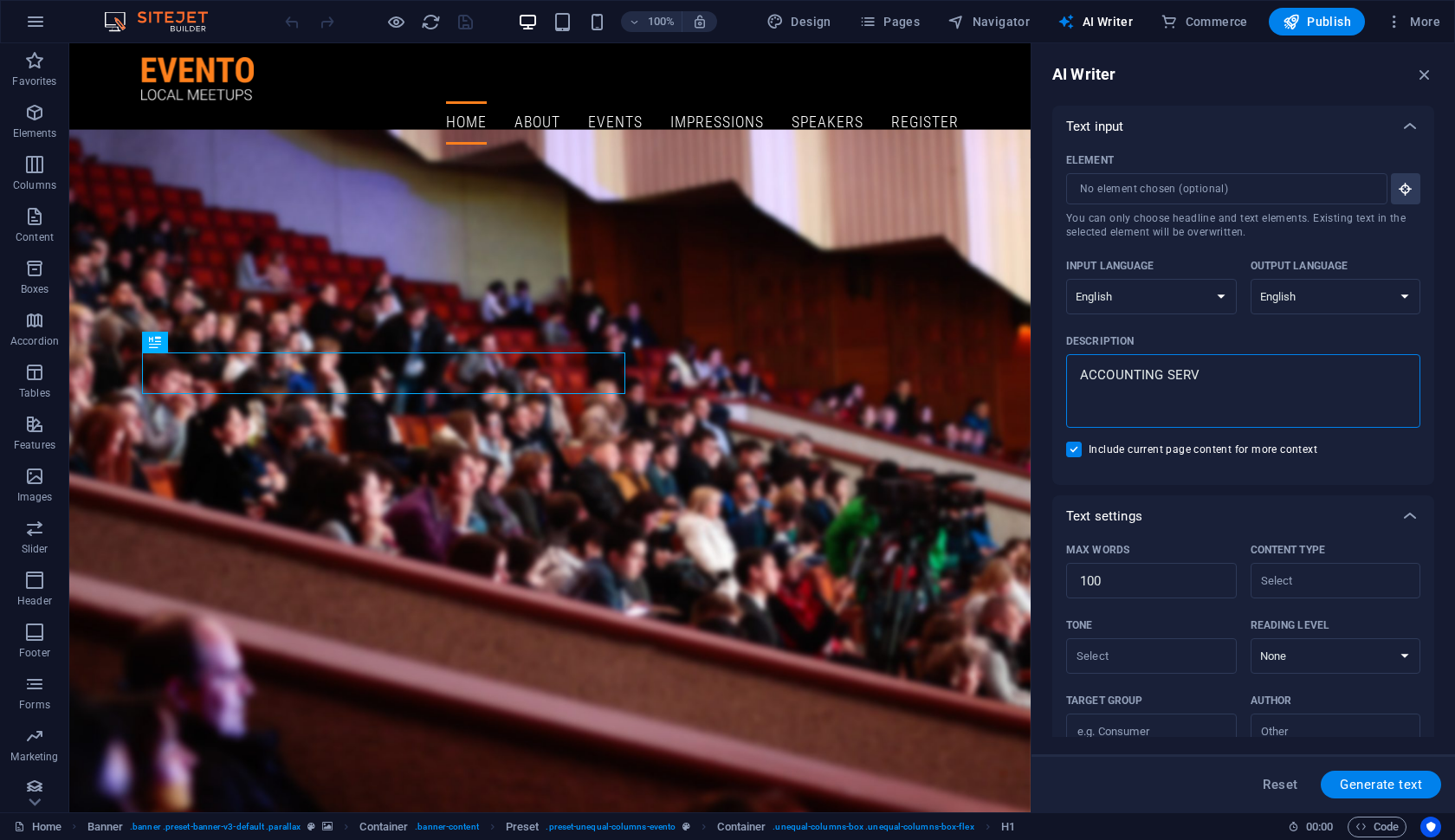
type textarea "ACCOUNTING SERVI"
type textarea "x"
type textarea "ACCOUNTING SERVIC"
type textarea "x"
type textarea "ACCOUNTING SERVICE"
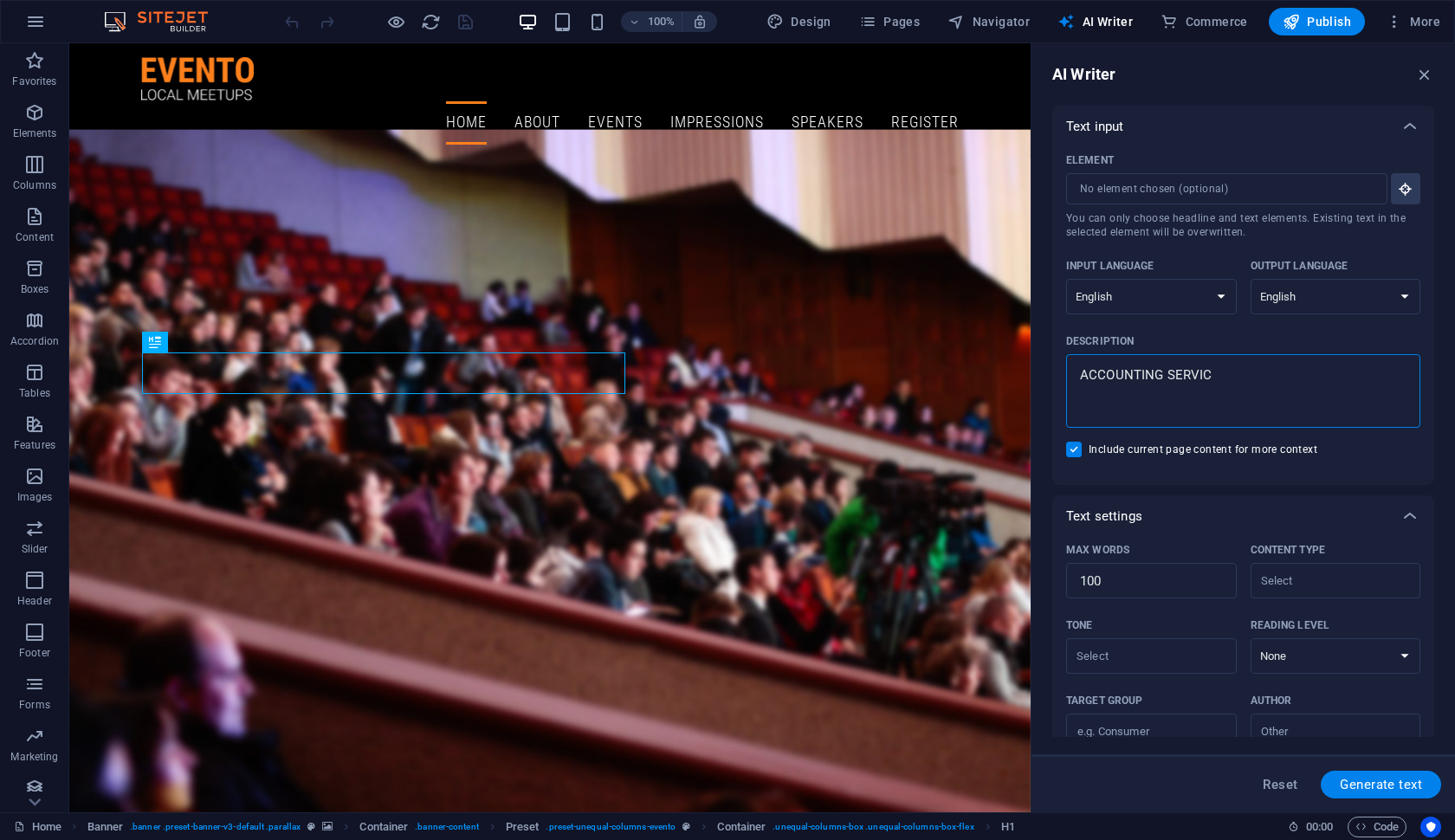
type textarea "x"
type textarea "ACCOUNTING SERVICES"
type textarea "x"
type textarea "ACCOUNTING SERVICES"
type textarea "x"
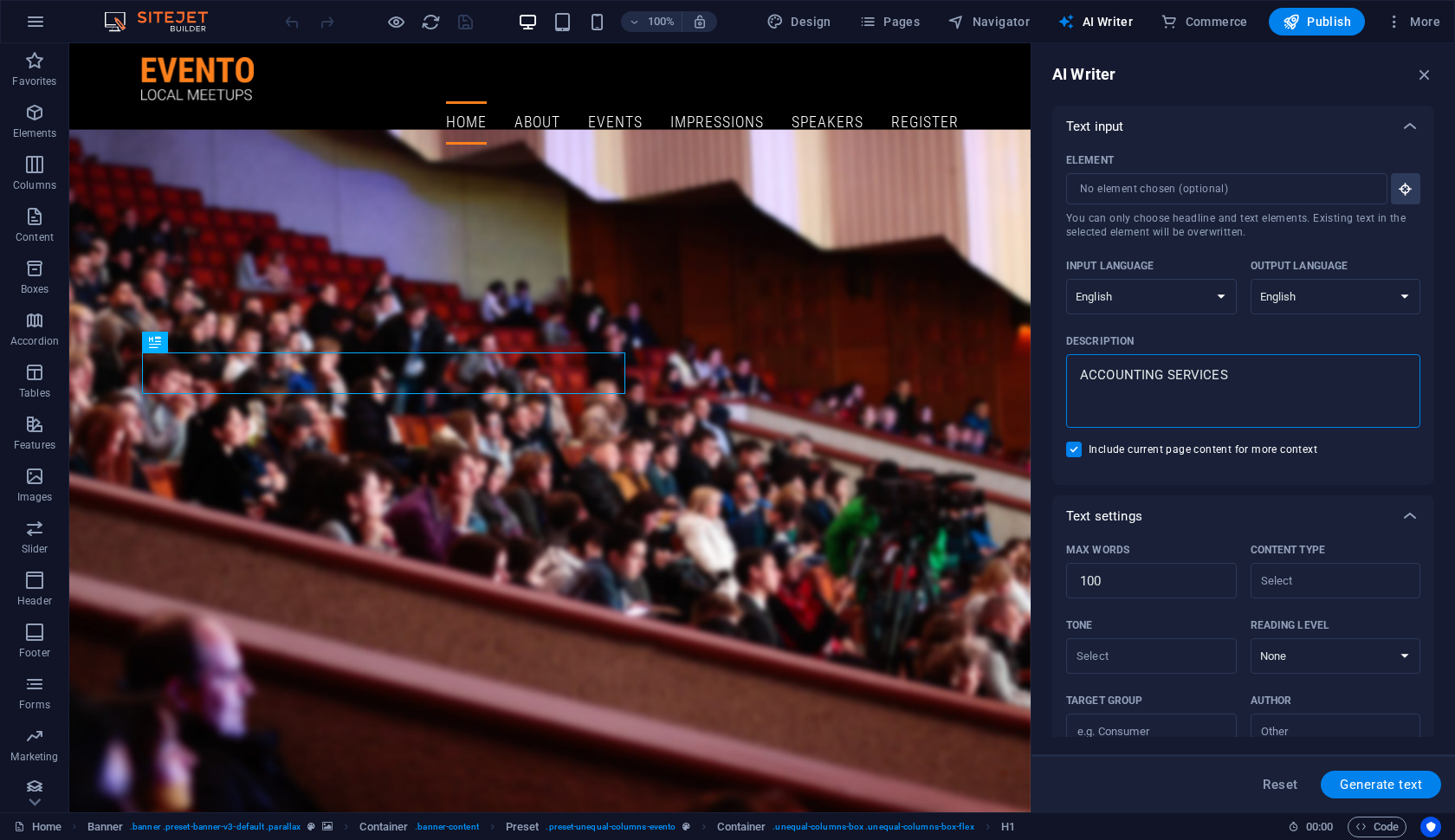
type textarea "ACCOUNTING SERVICES"
type textarea "x"
type textarea "ACCOUNTING SERVICES"
click at [1405, 788] on span "Generate text" at bounding box center [1381, 785] width 82 height 14
type textarea "x"
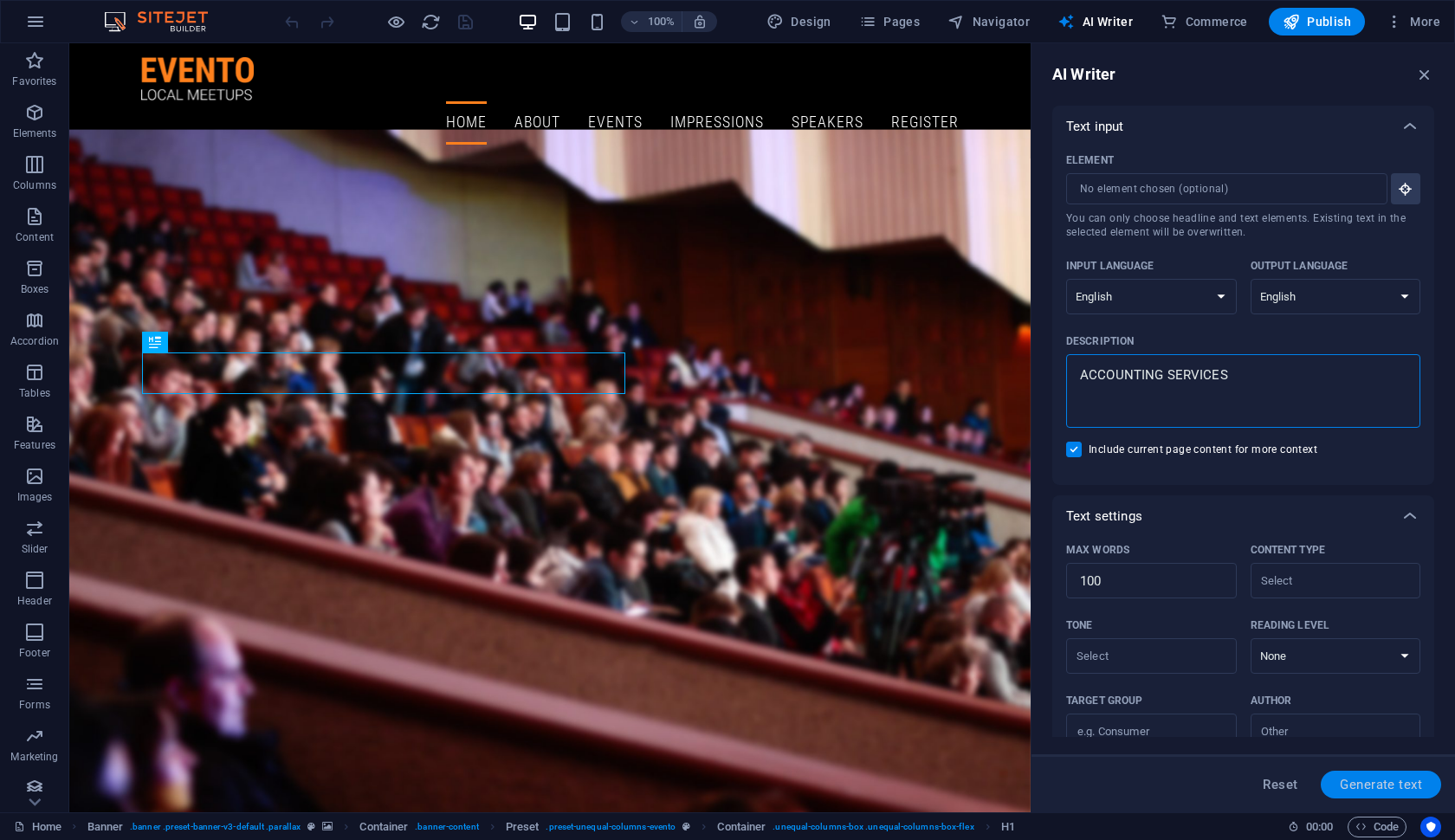
type textarea "x"
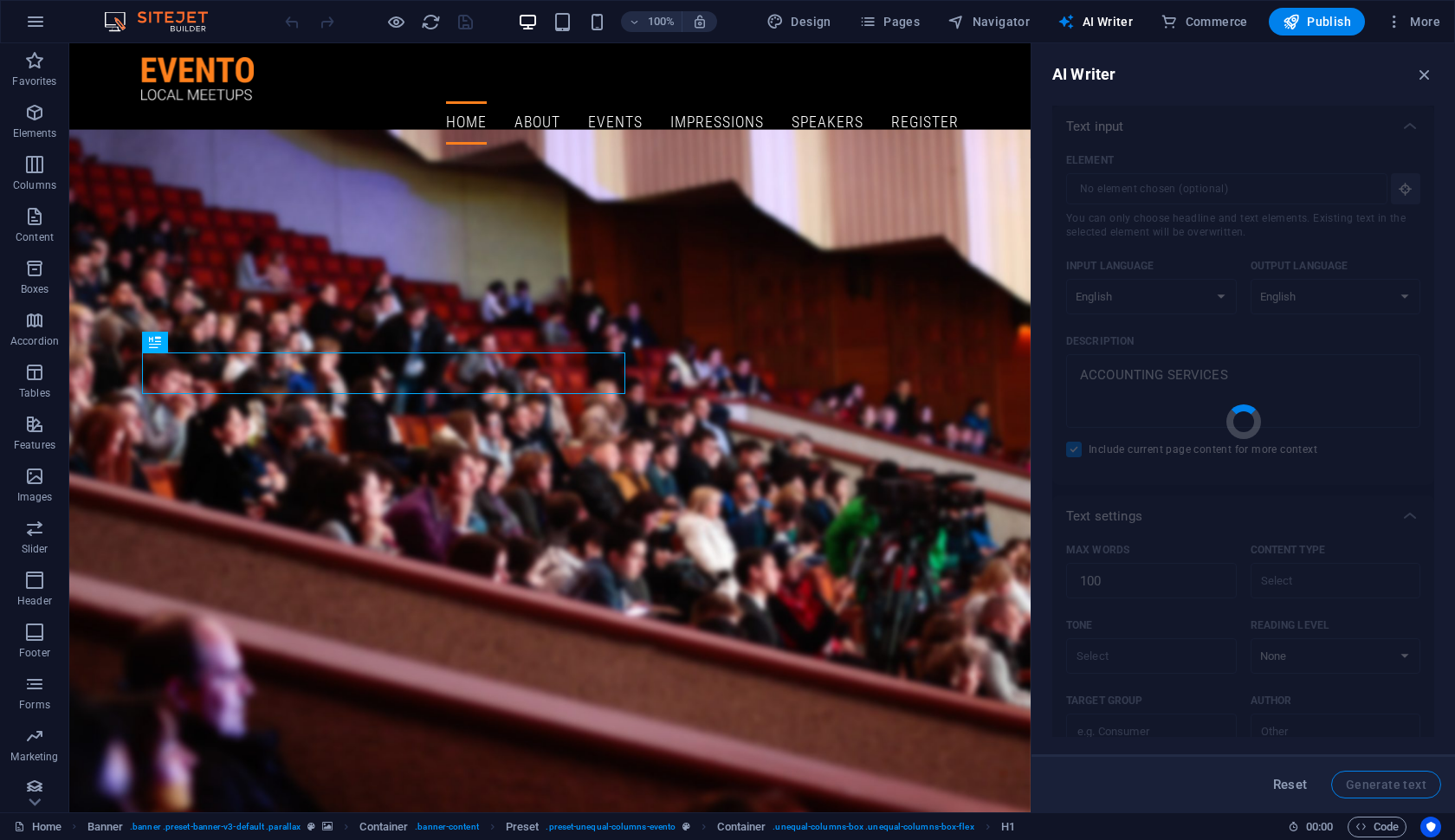
type textarea "x"
type textarea "Our accounting services offer comprehensive financial solutions tailored to you…"
type textarea "x"
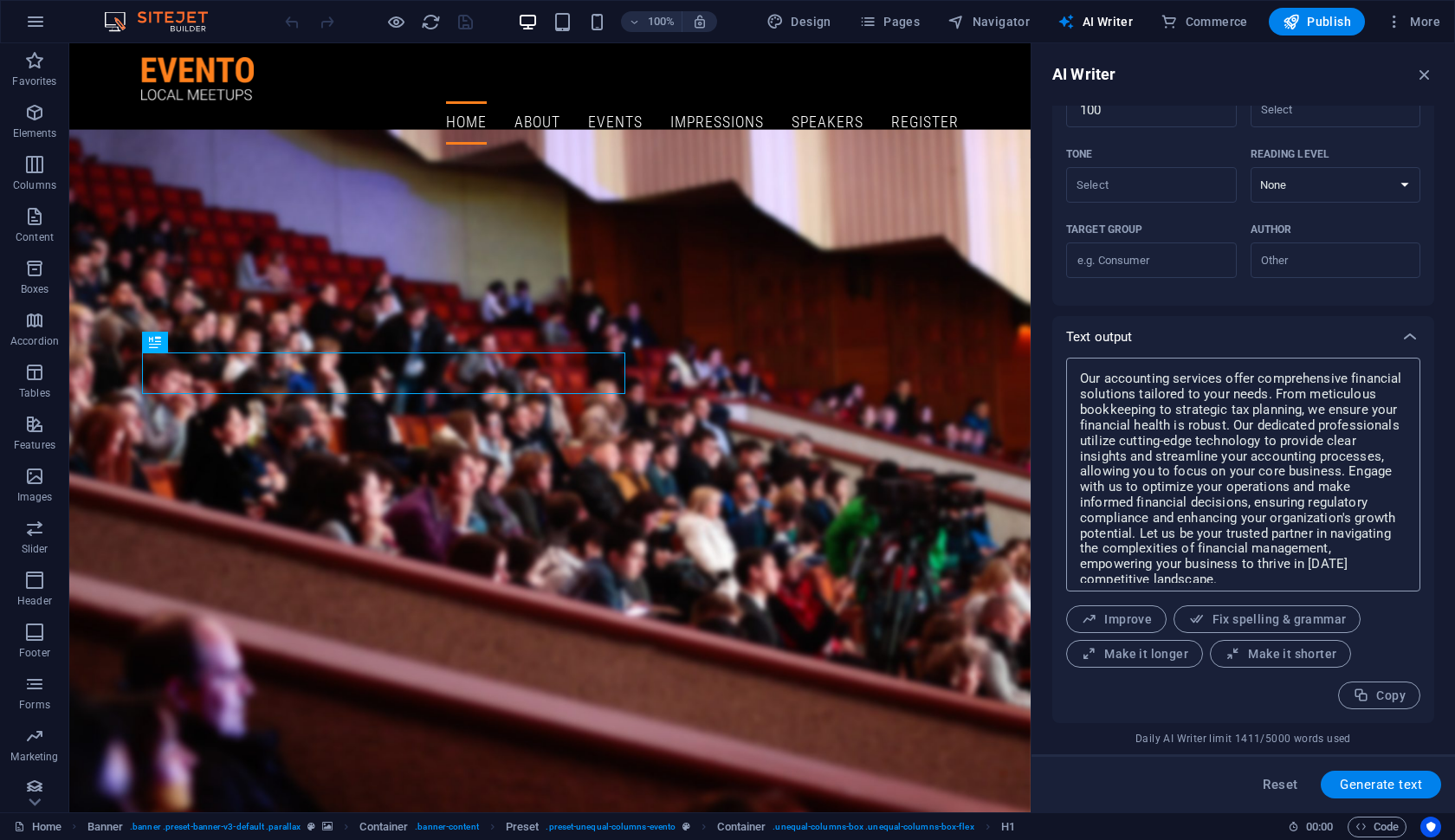
scroll to position [471, 0]
click at [1384, 779] on span "Generate text" at bounding box center [1381, 785] width 82 height 14
type textarea "x"
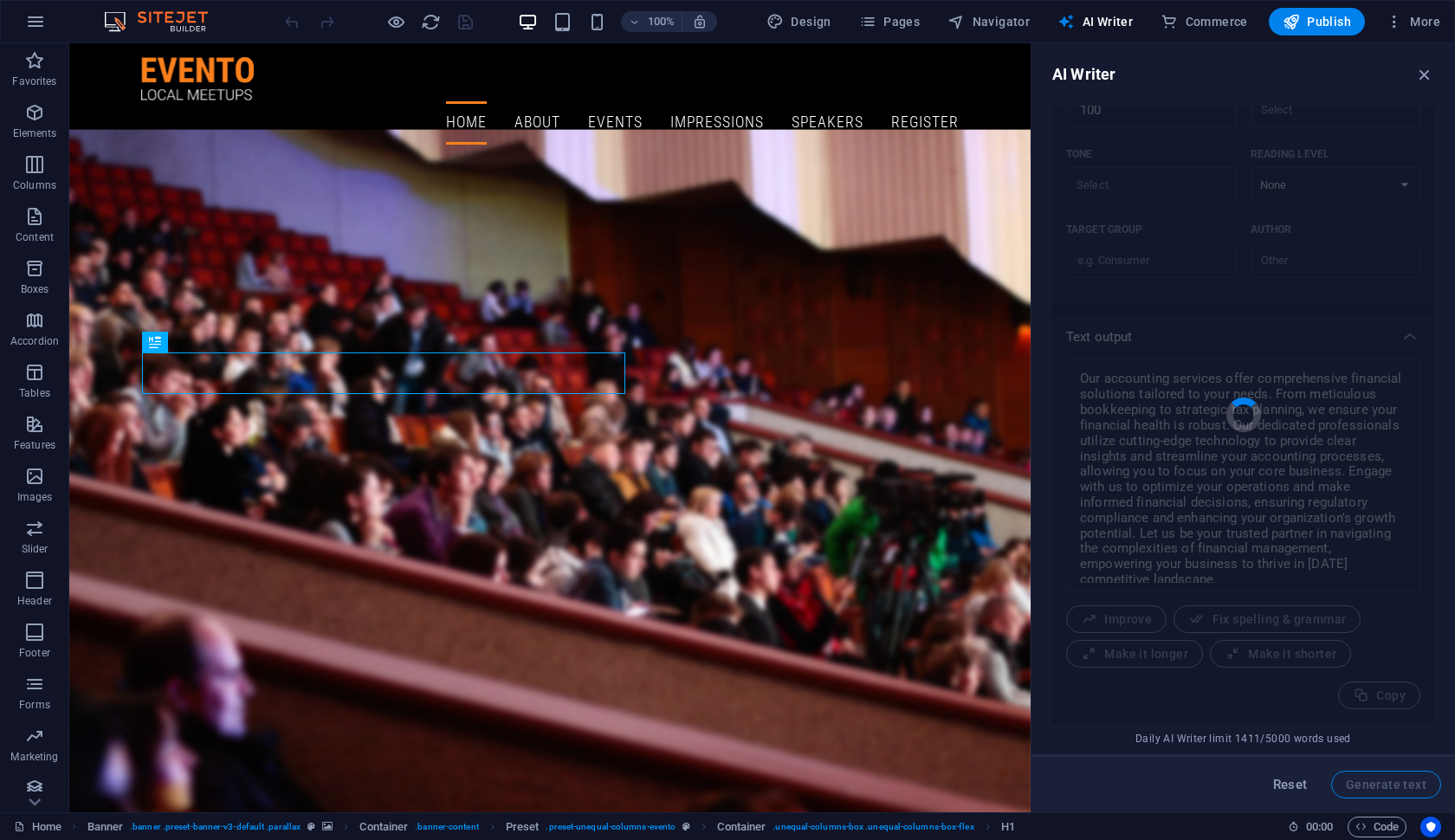
type textarea "x"
type textarea "Our accounting services offer comprehensive solutions tailored to your business…"
type textarea "x"
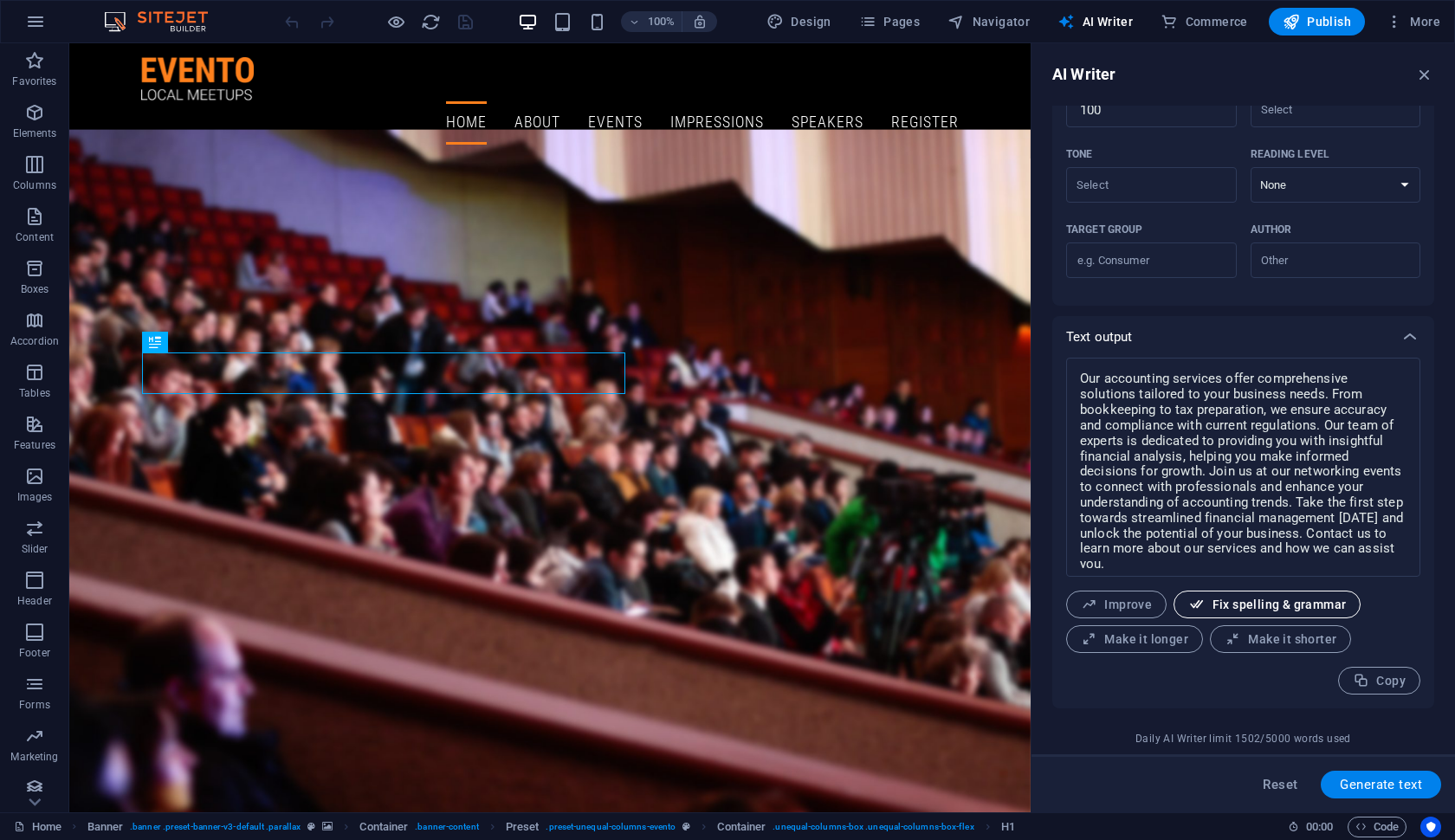
click at [1258, 603] on span "Fix spelling & grammar" at bounding box center [1268, 604] width 158 height 17
type textarea "x"
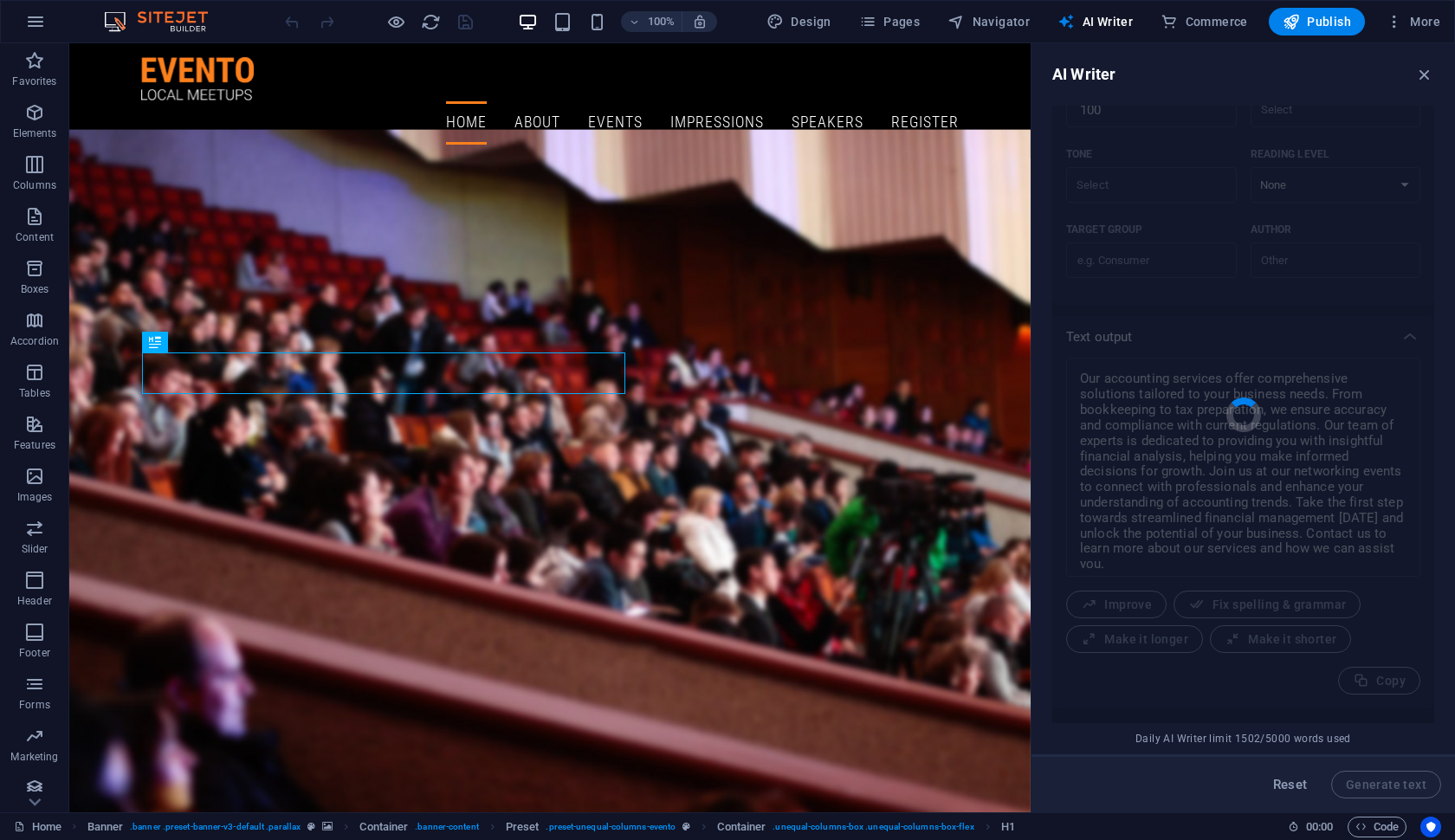
type textarea "x"
type textarea "Our accounting services offer comprehensive solutions tailored to your business…"
type textarea "x"
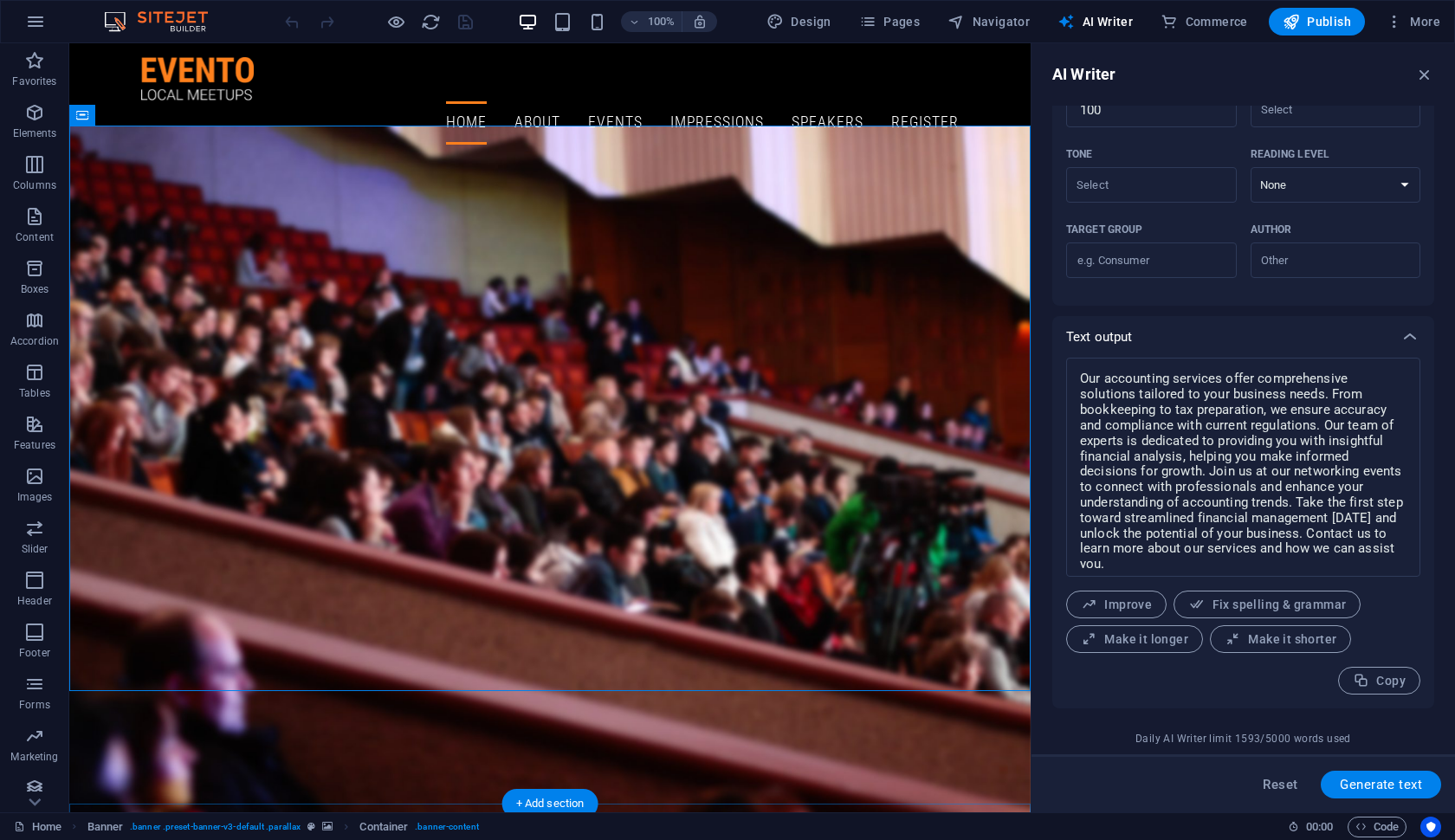
scroll to position [0, 0]
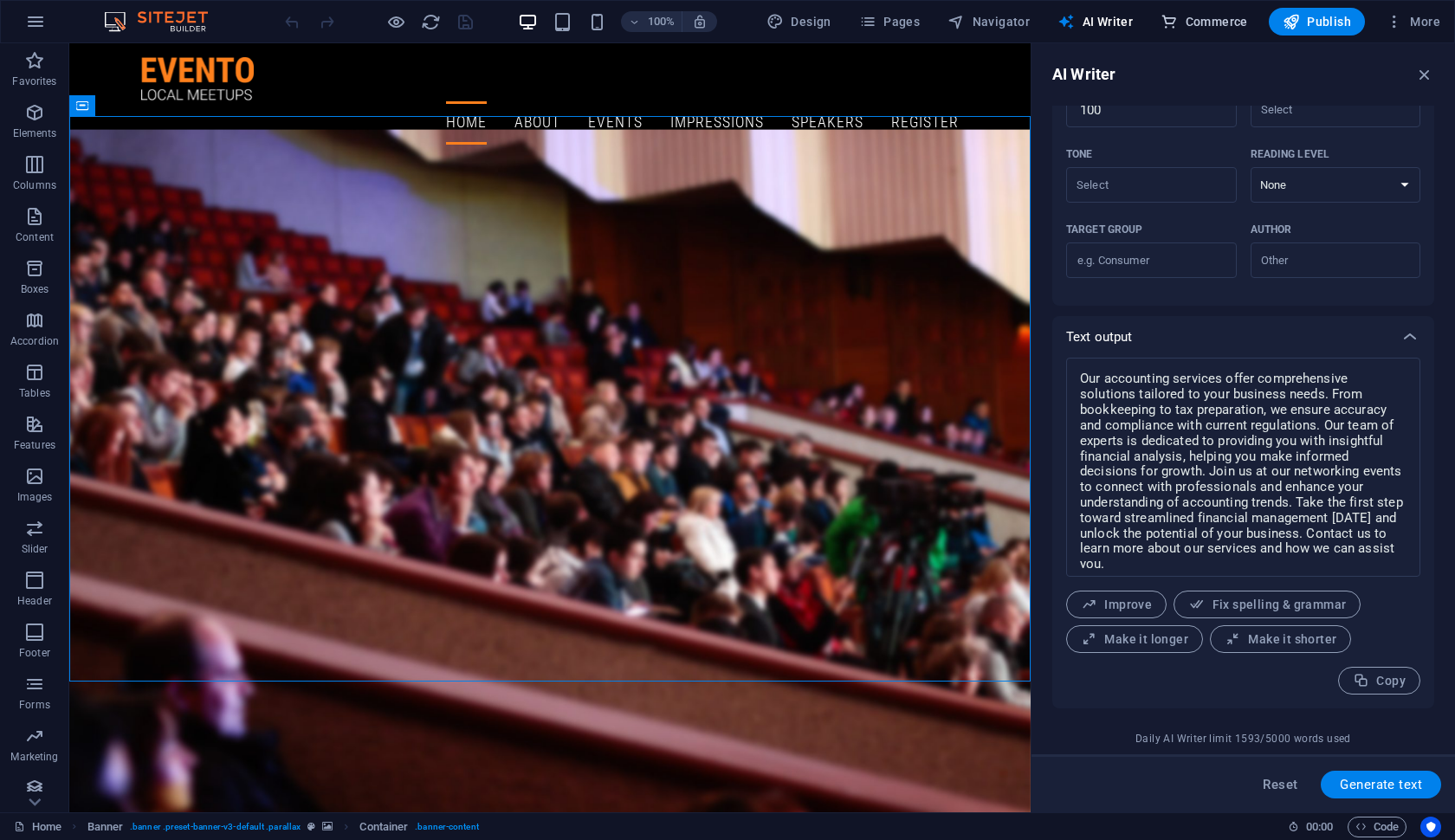
click at [1199, 28] on span "Commerce" at bounding box center [1204, 22] width 88 height 18
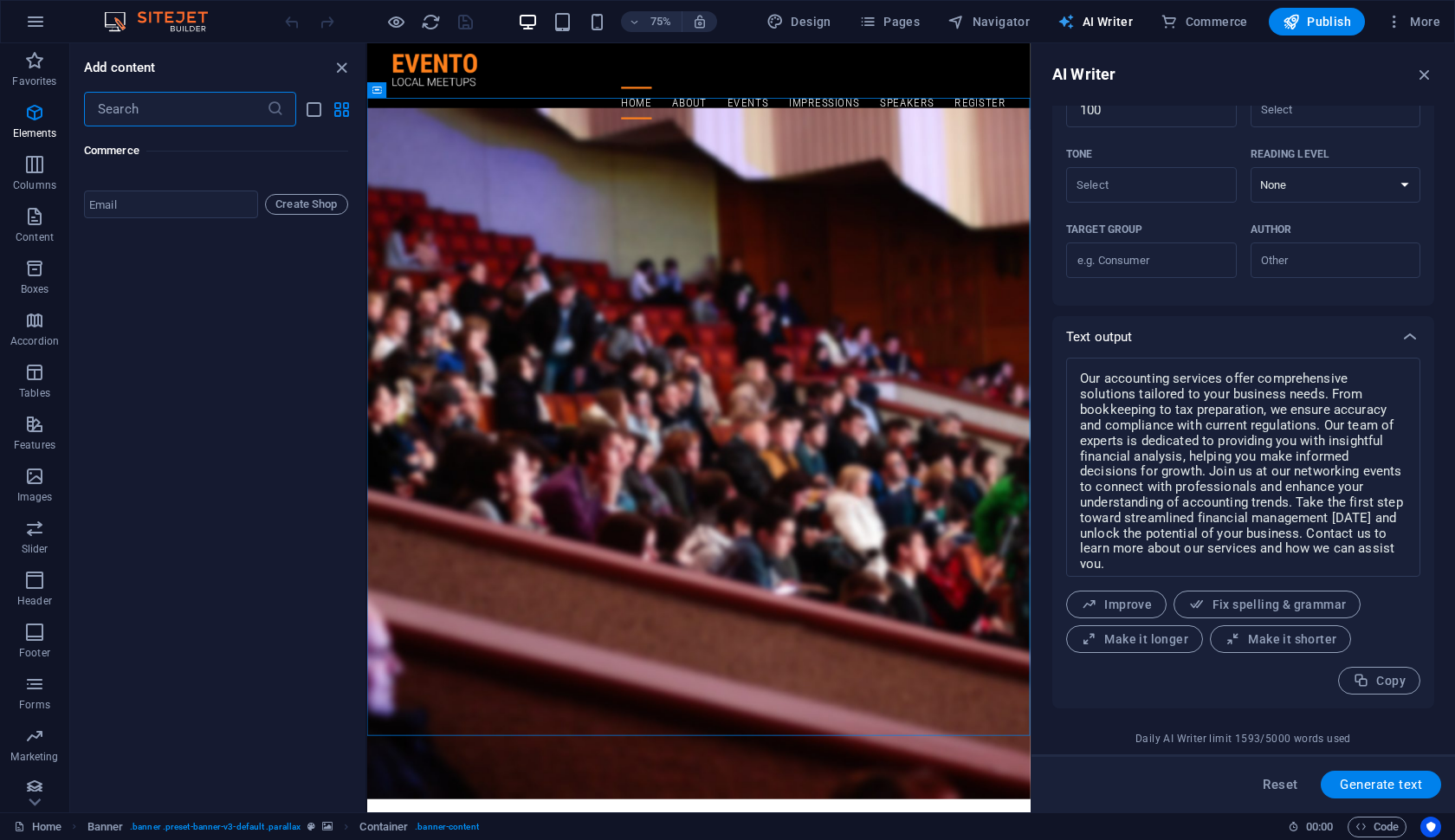
scroll to position [17000, 0]
click at [1092, 21] on span "AI Writer" at bounding box center [1095, 22] width 75 height 18
click at [1007, 24] on span "Navigator" at bounding box center [988, 22] width 82 height 18
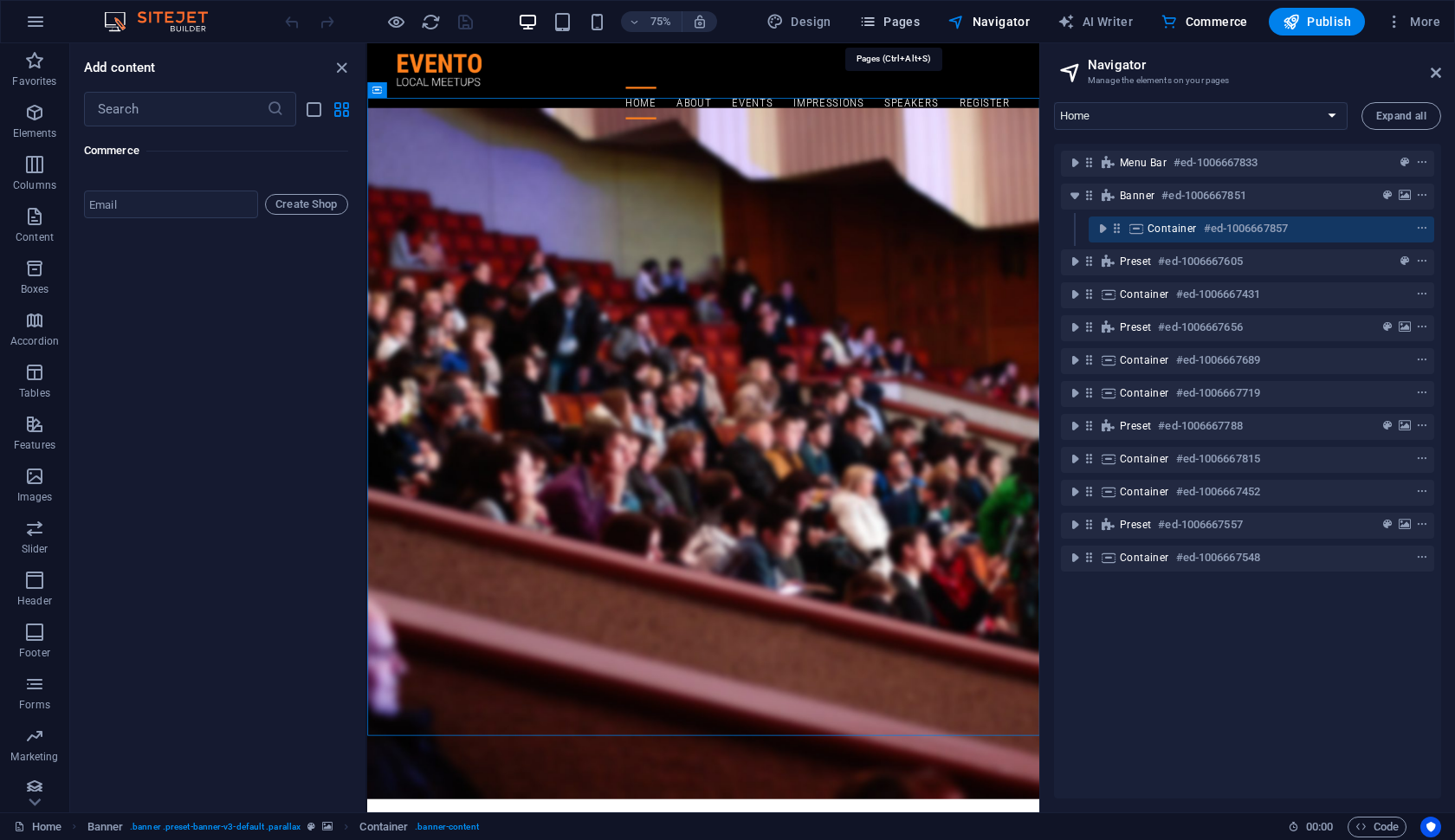
click at [914, 27] on span "Pages" at bounding box center [889, 22] width 60 height 18
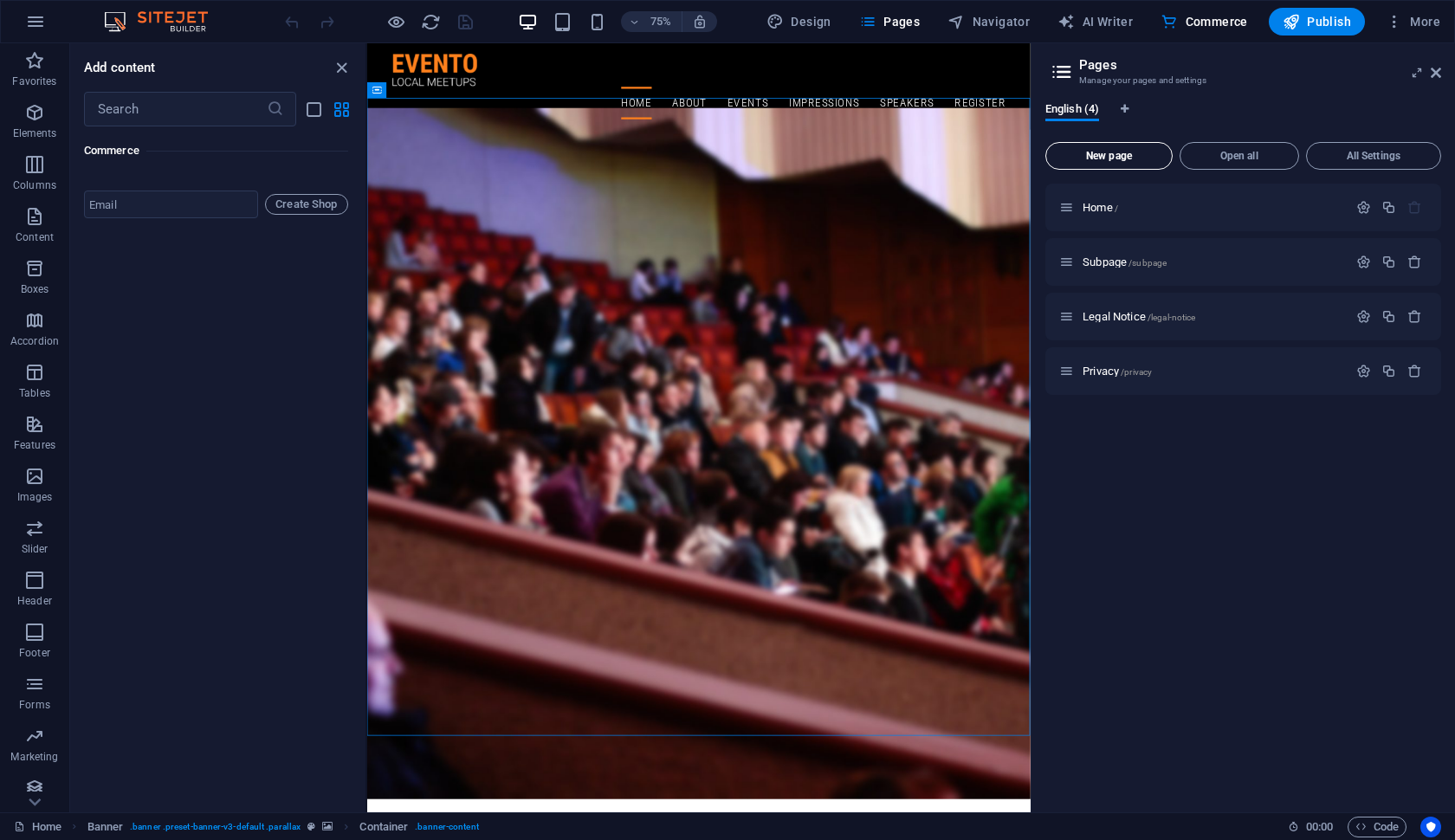
click at [1087, 155] on span "New page" at bounding box center [1109, 156] width 111 height 11
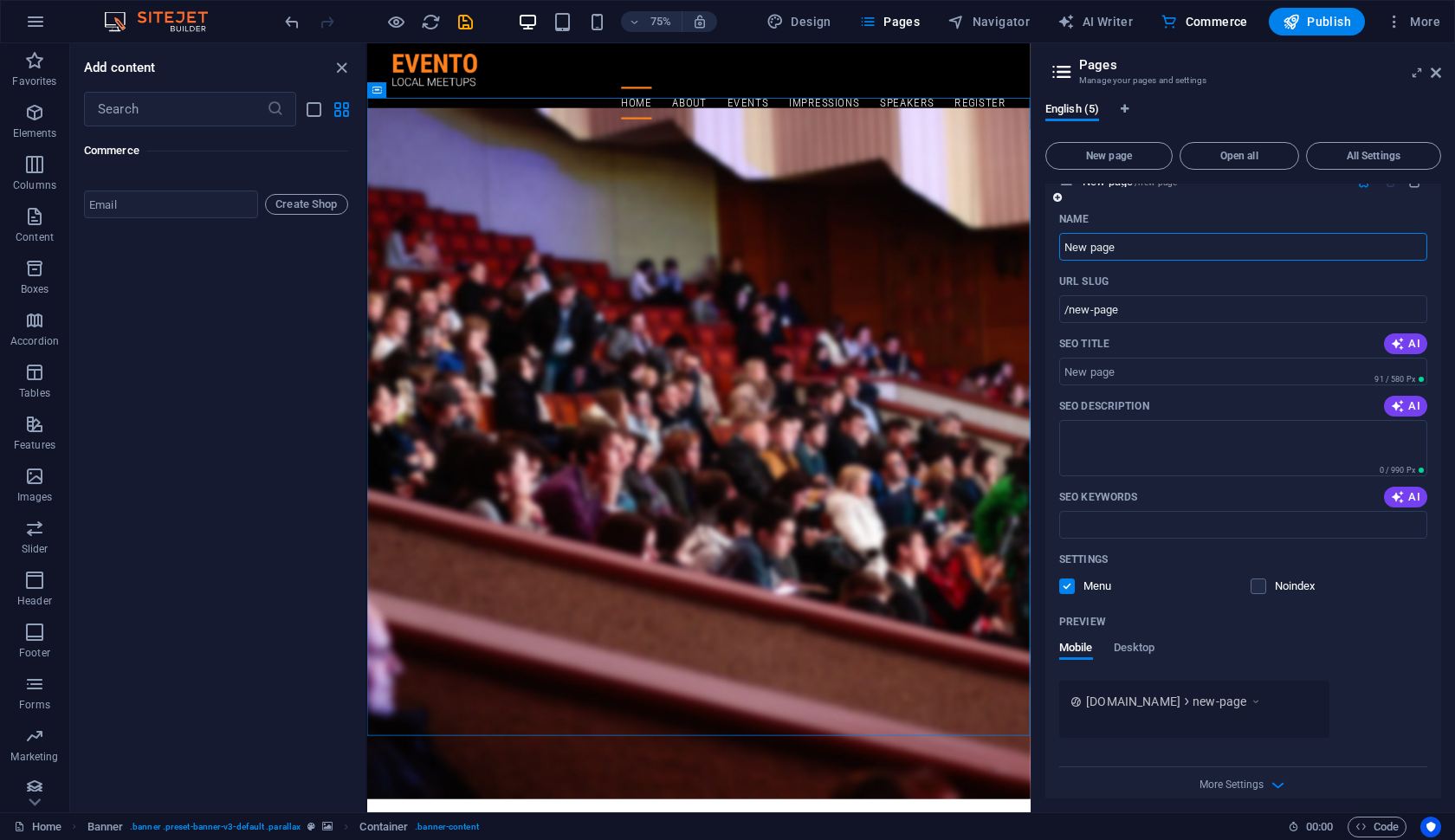
scroll to position [248, 0]
click at [1115, 368] on input "SEO Title" at bounding box center [1243, 367] width 368 height 28
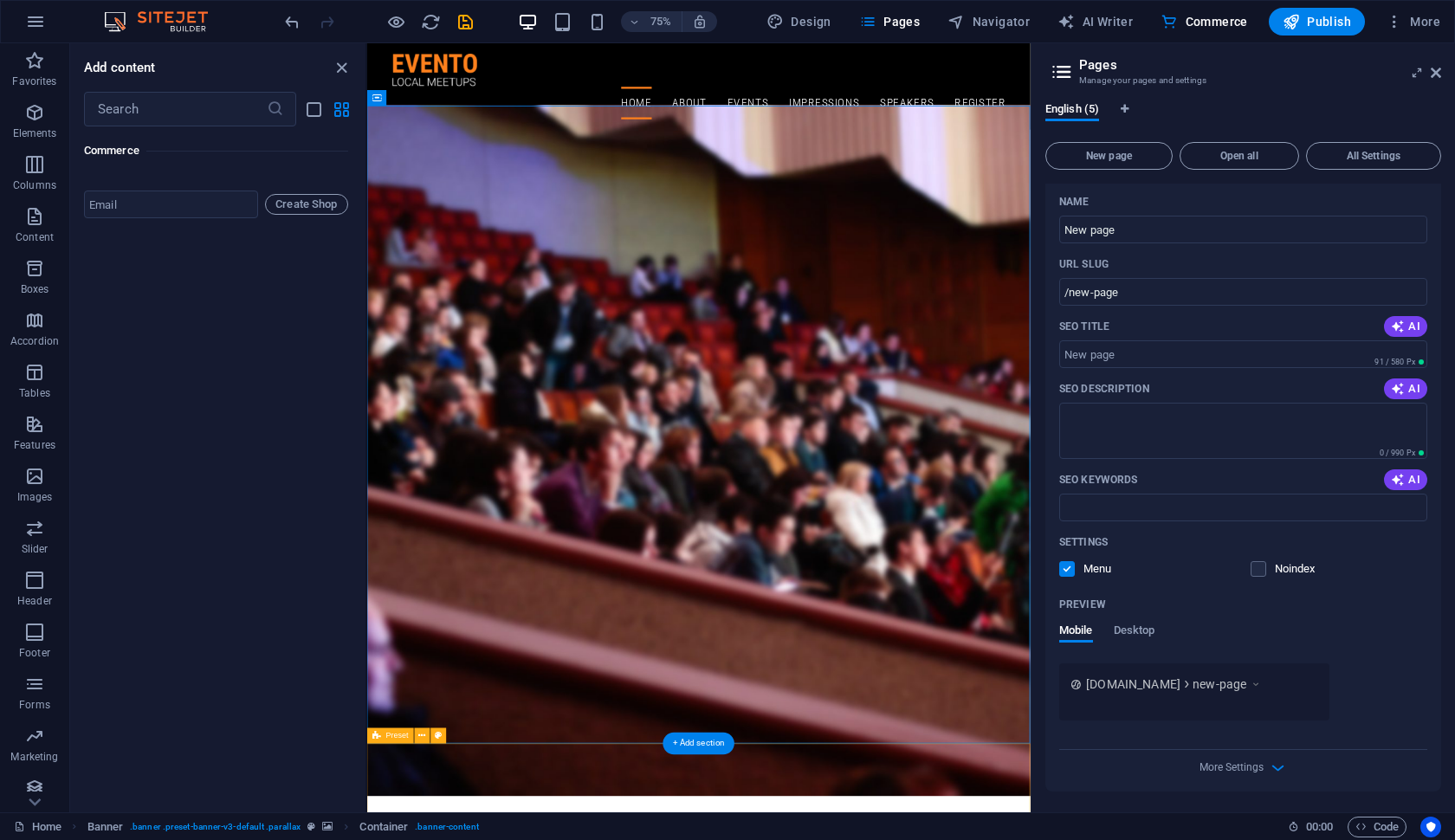
scroll to position [0, 0]
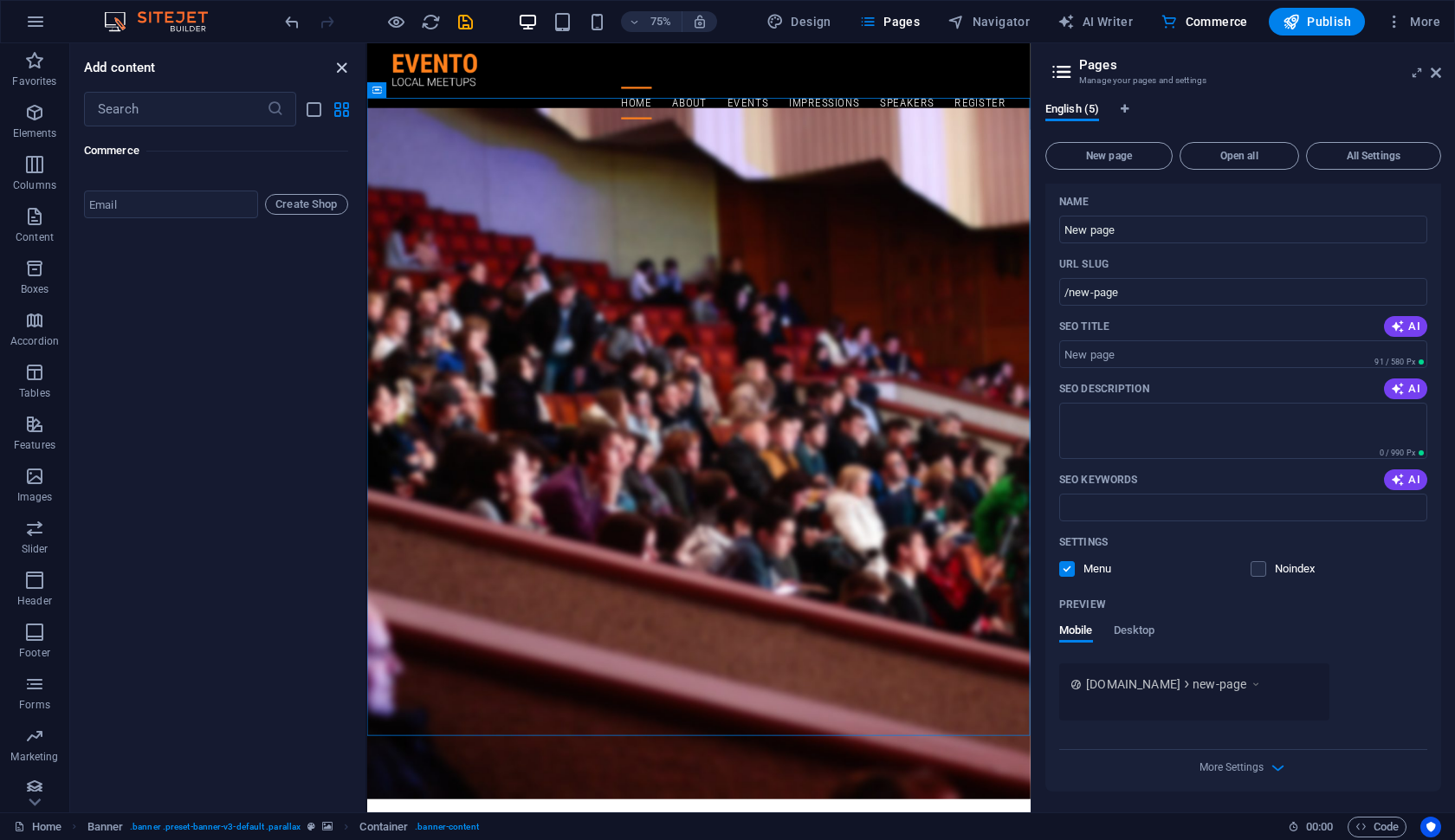
click at [338, 66] on icon "close panel" at bounding box center [341, 68] width 20 height 20
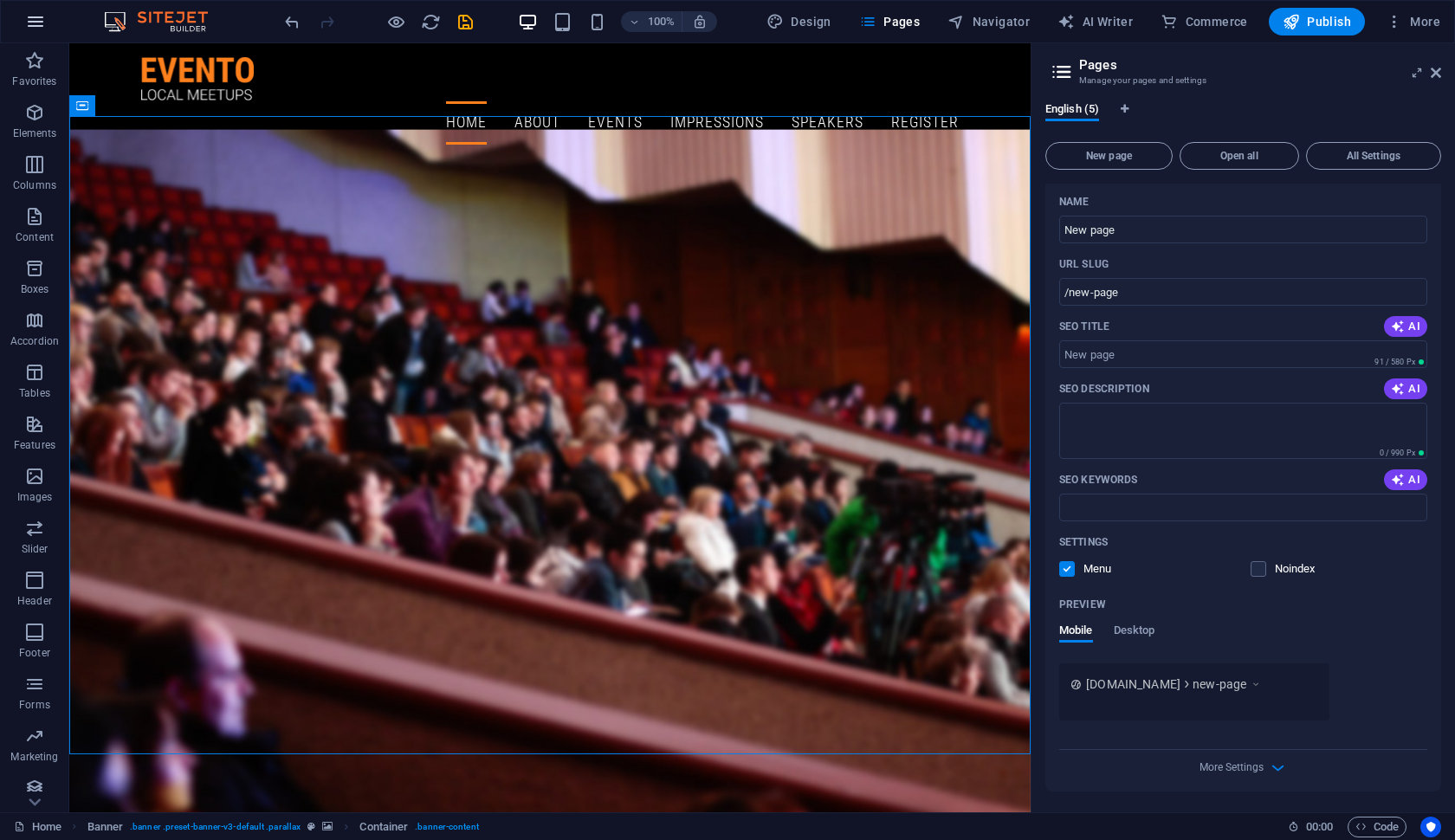
click at [35, 26] on icon "button" at bounding box center [35, 21] width 21 height 21
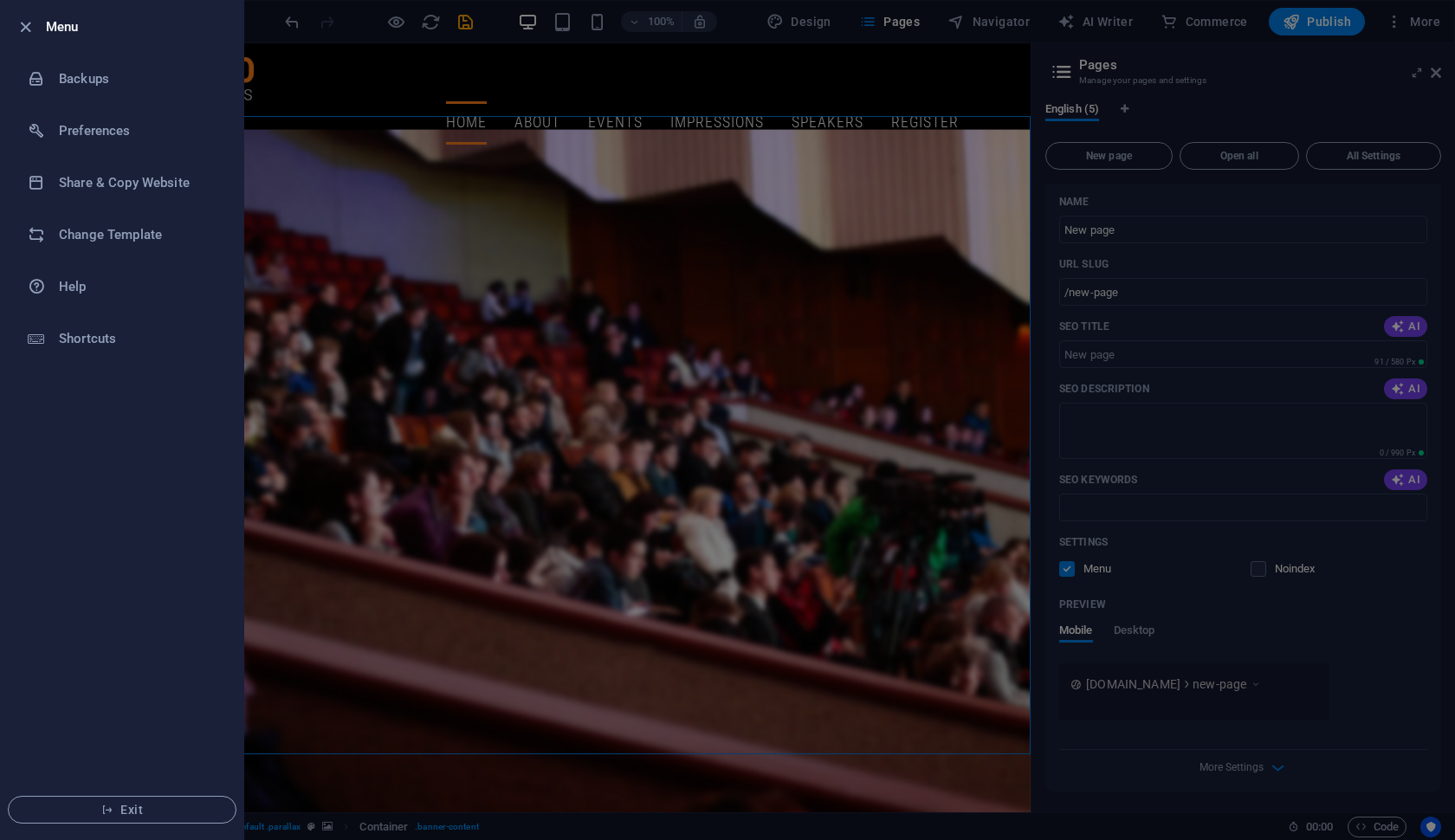
click at [50, 26] on h6 "Menu" at bounding box center [138, 27] width 183 height 21
click at [29, 25] on icon "button" at bounding box center [26, 28] width 20 height 20
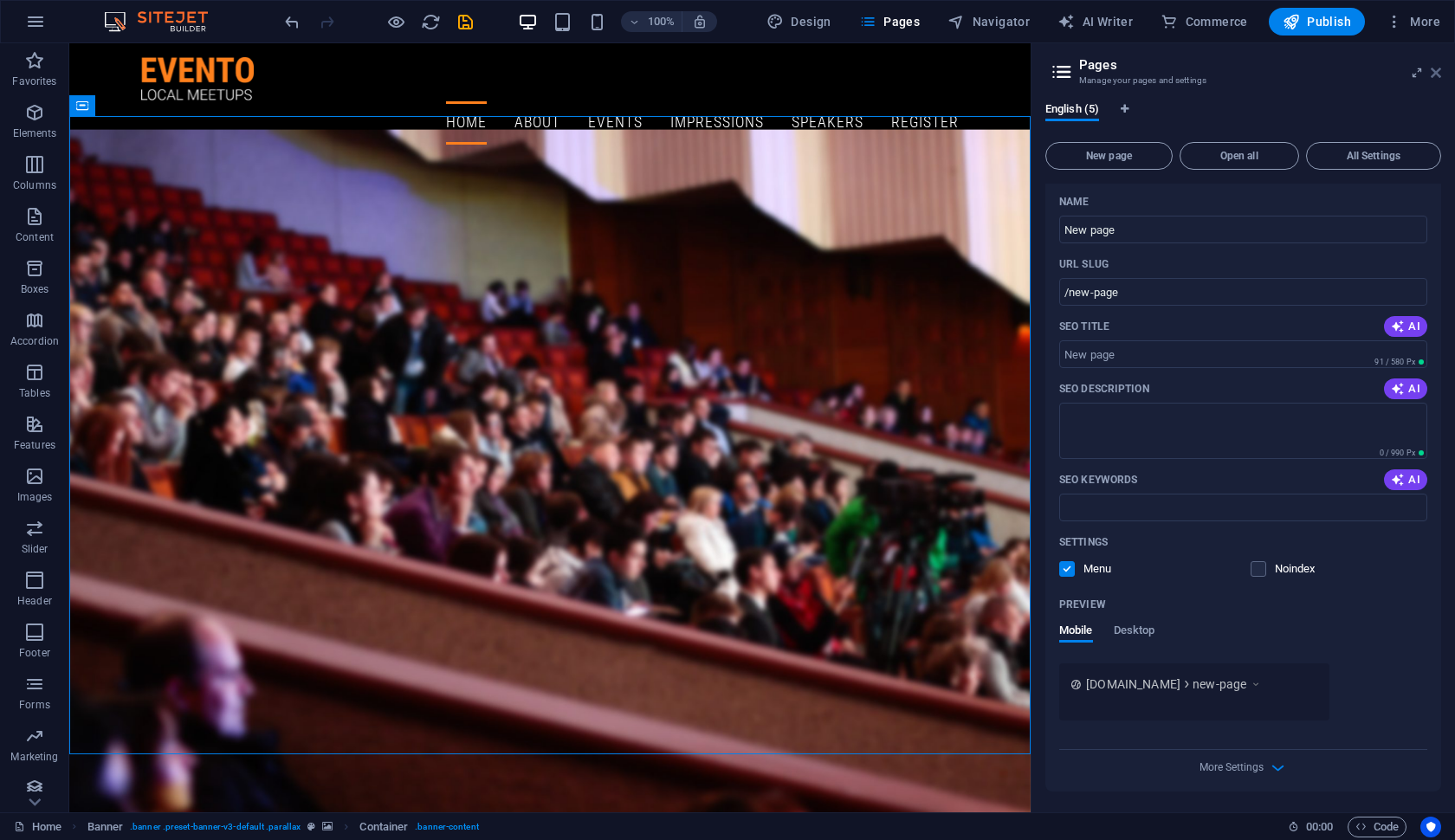
click at [1437, 73] on icon at bounding box center [1436, 73] width 11 height 14
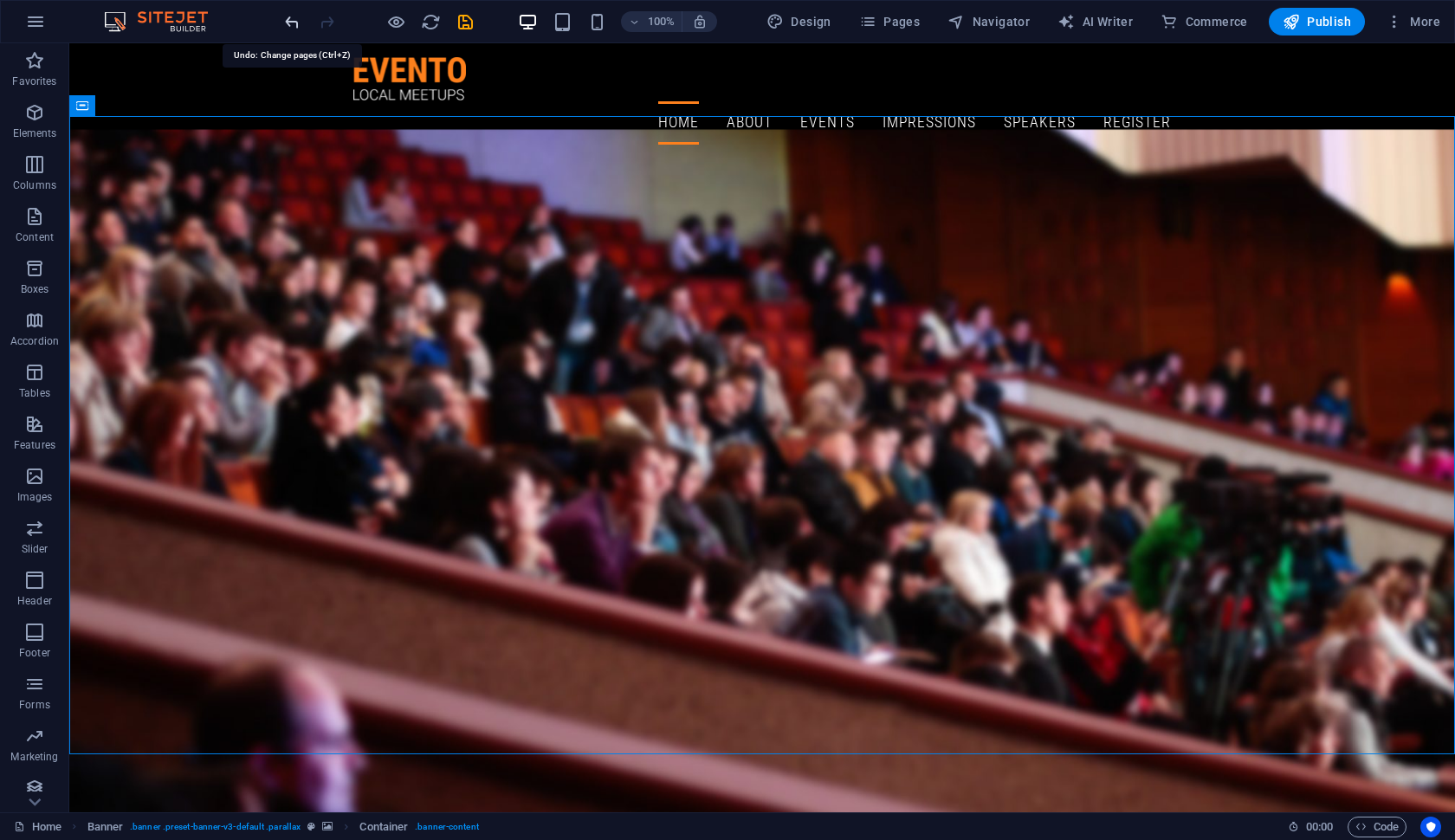
click at [295, 25] on icon "undo" at bounding box center [292, 22] width 20 height 20
click at [46, 826] on link "Home" at bounding box center [37, 826] width 47 height 21
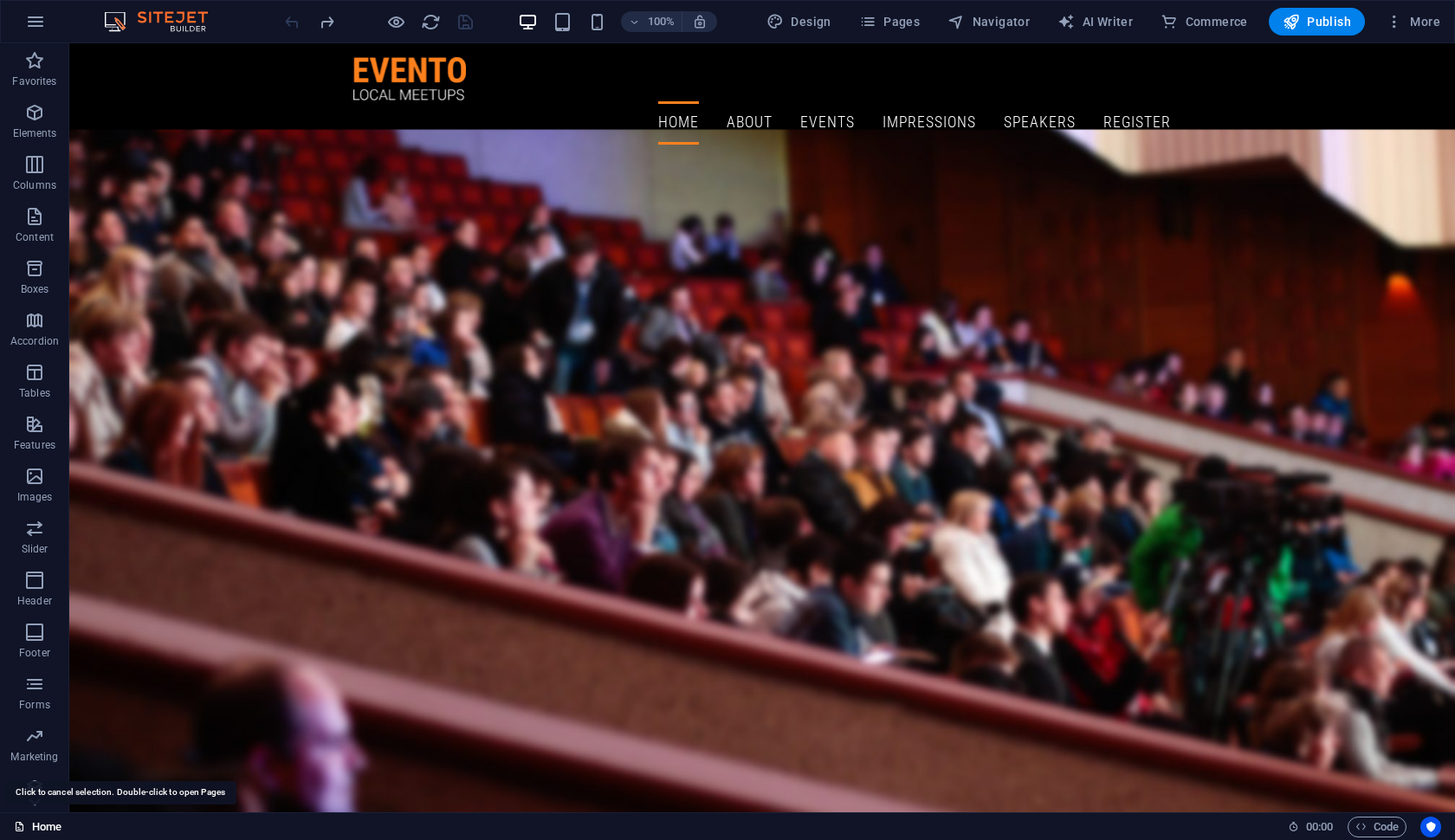
click at [46, 826] on link "Home" at bounding box center [37, 826] width 47 height 21
click at [47, 822] on link "Home" at bounding box center [37, 826] width 47 height 21
